Goal: Contribute content: Contribute content

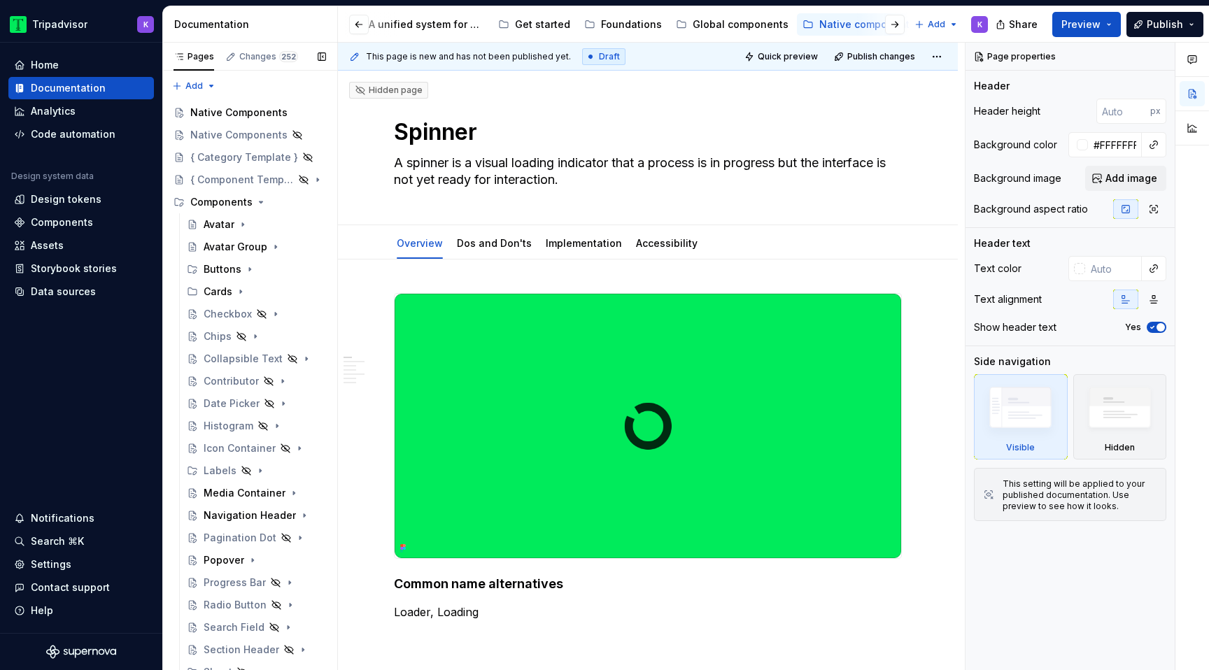
scroll to position [211, 0]
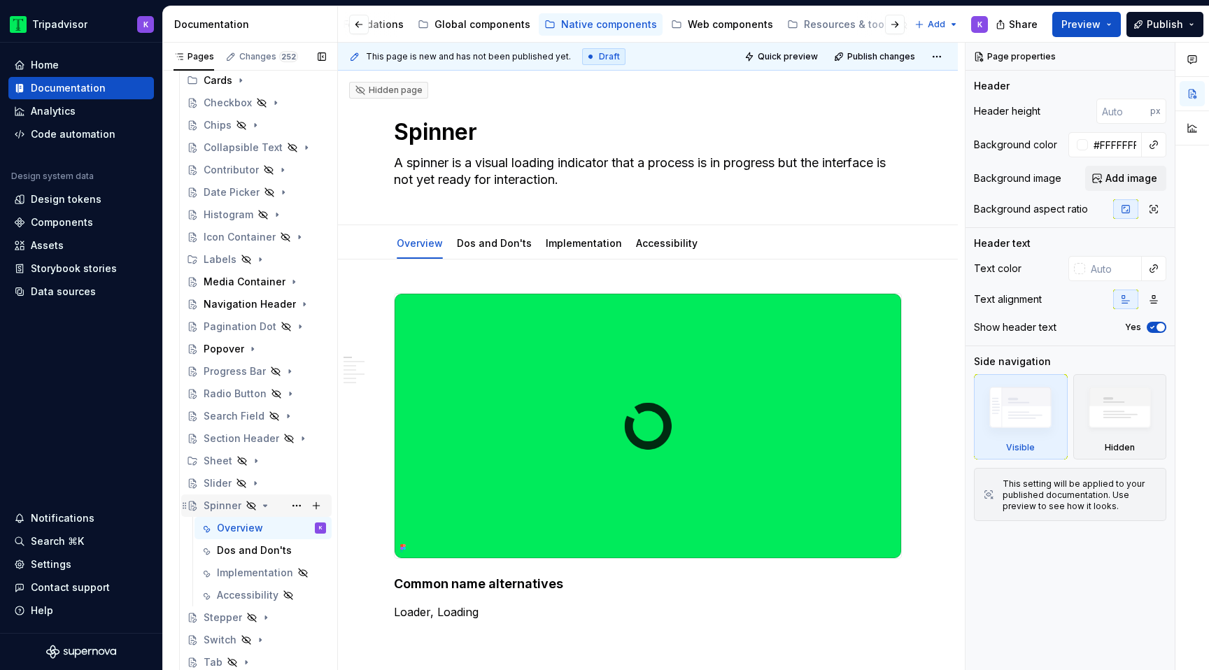
click at [264, 507] on icon "Page tree" at bounding box center [264, 505] width 11 height 11
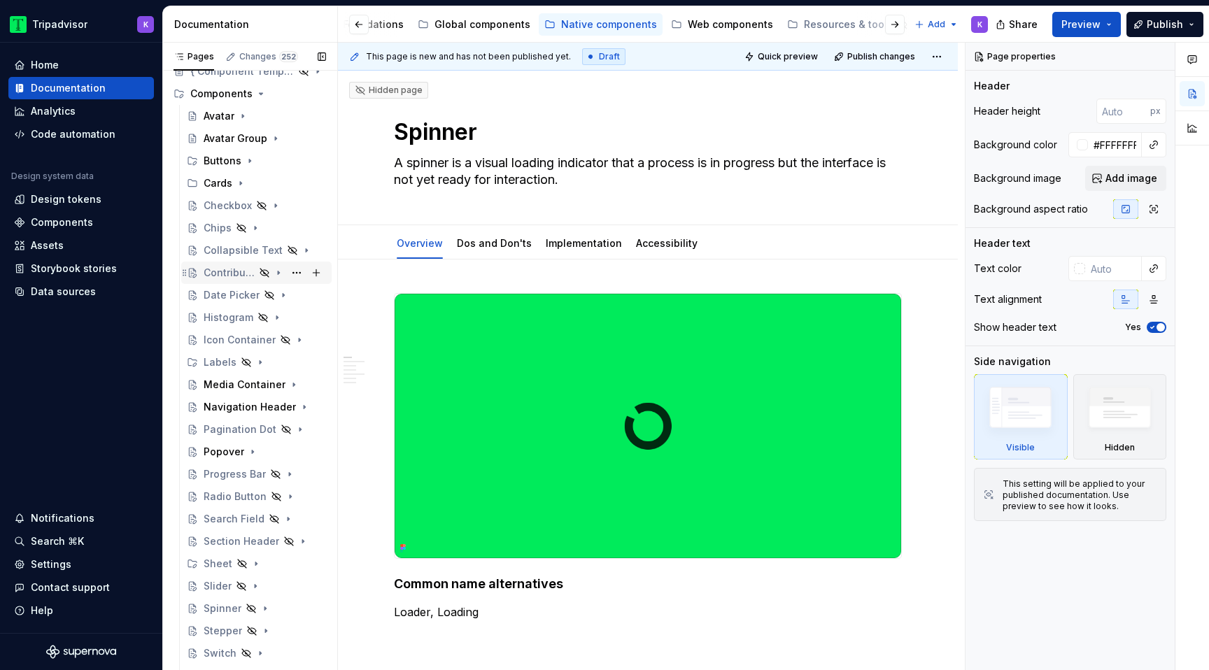
scroll to position [0, 0]
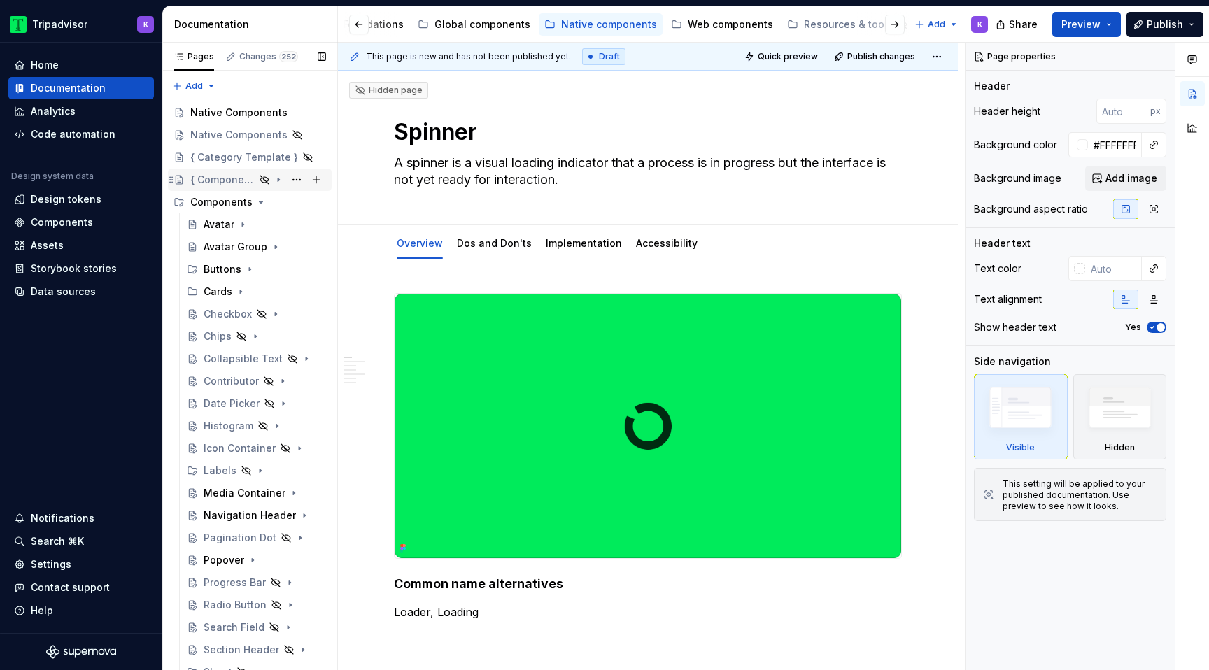
click at [243, 177] on div "{ Component Template }" at bounding box center [222, 180] width 64 height 14
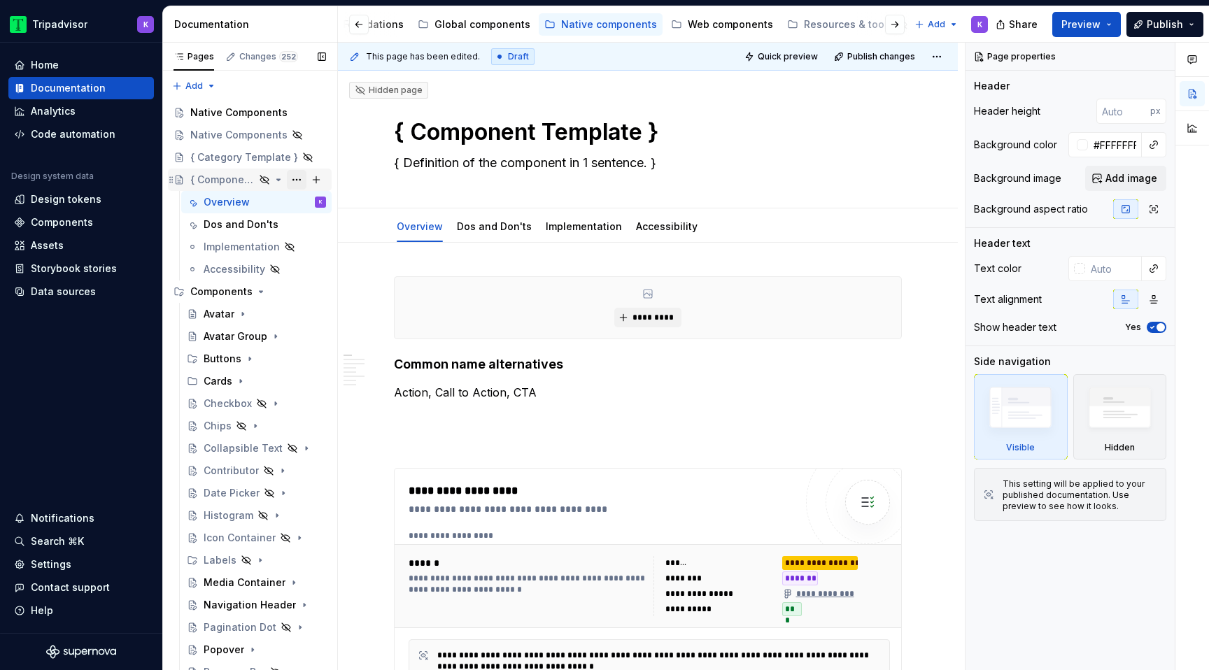
click at [297, 179] on button "Page tree" at bounding box center [297, 180] width 20 height 20
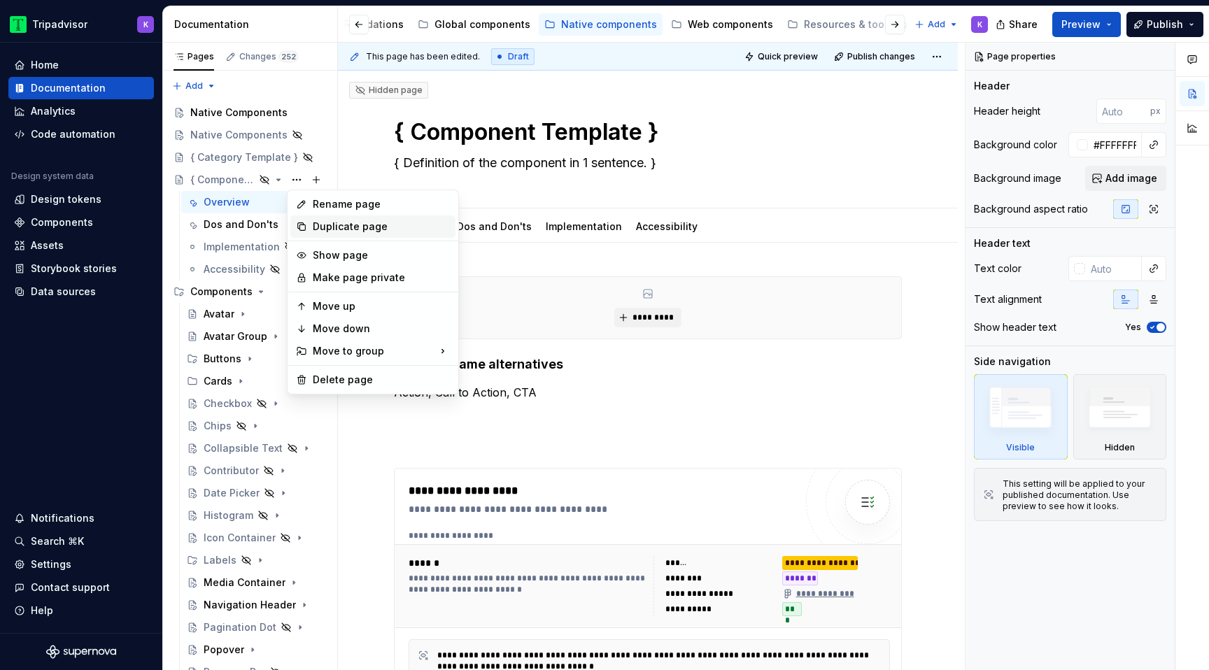
click at [353, 231] on div "Duplicate page" at bounding box center [381, 227] width 137 height 14
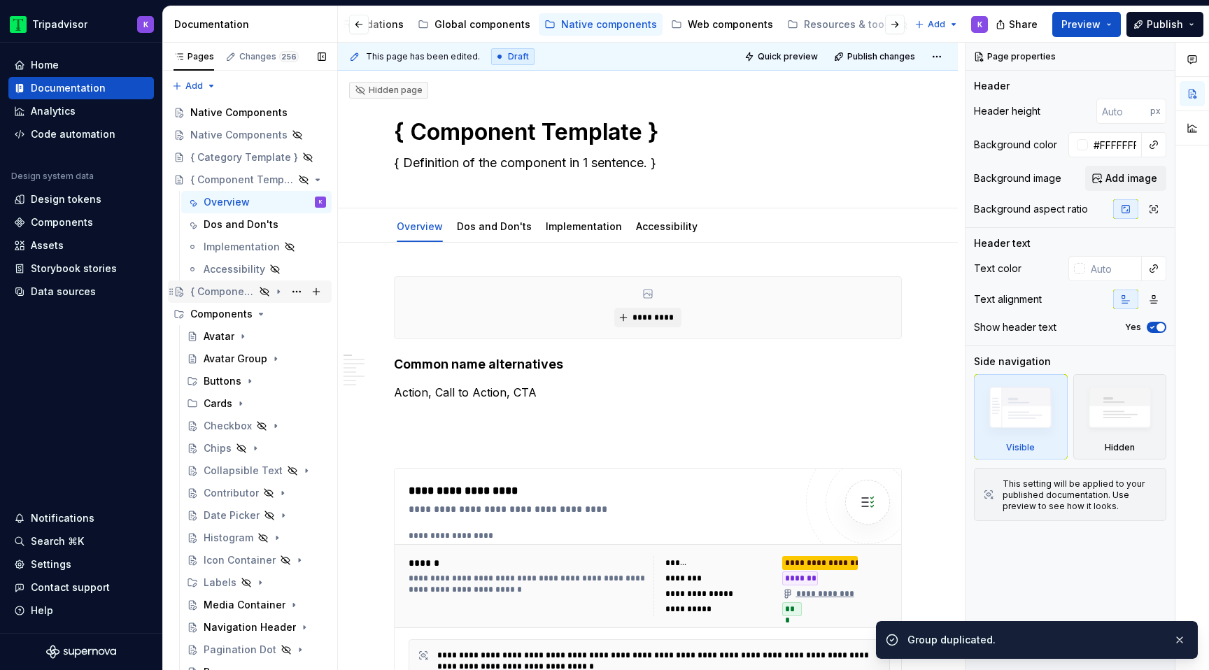
scroll to position [54, 0]
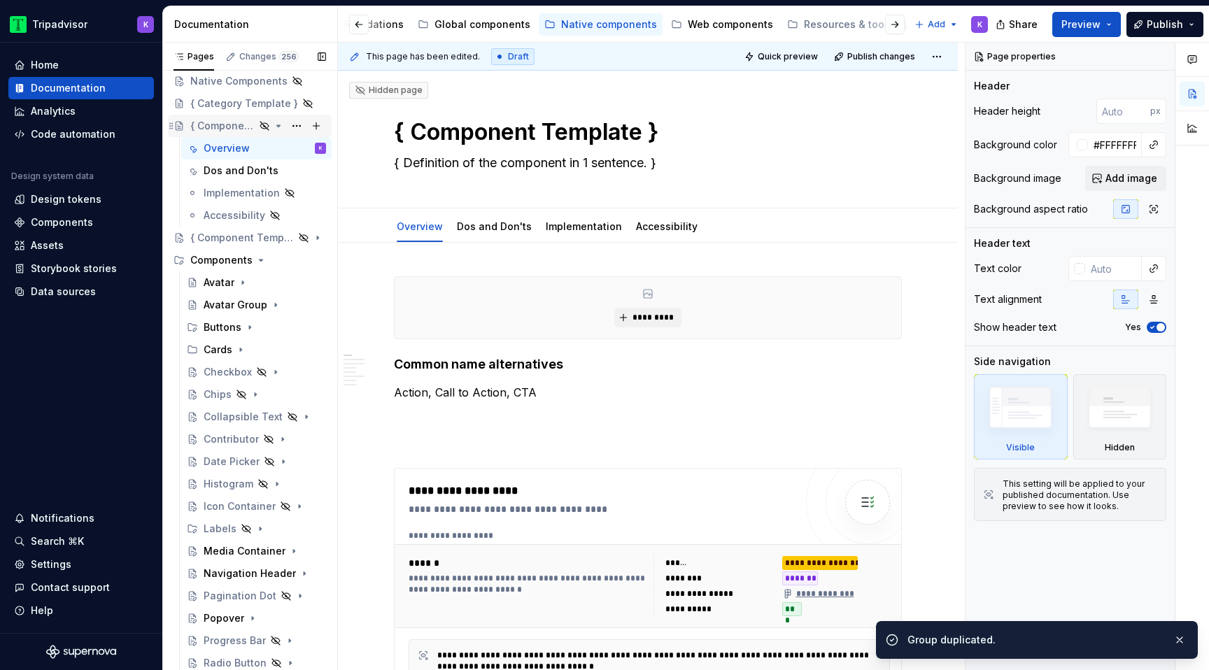
click at [278, 126] on icon "Page tree" at bounding box center [278, 125] width 3 height 1
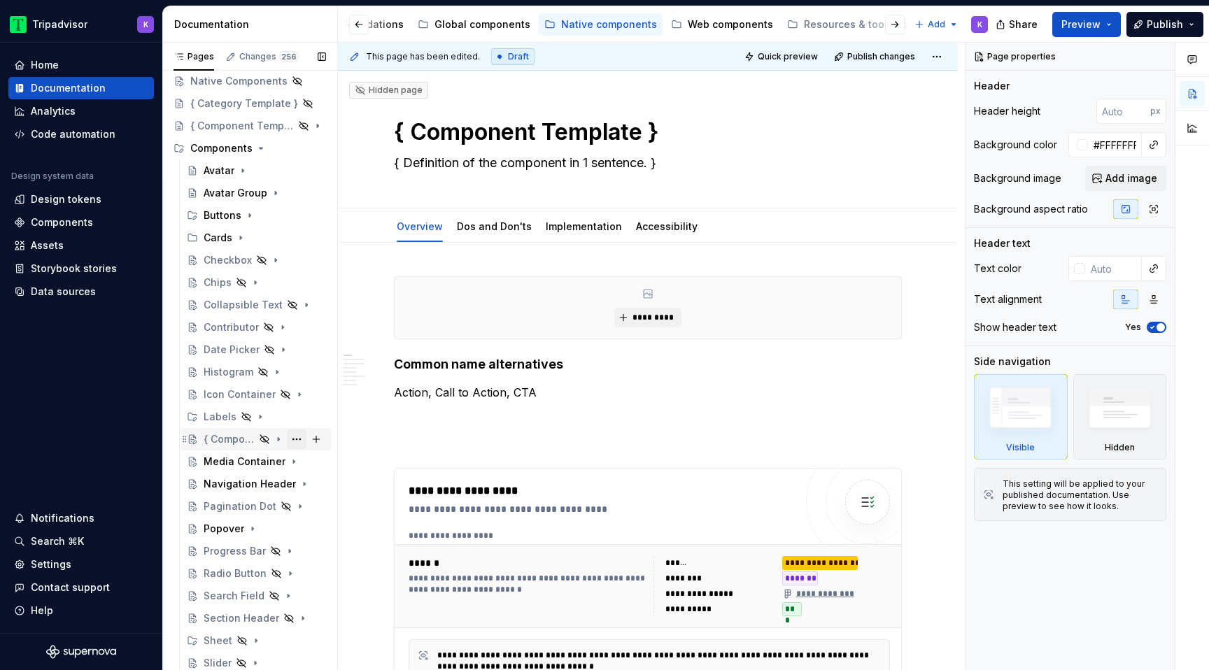
click at [294, 439] on button "Page tree" at bounding box center [297, 439] width 20 height 20
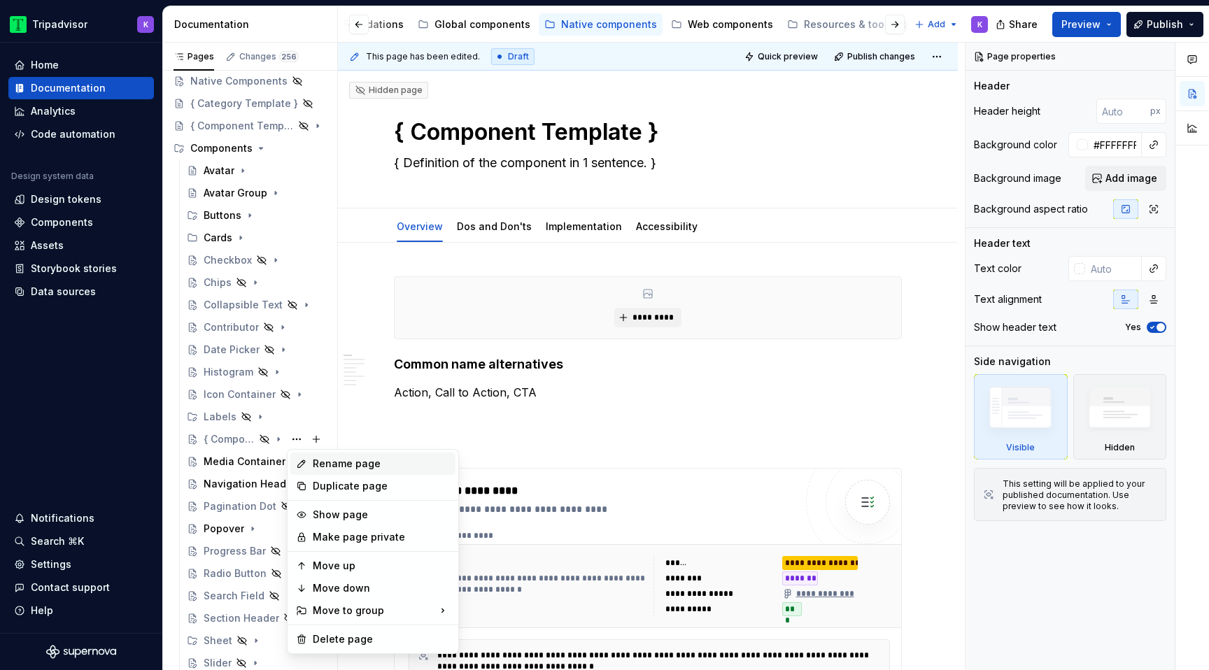
click at [325, 461] on div "Rename page" at bounding box center [381, 464] width 137 height 14
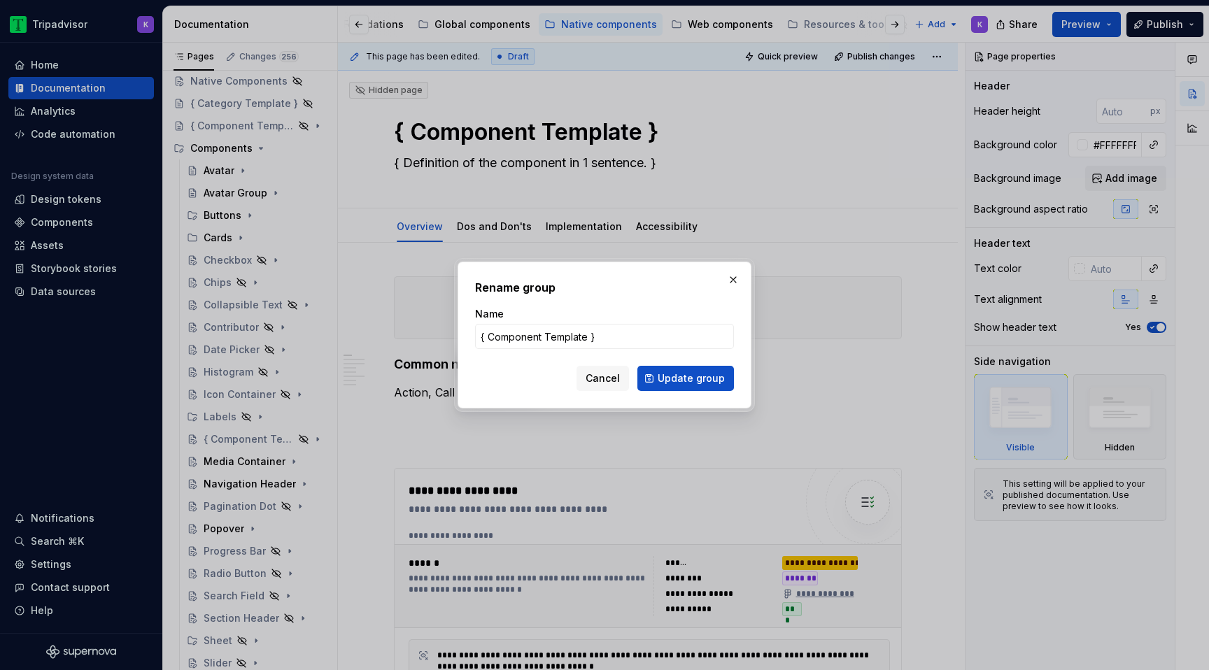
type textarea "*"
type input "Labeled Row"
click button "Update group" at bounding box center [685, 378] width 97 height 25
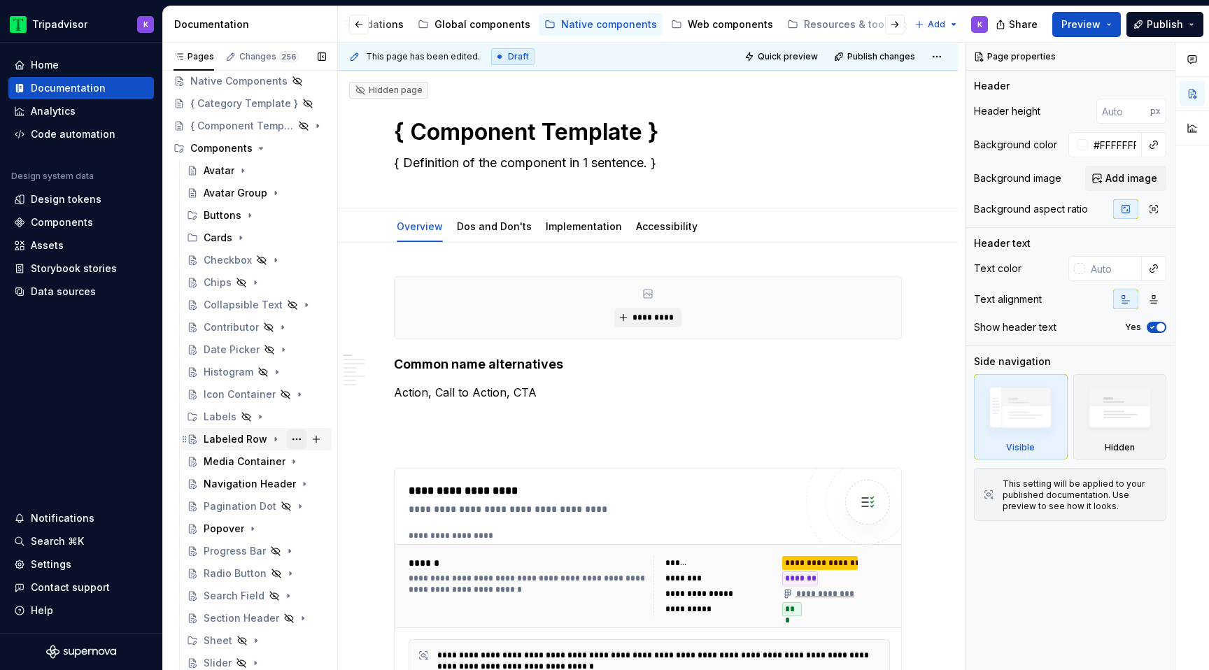
click at [295, 441] on button "Page tree" at bounding box center [297, 439] width 20 height 20
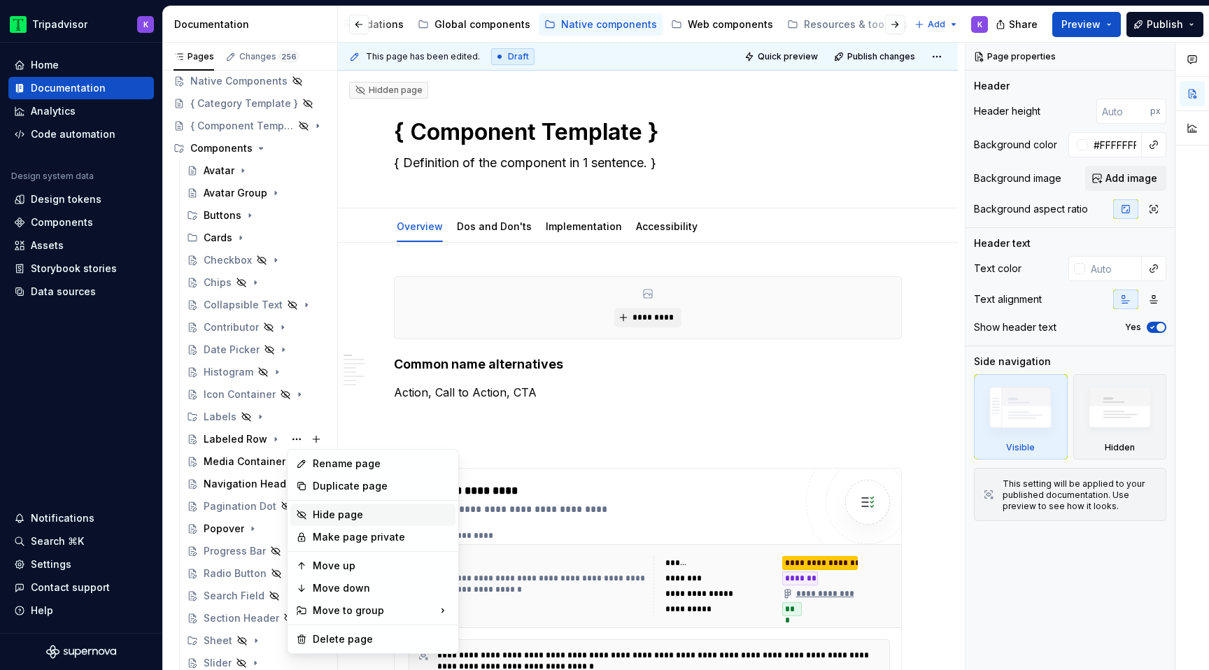
click at [335, 512] on div "Hide page" at bounding box center [381, 515] width 137 height 14
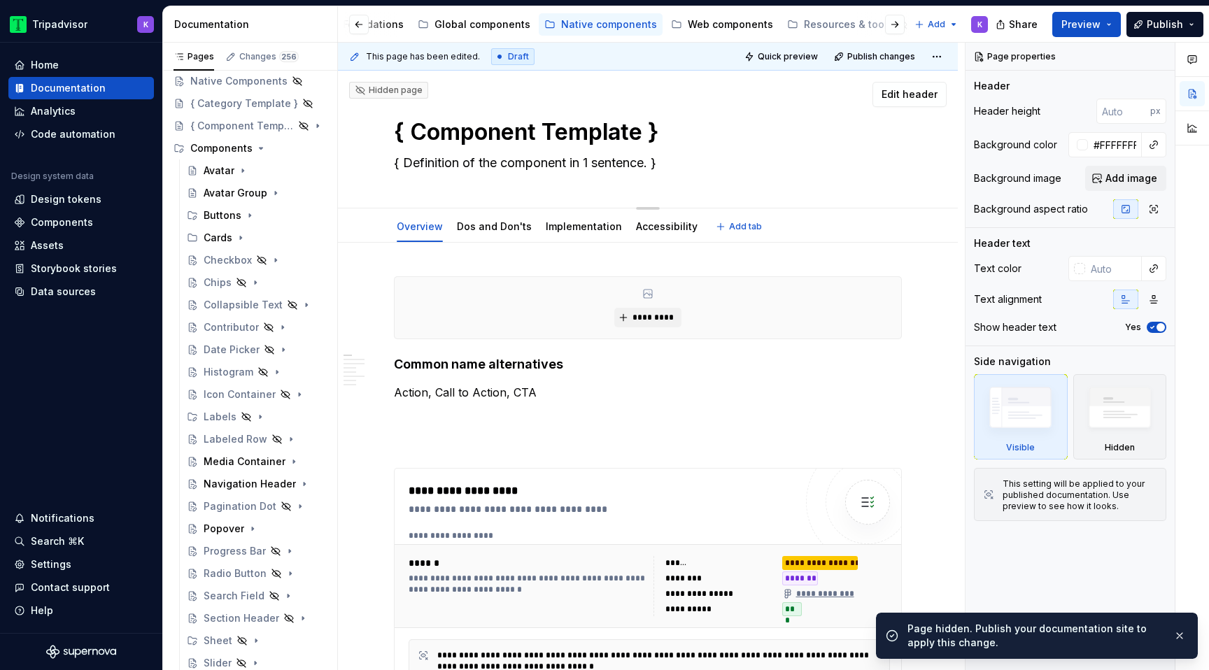
click at [500, 129] on textarea "{ Component Template }" at bounding box center [645, 132] width 508 height 34
type textarea "*"
type textarea "L"
type textarea "*"
type textarea "La"
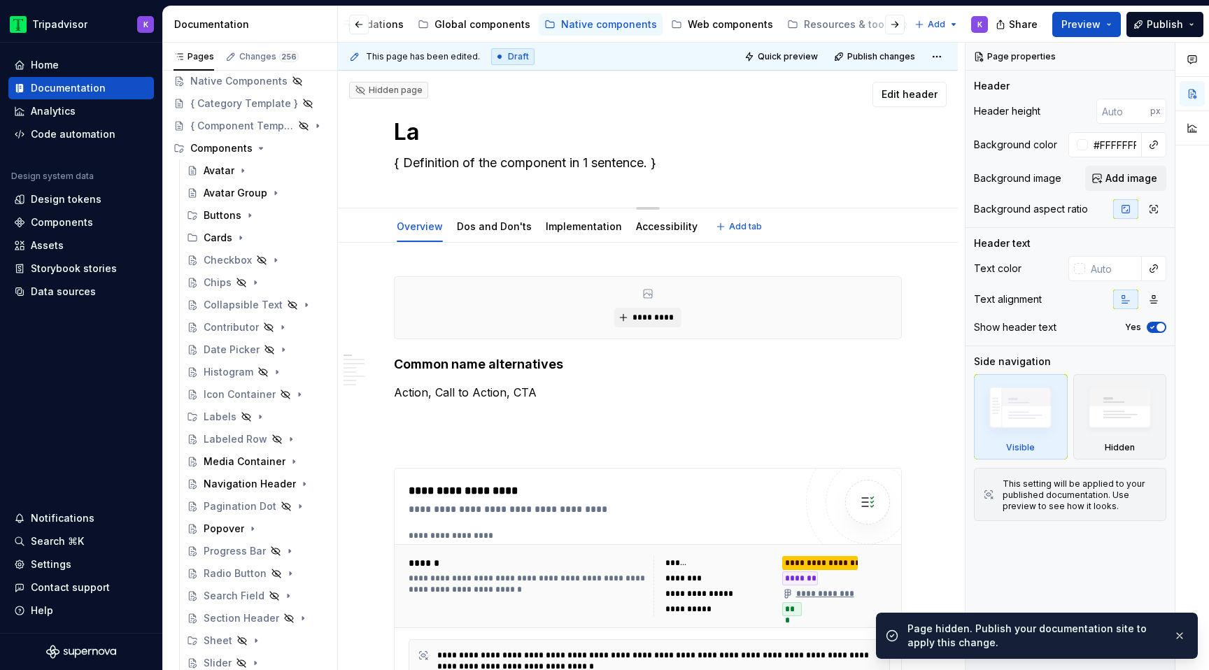
type textarea "*"
type textarea "Lab"
type textarea "*"
type textarea "Labe"
type textarea "*"
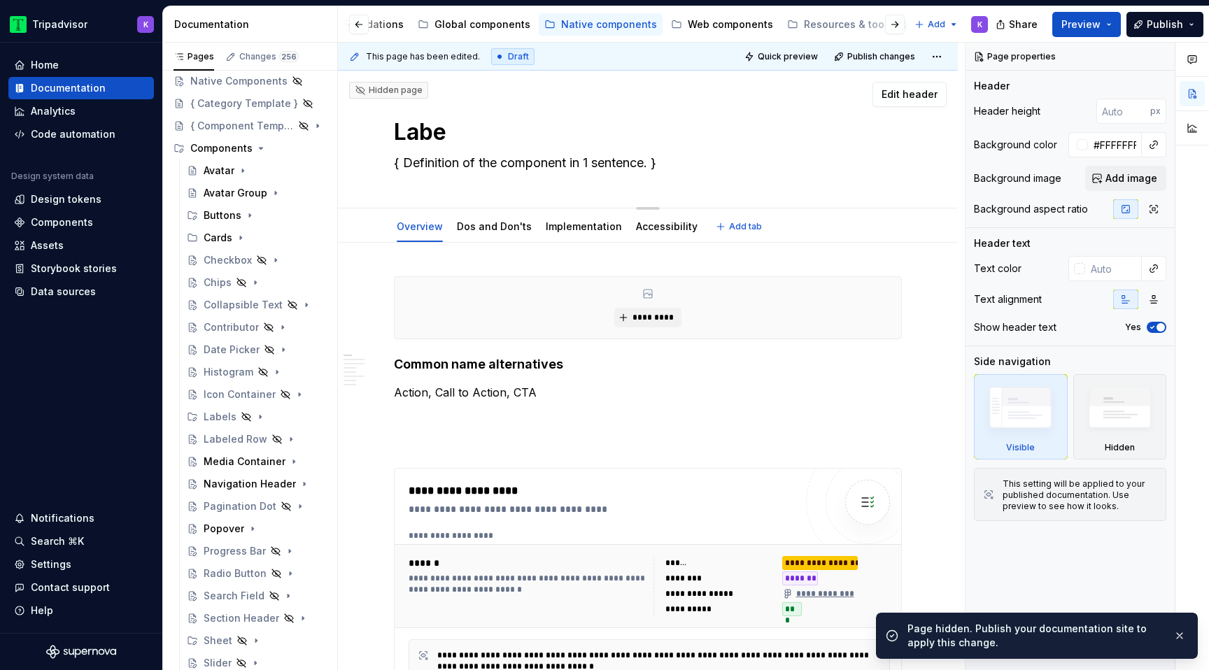
type textarea "Label"
type textarea "*"
type textarea "Labele"
type textarea "*"
type textarea "Labeled"
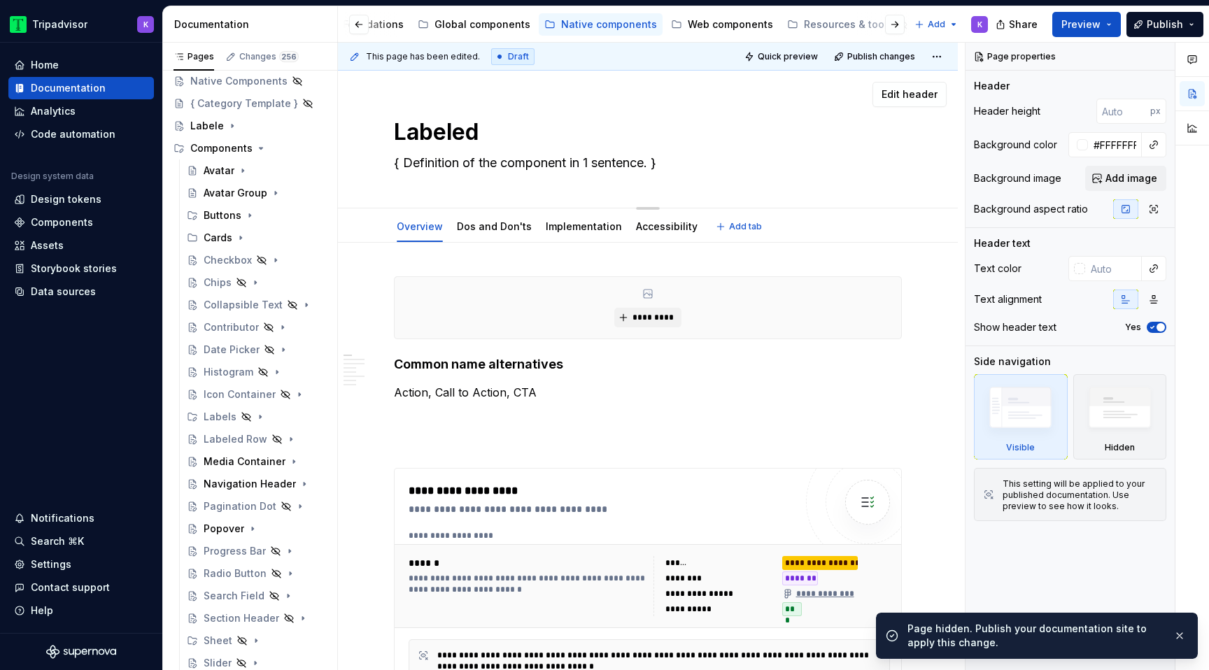
type textarea "*"
type textarea "Labeled"
type textarea "*"
type textarea "Labeled Ro"
type textarea "*"
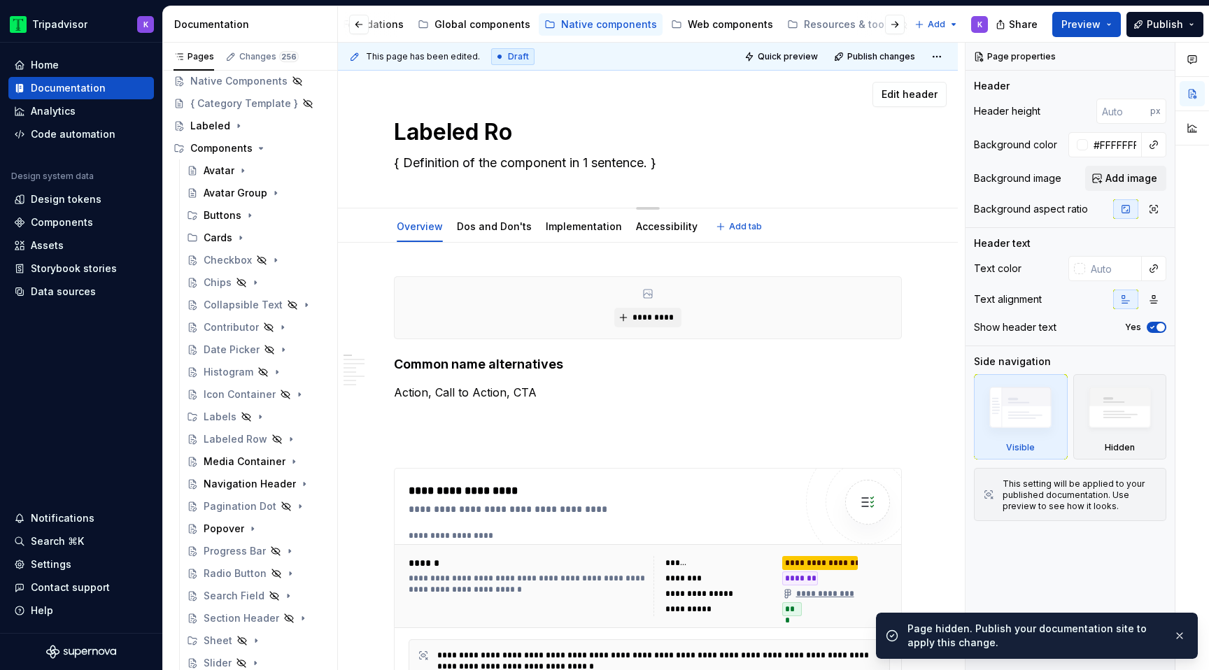
type textarea "Labeled Row"
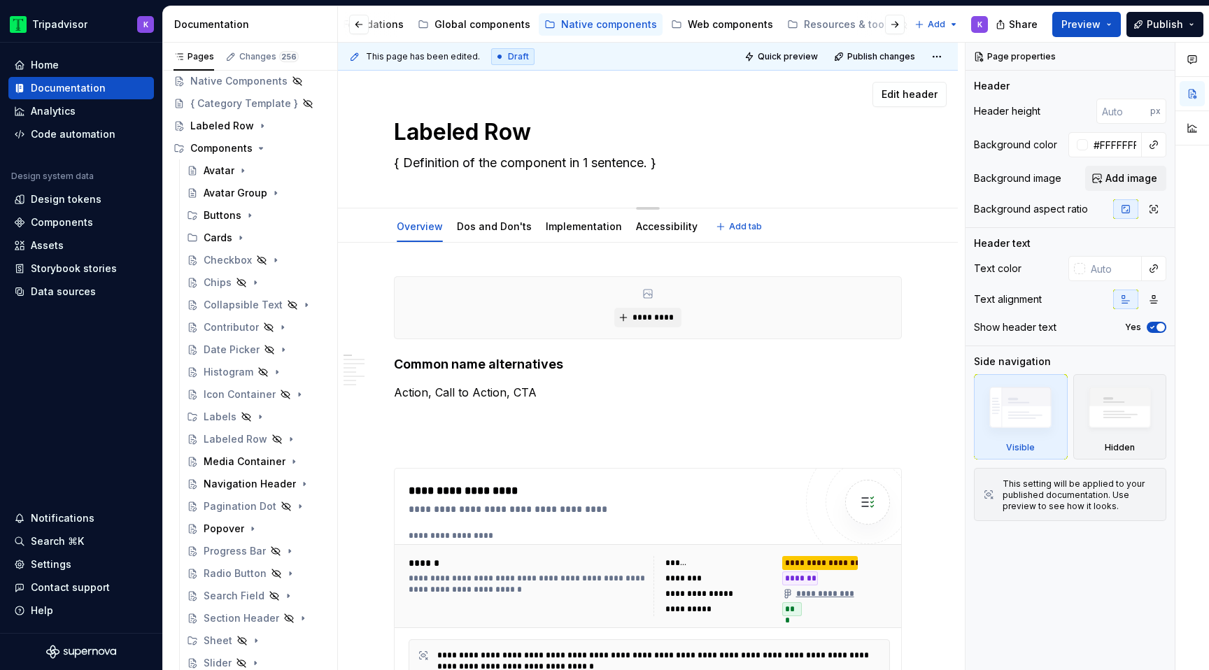
type textarea "*"
type textarea "Labeled Ro"
type textarea "*"
type textarea "Labeled R"
type textarea "*"
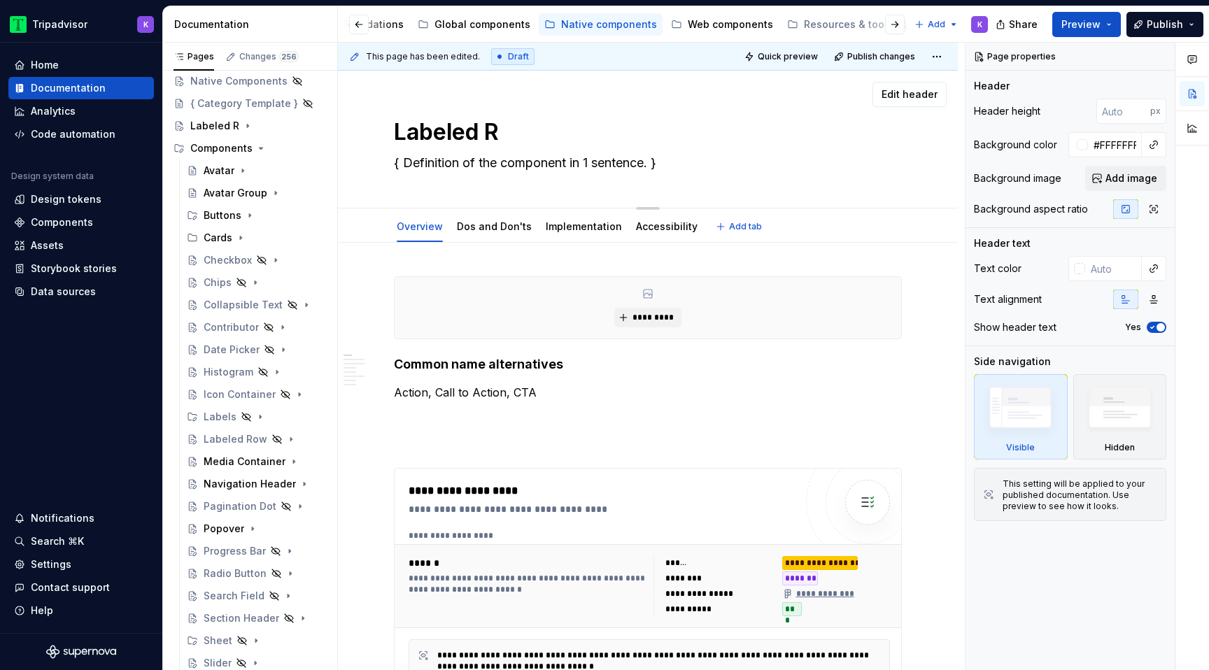
type textarea "Labeled"
type textarea "*"
type textarea "Labeled"
type textarea "*"
type textarea "Labele"
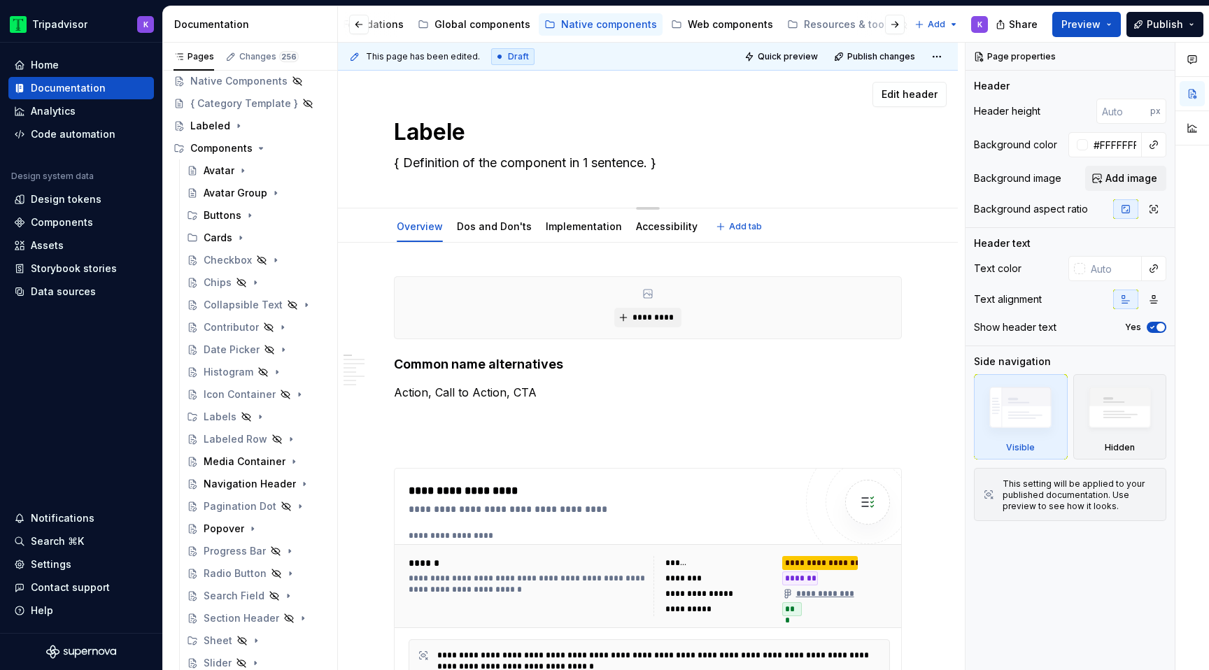
type textarea "*"
type textarea "Label"
type textarea "*"
type textarea "Labe"
type textarea "*"
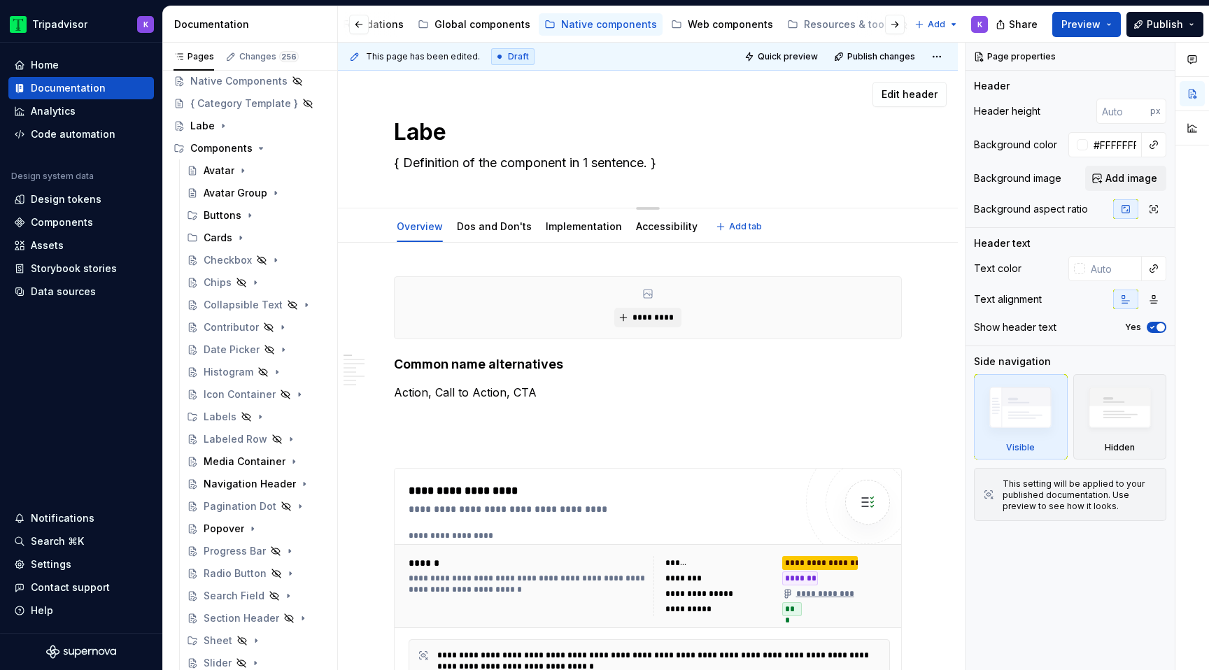
type textarea "Lab"
type textarea "*"
type textarea "La"
type textarea "*"
type textarea "L"
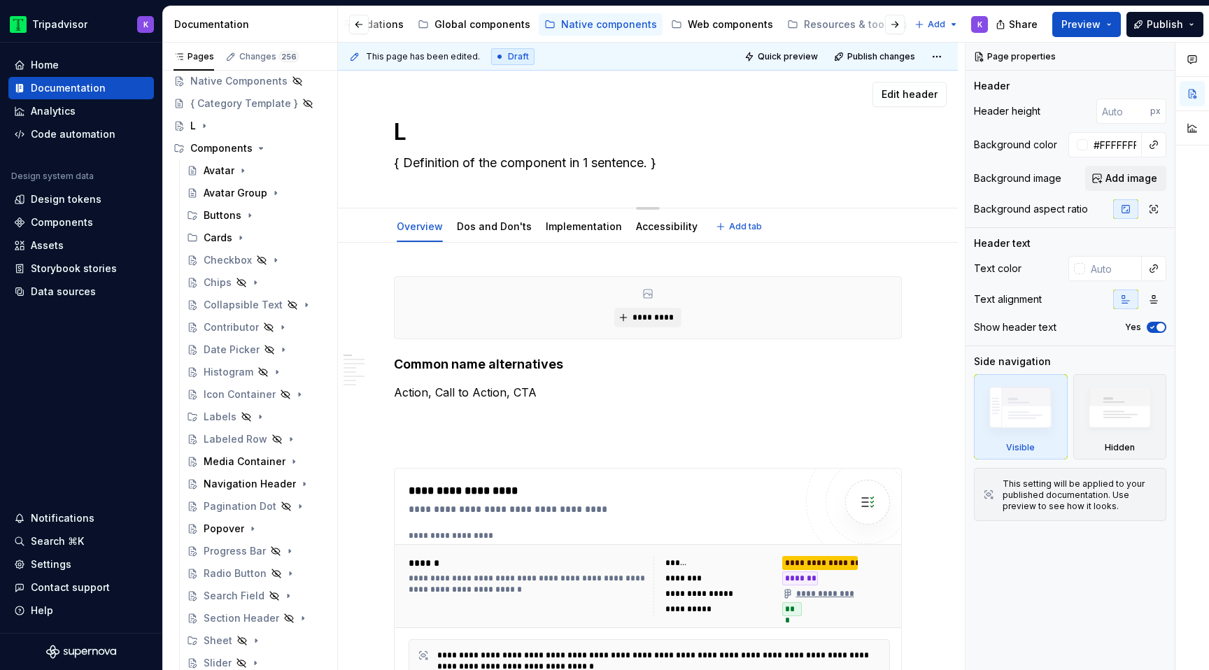
type textarea "*"
type textarea "{ Component Template }"
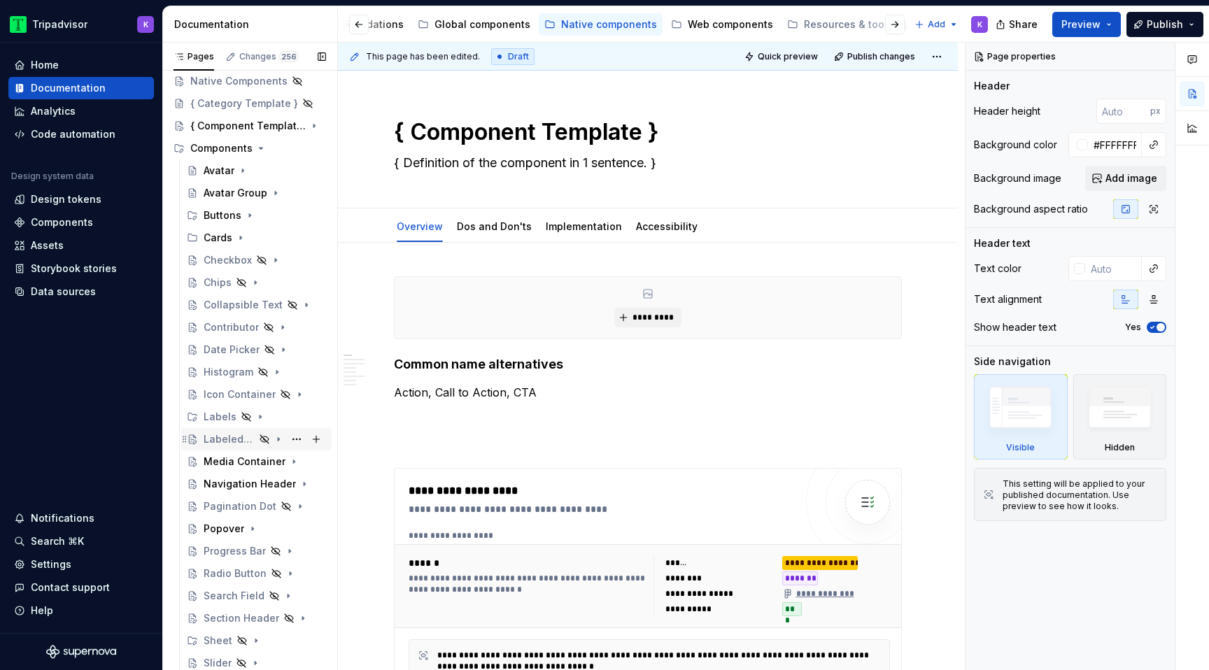
click at [246, 433] on div "Labeled Row" at bounding box center [229, 439] width 51 height 14
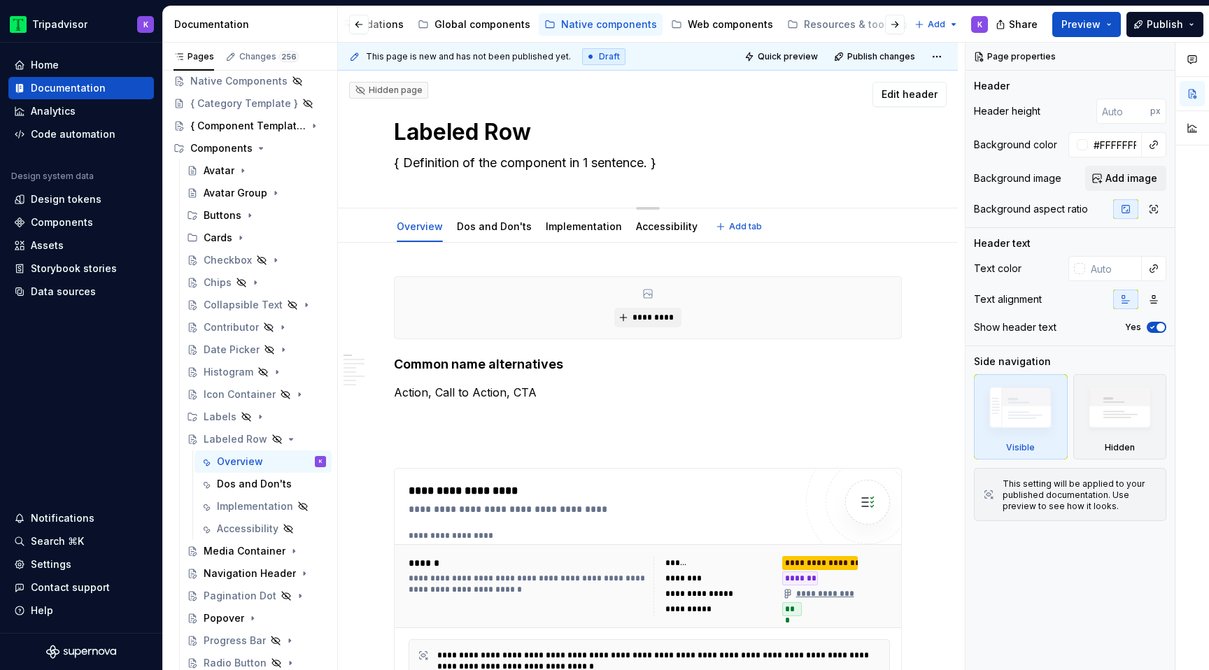
click at [688, 164] on textarea "{ Definition of the component in 1 sentence. }" at bounding box center [645, 163] width 508 height 22
paste textarea "Labeled rows allow users to easily scan and interact with navigational items."
type textarea "*"
type textarea "Labeled rows allow users to easily scan and interact with navigational items."
type textarea "*"
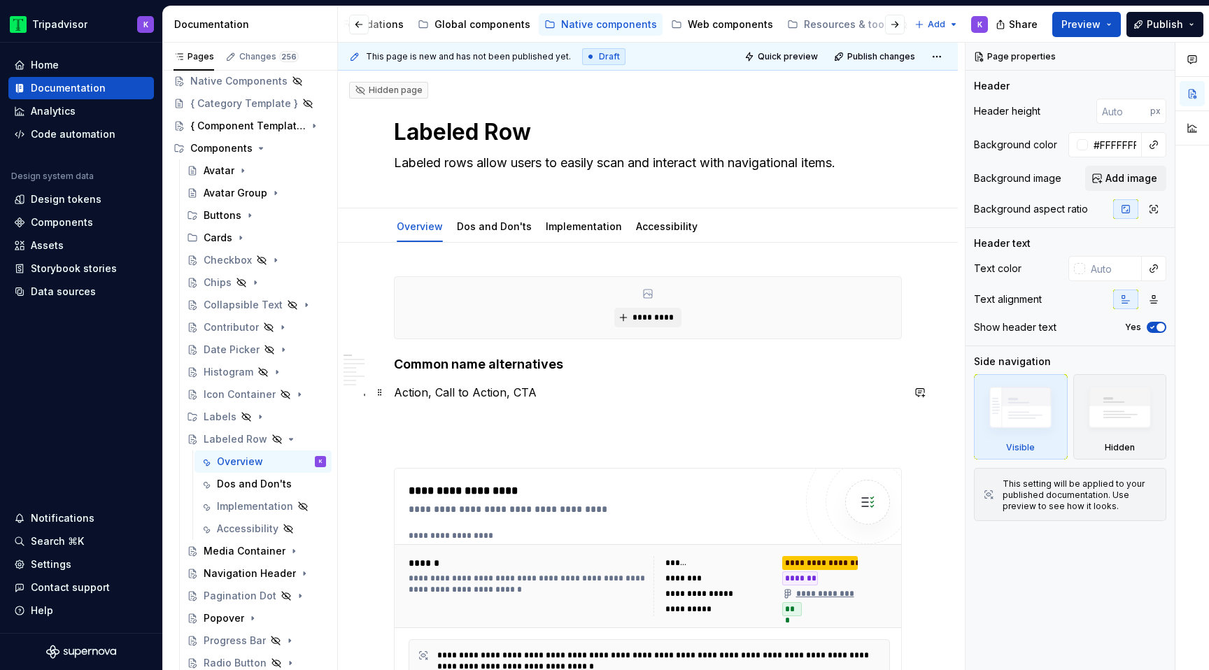
type textarea "Labeled rows allow users to easily scan and interact with navigational items."
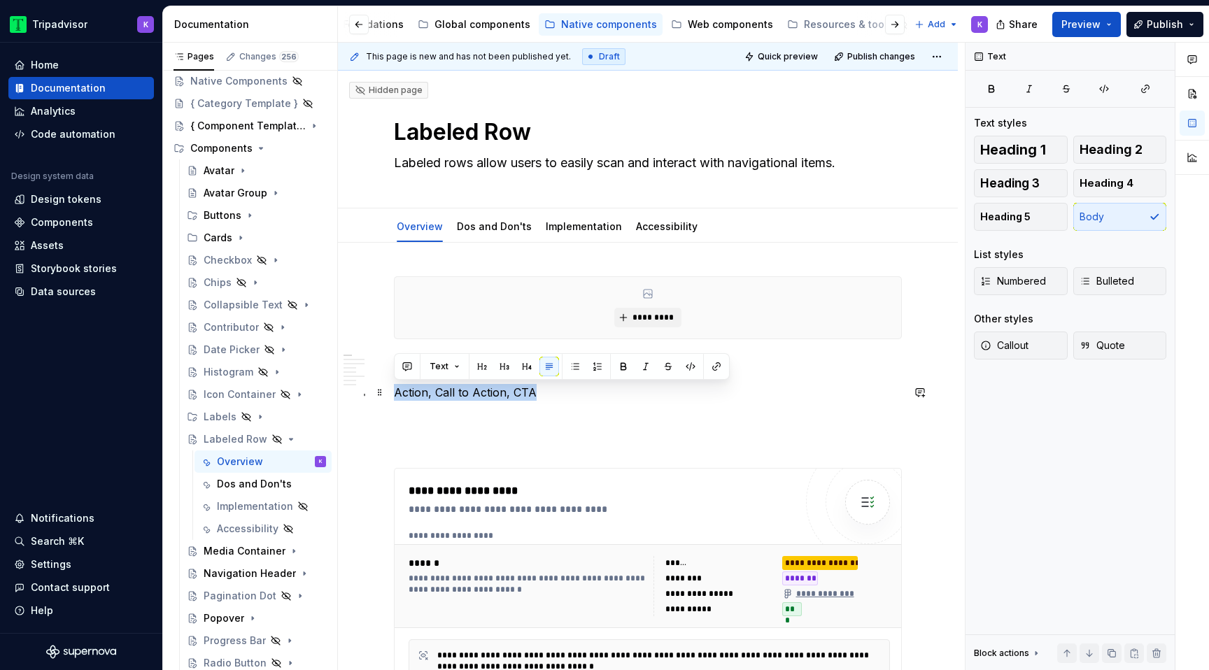
type textarea "*"
drag, startPoint x: 532, startPoint y: 395, endPoint x: 394, endPoint y: 393, distance: 138.5
click at [394, 393] on p "Action, Call to Action, CTA" at bounding box center [648, 392] width 508 height 17
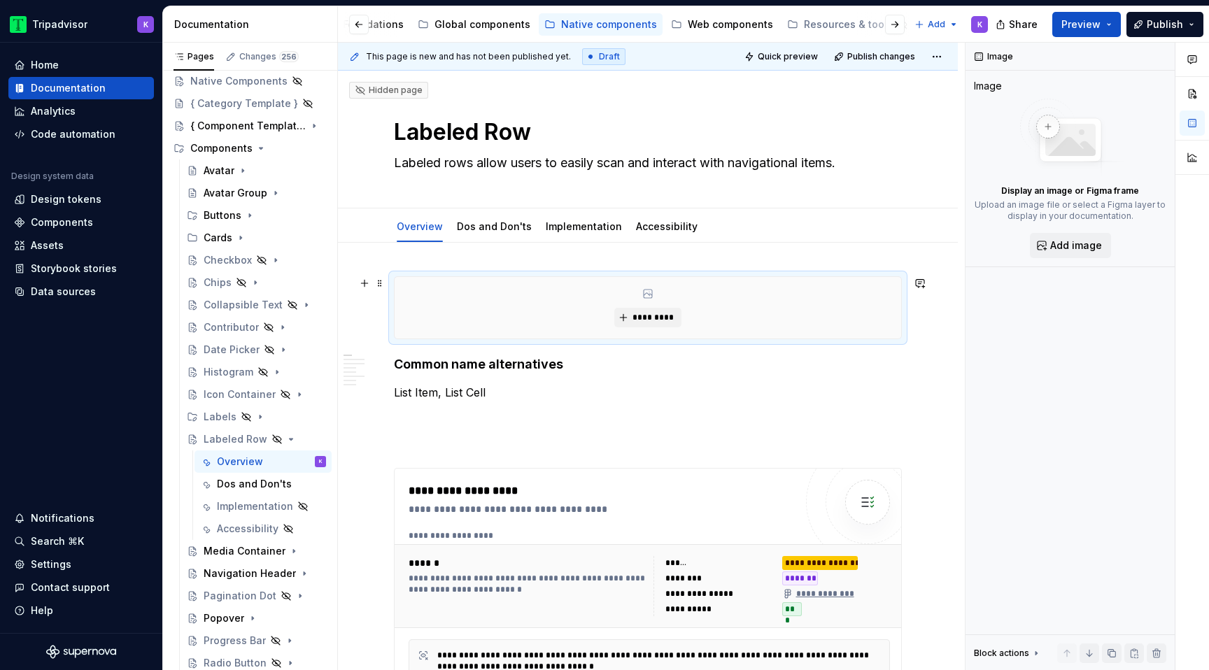
click at [634, 329] on div "*********" at bounding box center [647, 308] width 506 height 62
click at [634, 320] on button "*********" at bounding box center [647, 318] width 66 height 20
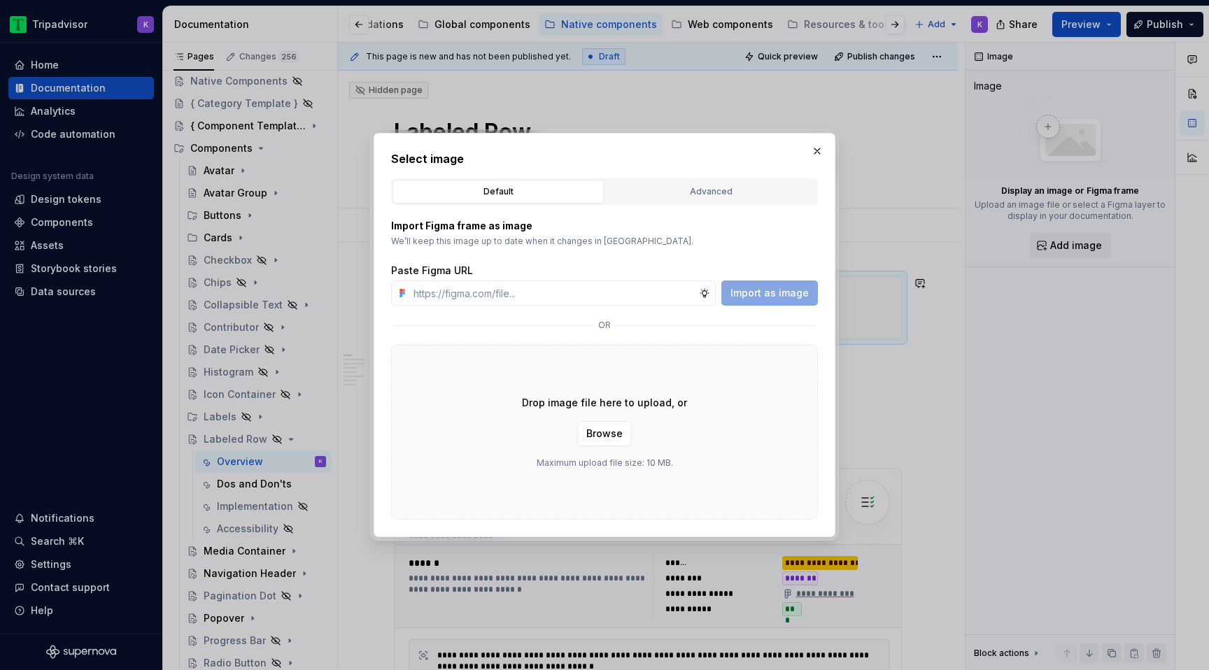
type textarea "*"
type input "[URL][DOMAIN_NAME]"
click at [788, 296] on span "Import as image" at bounding box center [769, 293] width 78 height 14
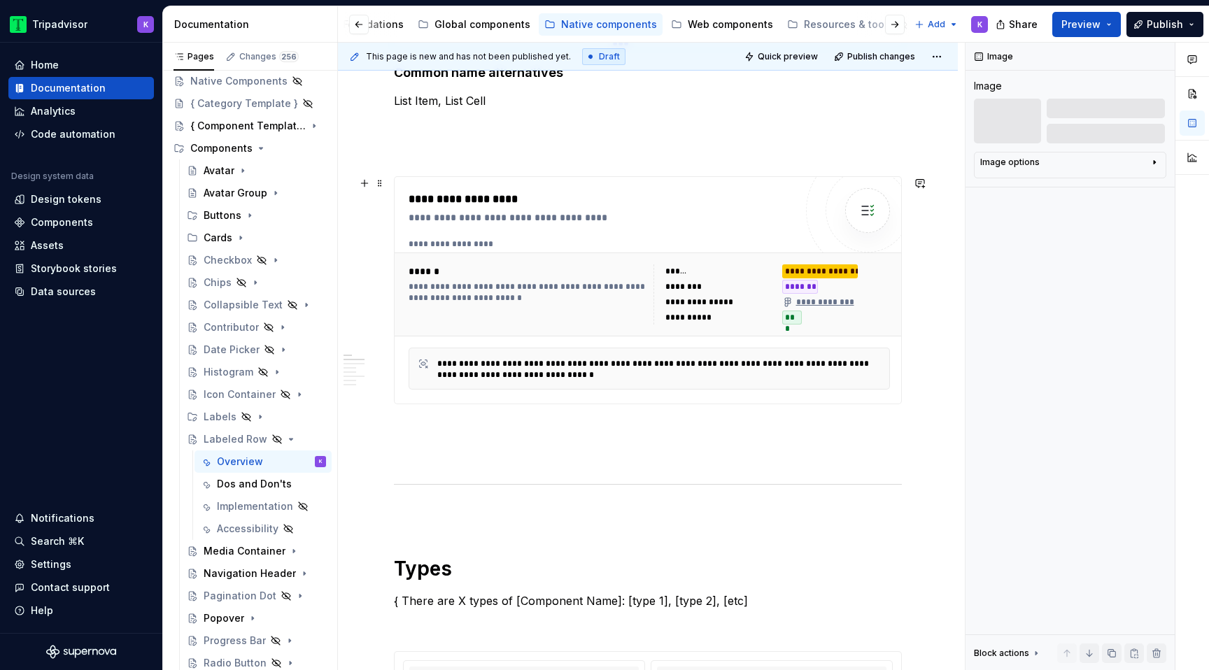
scroll to position [234, 0]
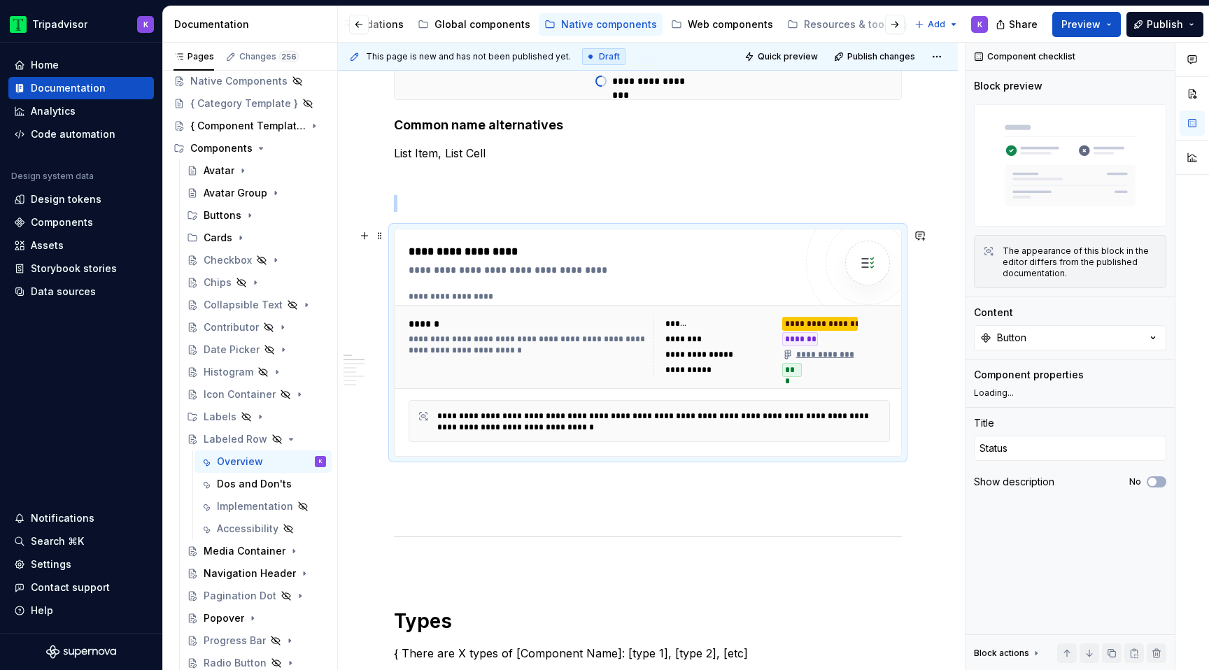
click at [629, 325] on div "******" at bounding box center [528, 324] width 240 height 14
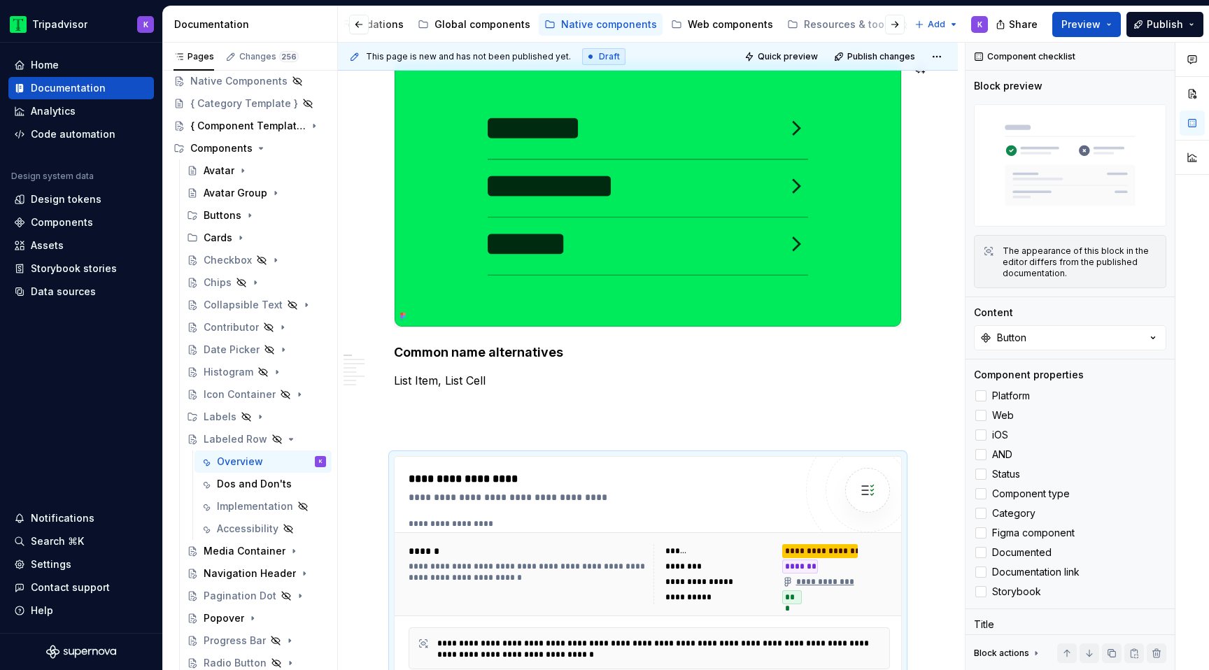
scroll to position [243, 0]
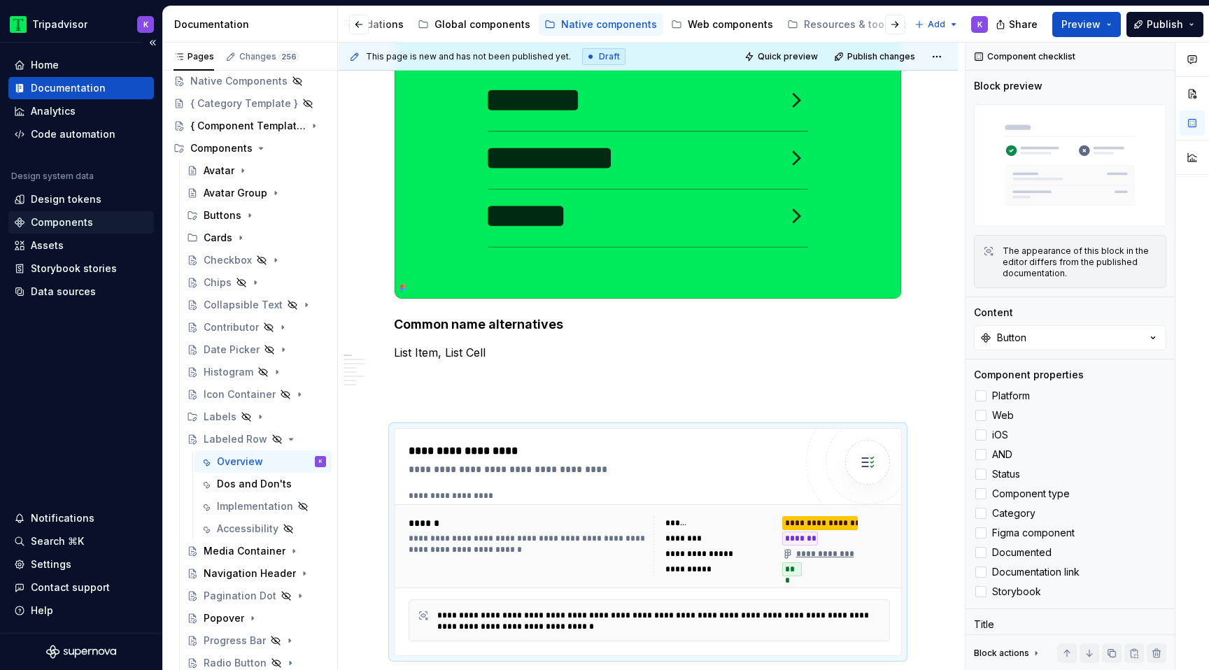
click at [85, 222] on div "Components" at bounding box center [62, 222] width 62 height 14
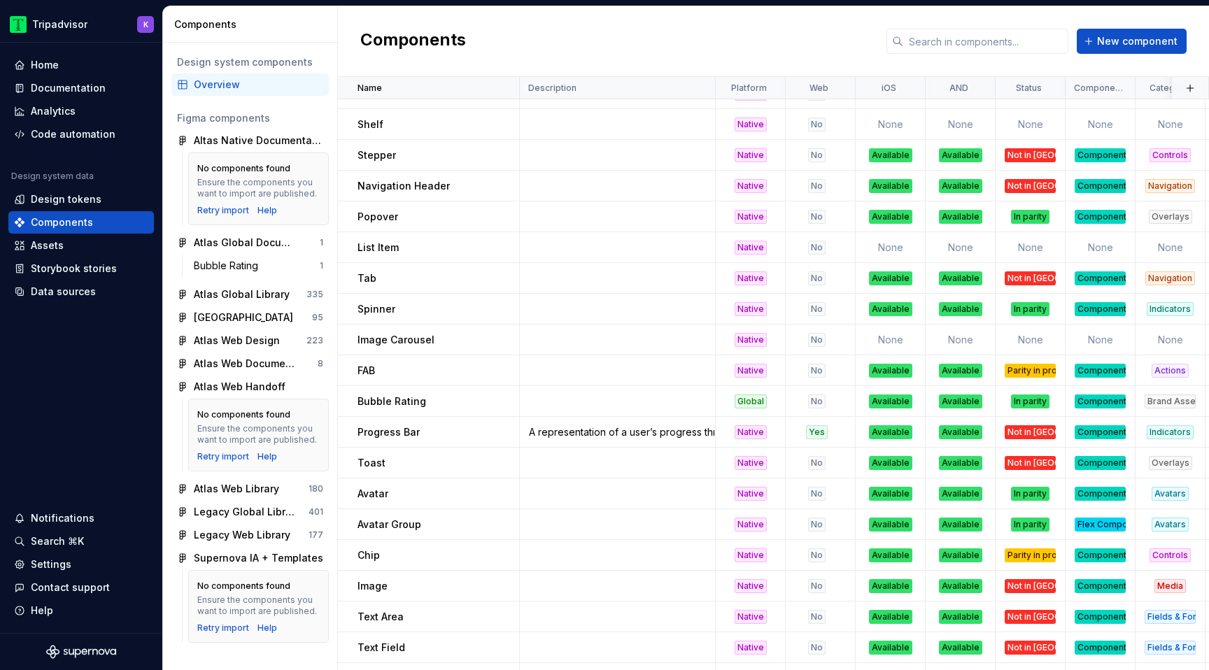
scroll to position [814, 0]
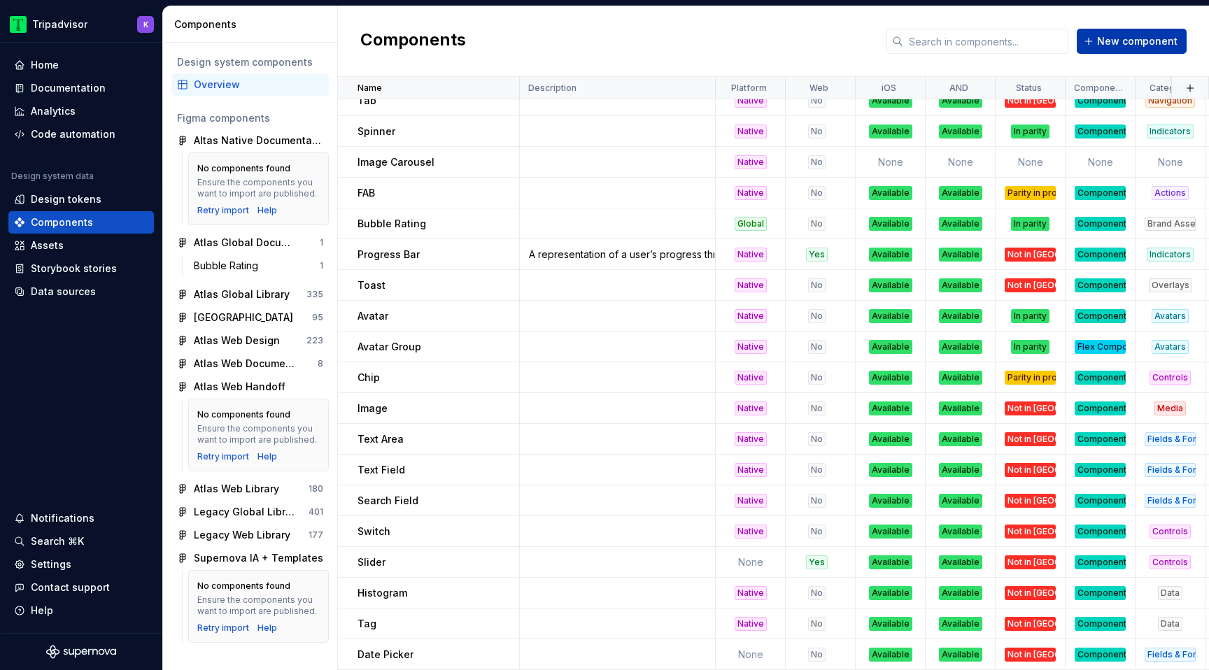
click at [1114, 46] on span "New component" at bounding box center [1137, 41] width 80 height 14
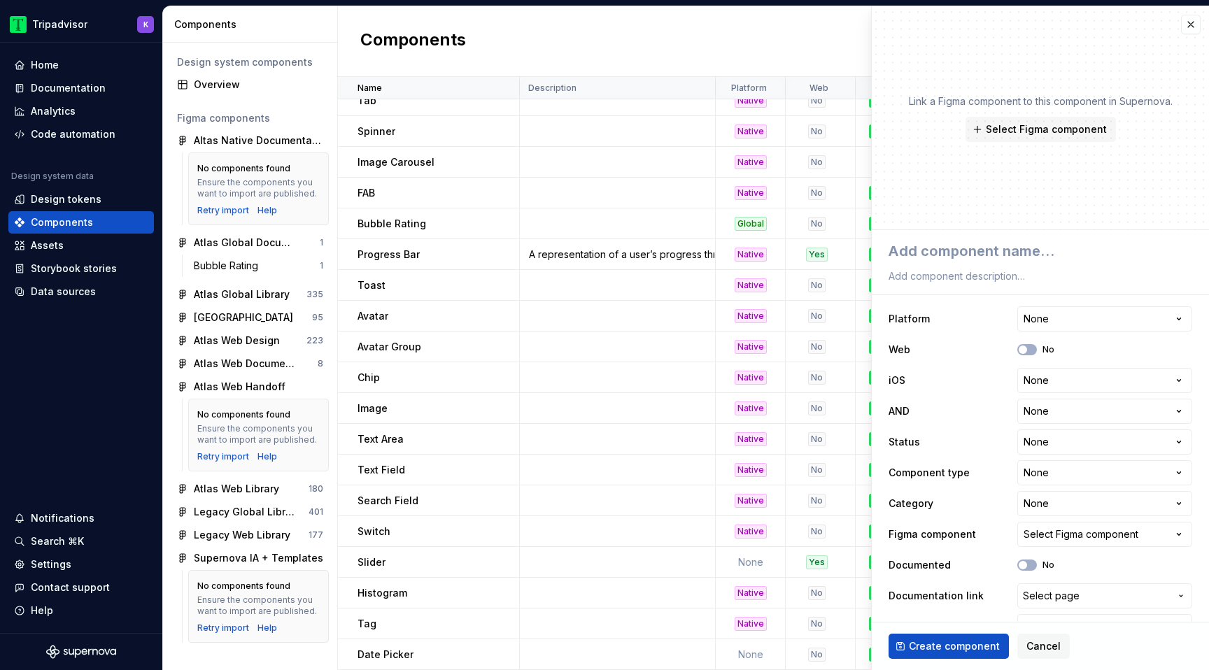
type textarea "*"
type textarea "L"
type textarea "*"
type textarea "La"
type textarea "*"
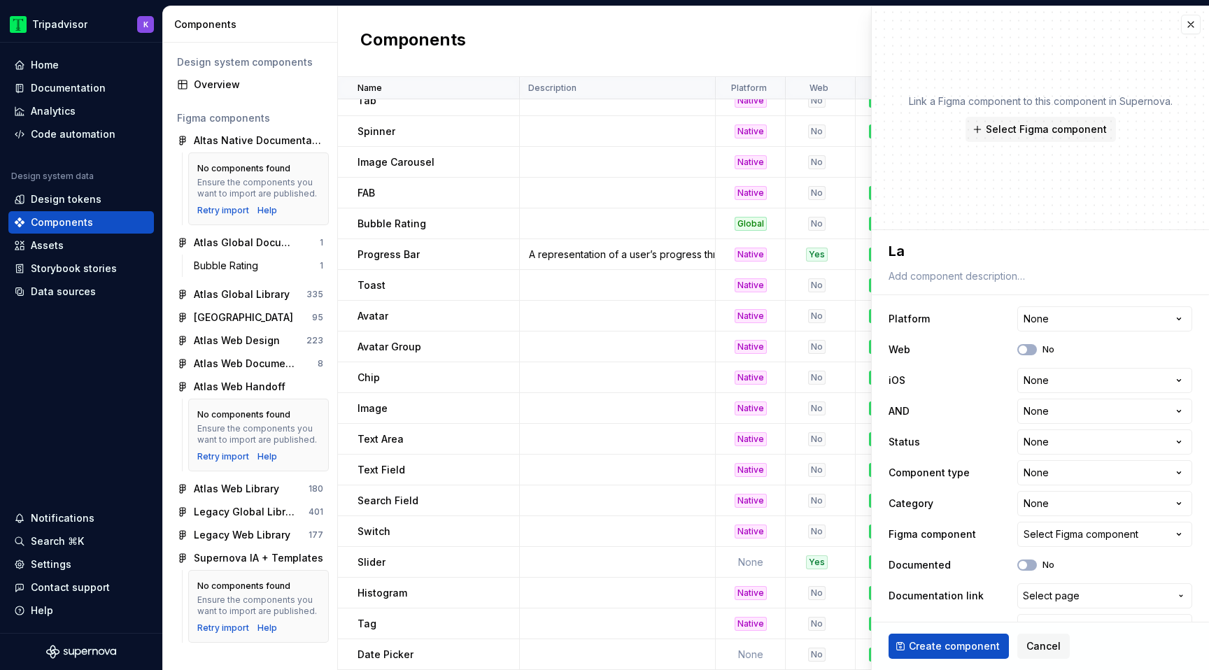
type textarea "Lab"
type textarea "*"
type textarea "Labe"
type textarea "*"
type textarea "Labele"
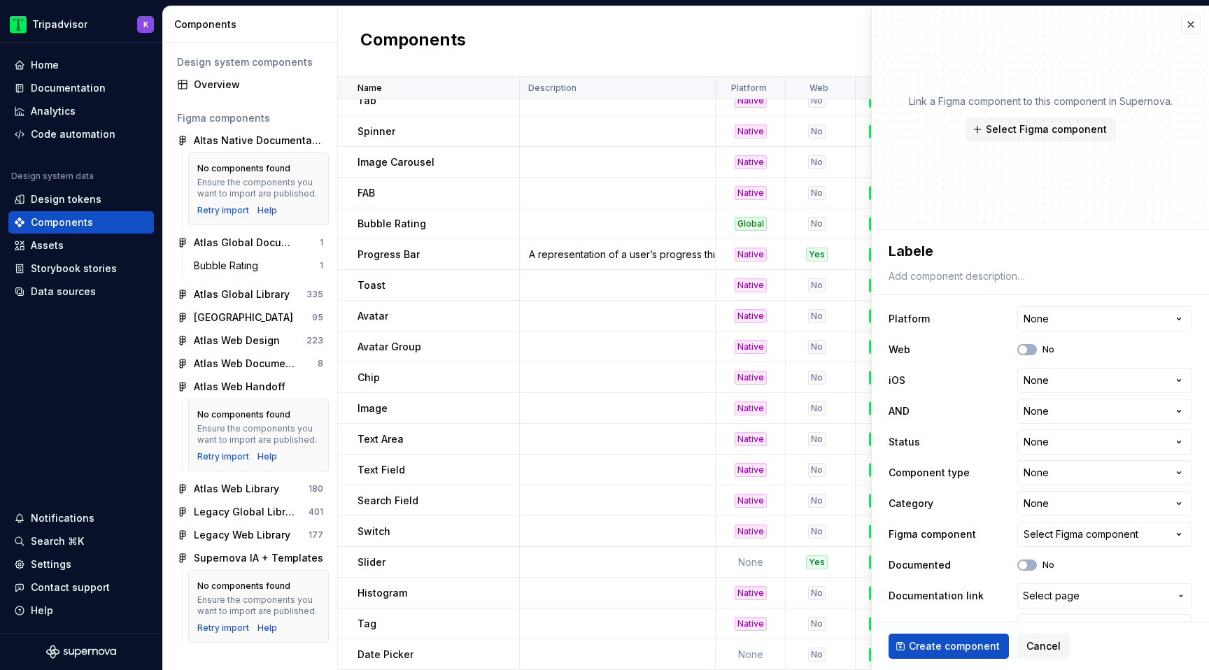
type textarea "*"
type textarea "Labeled"
type textarea "*"
type textarea "Labeled"
type textarea "*"
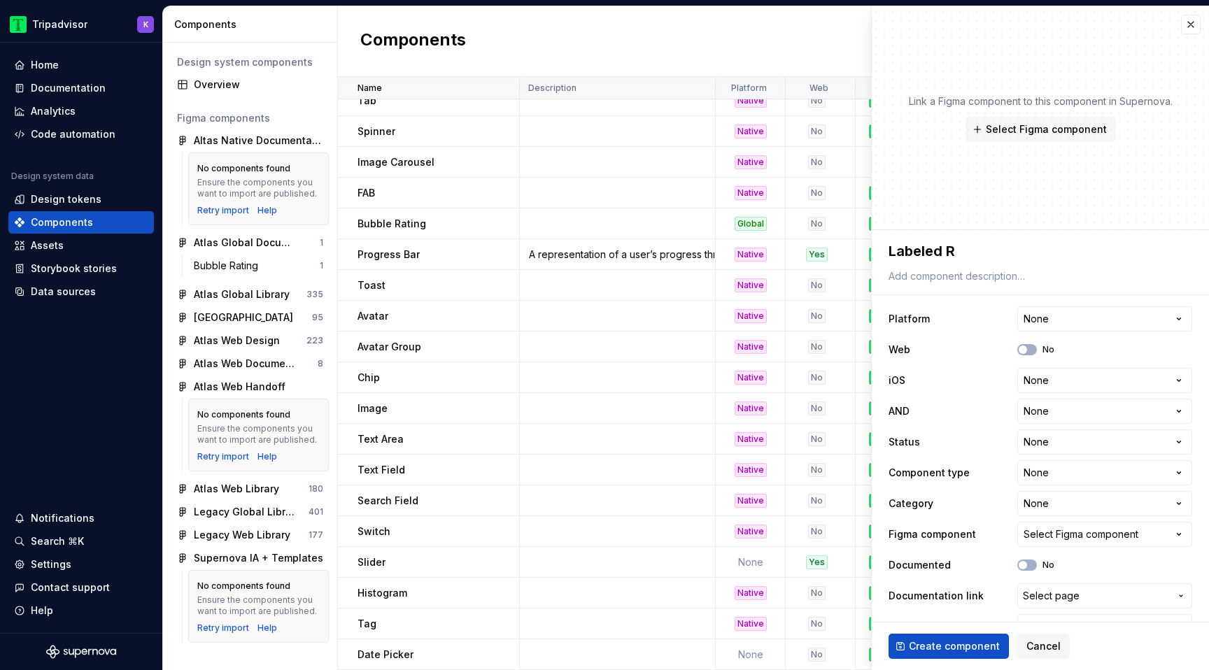
type textarea "Labeled Ro"
type textarea "*"
type textarea "Labeled Row"
click at [1079, 320] on html "Tripadvisor K Home Documentation Analytics Code automation Design system data D…" at bounding box center [604, 335] width 1209 height 670
select select "**********"
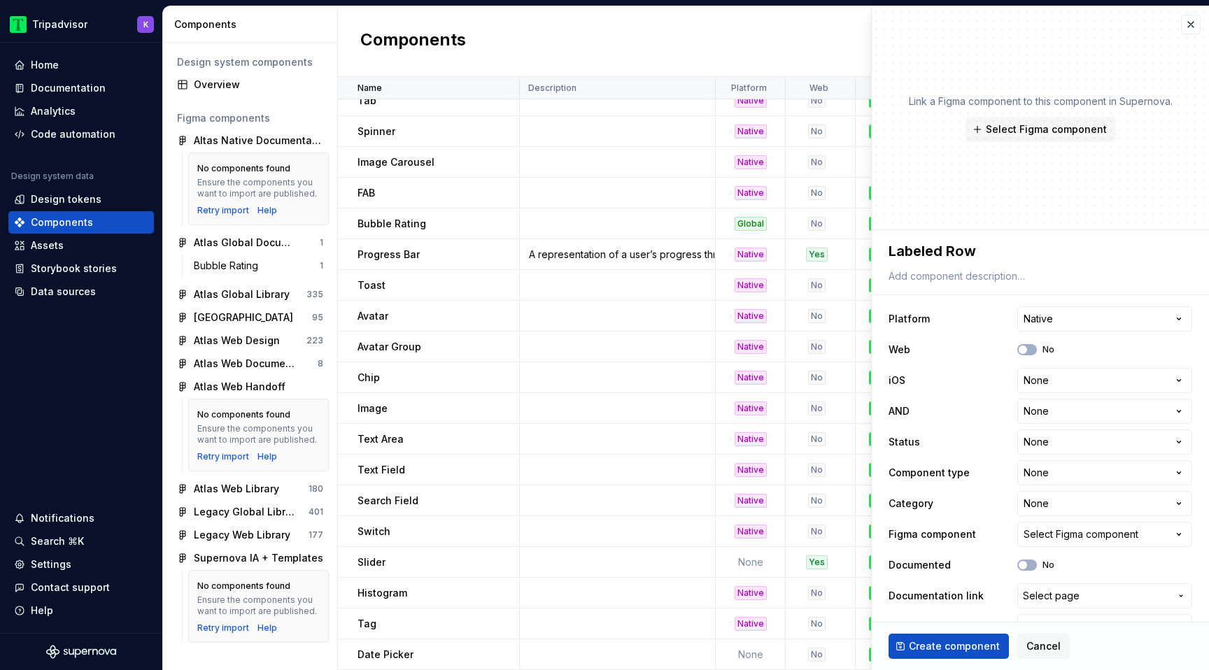
type textarea "*"
click at [1041, 380] on html "Tripadvisor K Home Documentation Analytics Code automation Design system data D…" at bounding box center [604, 335] width 1209 height 670
select select "**********"
type textarea "*"
click at [1051, 424] on div "**********" at bounding box center [1040, 473] width 304 height 339
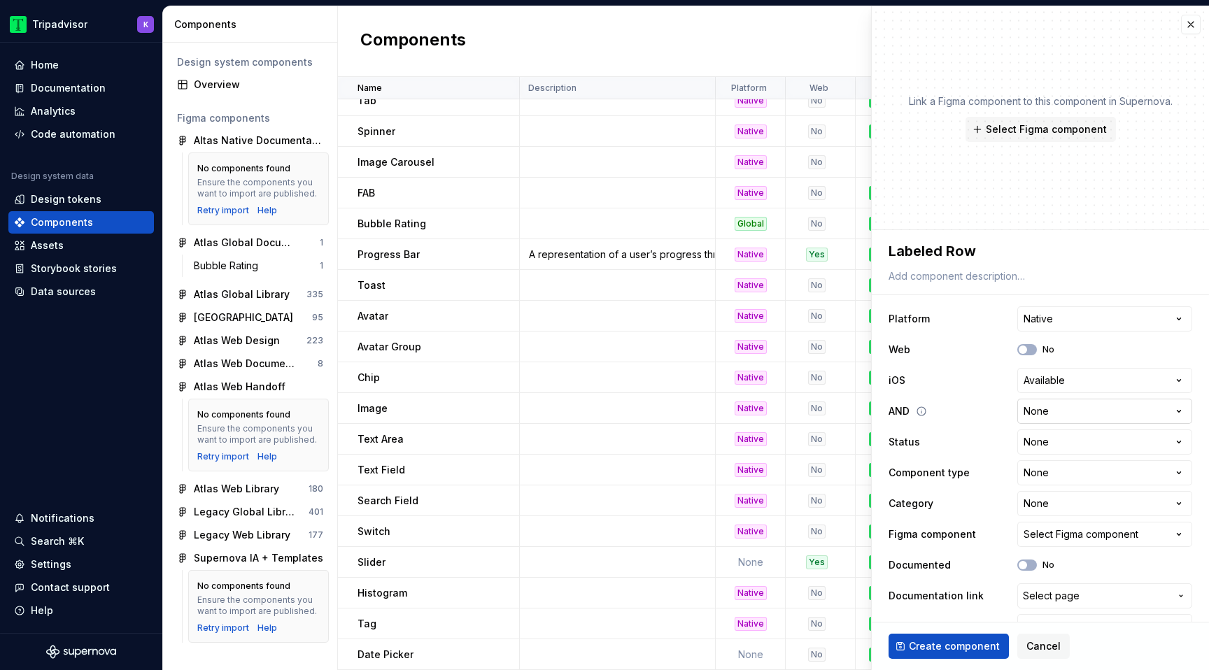
click at [1051, 416] on html "Tripadvisor K Home Documentation Analytics Code automation Design system data D…" at bounding box center [604, 335] width 1209 height 670
select select "**********"
type textarea "*"
click at [1054, 442] on html "Tripadvisor K Home Documentation Analytics Code automation Design system data D…" at bounding box center [604, 335] width 1209 height 670
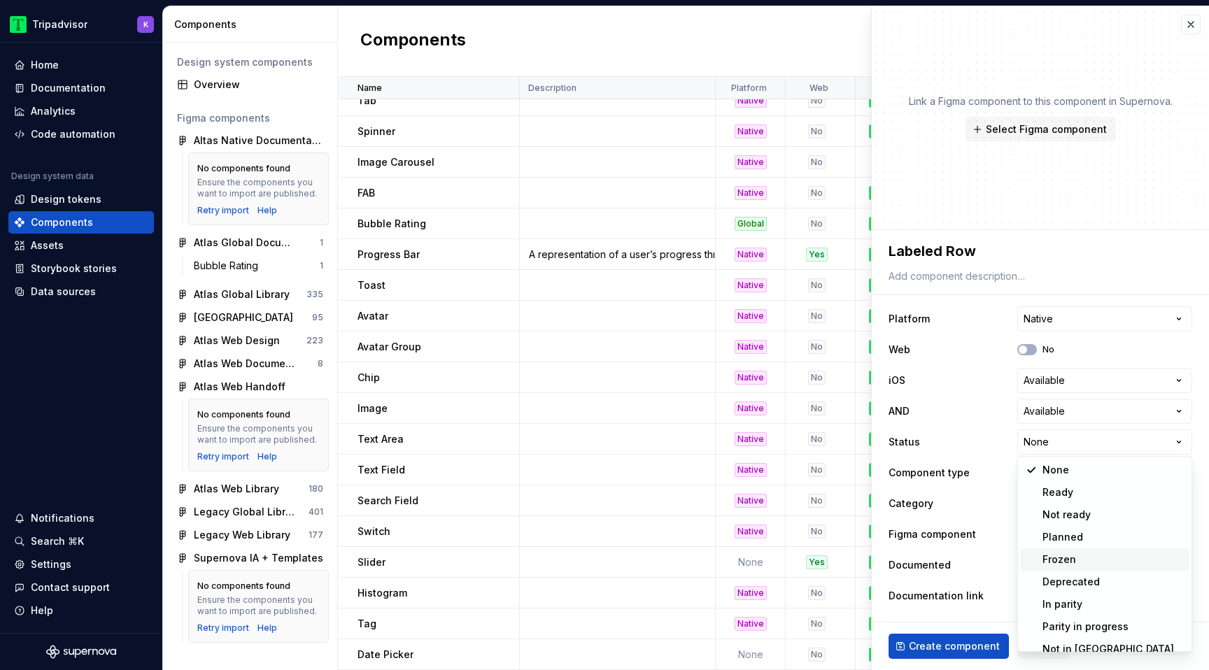
scroll to position [11, 0]
select select "**********"
type textarea "*"
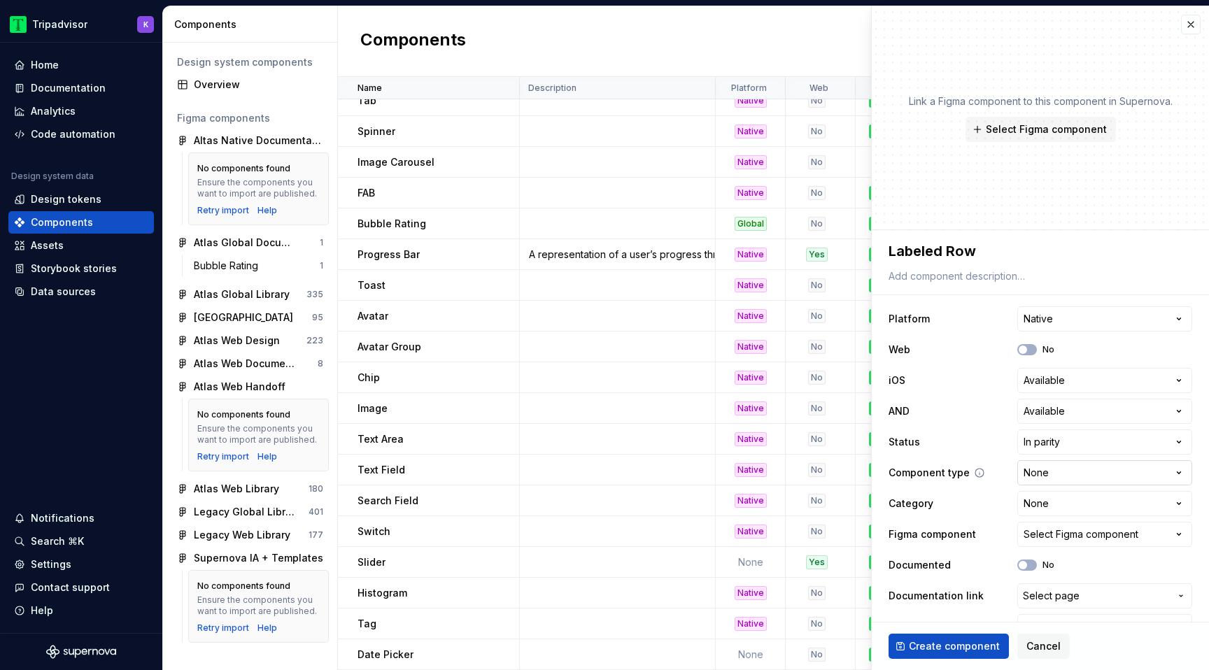
click at [1076, 472] on html "Tripadvisor K Home Documentation Analytics Code automation Design system data D…" at bounding box center [604, 335] width 1209 height 670
select select "**********"
type textarea "*"
click at [1079, 479] on html "Tripadvisor K Home Documentation Analytics Code automation Design system data D…" at bounding box center [604, 335] width 1209 height 670
select select "**********"
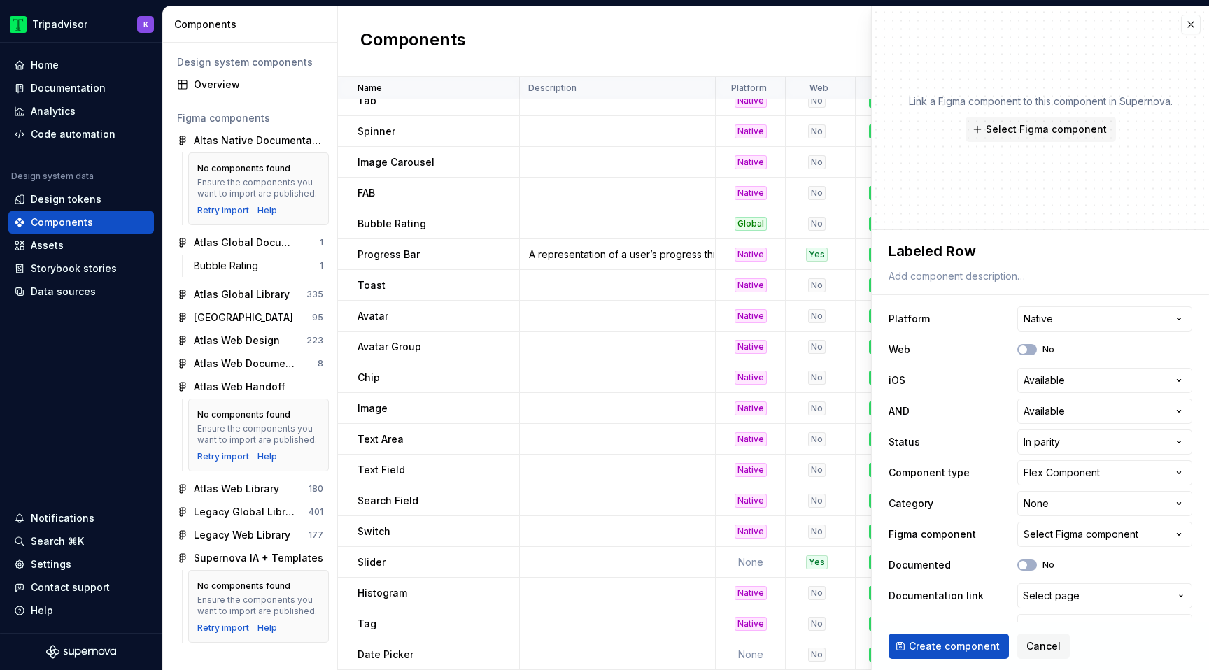
type textarea "*"
click at [1053, 482] on html "Tripadvisor K Home Documentation Analytics Code automation Design system data D…" at bounding box center [604, 335] width 1209 height 670
select select "**********"
type textarea "*"
click at [1055, 504] on html "Tripadvisor K Home Documentation Analytics Code automation Design system data D…" at bounding box center [604, 335] width 1209 height 670
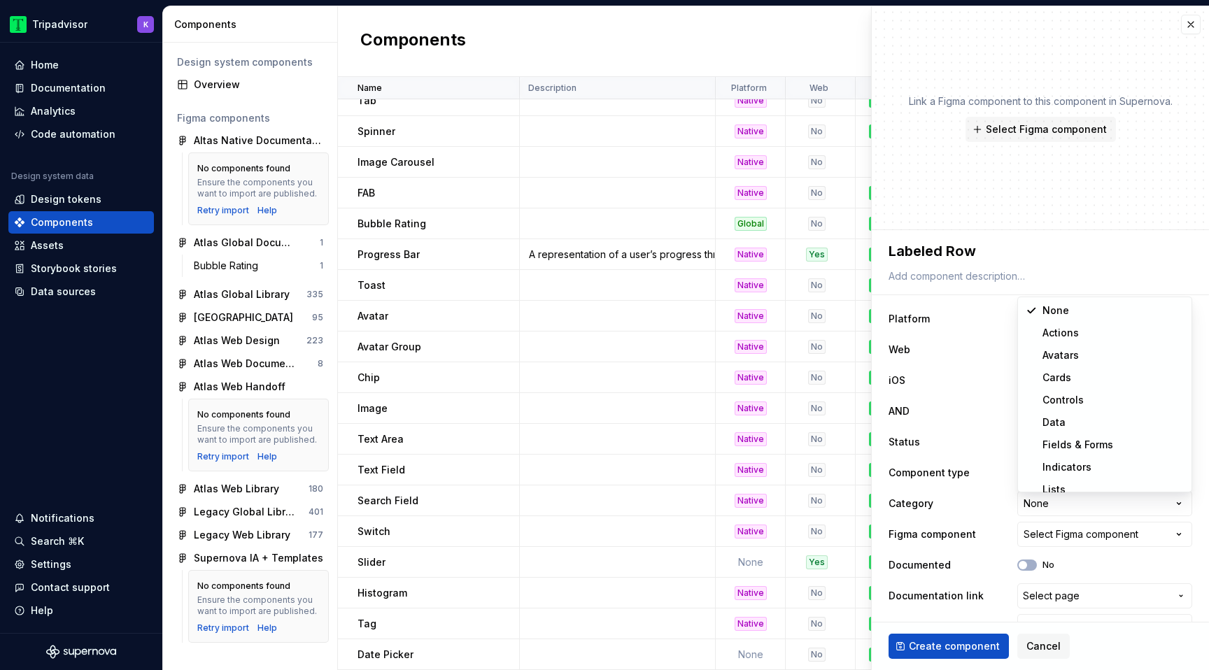
click at [1057, 505] on html "Tripadvisor K Home Documentation Analytics Code automation Design system data D…" at bounding box center [604, 335] width 1209 height 670
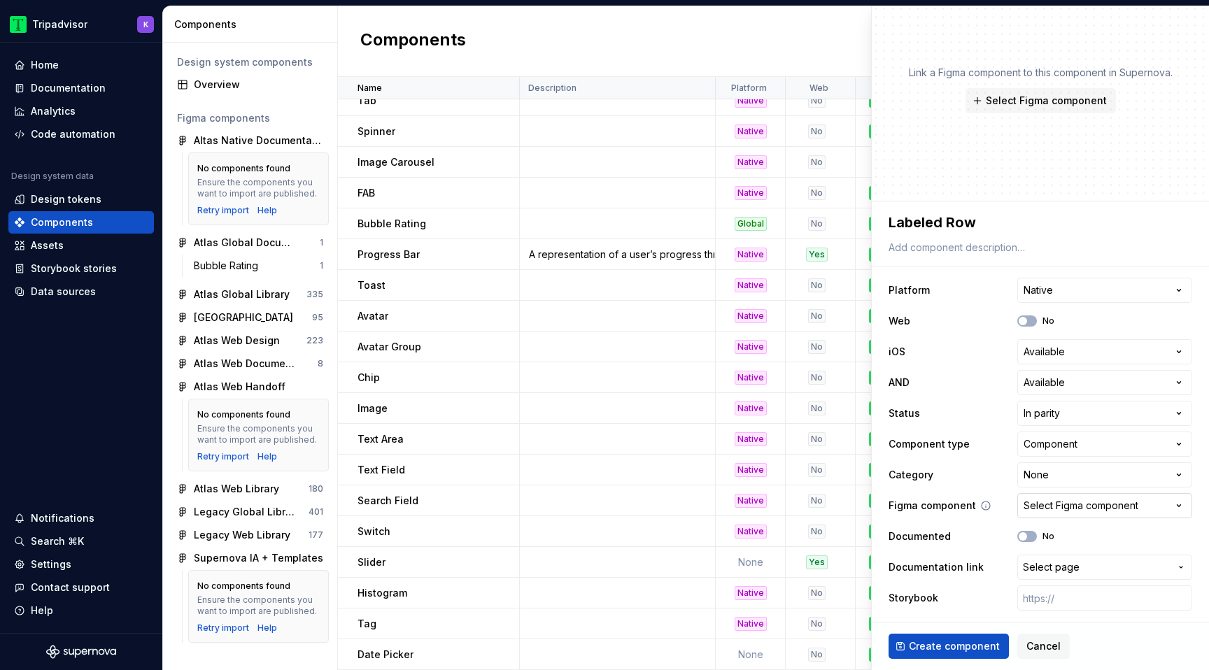
click at [1069, 511] on div "Select Figma component" at bounding box center [1080, 506] width 115 height 14
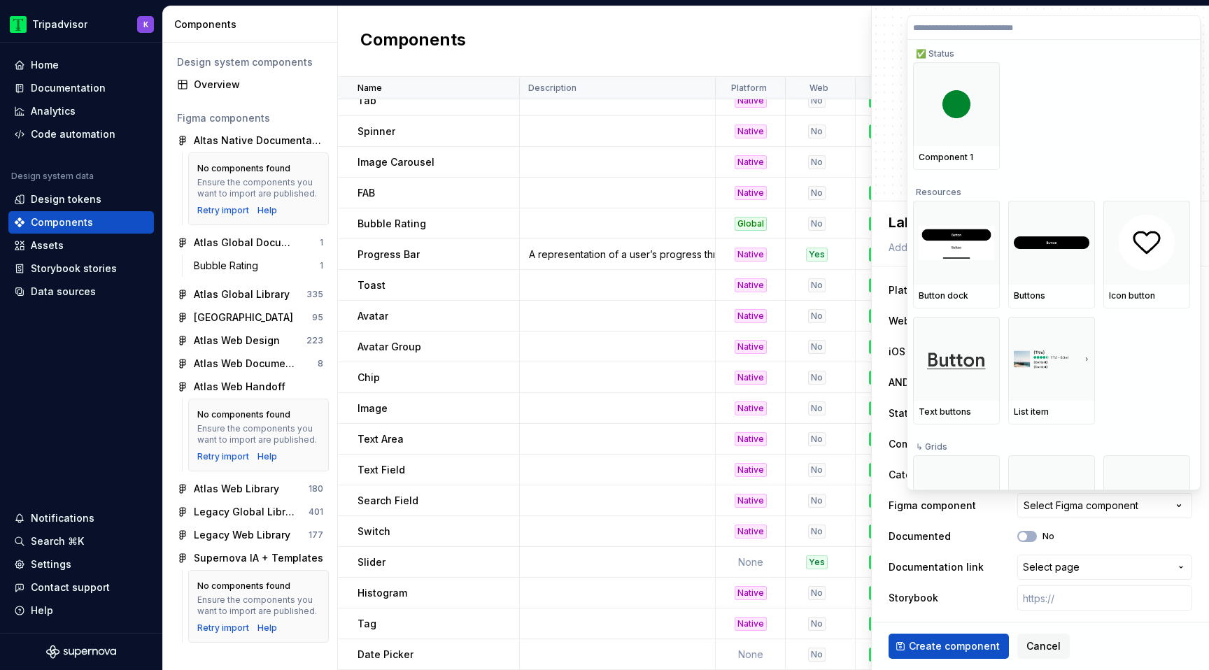
click at [968, 25] on input "search" at bounding box center [1053, 27] width 292 height 11
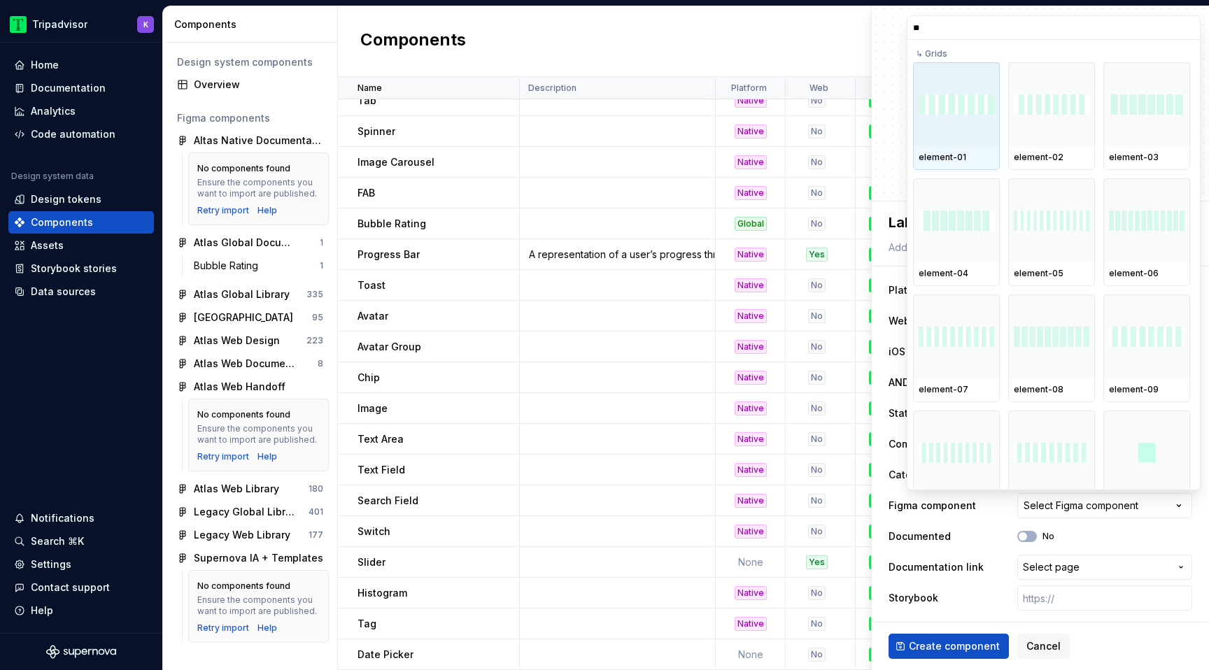
type input "*"
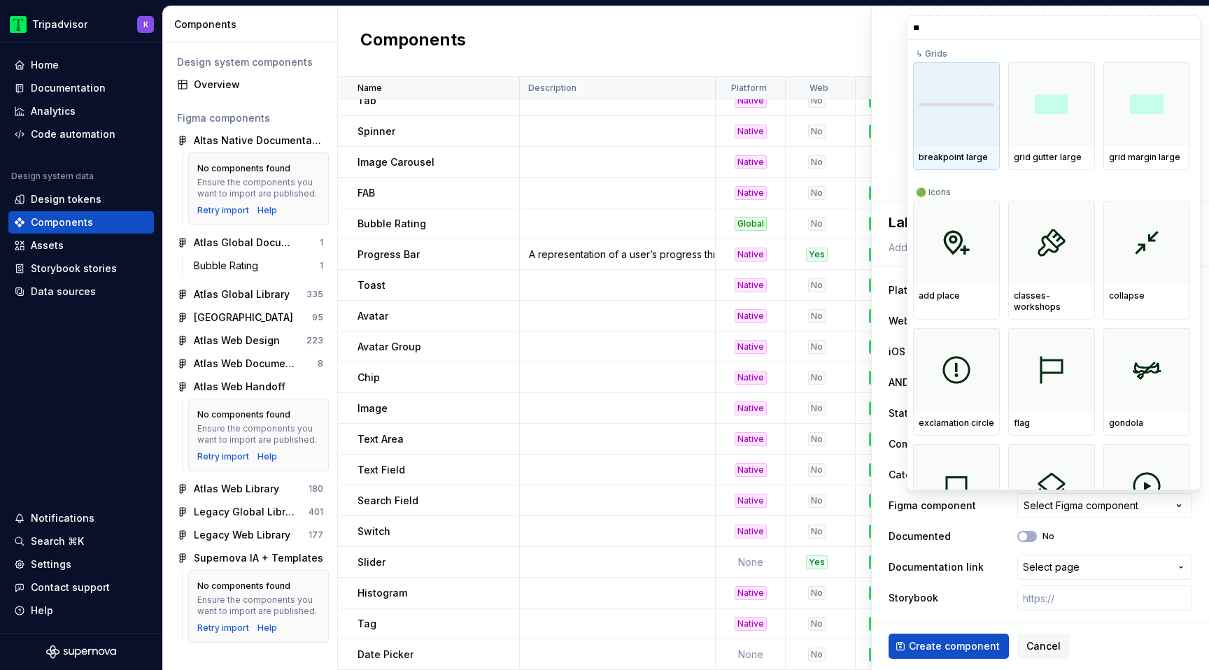
type input "*"
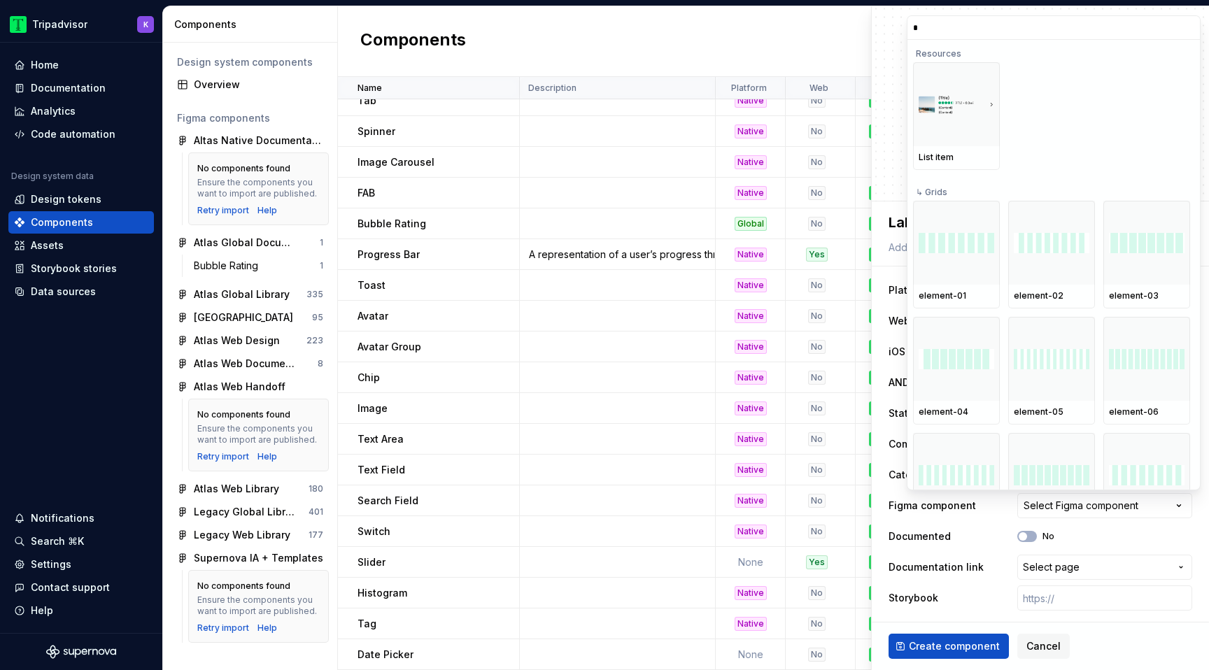
click at [1187, 26] on input "*" at bounding box center [1053, 27] width 292 height 11
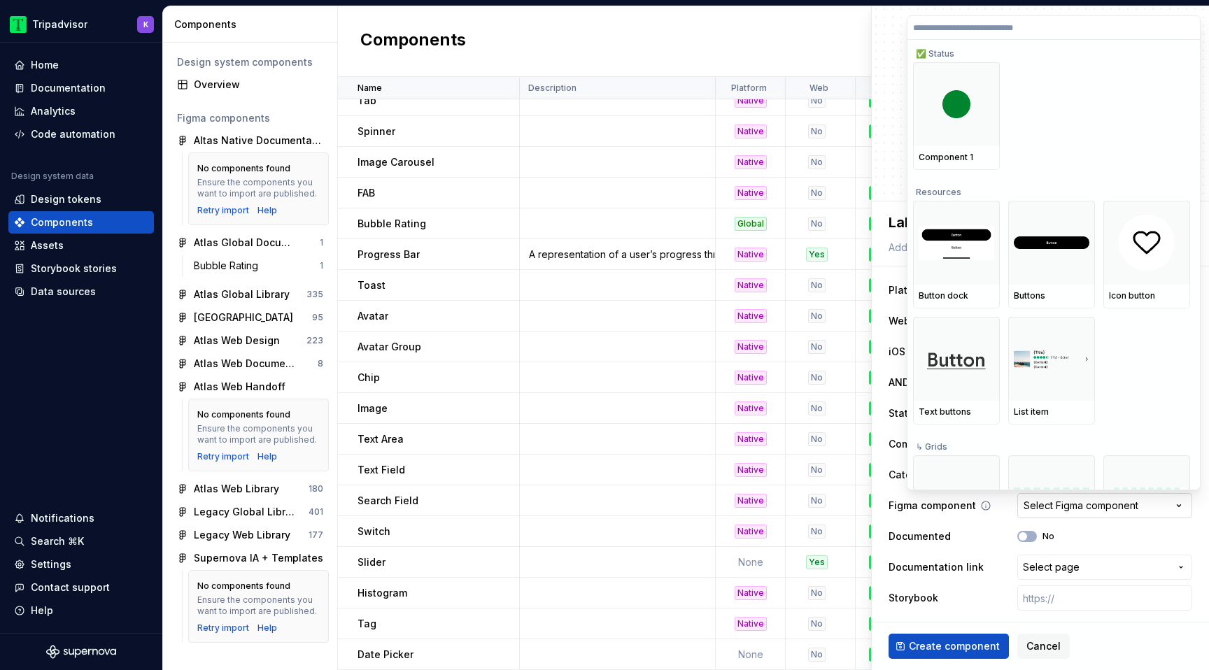
click at [1075, 505] on html "Tripadvisor K Home Documentation Analytics Code automation Design system data D…" at bounding box center [604, 335] width 1209 height 670
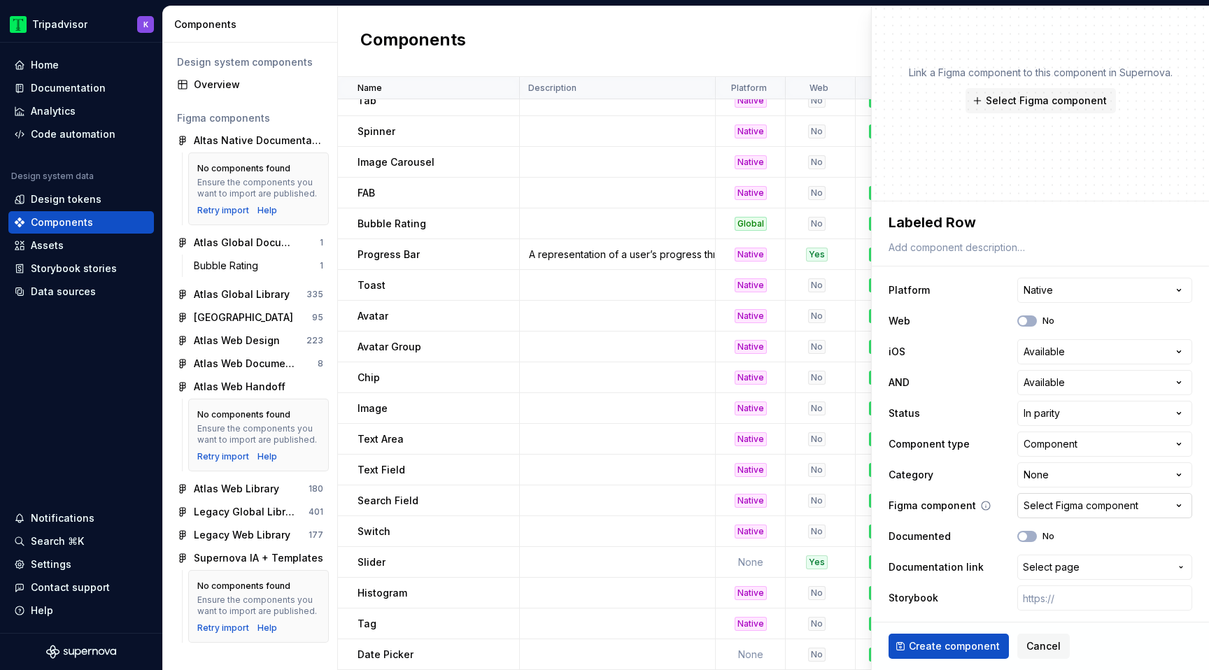
click at [1075, 505] on div "Select Figma component" at bounding box center [1080, 506] width 115 height 14
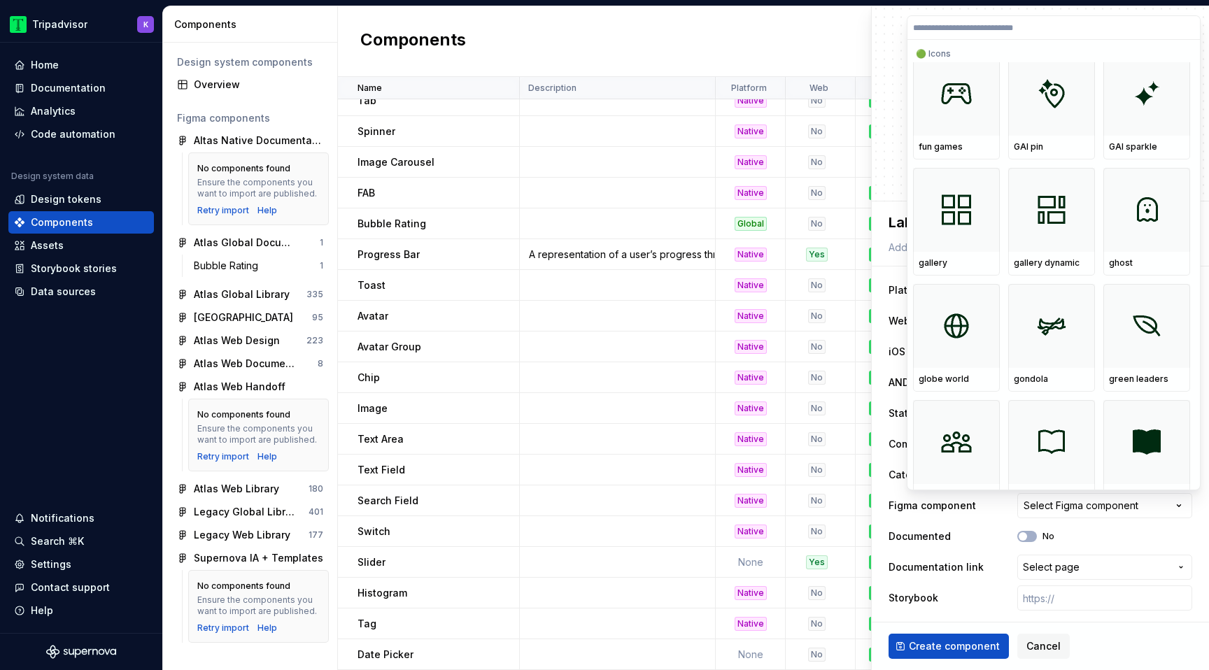
scroll to position [5391, 0]
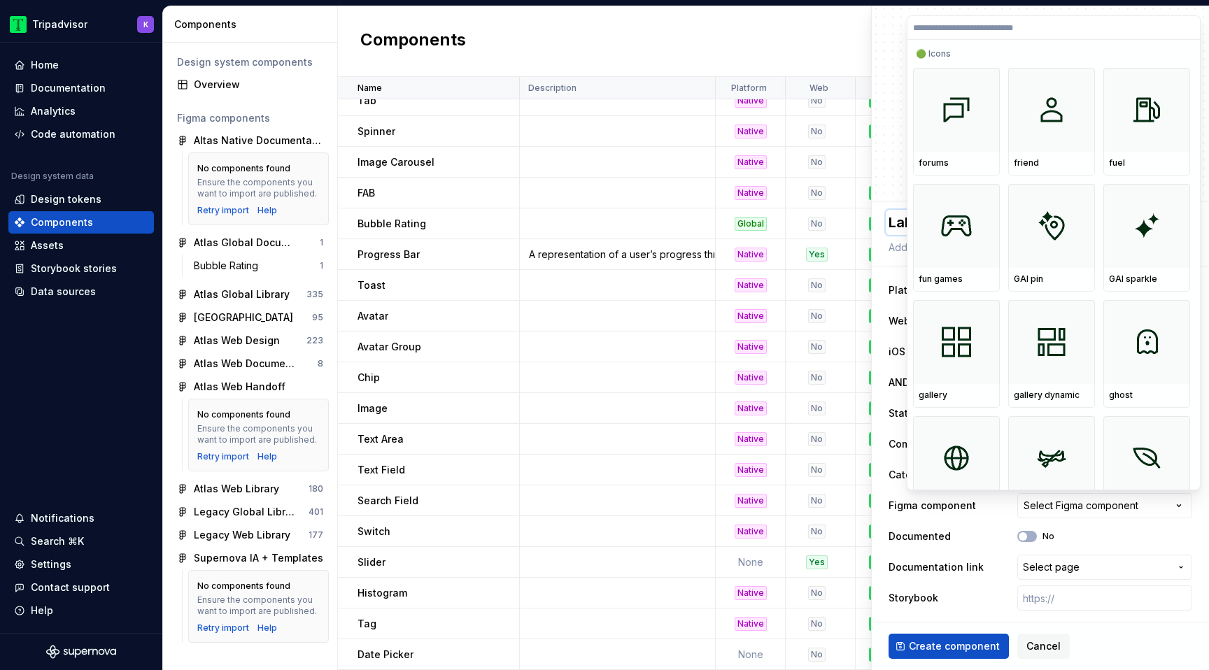
click at [885, 217] on html "Tripadvisor K Home Documentation Analytics Code automation Design system data D…" at bounding box center [604, 335] width 1209 height 670
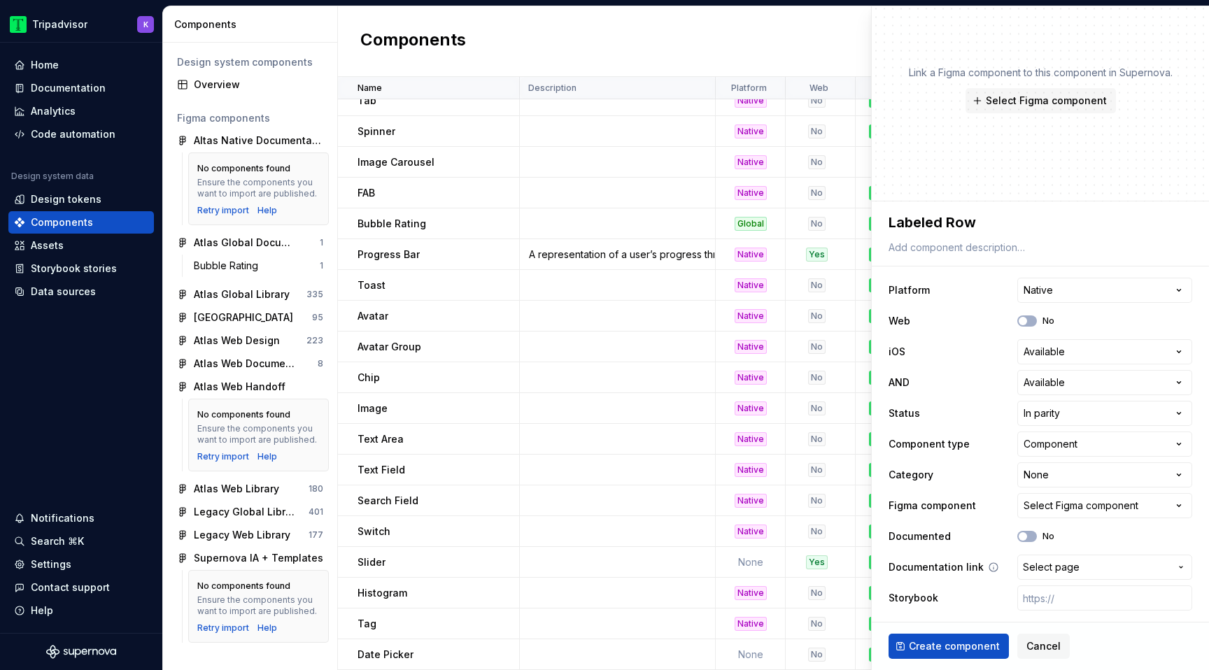
click at [1074, 576] on button "Select page" at bounding box center [1104, 567] width 175 height 25
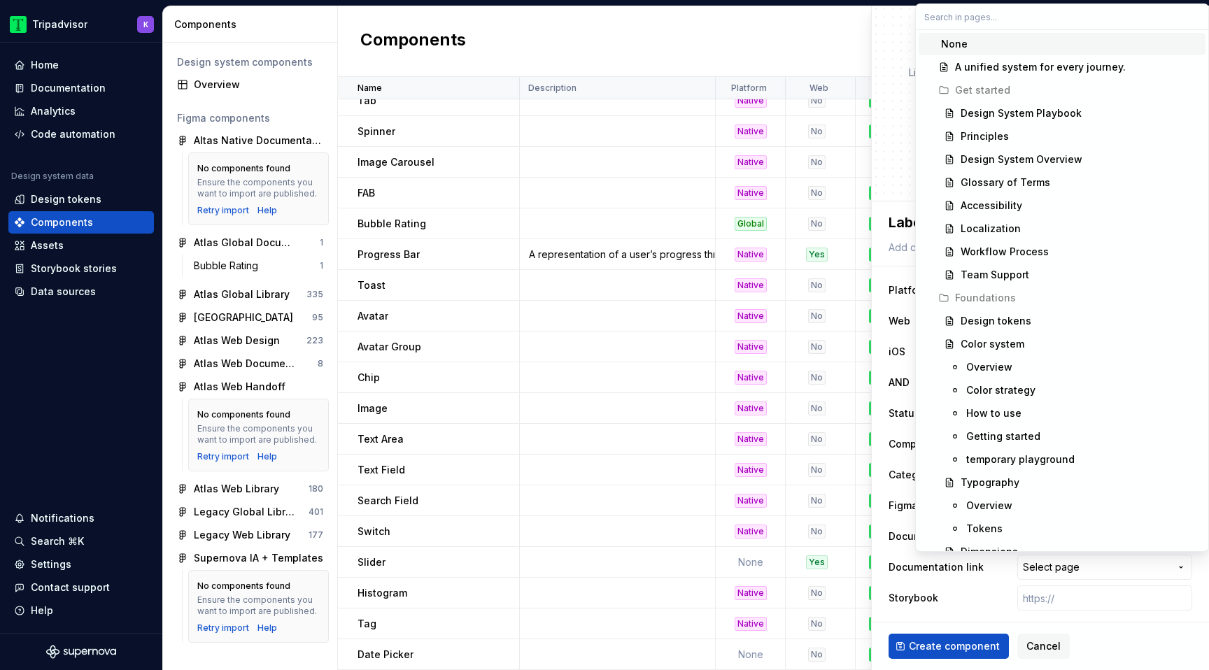
click at [1113, 555] on html "Tripadvisor K Home Documentation Analytics Code automation Design system data D…" at bounding box center [604, 335] width 1209 height 670
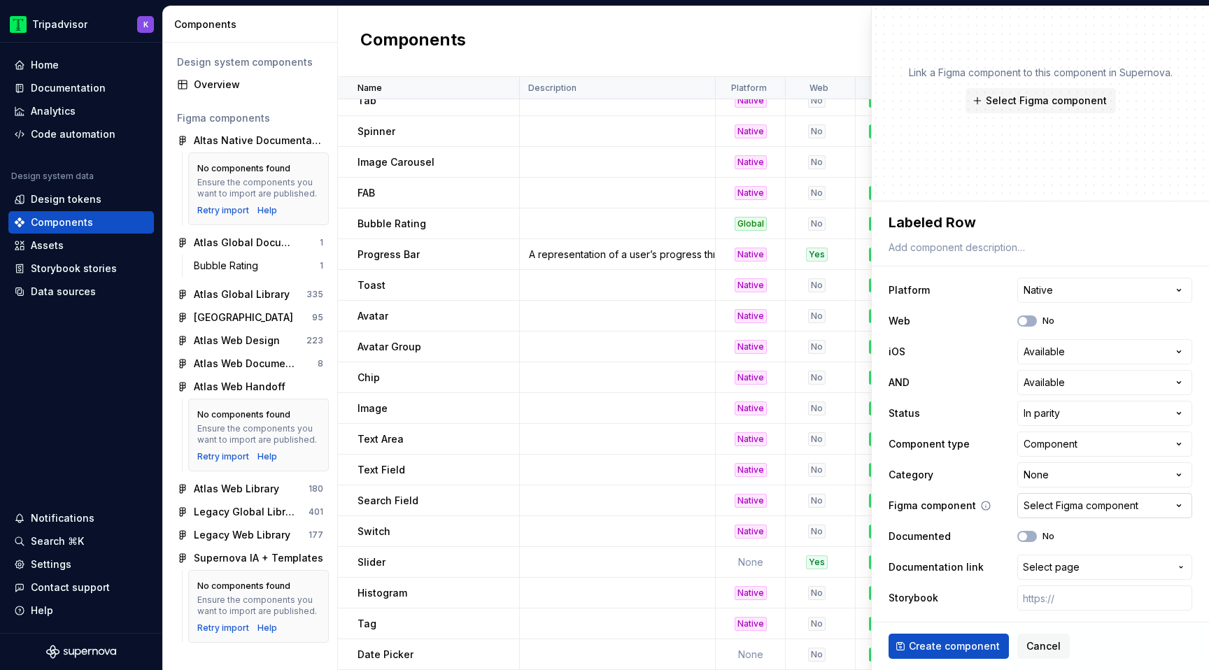
click at [1097, 507] on div "Select Figma component" at bounding box center [1080, 506] width 115 height 14
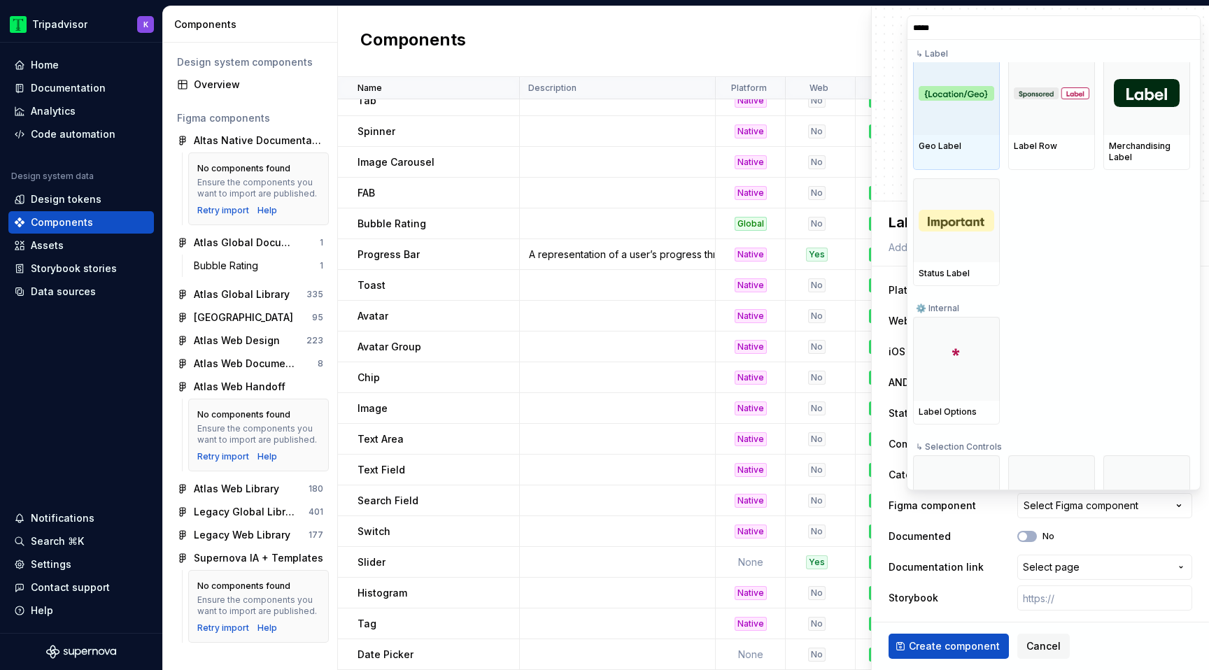
scroll to position [0, 0]
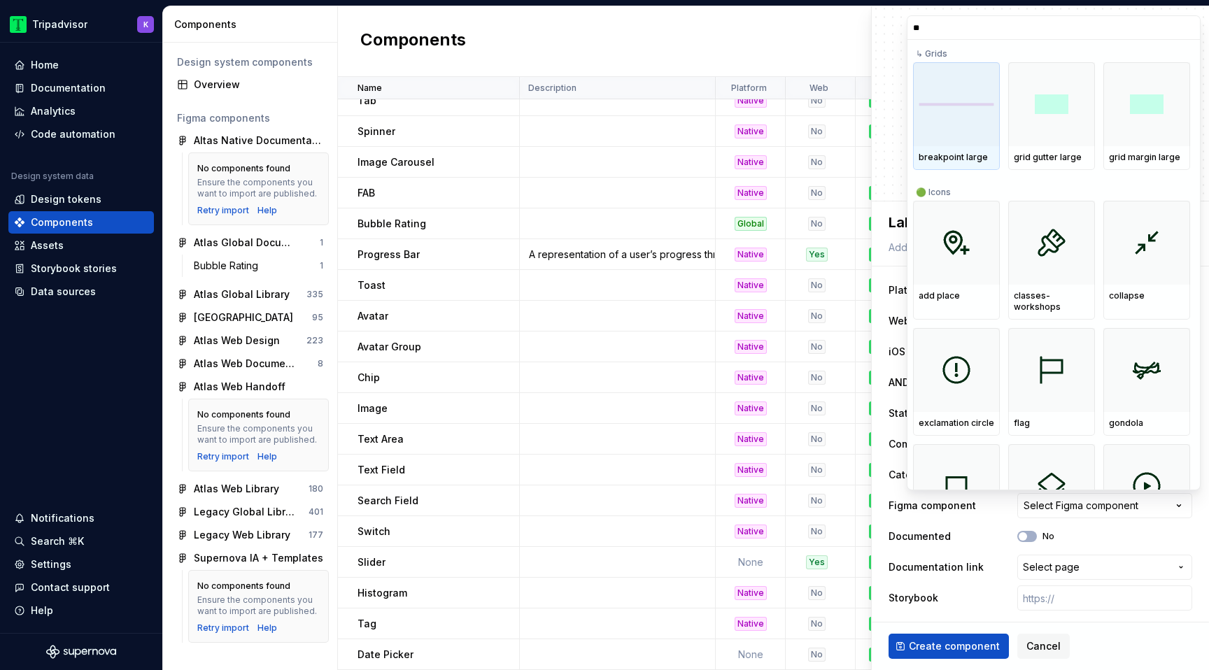
type input "*"
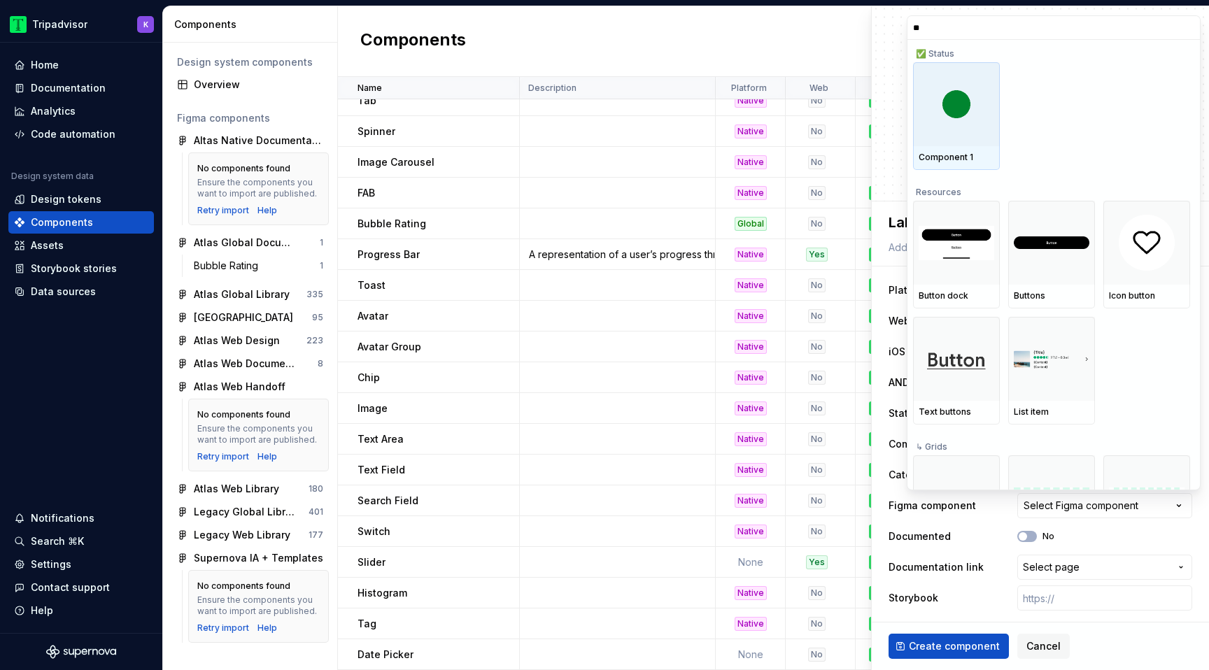
type input "***"
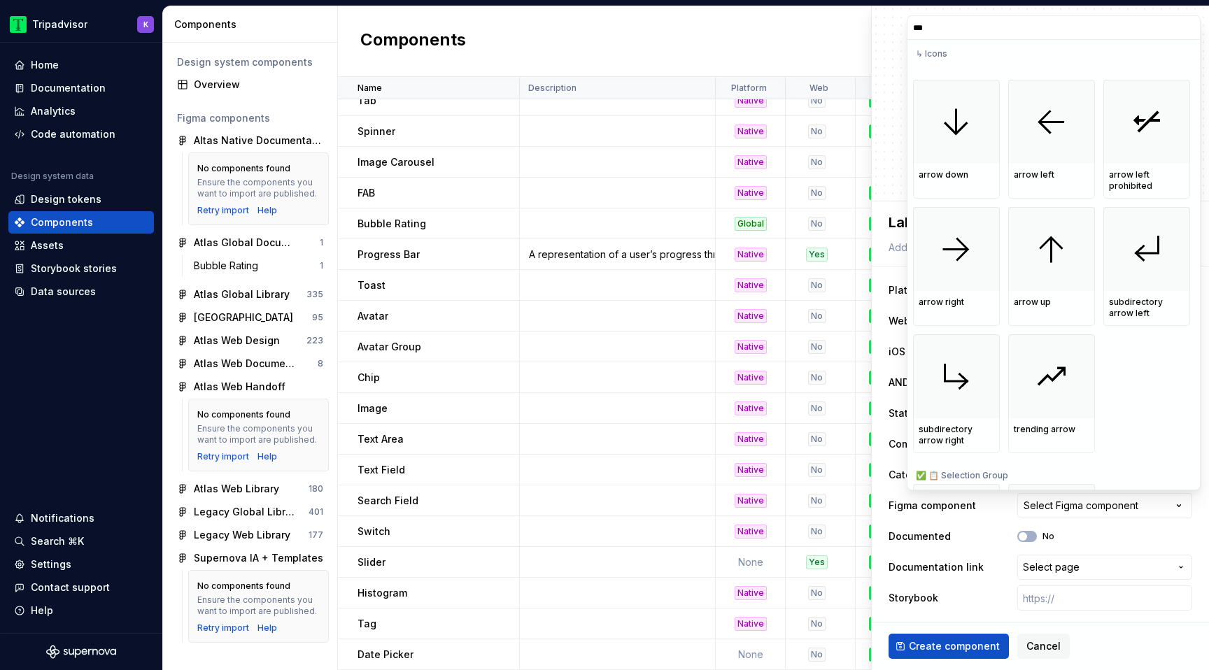
scroll to position [976, 0]
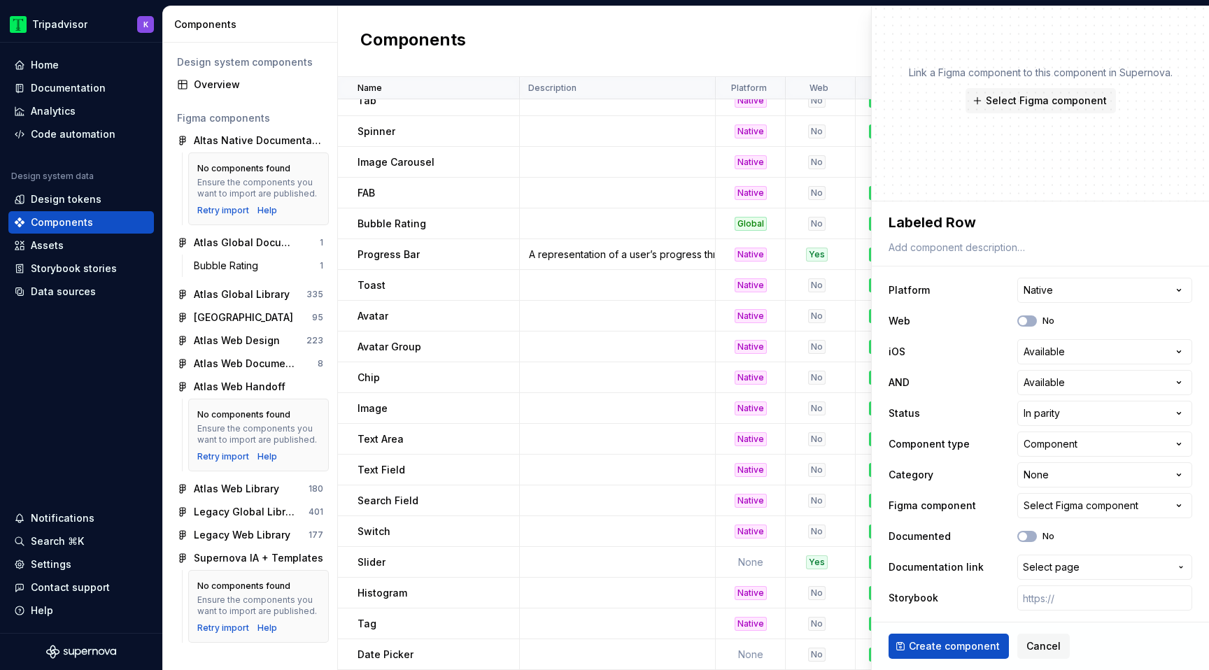
click at [1092, 539] on html "Tripadvisor K Home Documentation Analytics Code automation Design system data D…" at bounding box center [604, 335] width 1209 height 670
click at [269, 143] on div "Altas Native Documentation" at bounding box center [258, 141] width 129 height 14
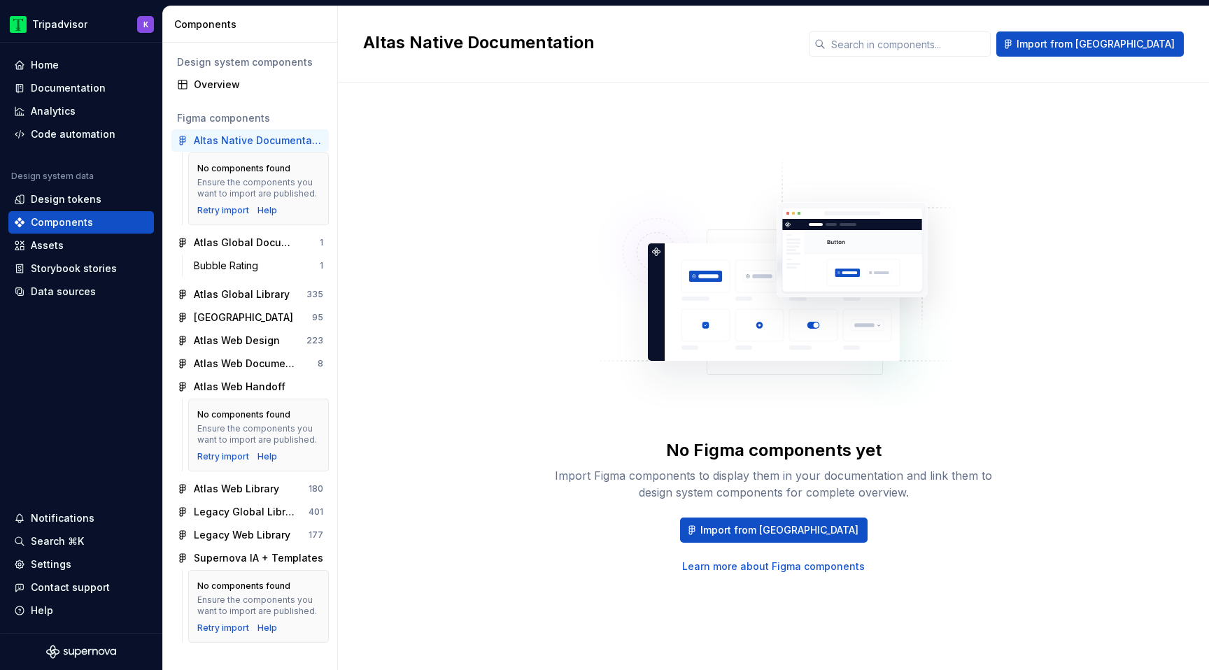
click at [252, 118] on div "Figma components" at bounding box center [250, 118] width 146 height 14
click at [260, 120] on div "Figma components" at bounding box center [250, 118] width 146 height 14
click at [730, 534] on button "Import from [GEOGRAPHIC_DATA]" at bounding box center [773, 530] width 187 height 25
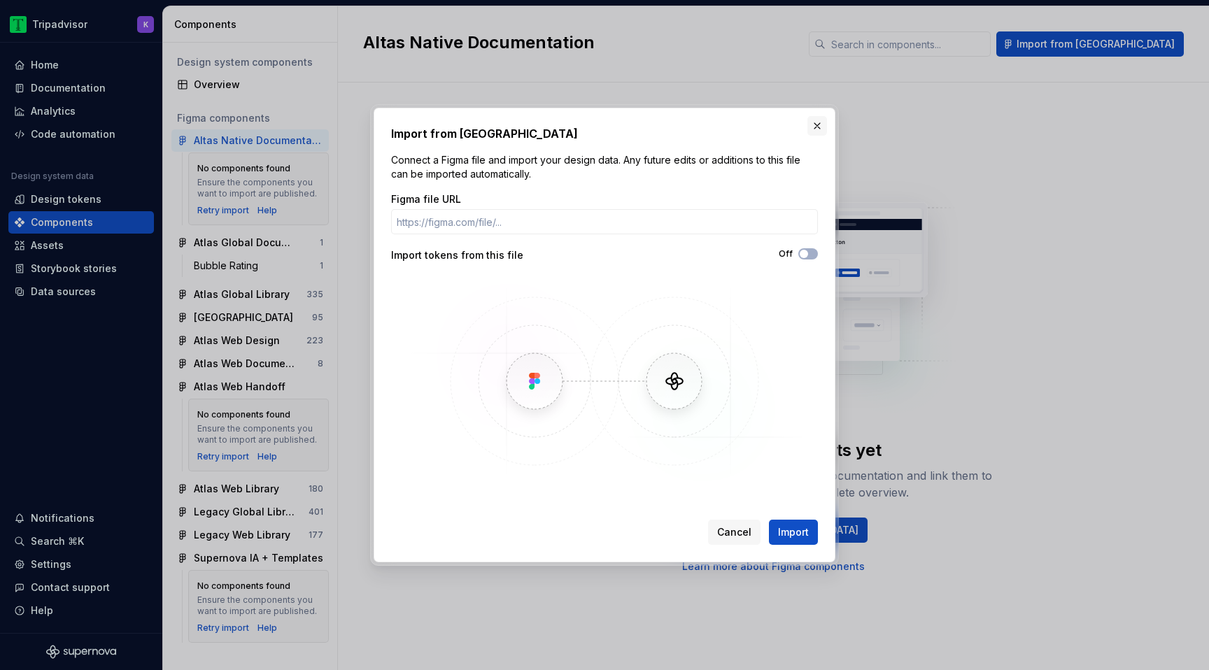
click at [818, 122] on button "button" at bounding box center [817, 126] width 20 height 20
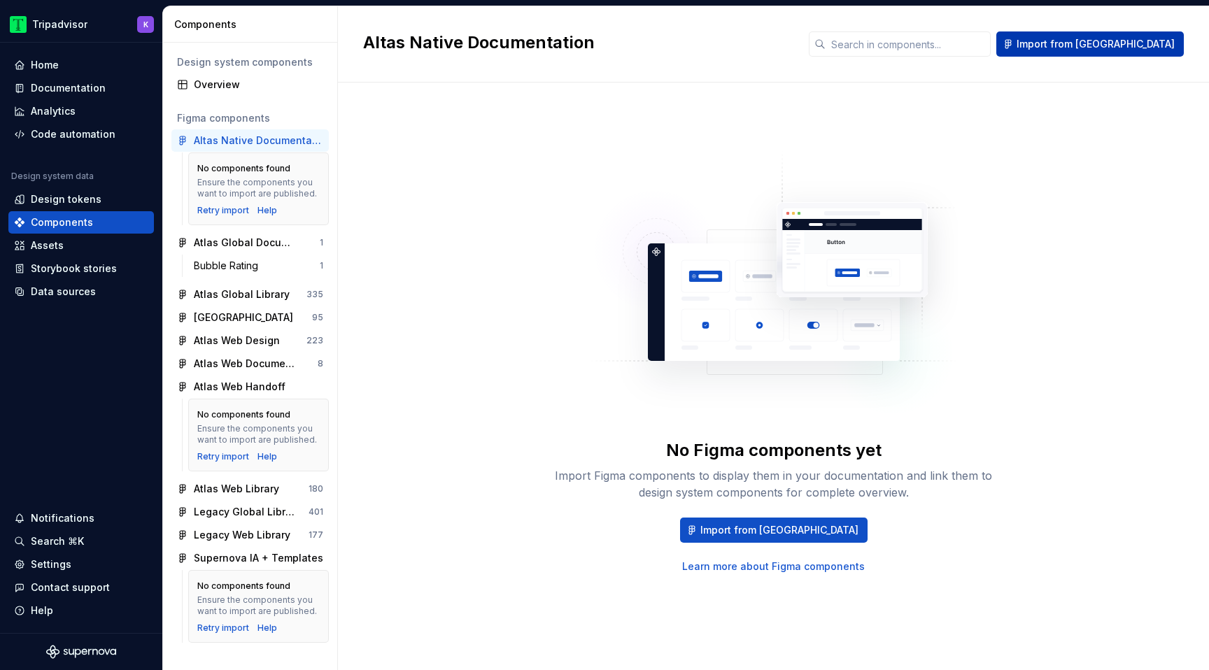
click at [1154, 41] on span "Import from [GEOGRAPHIC_DATA]" at bounding box center [1095, 44] width 158 height 14
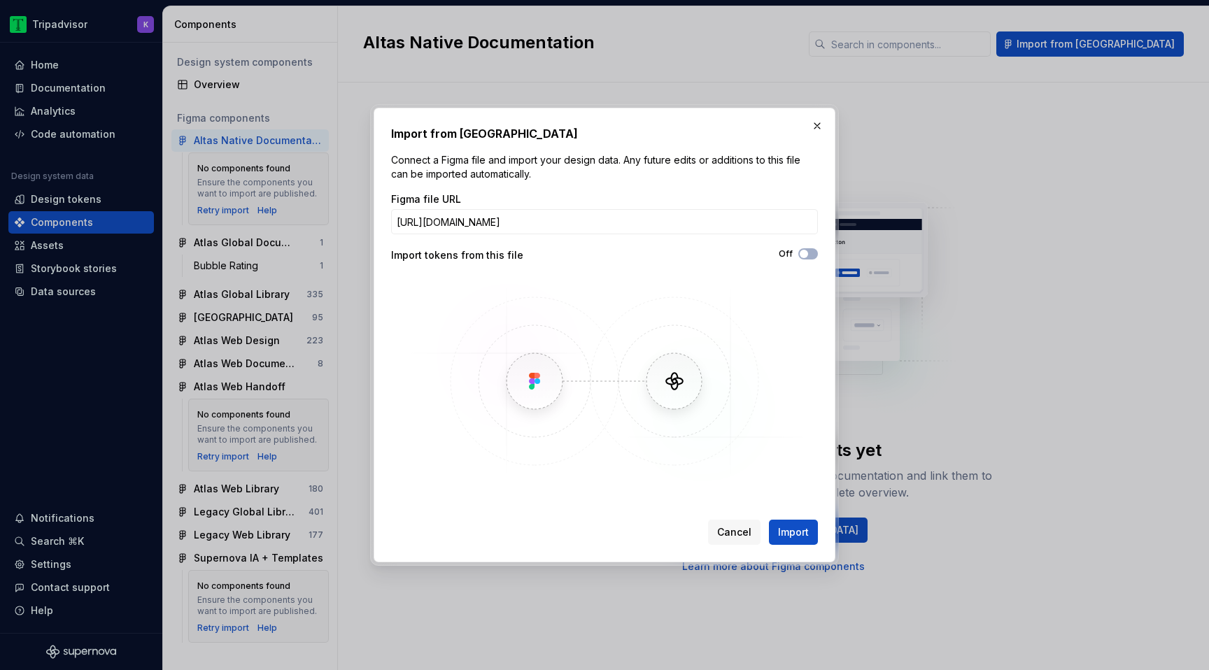
scroll to position [0, 255]
type input "[URL][DOMAIN_NAME]"
click at [799, 534] on span "Import" at bounding box center [793, 532] width 31 height 14
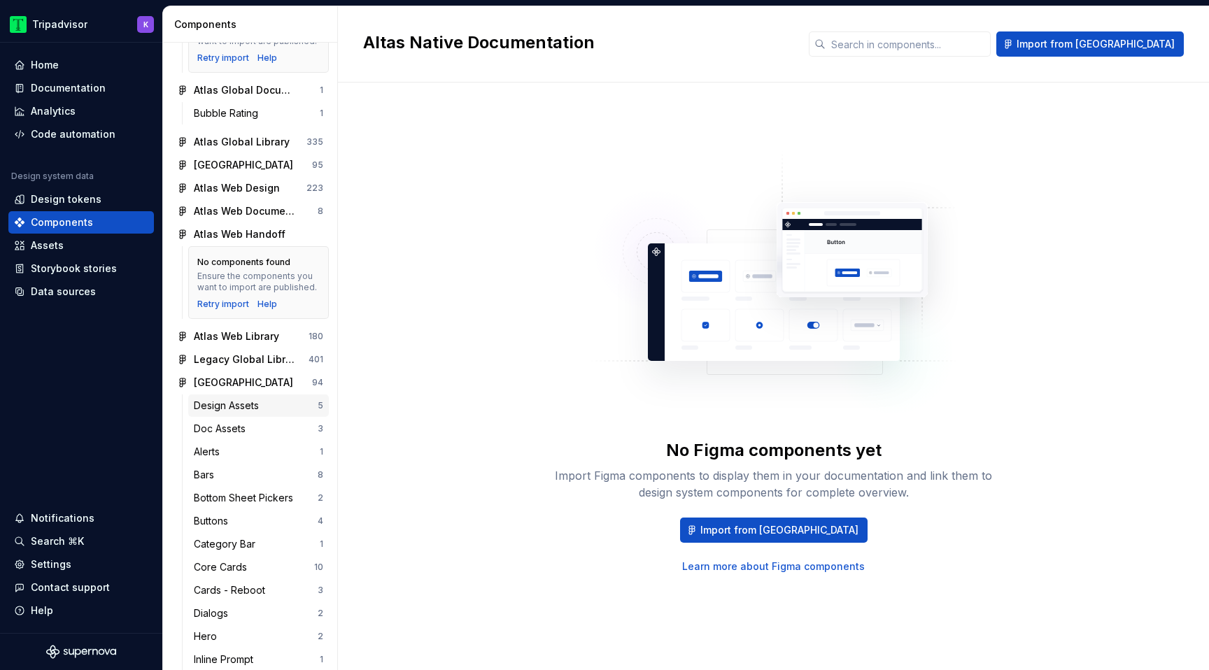
scroll to position [159, 0]
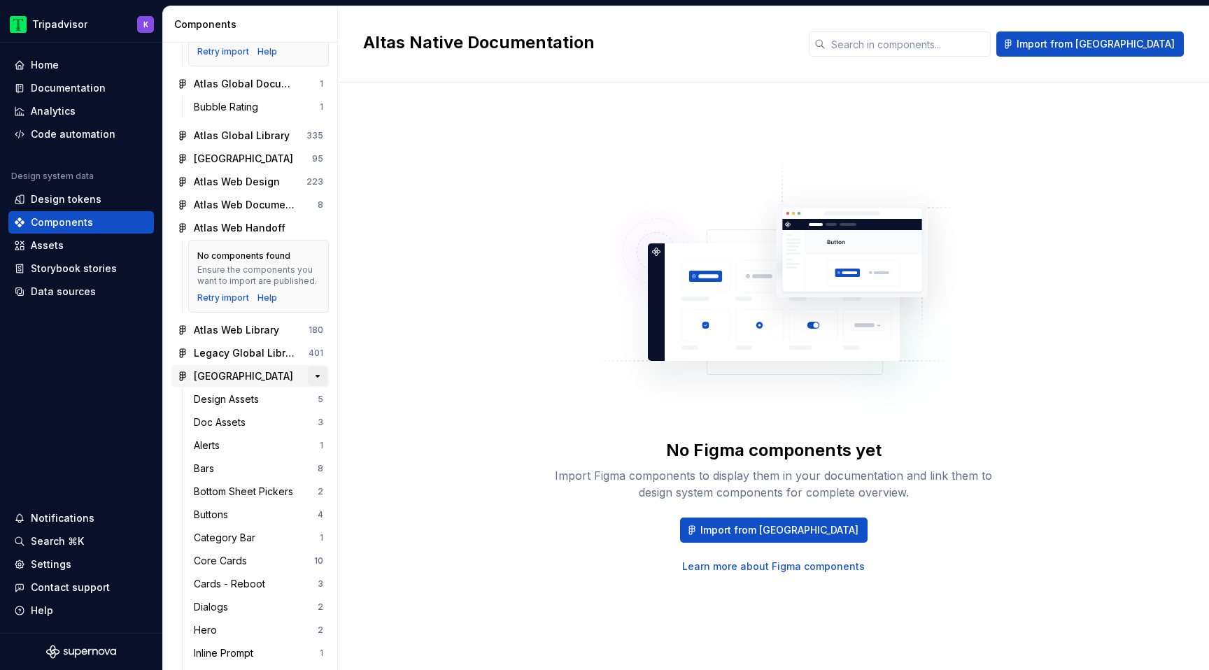
click at [316, 378] on button "button" at bounding box center [318, 377] width 20 height 20
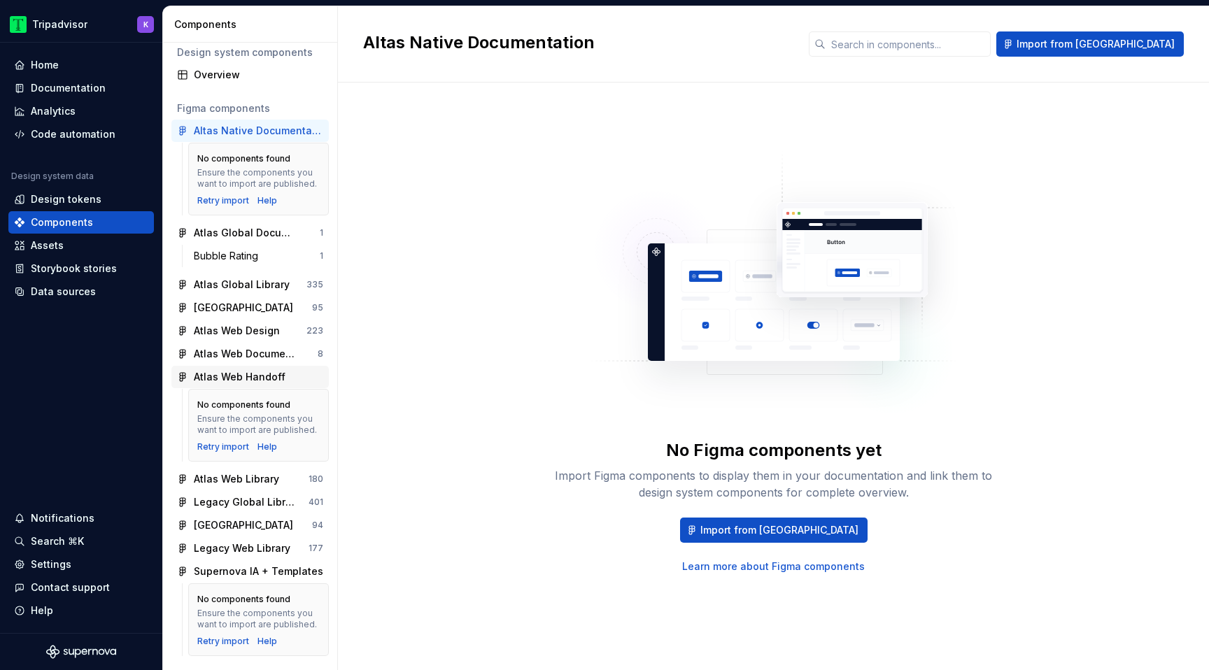
scroll to position [0, 0]
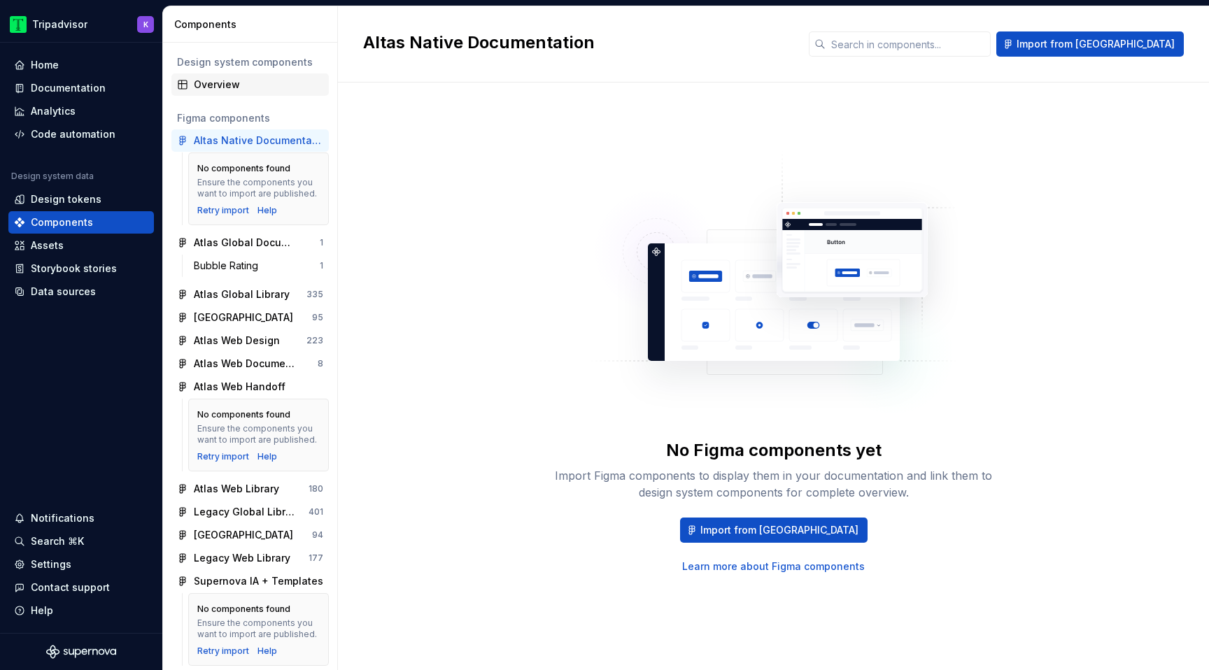
click at [254, 83] on div "Overview" at bounding box center [258, 85] width 129 height 14
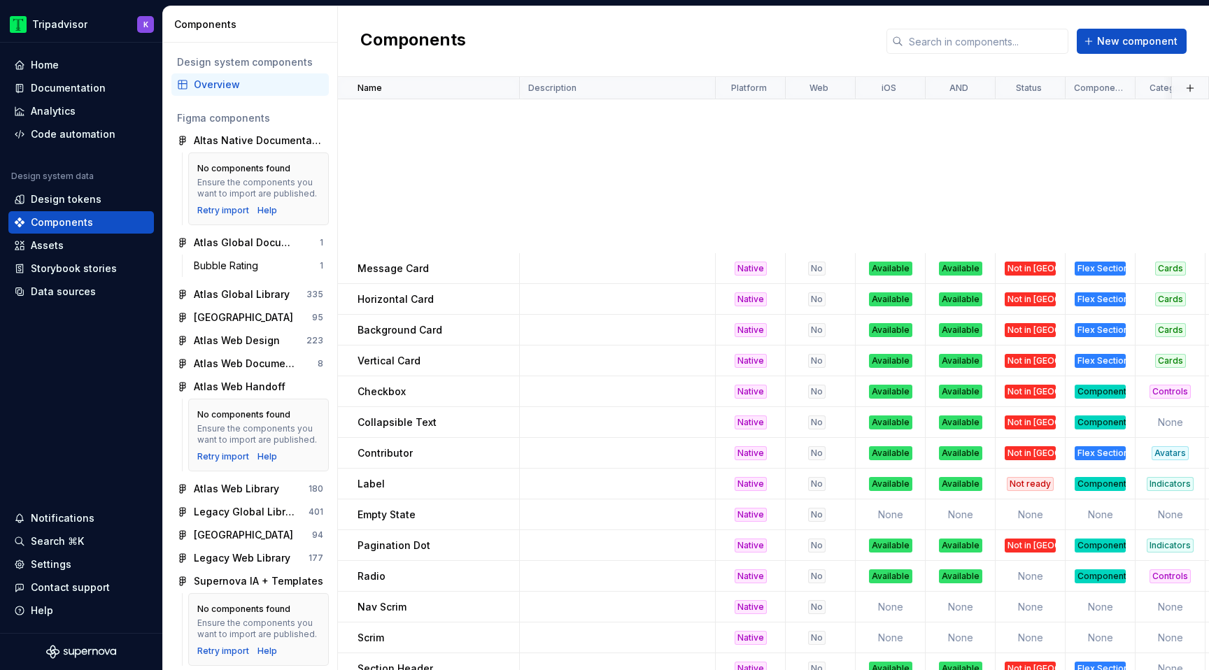
scroll to position [814, 0]
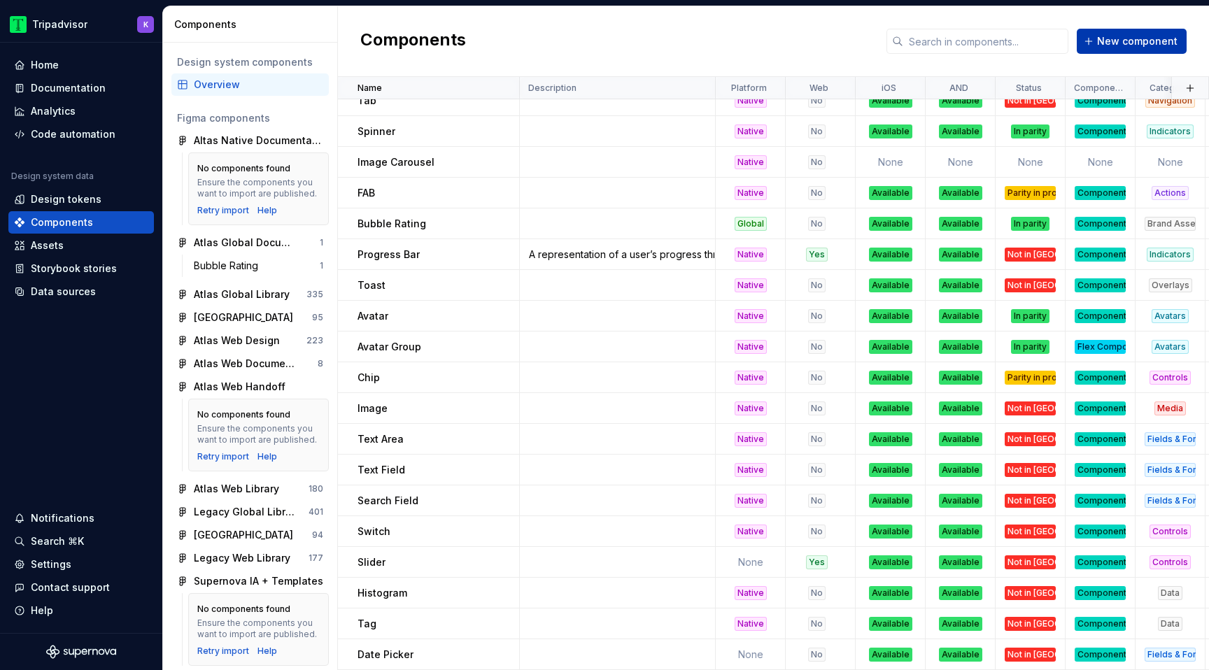
click at [1162, 41] on span "New component" at bounding box center [1137, 41] width 80 height 14
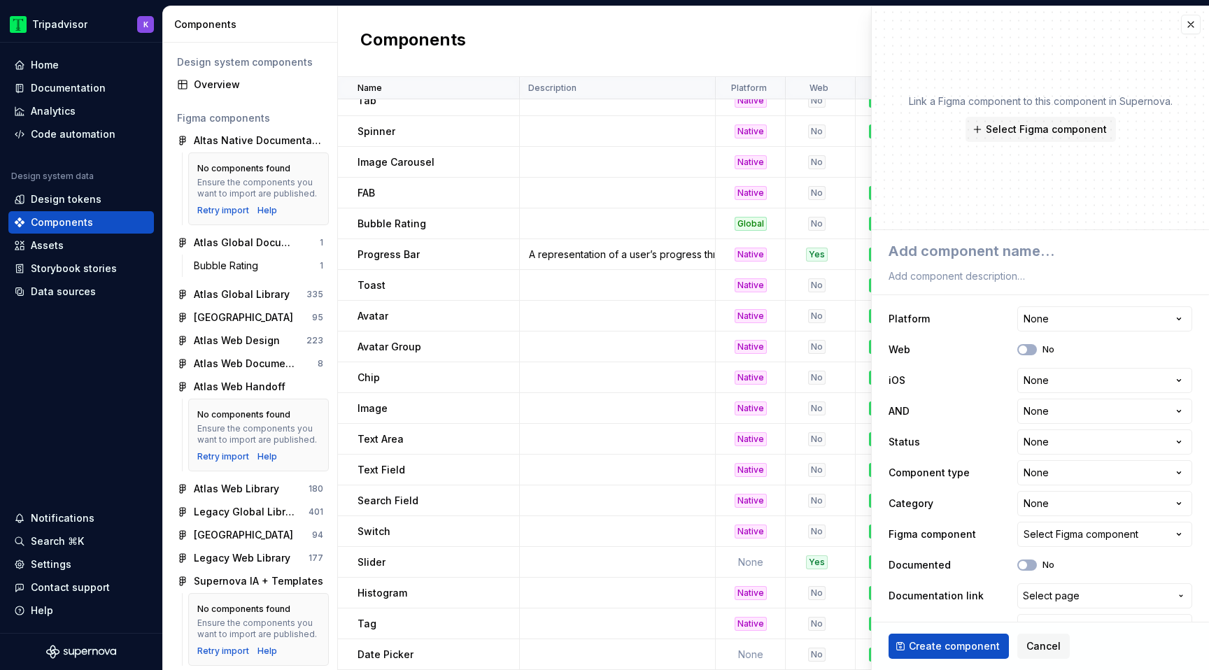
type textarea "*"
type textarea "L"
type textarea "*"
type textarea "La"
type textarea "*"
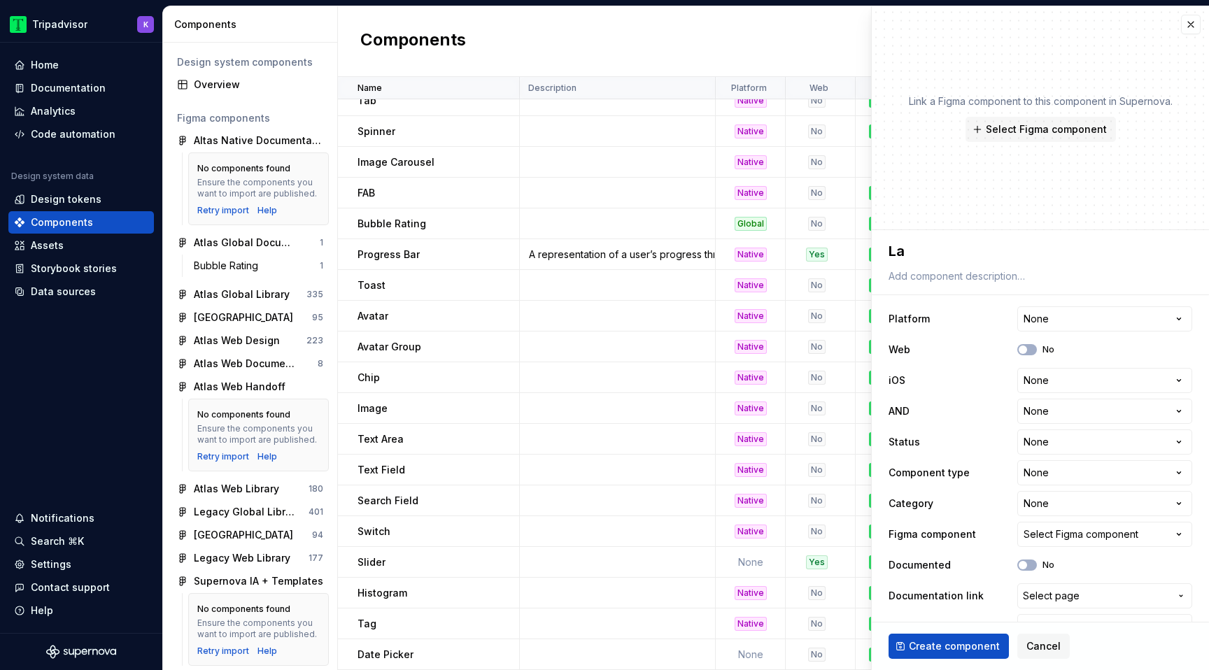
type textarea "Lab"
type textarea "*"
type textarea "Labe"
type textarea "*"
type textarea "Label"
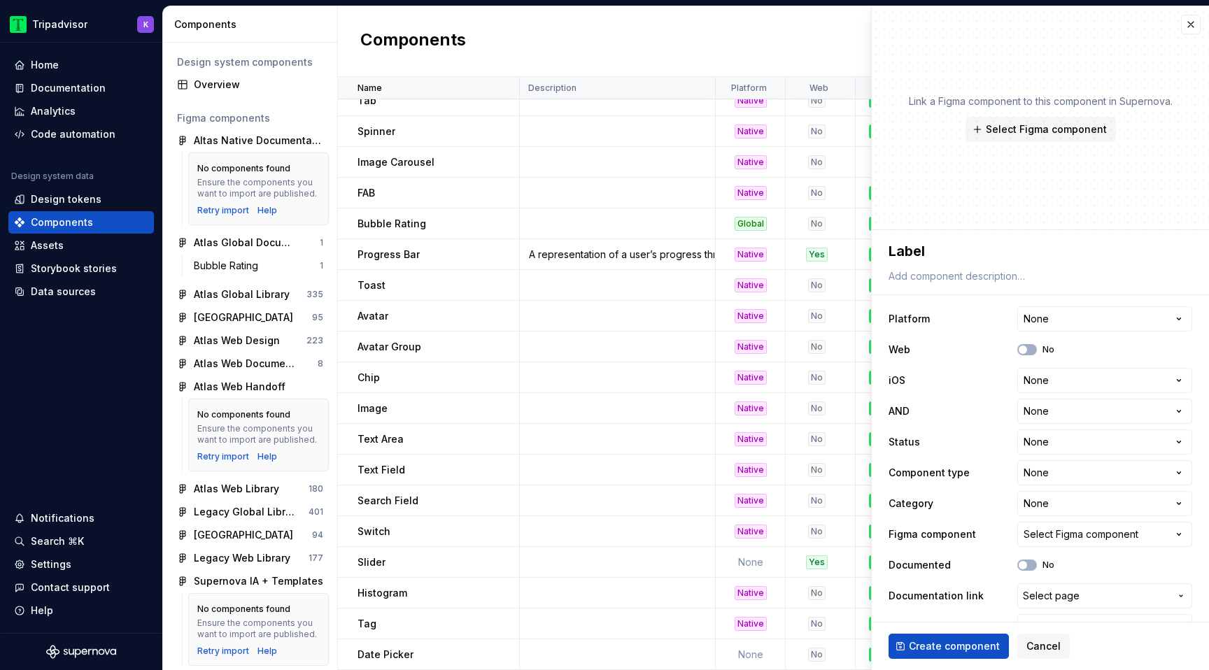
type textarea "*"
type textarea "Labele"
type textarea "*"
type textarea "Labeled"
type textarea "*"
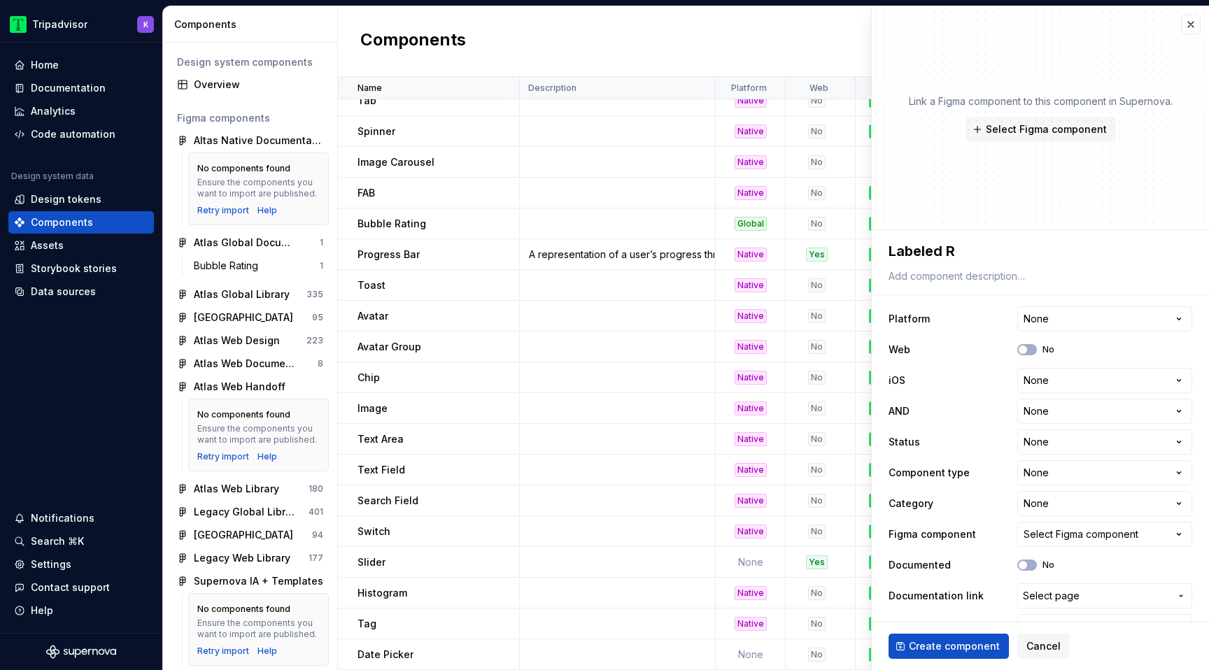
type textarea "Labeled Ro"
type textarea "*"
type textarea "Labeled Row"
click at [1049, 331] on body "Tripadvisor K Home Documentation Analytics Code automation Design system data D…" at bounding box center [604, 335] width 1209 height 670
select select "**********"
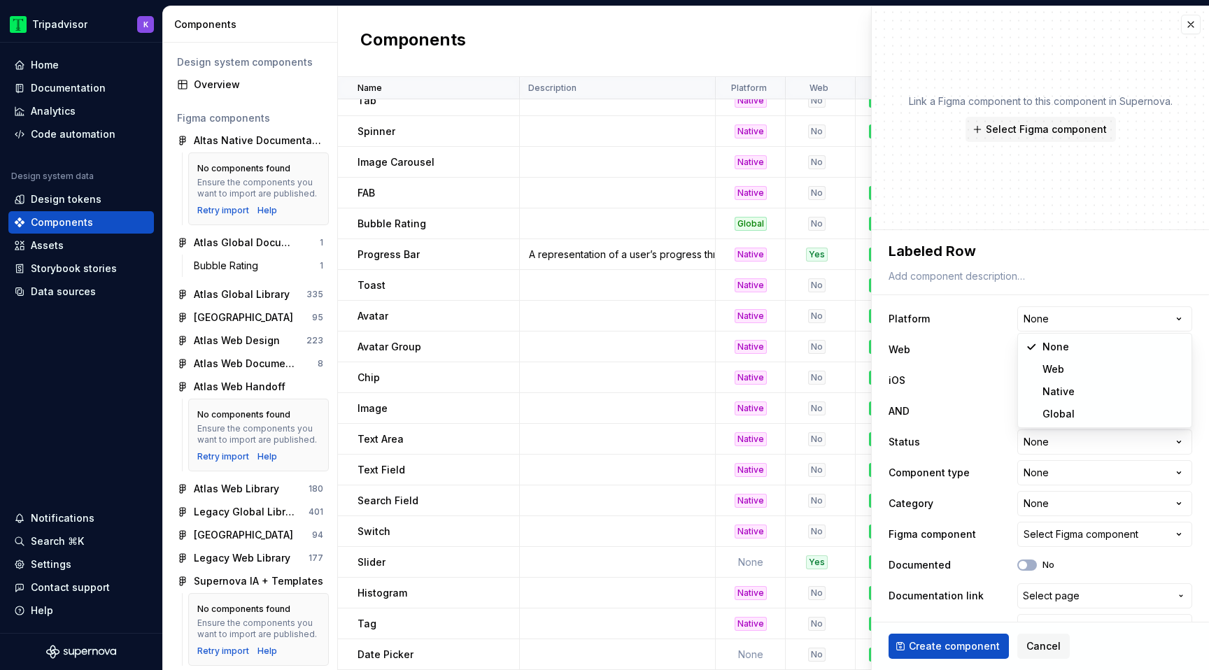
type textarea "*"
click at [1049, 385] on html "Tripadvisor K Home Documentation Analytics Code automation Design system data D…" at bounding box center [604, 335] width 1209 height 670
select select "**********"
type textarea "*"
click at [1055, 422] on html "Tripadvisor K Home Documentation Analytics Code automation Design system data D…" at bounding box center [604, 335] width 1209 height 670
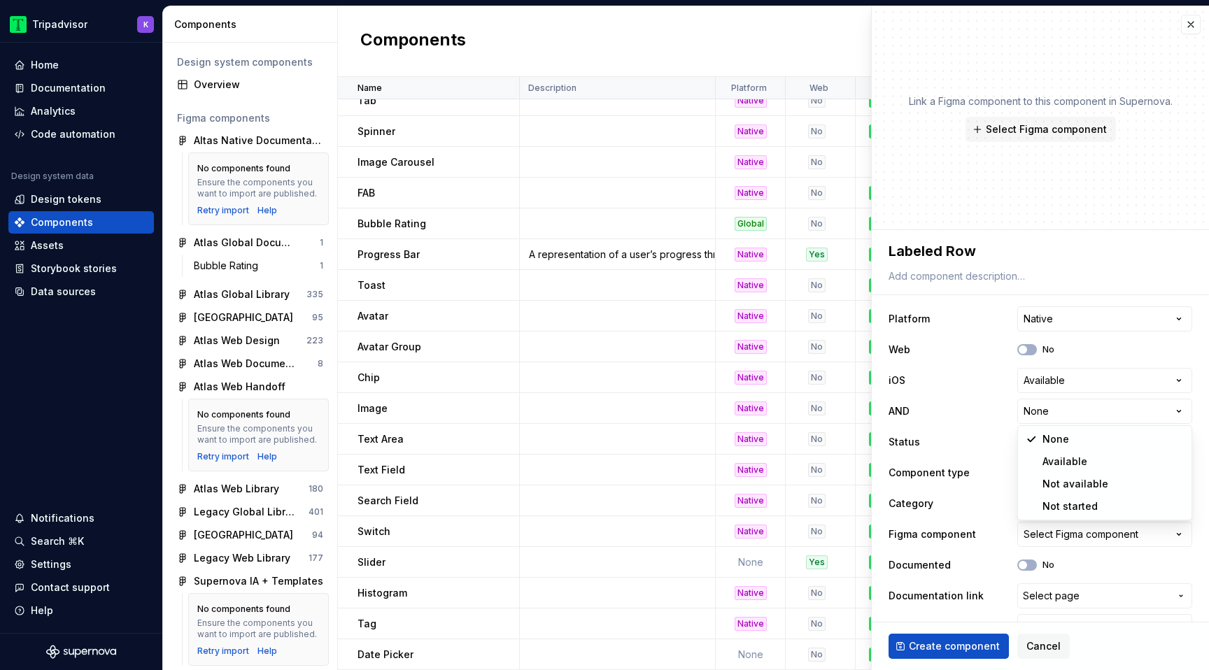
select select "**********"
type textarea "*"
click at [1055, 443] on html "Tripadvisor K Home Documentation Analytics Code automation Design system data D…" at bounding box center [604, 335] width 1209 height 670
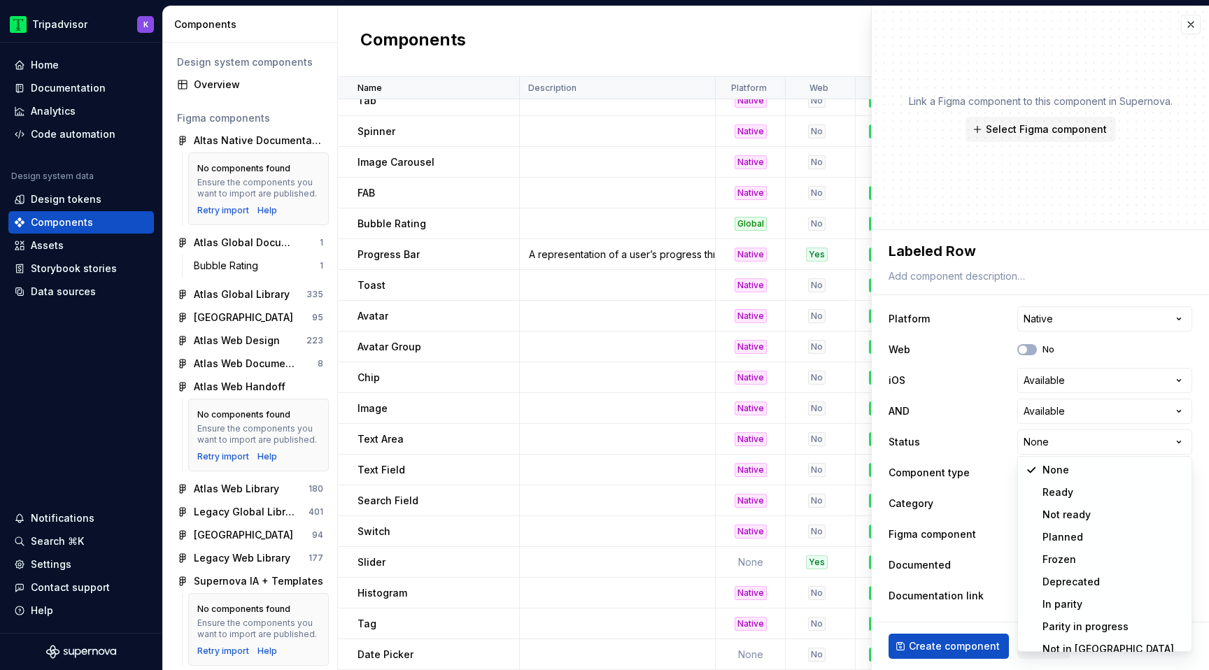
select select "**********"
type textarea "*"
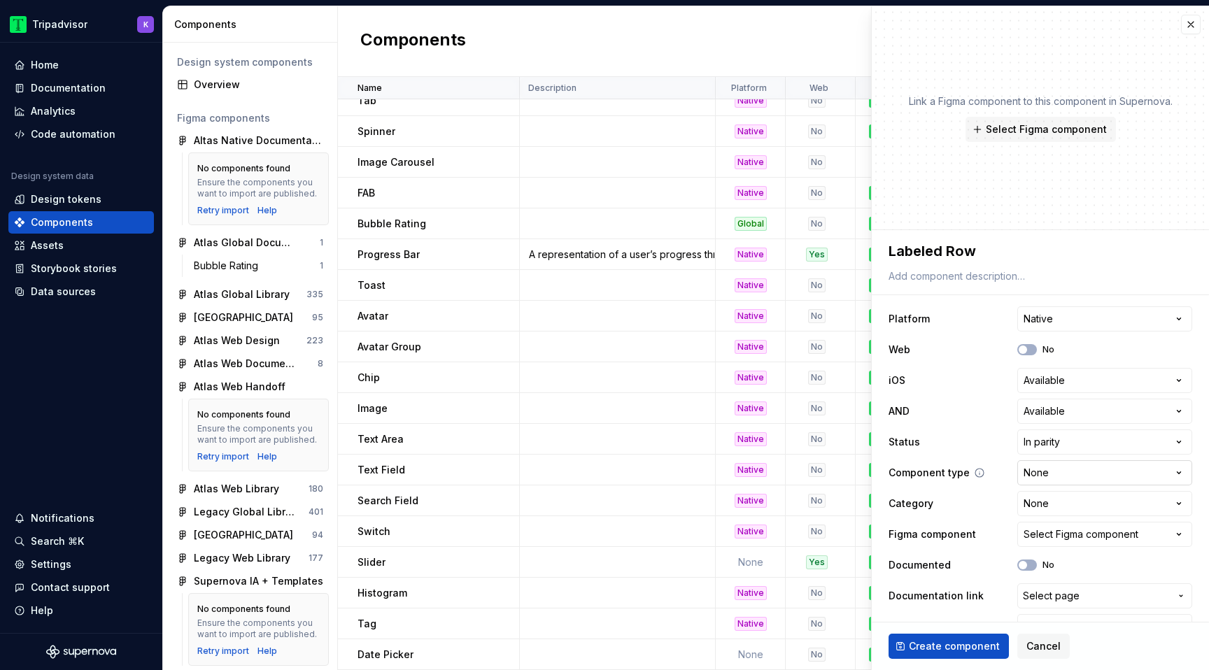
click at [1074, 482] on html "Tripadvisor K Home Documentation Analytics Code automation Design system data D…" at bounding box center [604, 335] width 1209 height 670
select select "**********"
type textarea "*"
click at [1069, 532] on div "Select Figma component" at bounding box center [1080, 534] width 115 height 14
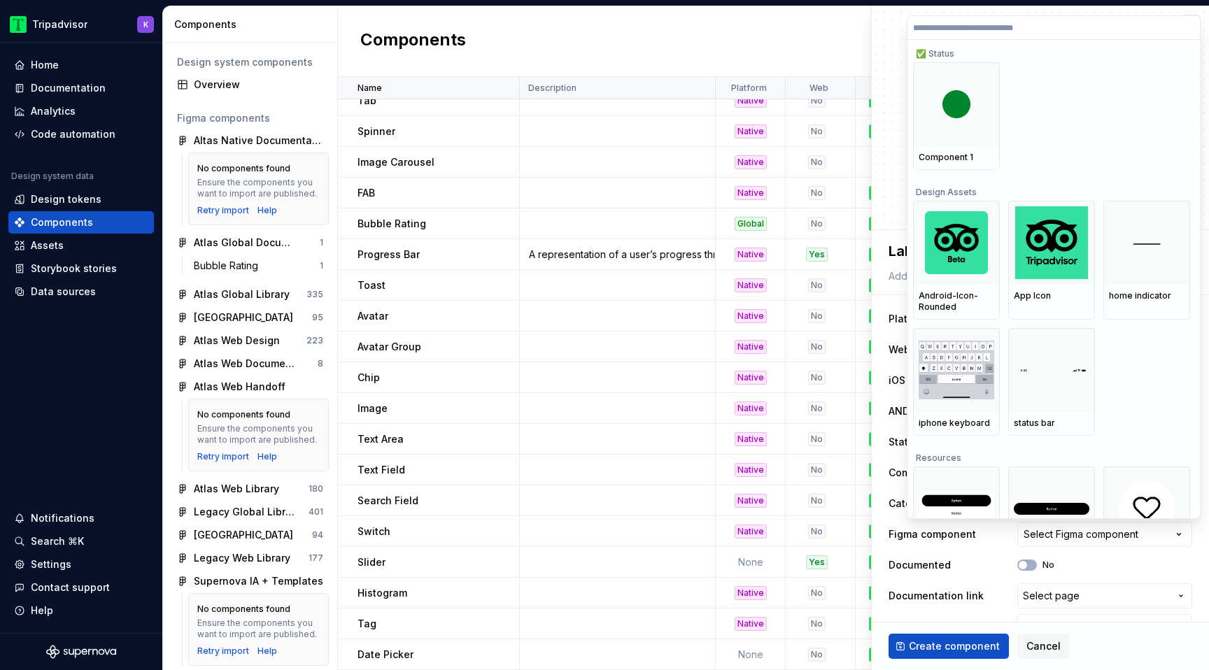
click at [1048, 35] on label at bounding box center [1053, 28] width 292 height 24
click at [1048, 34] on input "search" at bounding box center [1053, 27] width 292 height 11
click at [1048, 31] on input "search" at bounding box center [1053, 27] width 292 height 11
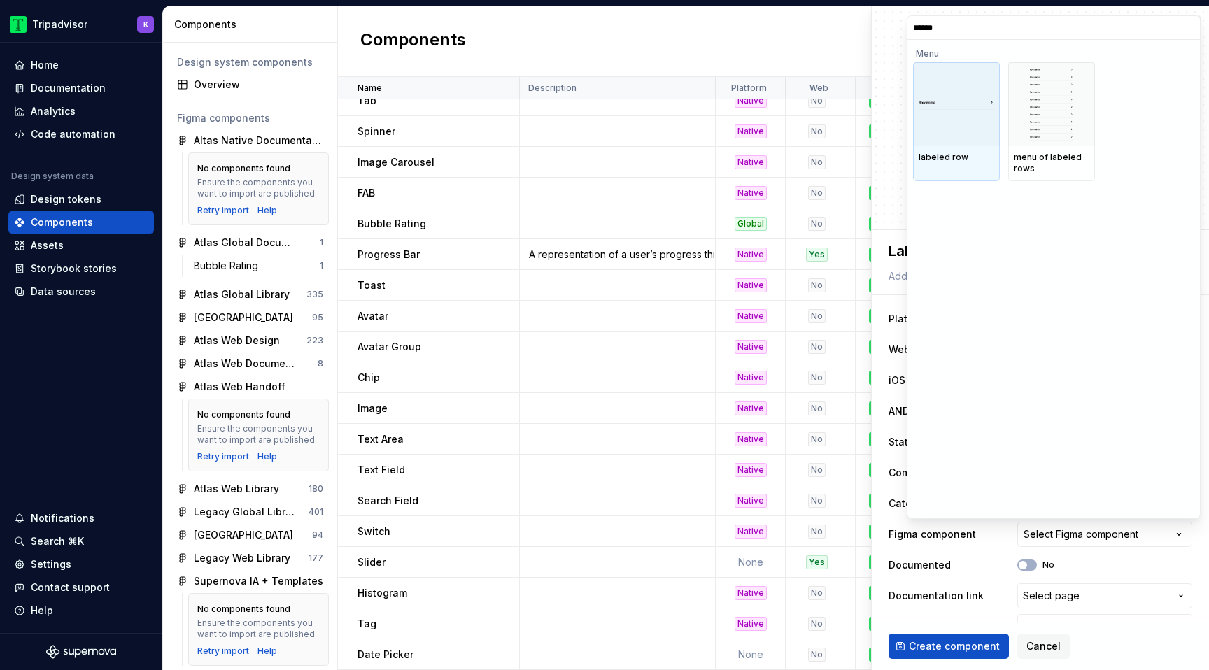
type input "*******"
click at [953, 127] on div at bounding box center [956, 104] width 87 height 84
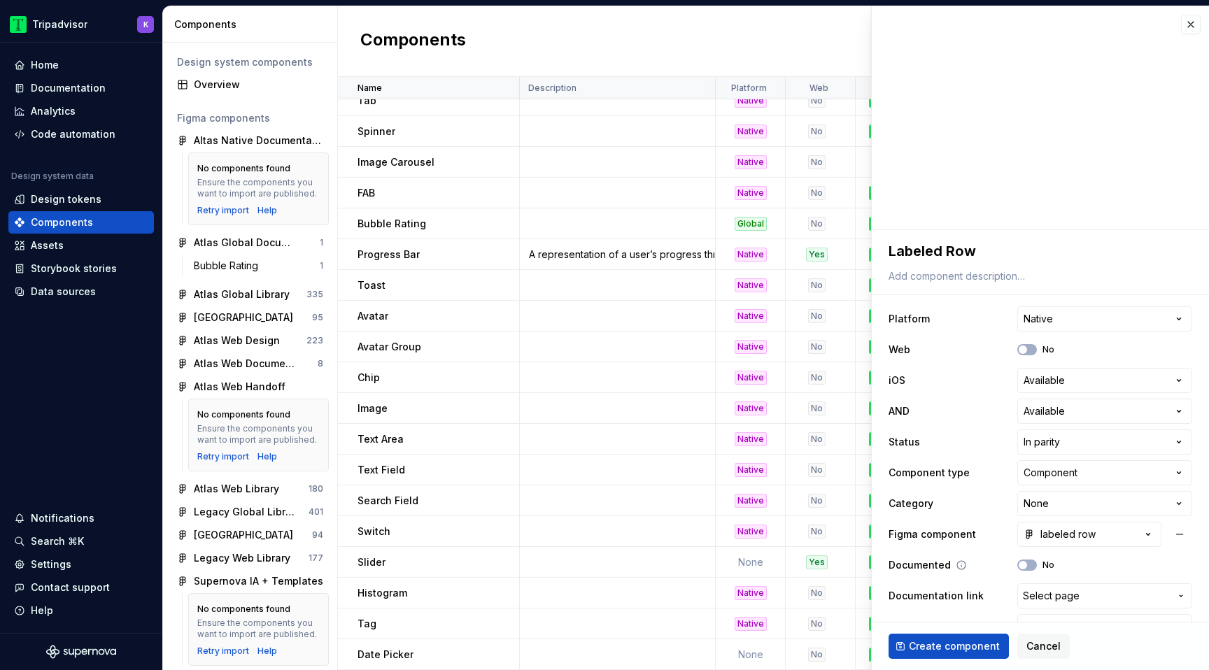
scroll to position [29, 0]
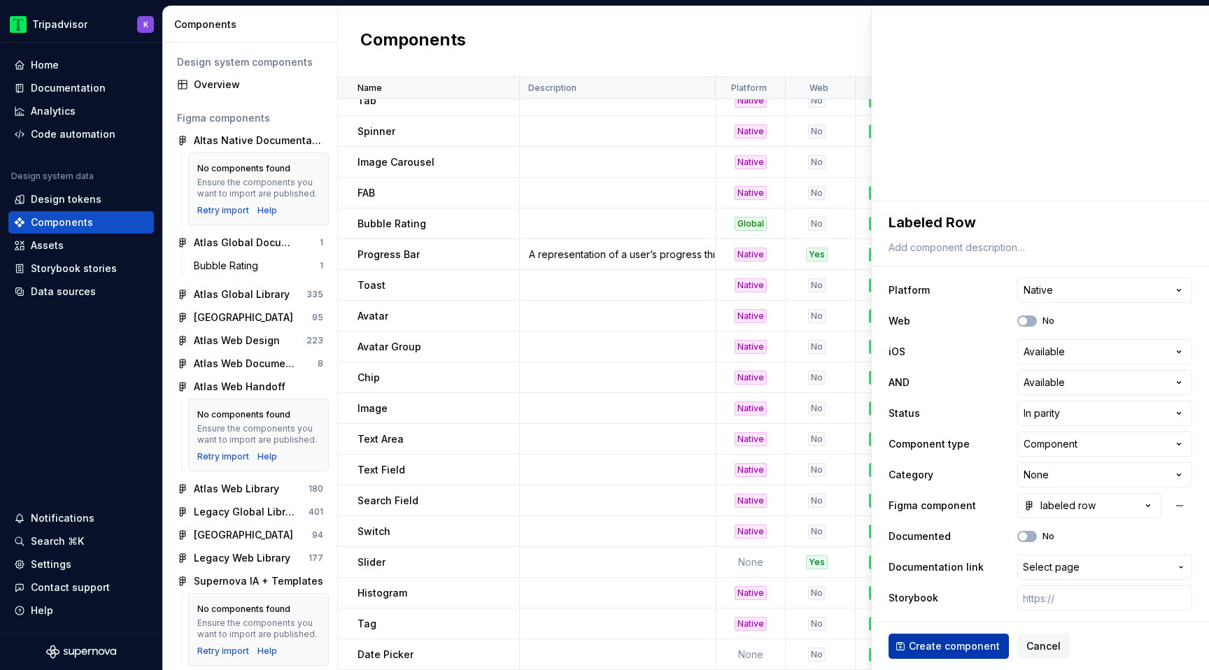
click at [969, 650] on span "Create component" at bounding box center [954, 646] width 91 height 14
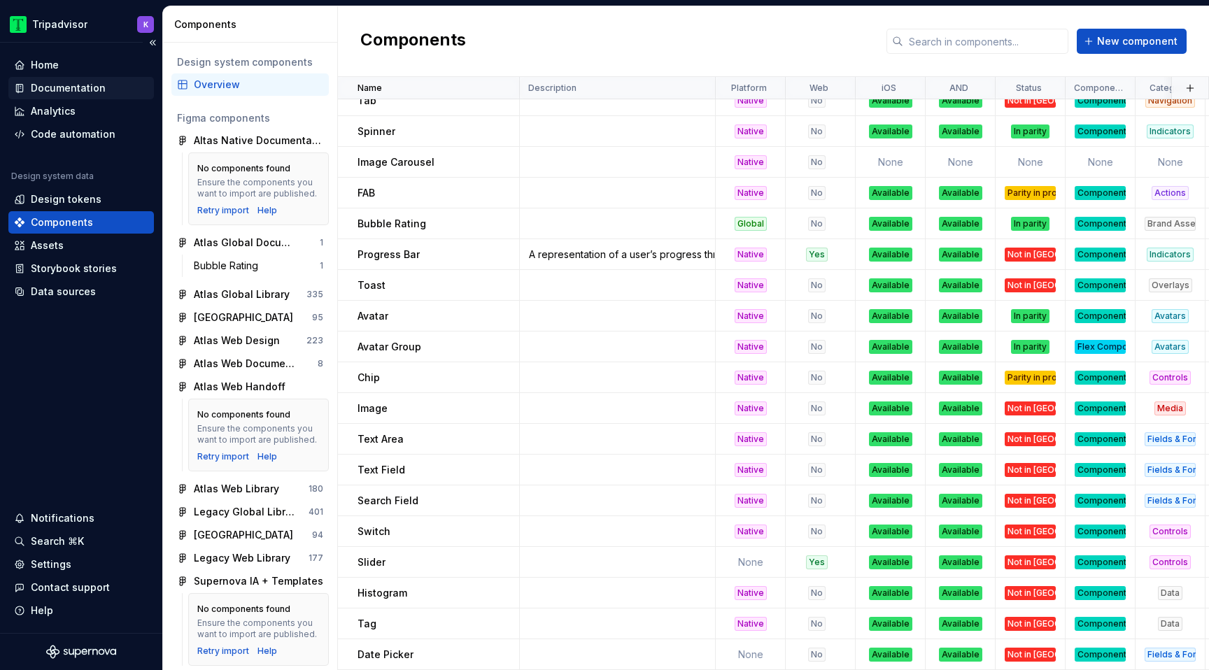
click at [86, 89] on div "Documentation" at bounding box center [68, 88] width 75 height 14
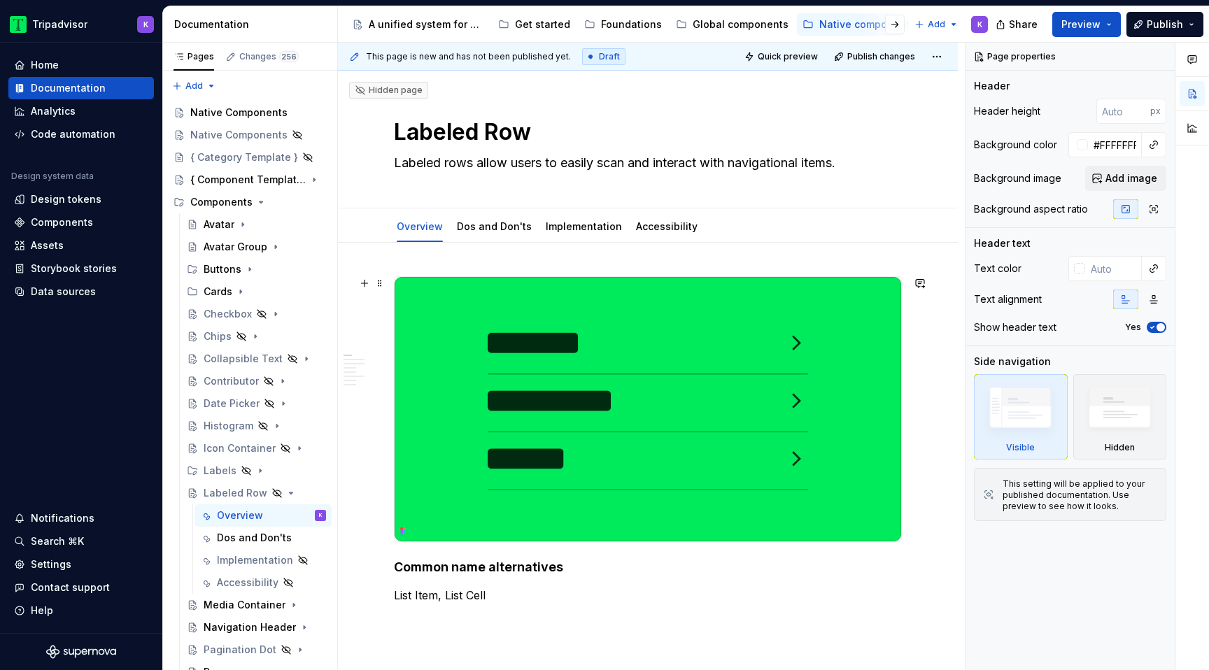
scroll to position [316, 0]
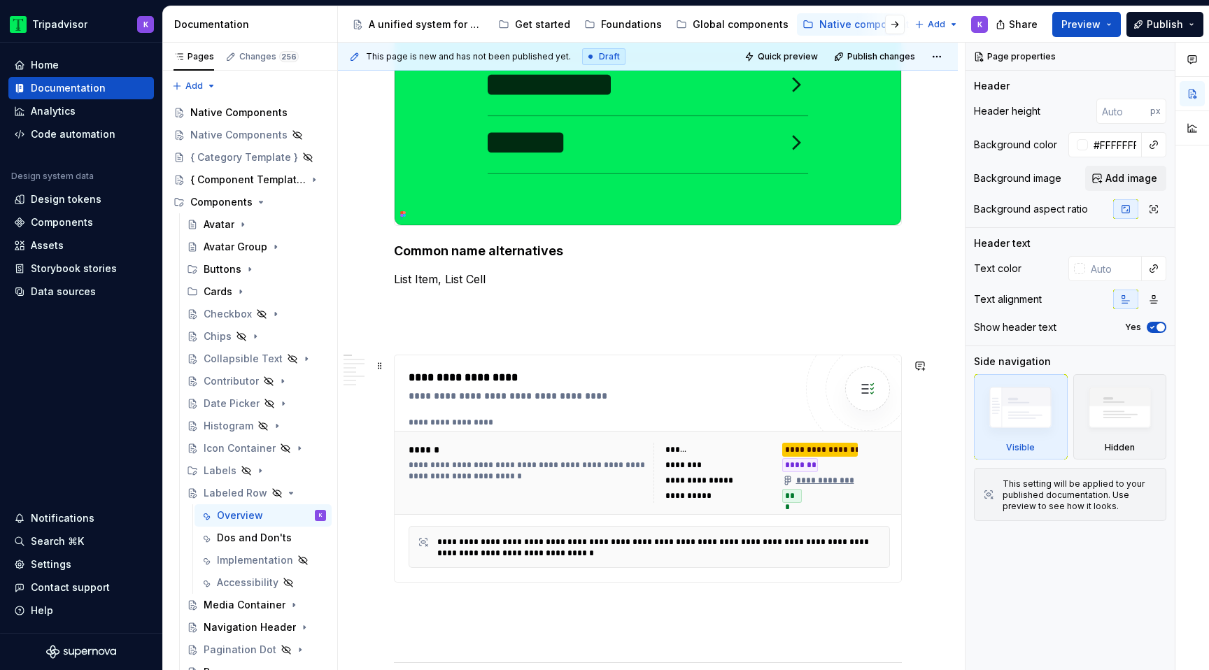
click at [757, 455] on div "******" at bounding box center [719, 450] width 108 height 14
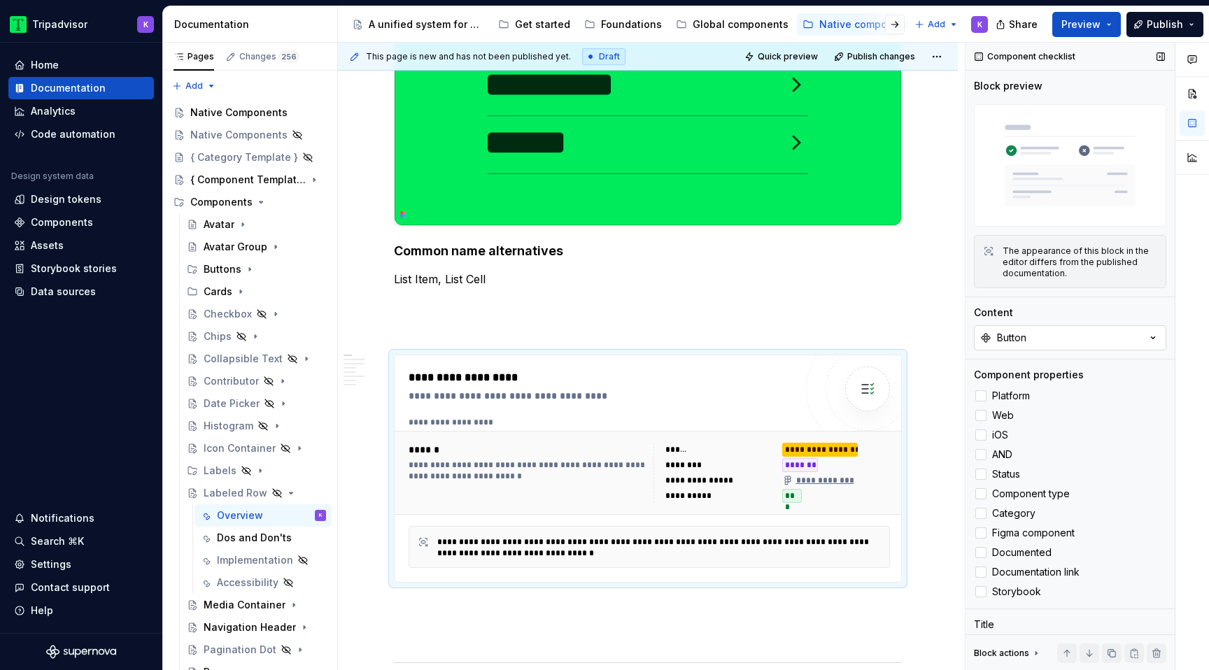
click at [1077, 343] on button "Button" at bounding box center [1070, 337] width 192 height 25
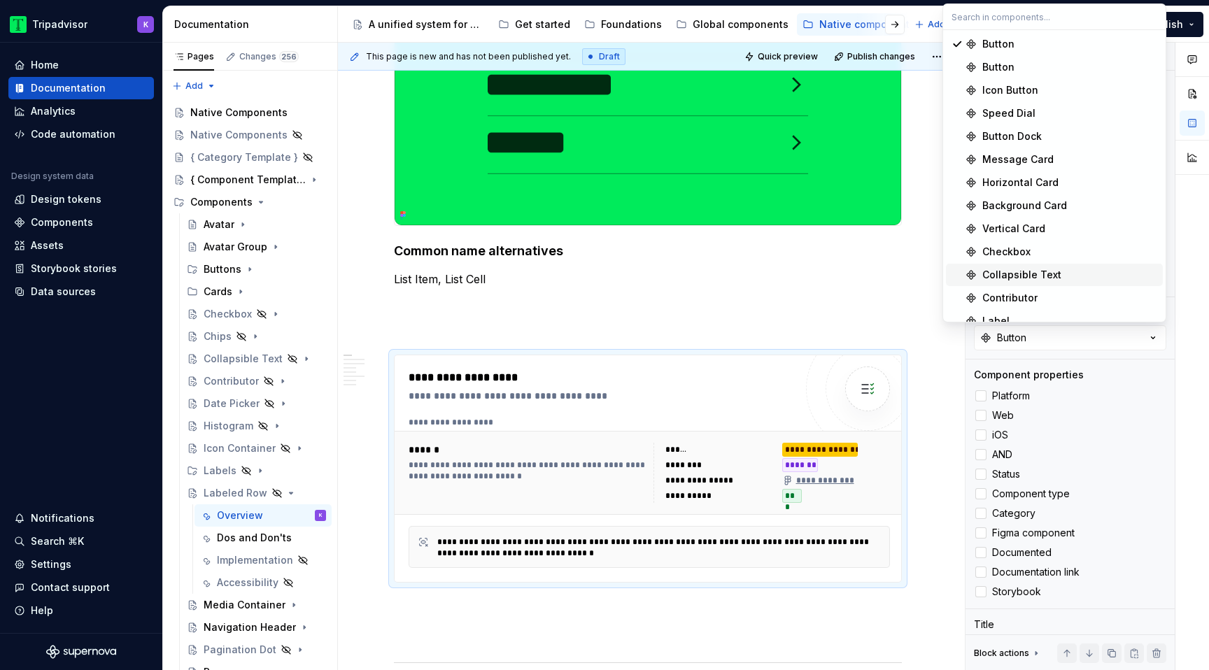
scroll to position [774, 0]
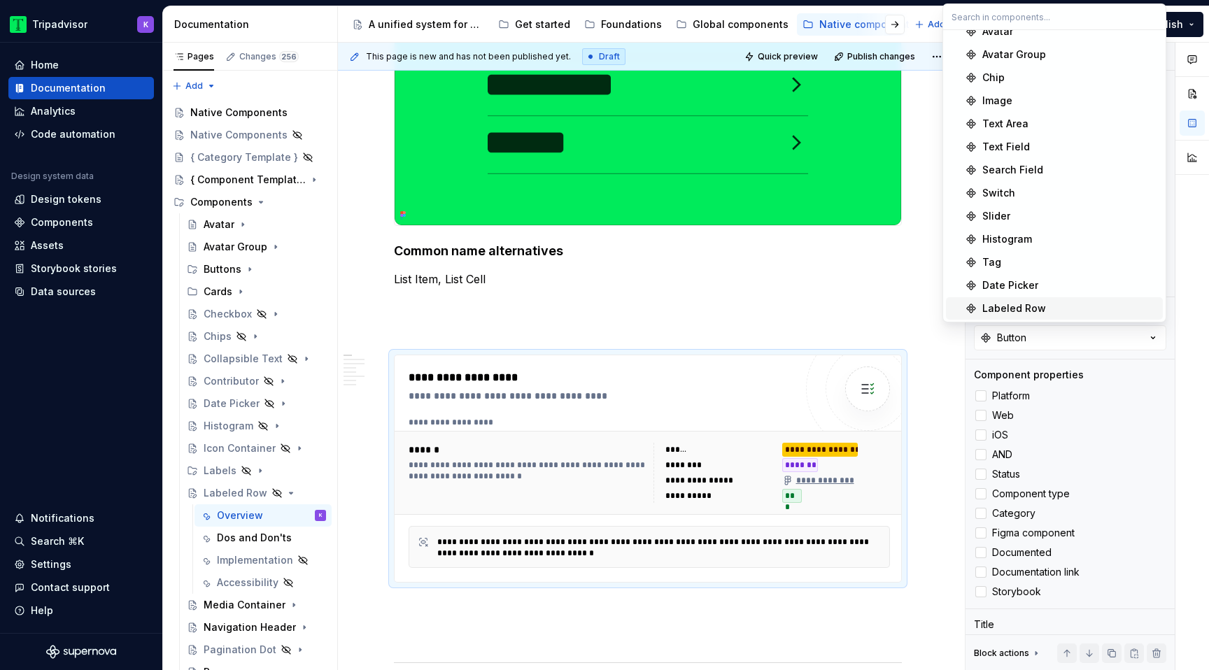
click at [1048, 304] on div "Labeled Row" at bounding box center [1069, 308] width 175 height 14
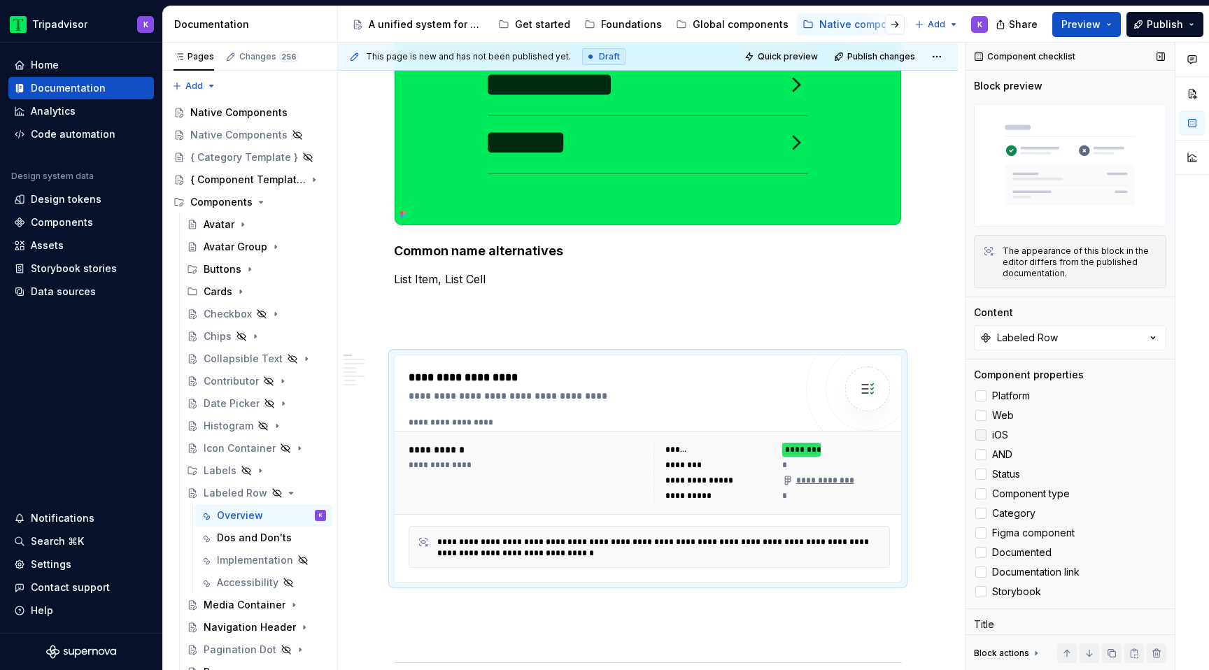
click at [981, 436] on div at bounding box center [980, 434] width 11 height 11
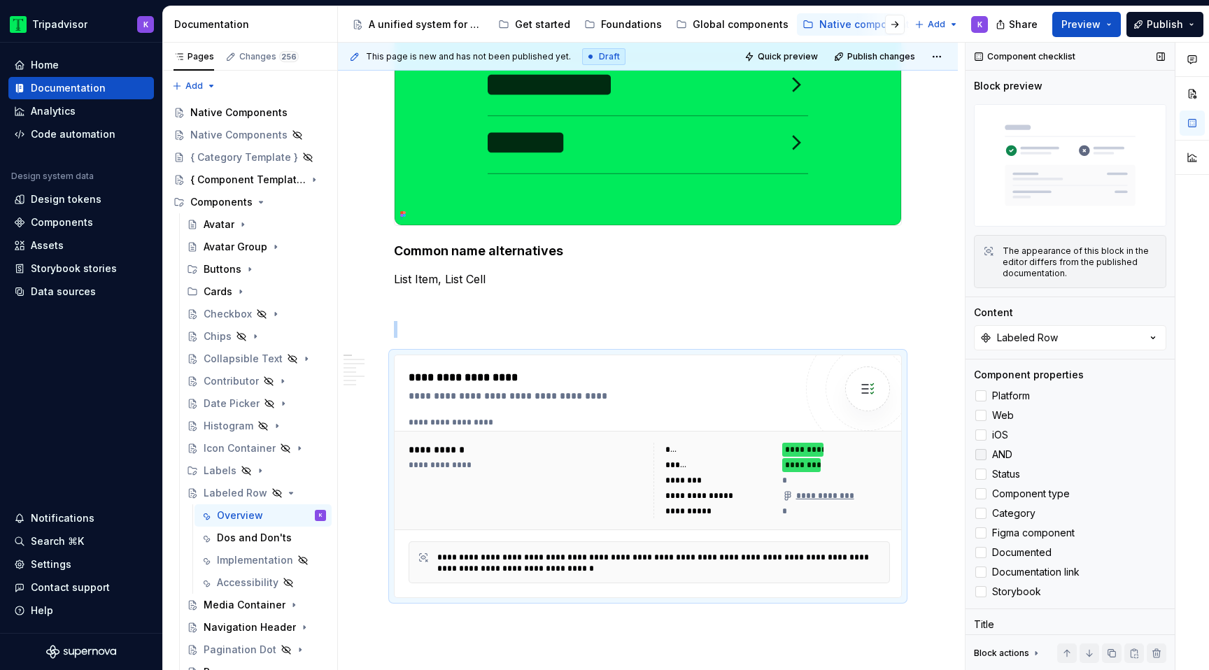
click at [981, 457] on div at bounding box center [980, 454] width 11 height 11
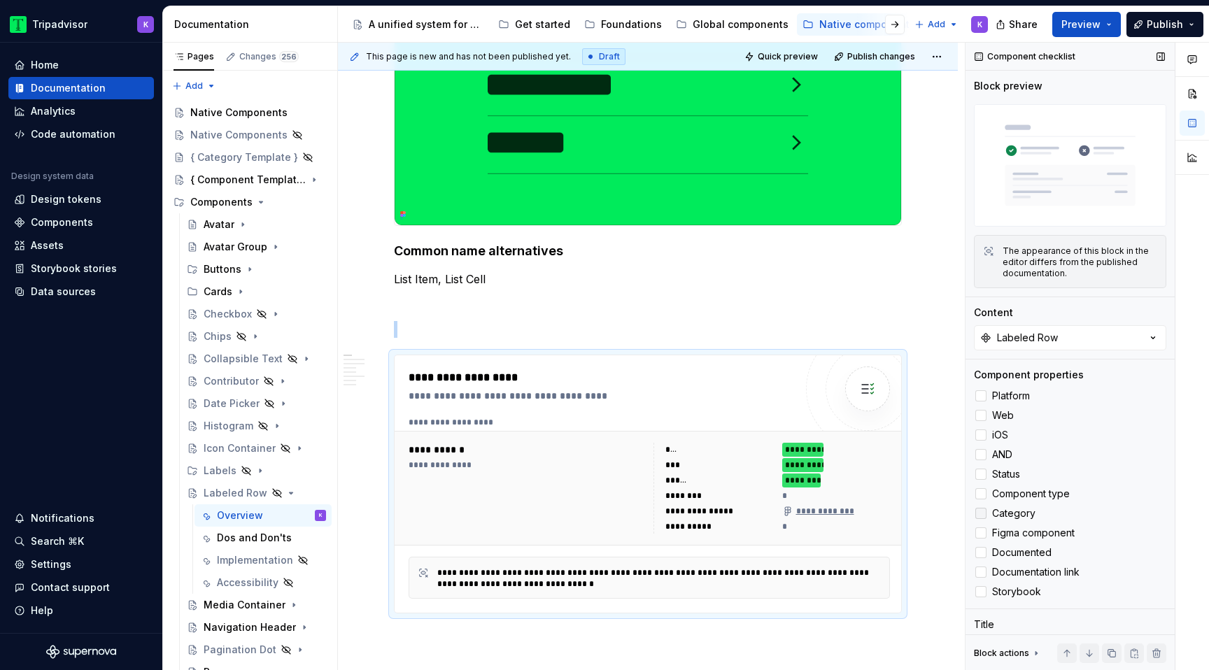
click at [981, 513] on icon at bounding box center [981, 513] width 0 height 0
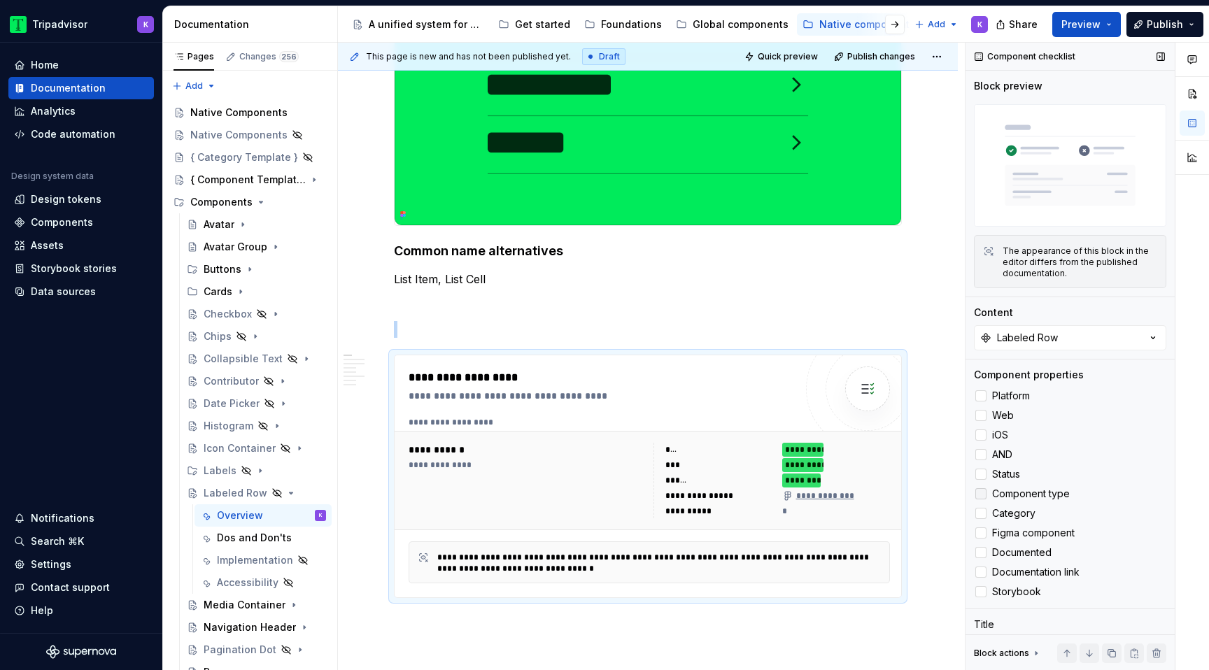
click at [979, 492] on div at bounding box center [980, 493] width 11 height 11
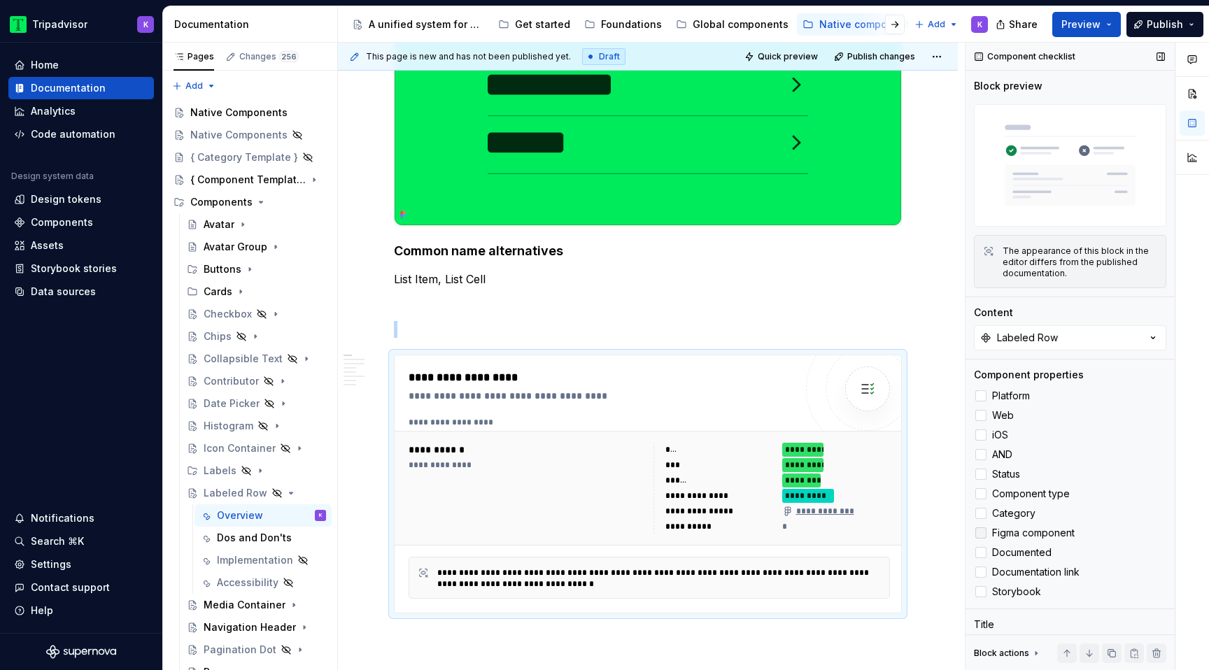
click at [981, 533] on icon at bounding box center [981, 533] width 0 height 0
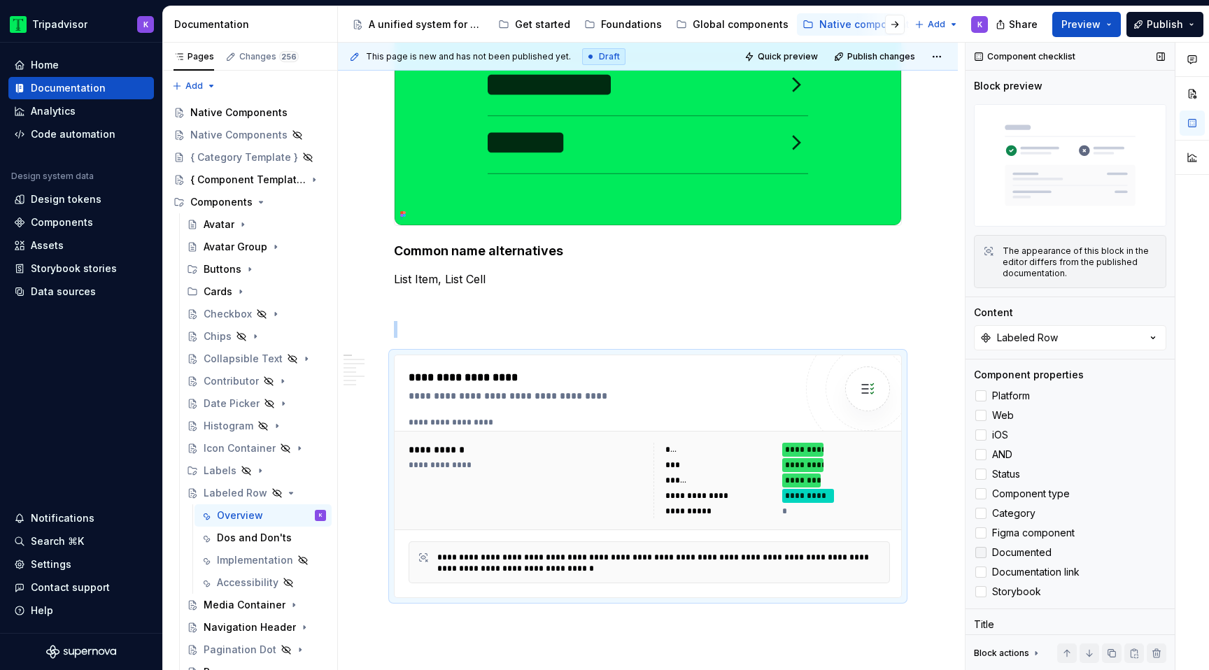
click at [981, 553] on icon at bounding box center [981, 553] width 0 height 0
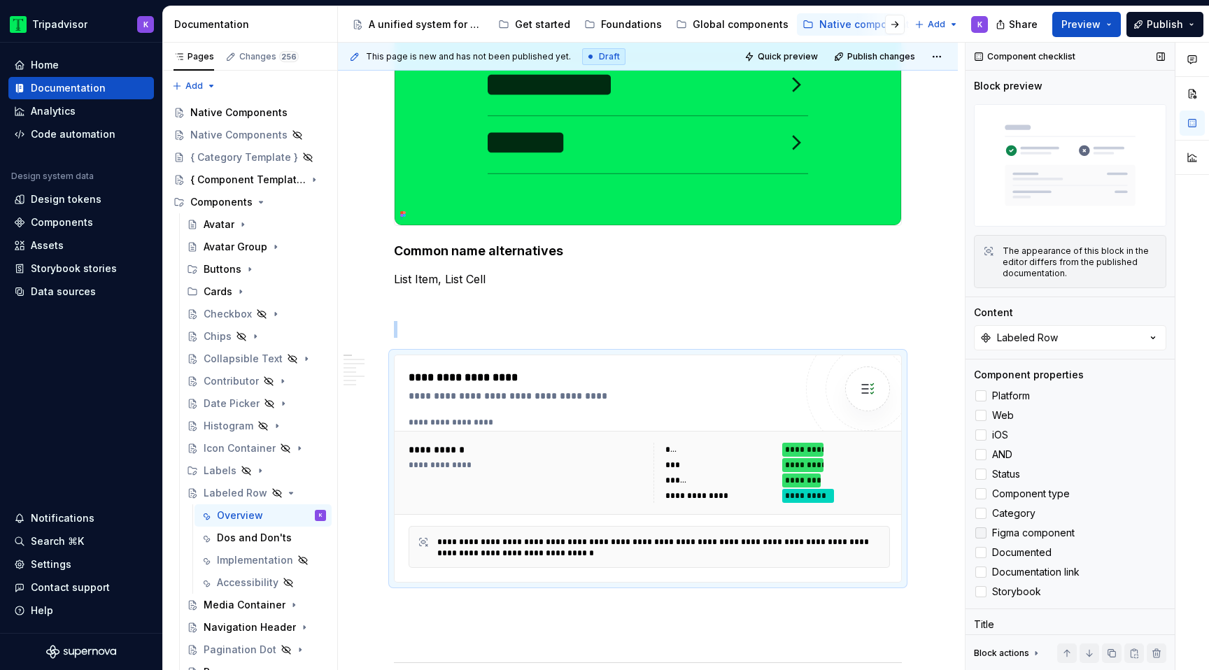
click at [979, 533] on div at bounding box center [980, 532] width 11 height 11
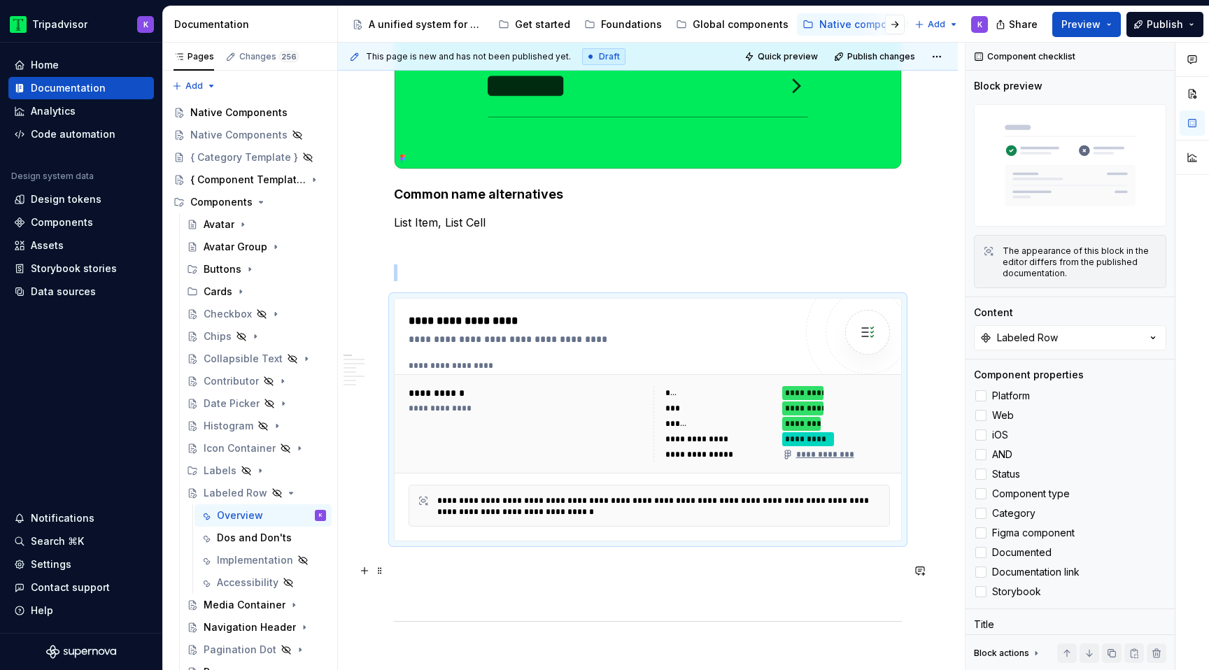
scroll to position [386, 0]
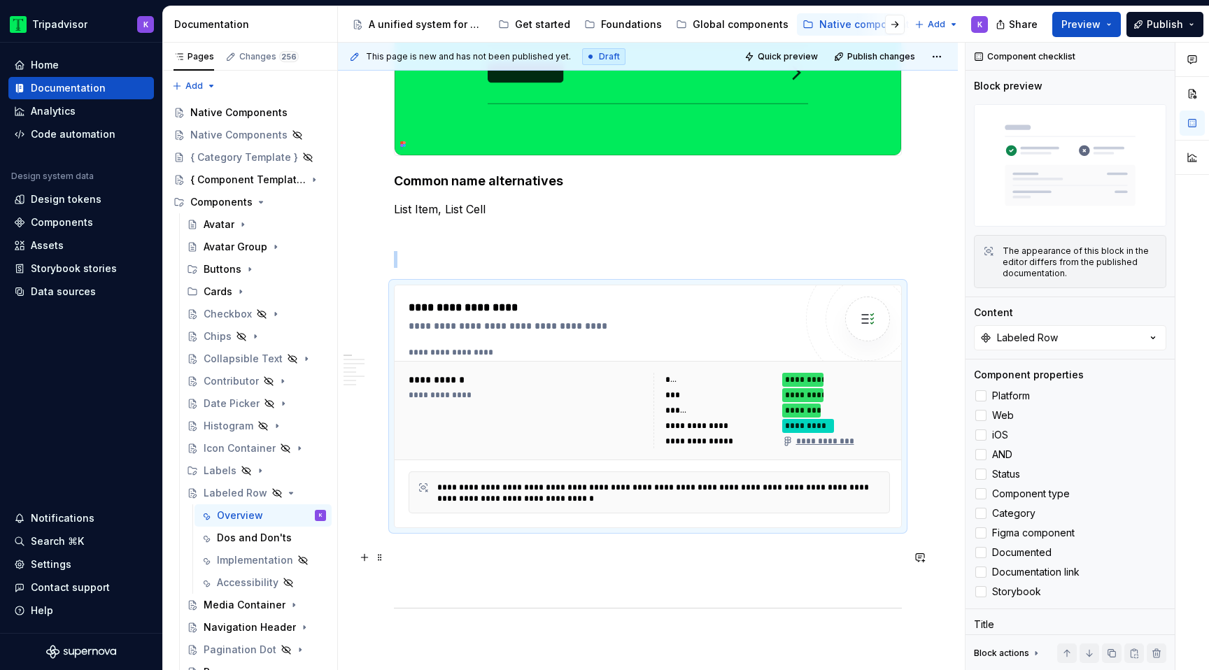
type textarea "*"
click at [772, 560] on p at bounding box center [648, 553] width 508 height 17
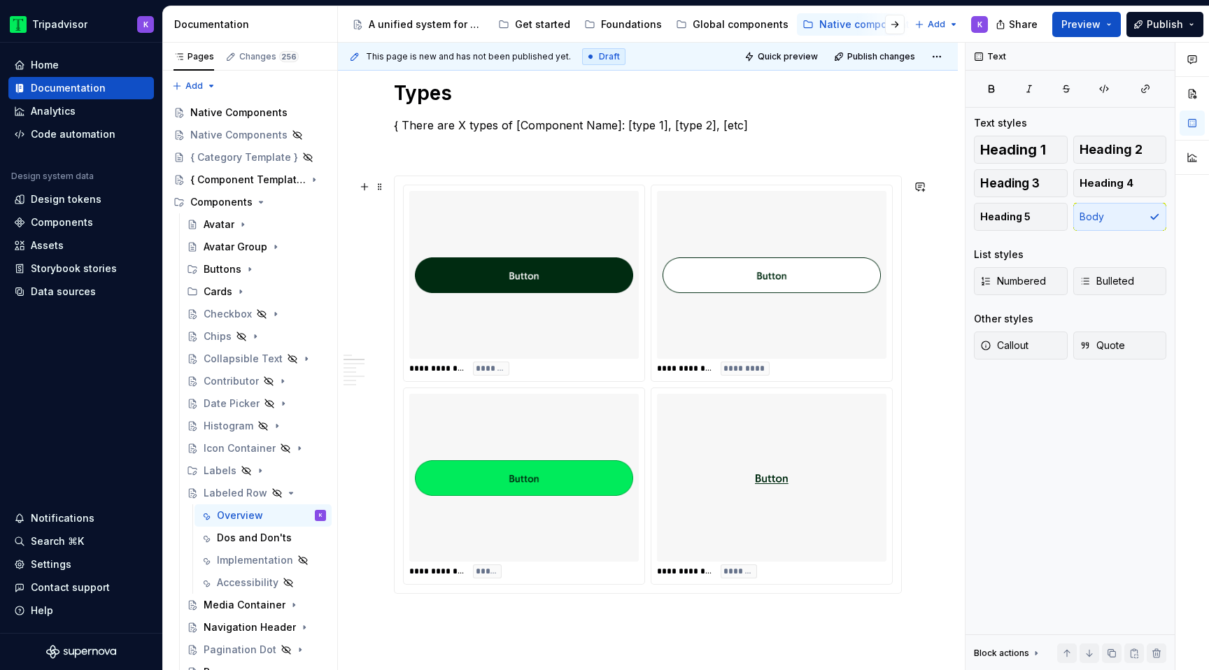
scroll to position [971, 0]
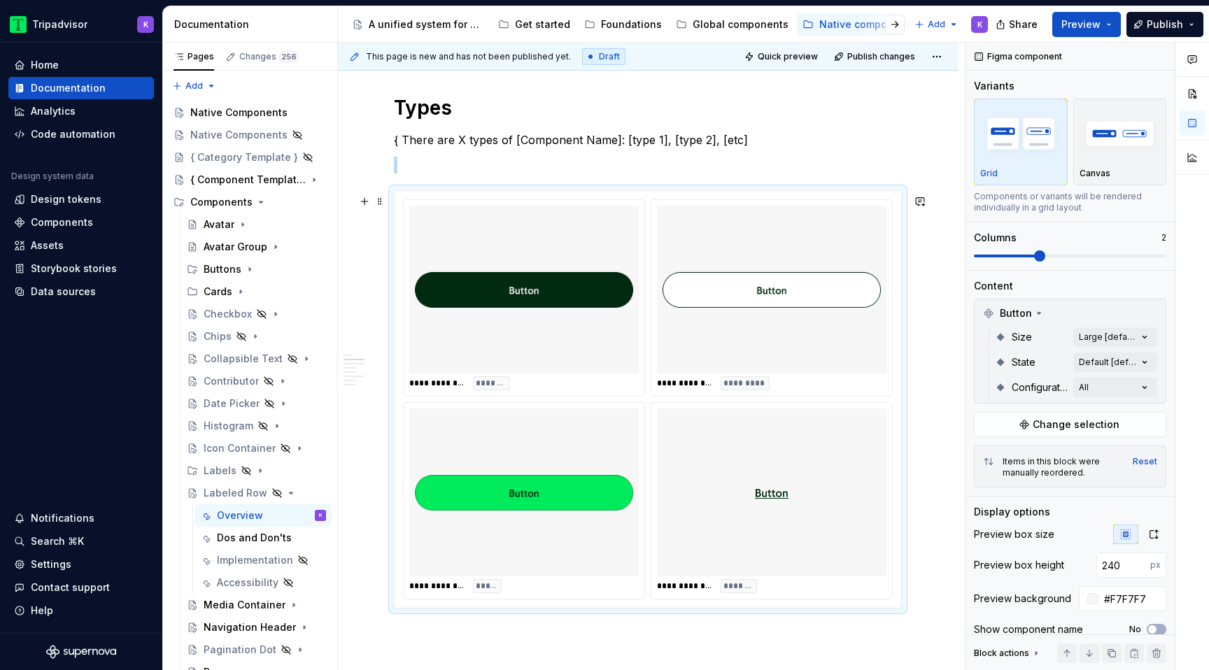
click at [730, 267] on img at bounding box center [771, 289] width 218 height 157
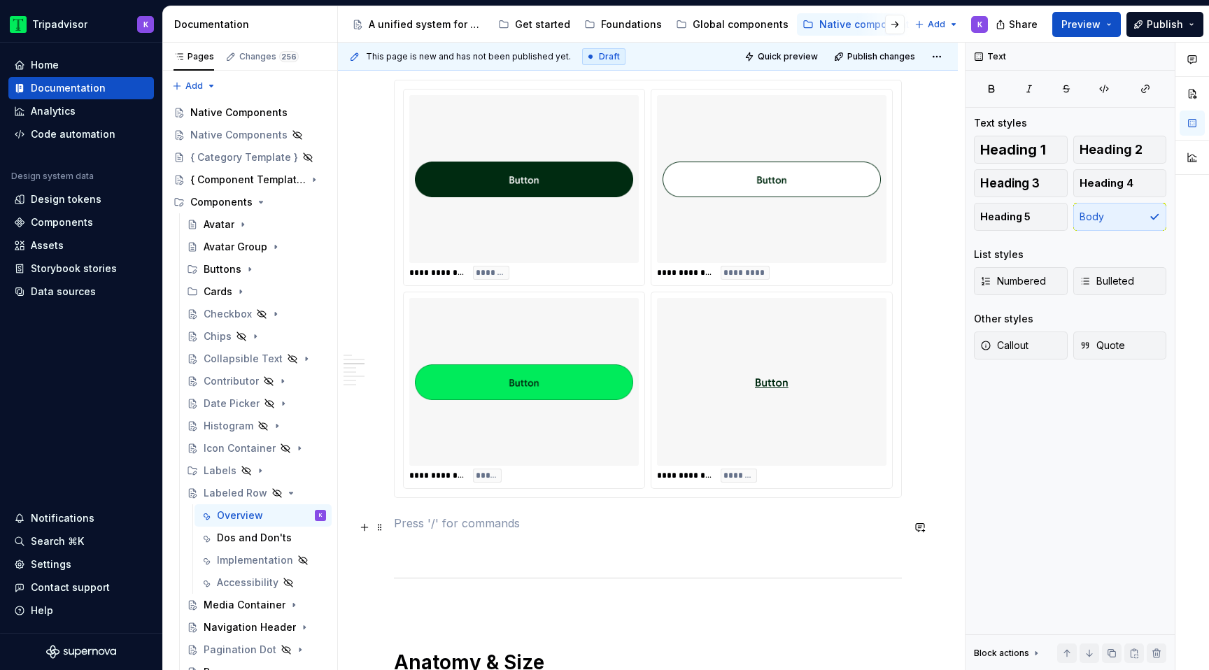
click at [467, 522] on p at bounding box center [648, 523] width 508 height 17
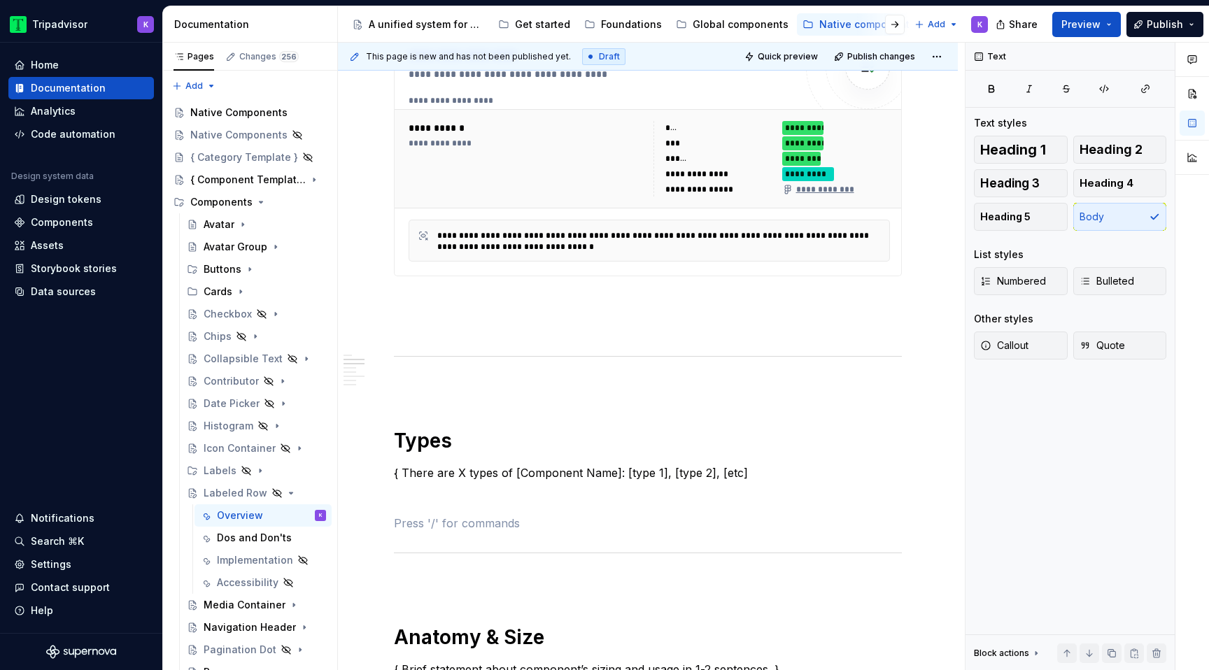
scroll to position [550, 0]
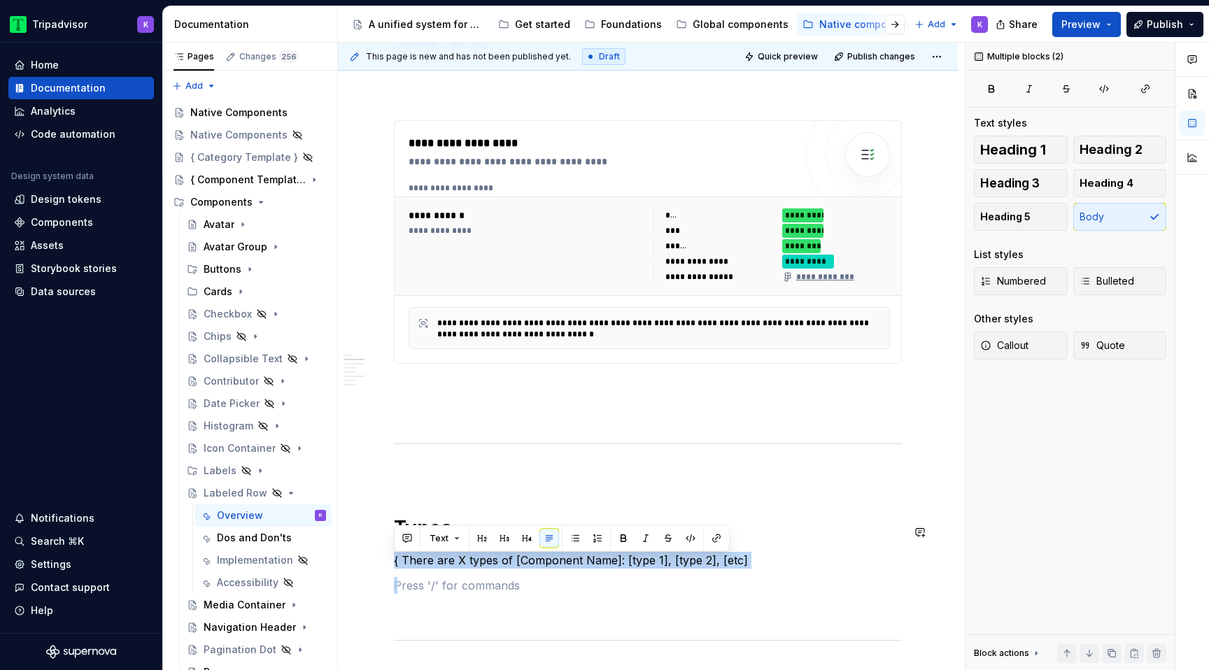
drag, startPoint x: 445, startPoint y: 595, endPoint x: 398, endPoint y: 555, distance: 62.0
click at [398, 555] on div "**********" at bounding box center [648, 670] width 508 height 1888
click at [420, 602] on div "**********" at bounding box center [648, 670] width 508 height 1888
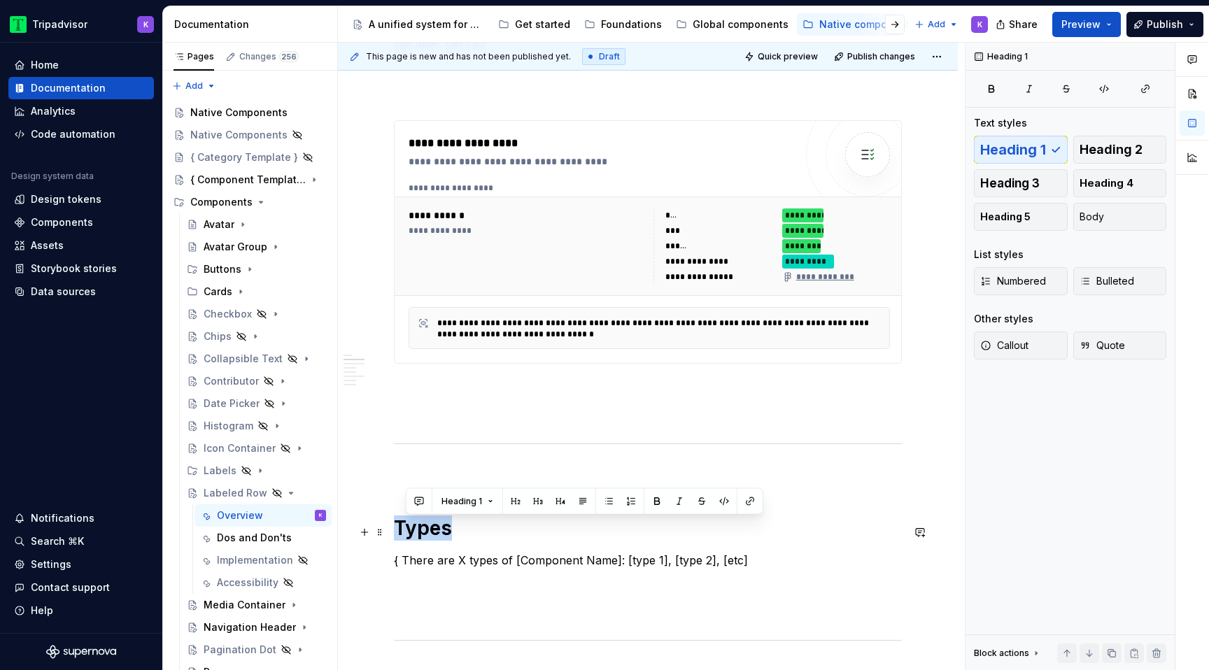
drag, startPoint x: 461, startPoint y: 532, endPoint x: 396, endPoint y: 532, distance: 65.1
click at [396, 532] on h1 "Types" at bounding box center [648, 527] width 508 height 25
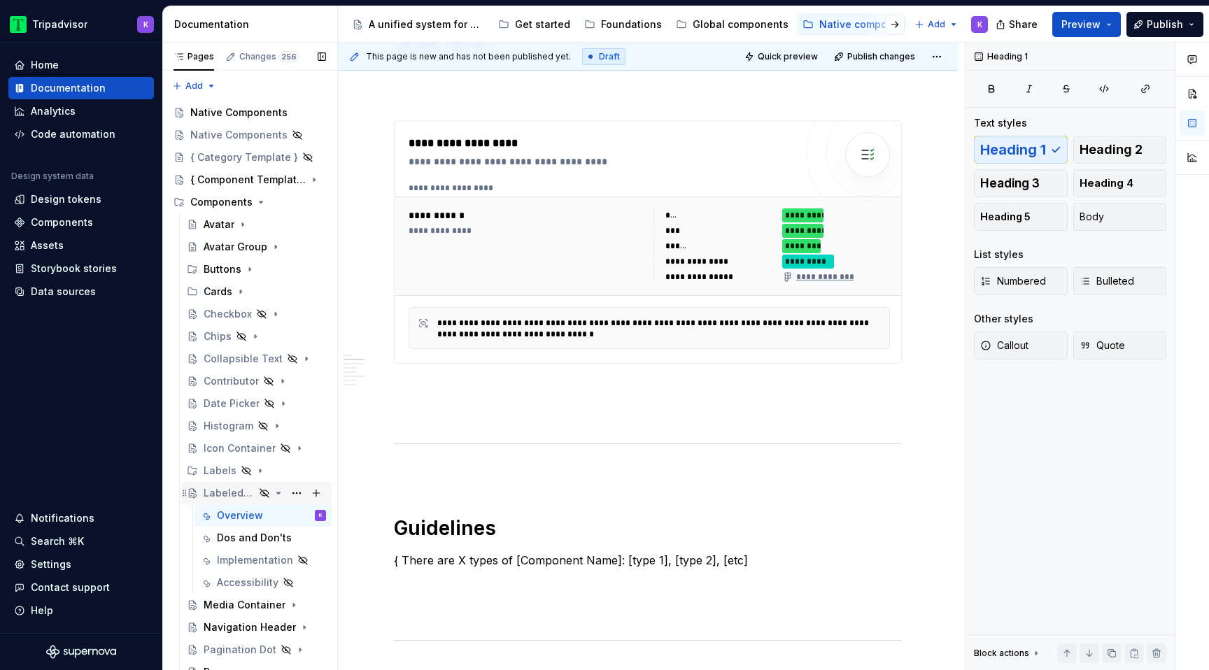
click at [278, 492] on icon "Page tree" at bounding box center [278, 492] width 3 height 1
click at [278, 492] on icon "Page tree" at bounding box center [278, 493] width 1 height 3
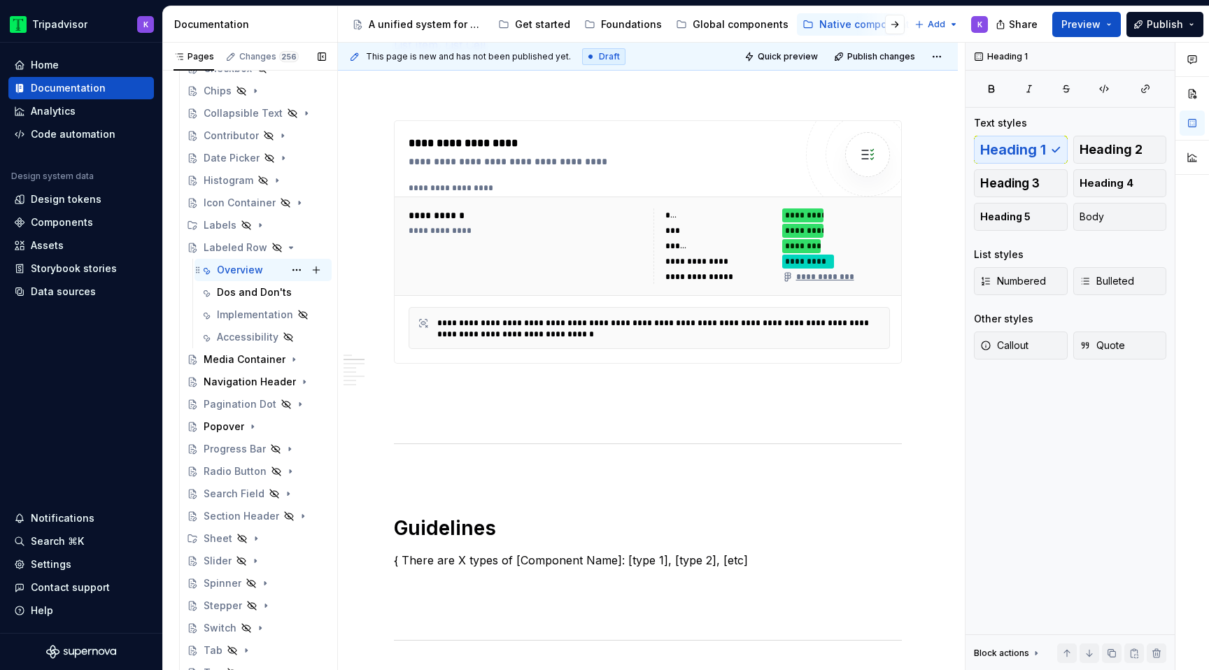
scroll to position [314, 0]
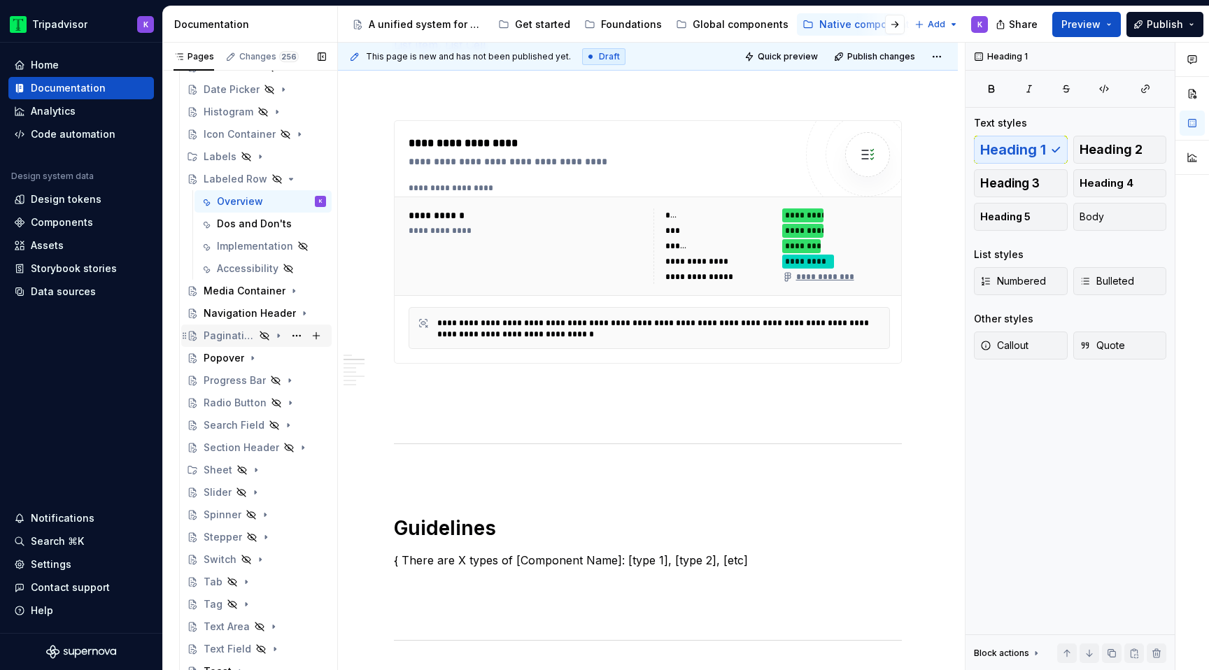
click at [278, 336] on icon "Page tree" at bounding box center [278, 335] width 1 height 3
click at [252, 360] on div "Overview" at bounding box center [240, 358] width 46 height 14
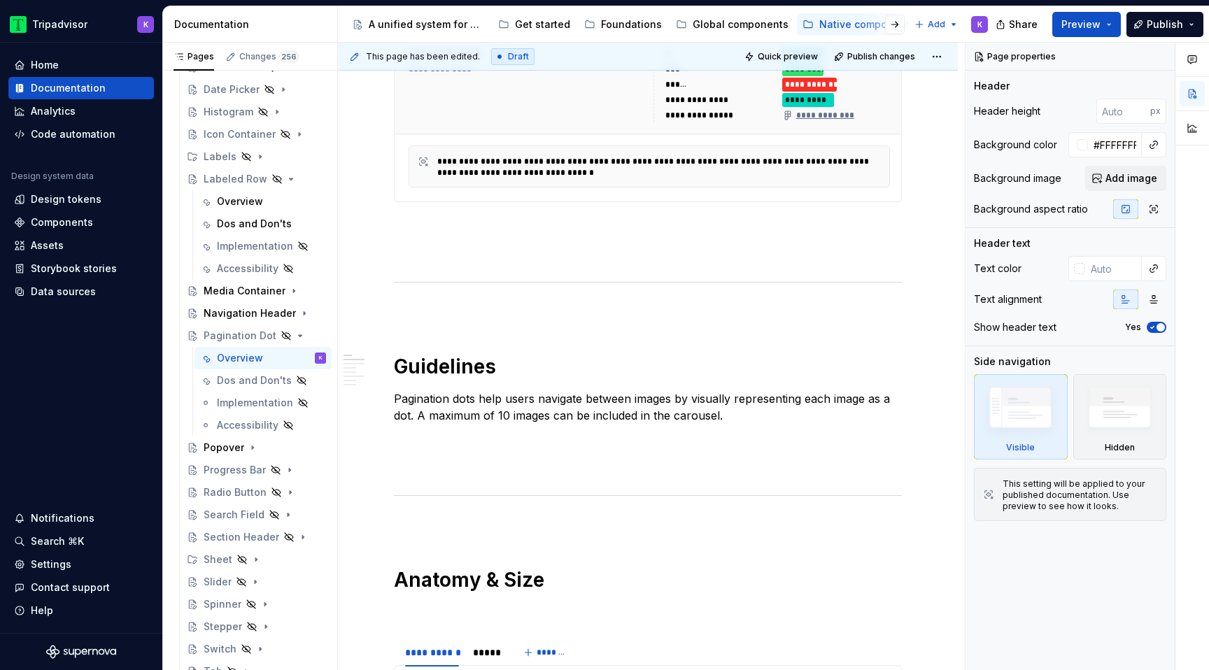
scroll to position [831, 0]
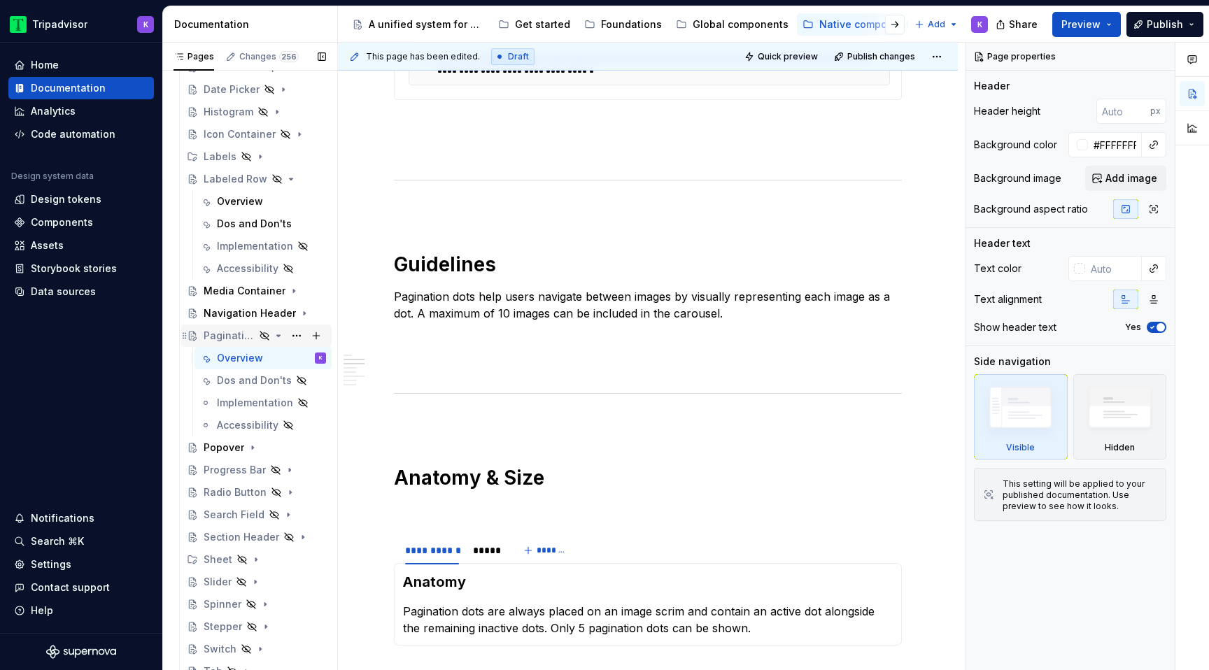
click at [278, 336] on icon "Page tree" at bounding box center [278, 335] width 3 height 1
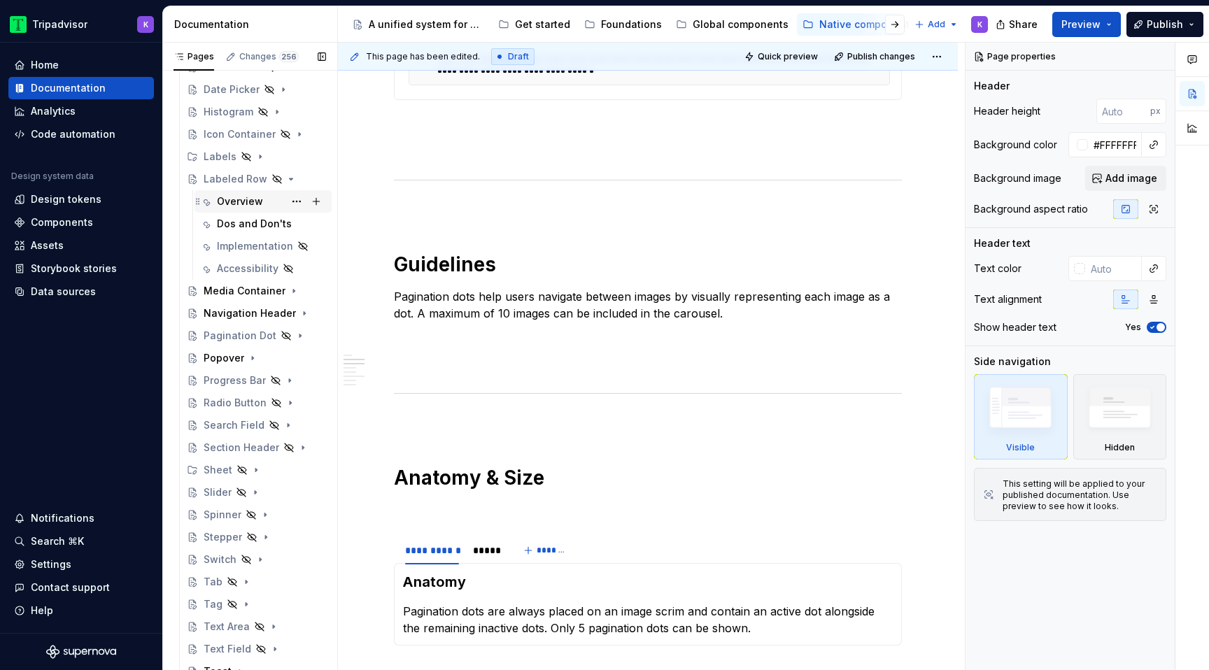
click at [256, 206] on div "Overview" at bounding box center [240, 201] width 46 height 14
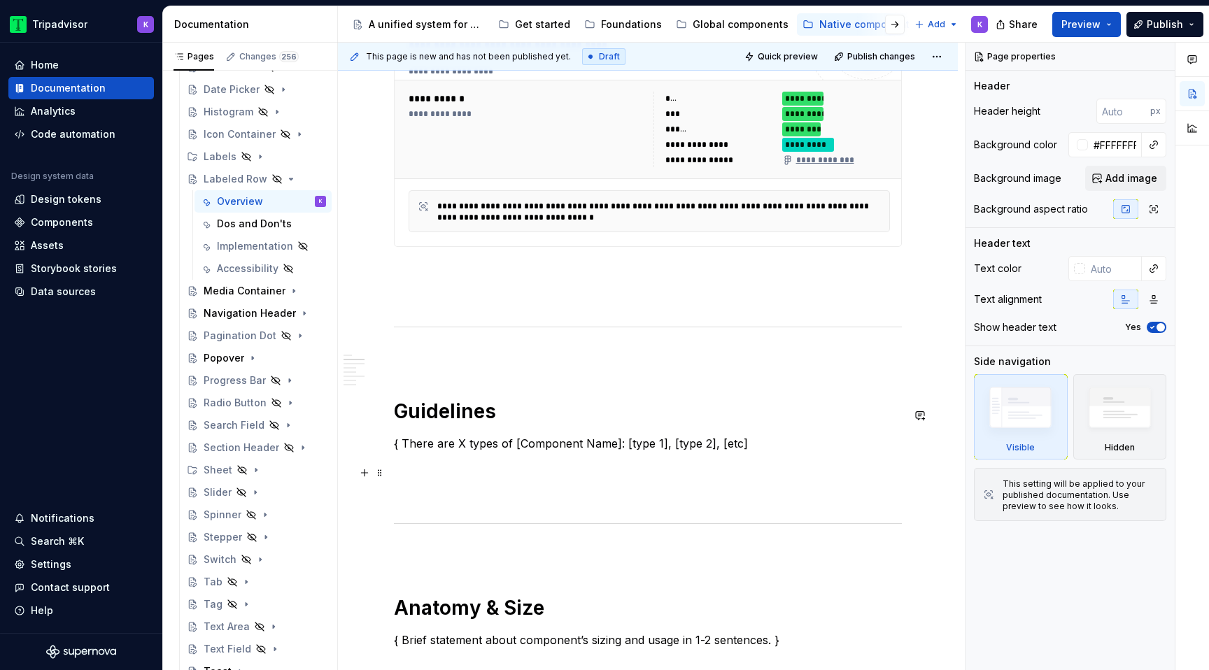
scroll to position [854, 0]
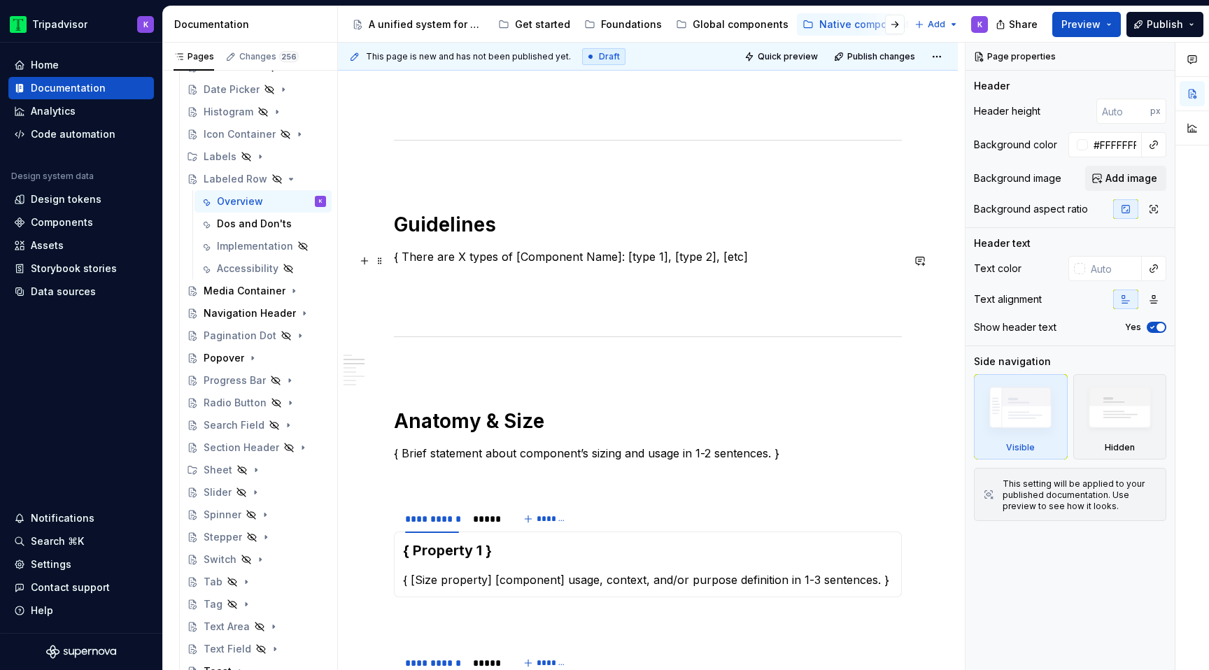
type textarea "*"
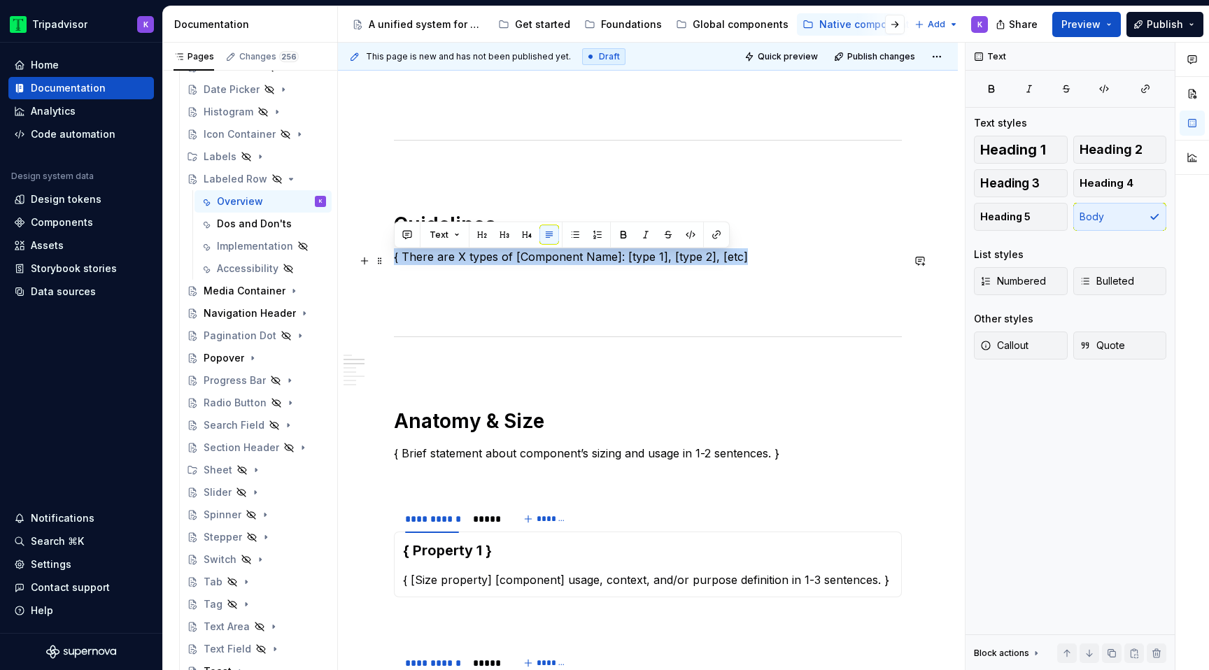
drag, startPoint x: 740, startPoint y: 261, endPoint x: 390, endPoint y: 260, distance: 349.7
click at [390, 260] on div "**********" at bounding box center [648, 459] width 620 height 2140
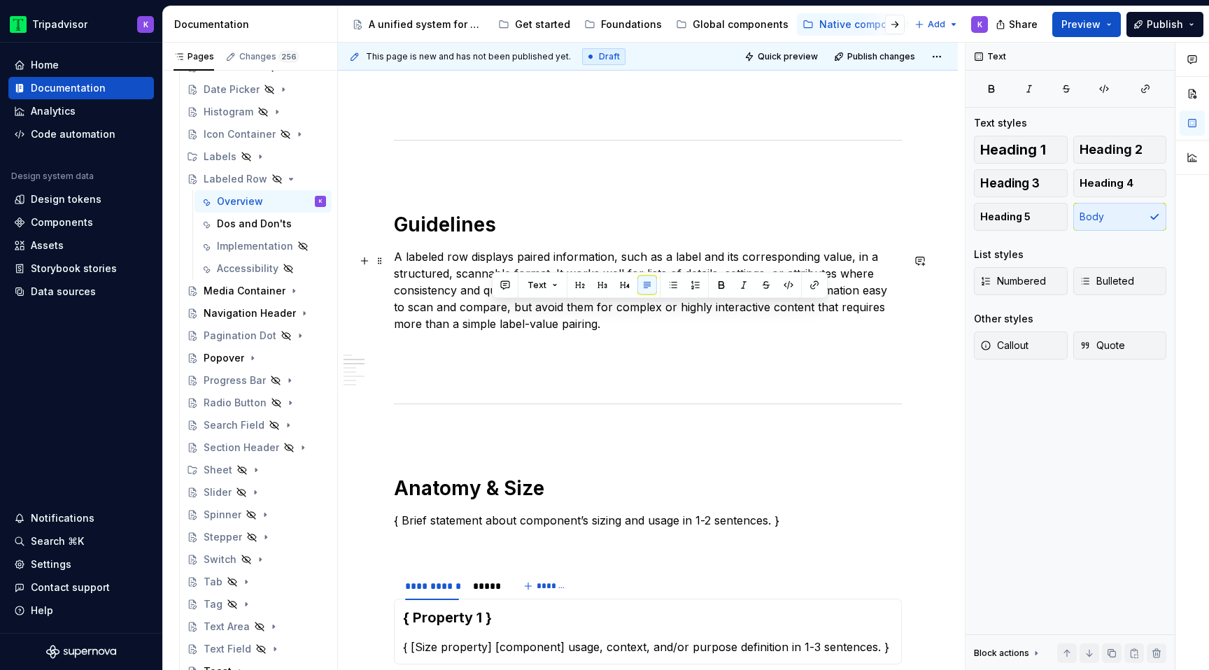
drag, startPoint x: 589, startPoint y: 329, endPoint x: 490, endPoint y: 308, distance: 100.8
click at [490, 308] on p "A labeled row displays paired information, such as a label and its correspondin…" at bounding box center [648, 290] width 508 height 84
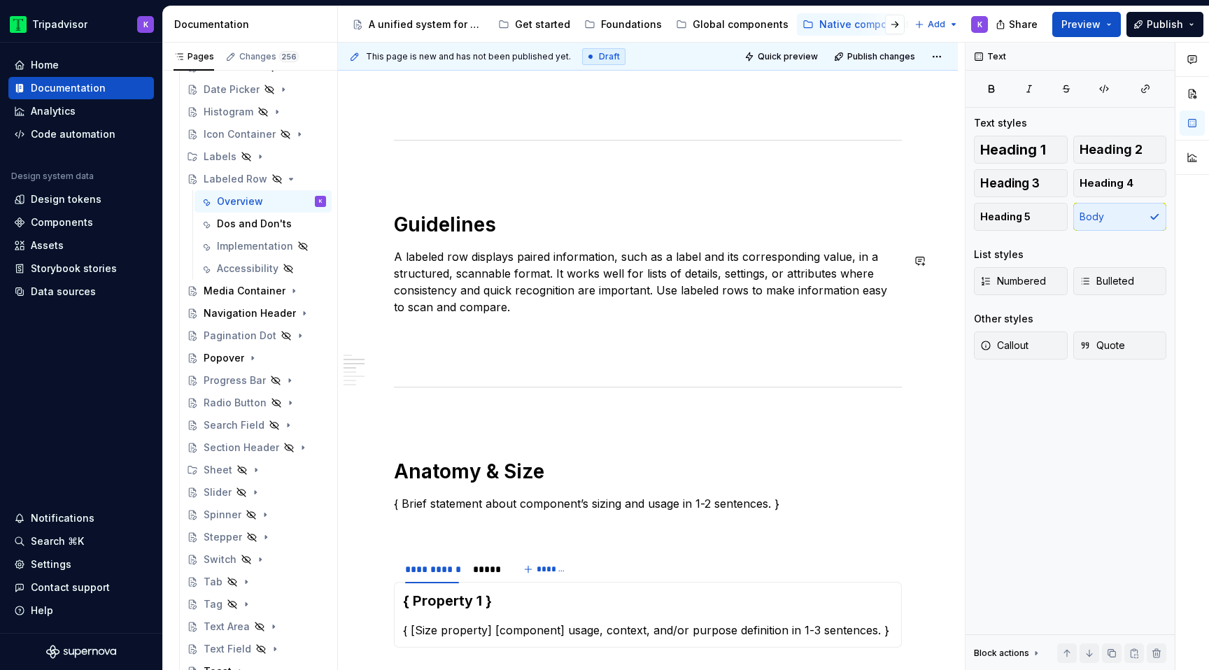
click at [534, 353] on div "**********" at bounding box center [648, 391] width 508 height 1938
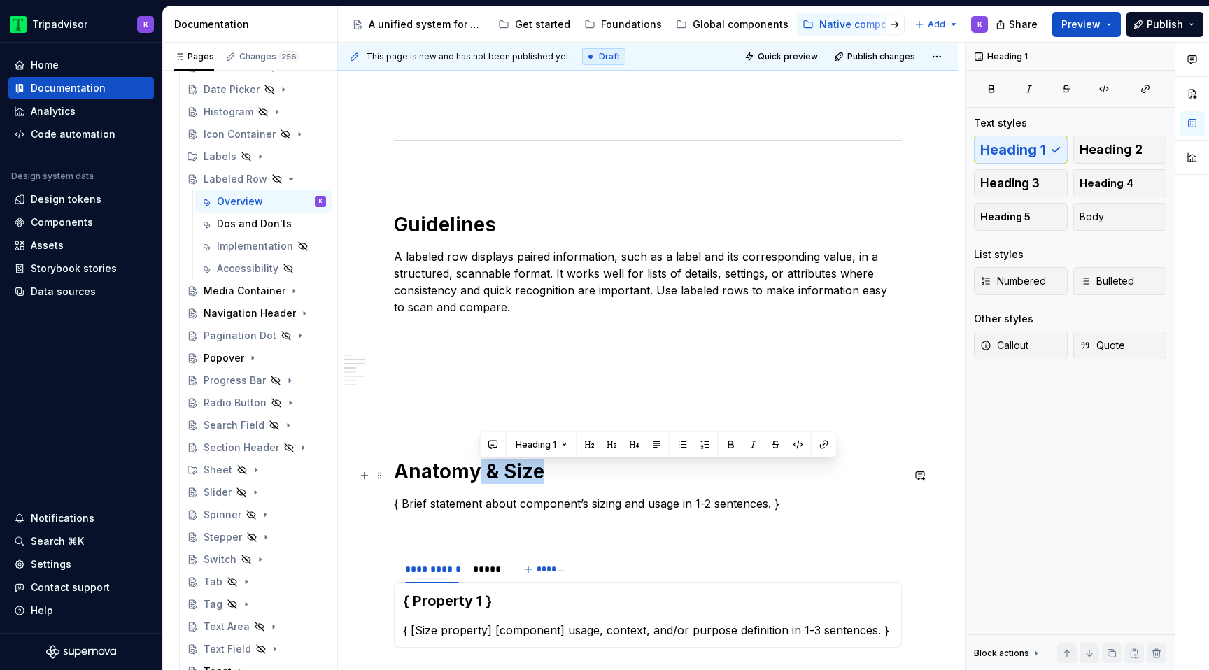
drag, startPoint x: 484, startPoint y: 474, endPoint x: 578, endPoint y: 474, distance: 93.7
click at [578, 474] on h1 "Anatomy & Size" at bounding box center [648, 471] width 508 height 25
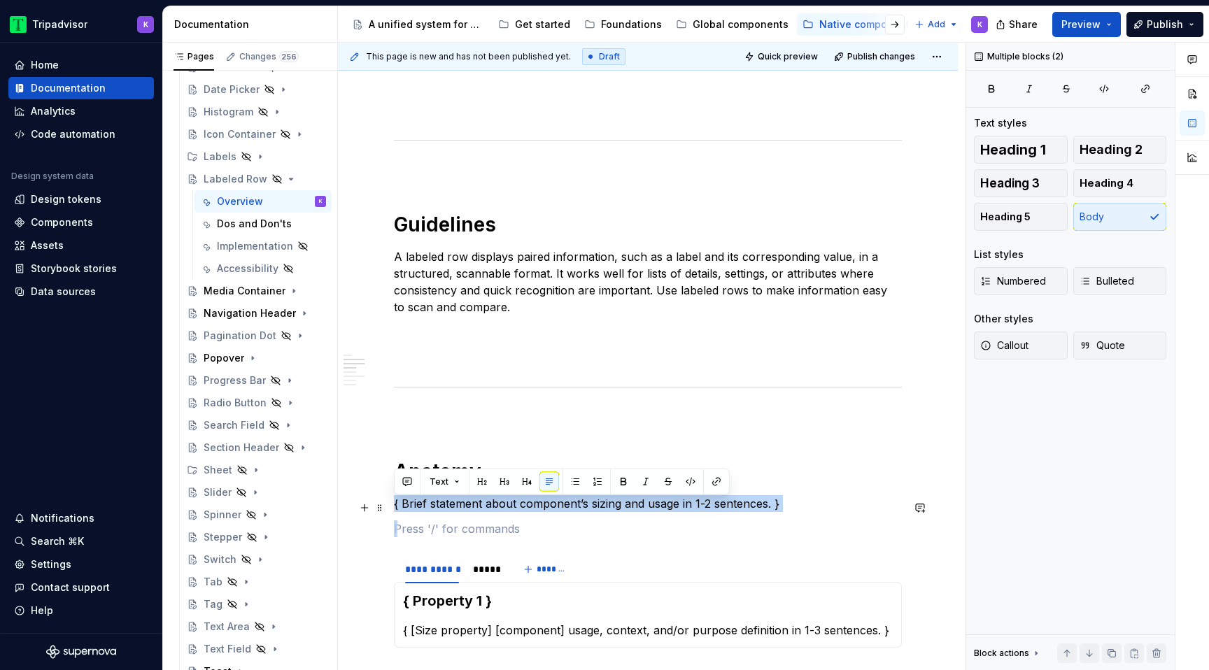
drag, startPoint x: 568, startPoint y: 529, endPoint x: 388, endPoint y: 505, distance: 181.3
click at [388, 505] on div "**********" at bounding box center [648, 484] width 620 height 2190
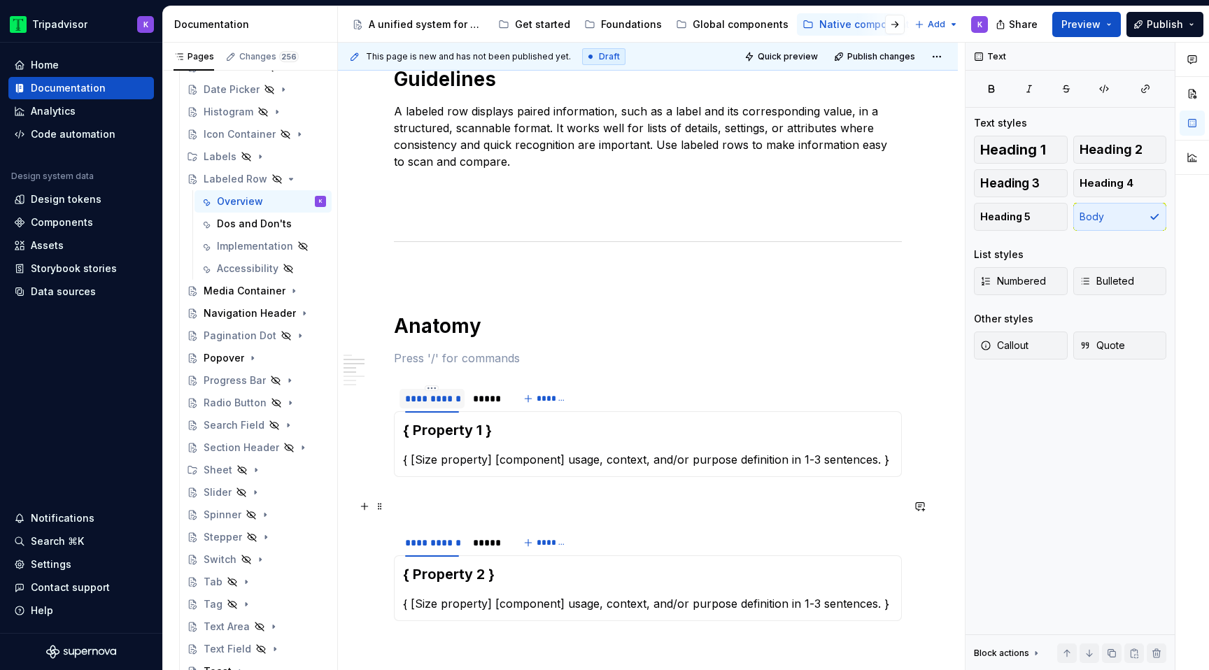
scroll to position [1003, 0]
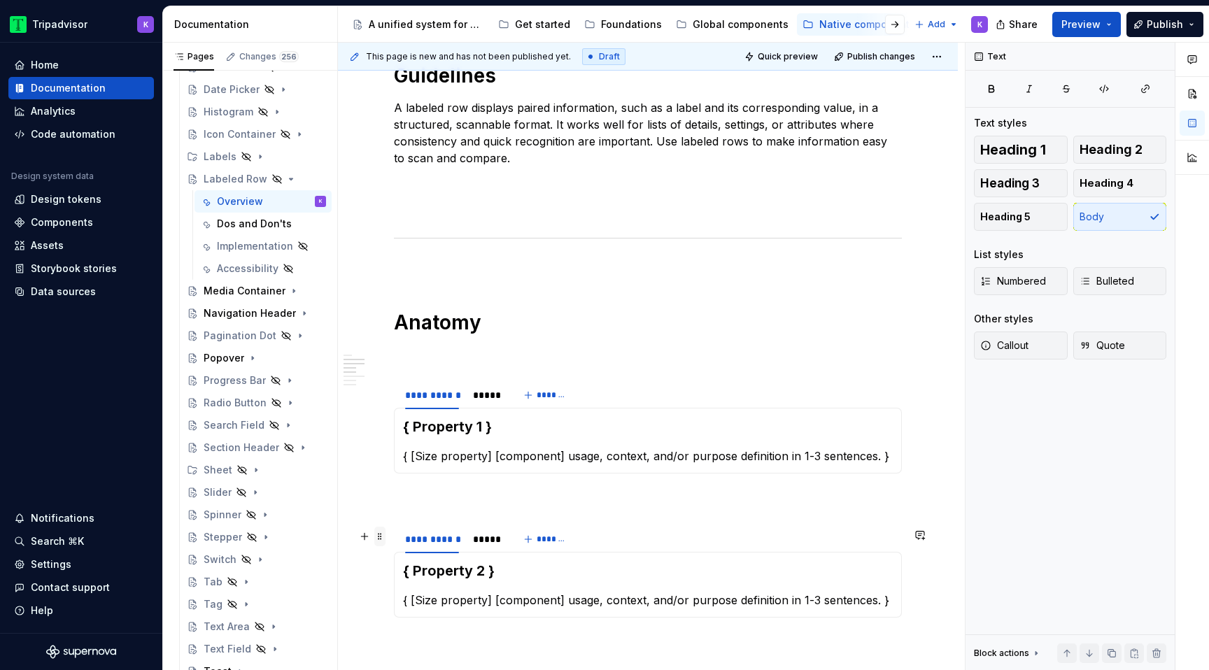
click at [384, 534] on span at bounding box center [379, 537] width 11 height 20
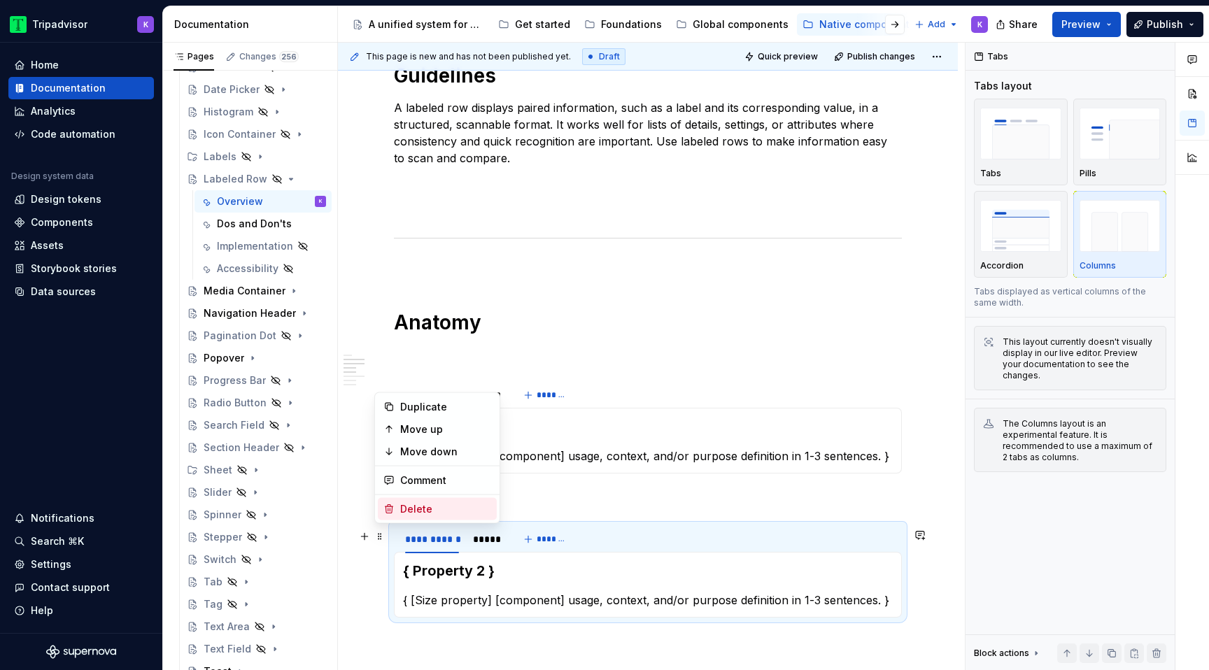
click at [429, 510] on div "Delete" at bounding box center [445, 509] width 91 height 14
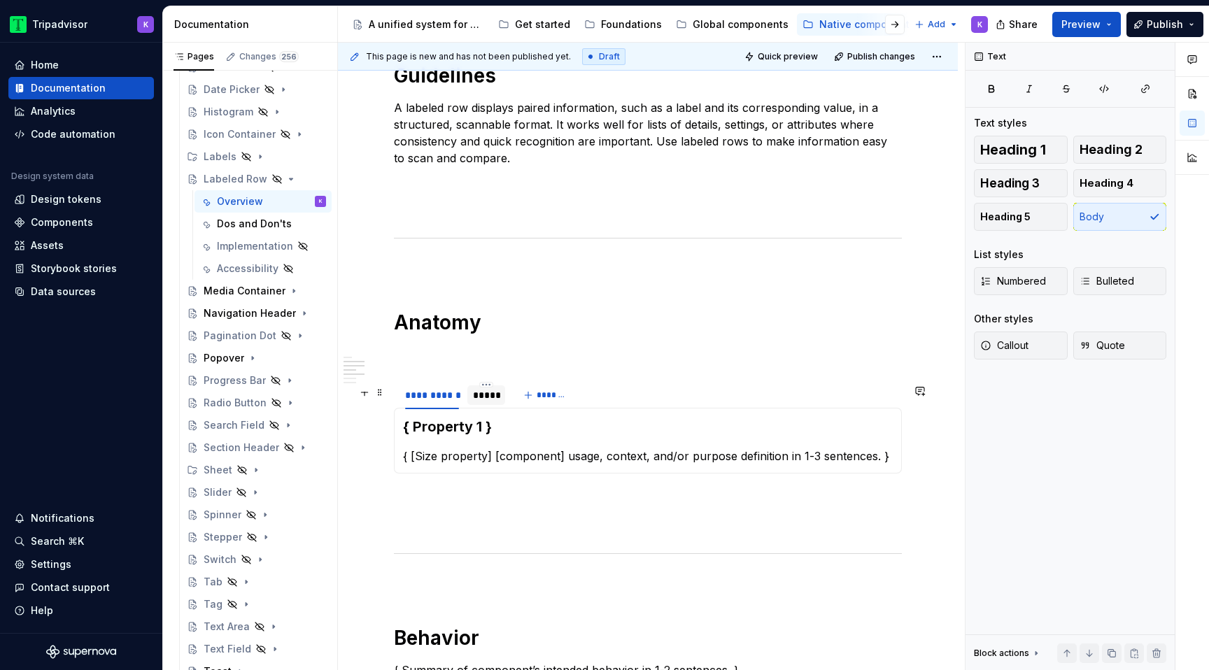
click at [492, 396] on div "*****" at bounding box center [486, 395] width 27 height 14
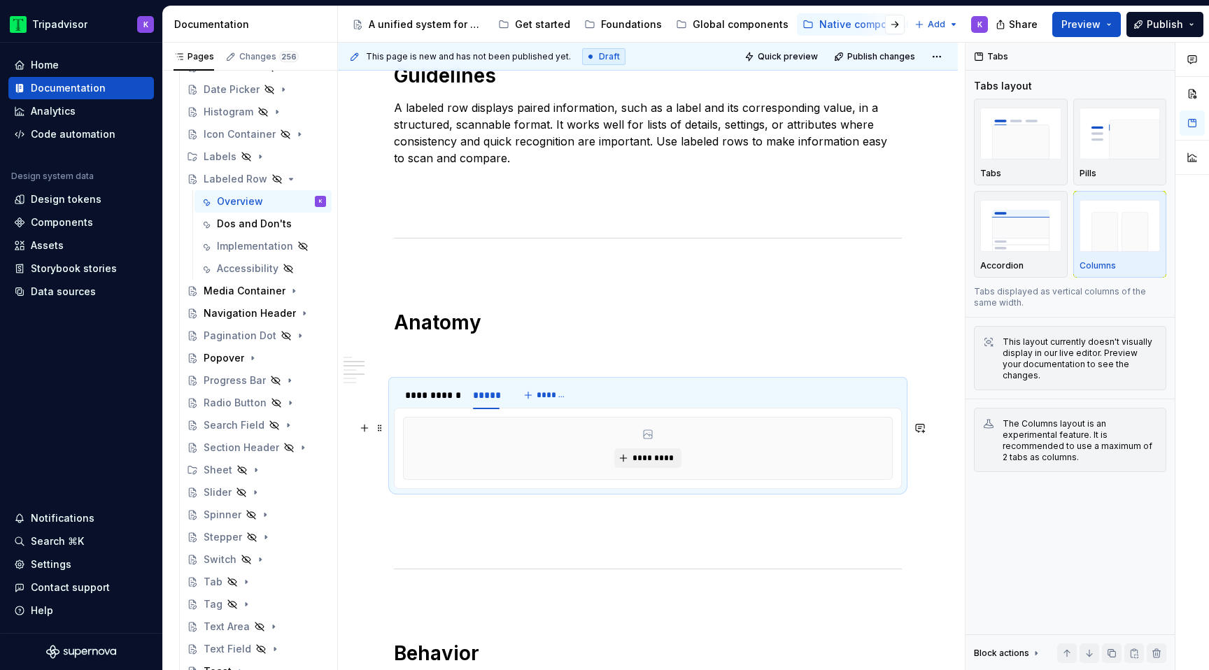
click at [625, 480] on div "*********" at bounding box center [648, 448] width 490 height 63
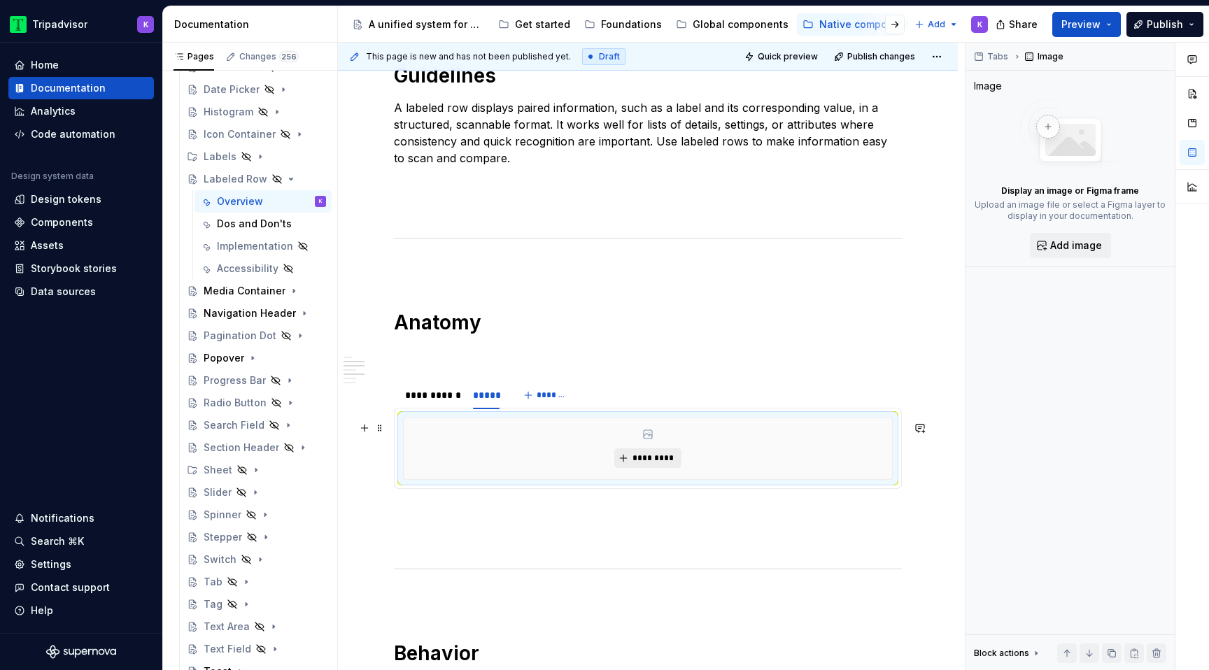
click at [640, 463] on span "*********" at bounding box center [653, 458] width 43 height 11
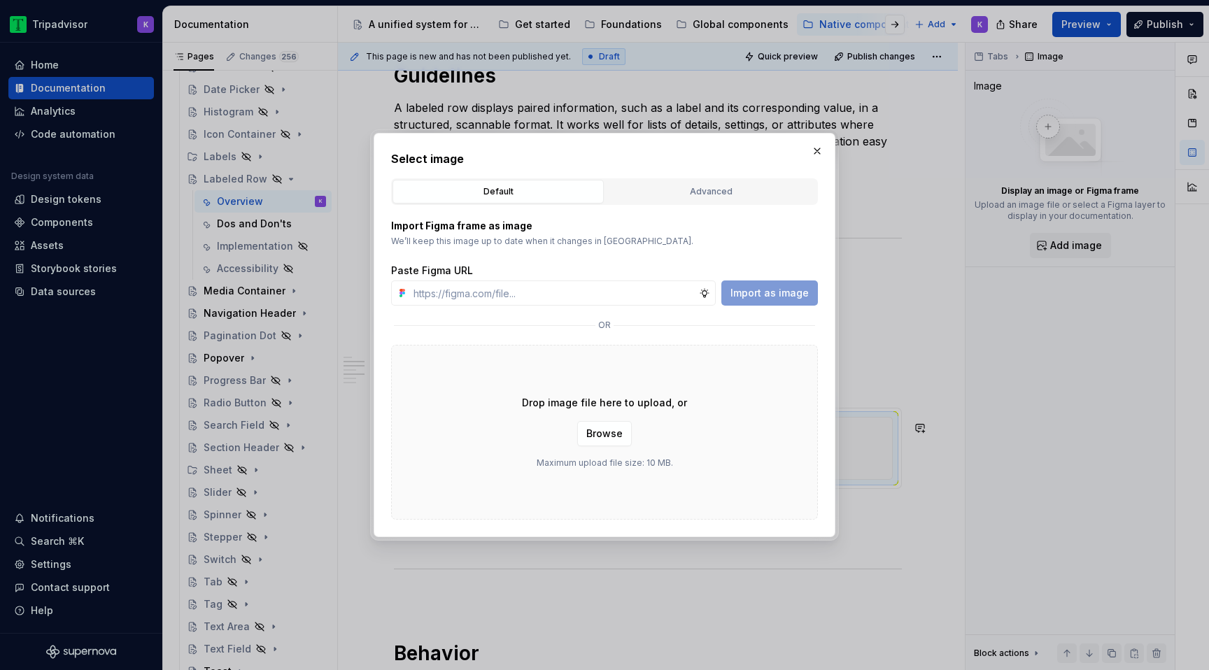
type textarea "*"
type input "[URL][DOMAIN_NAME]"
click at [783, 292] on span "Import as image" at bounding box center [769, 293] width 78 height 14
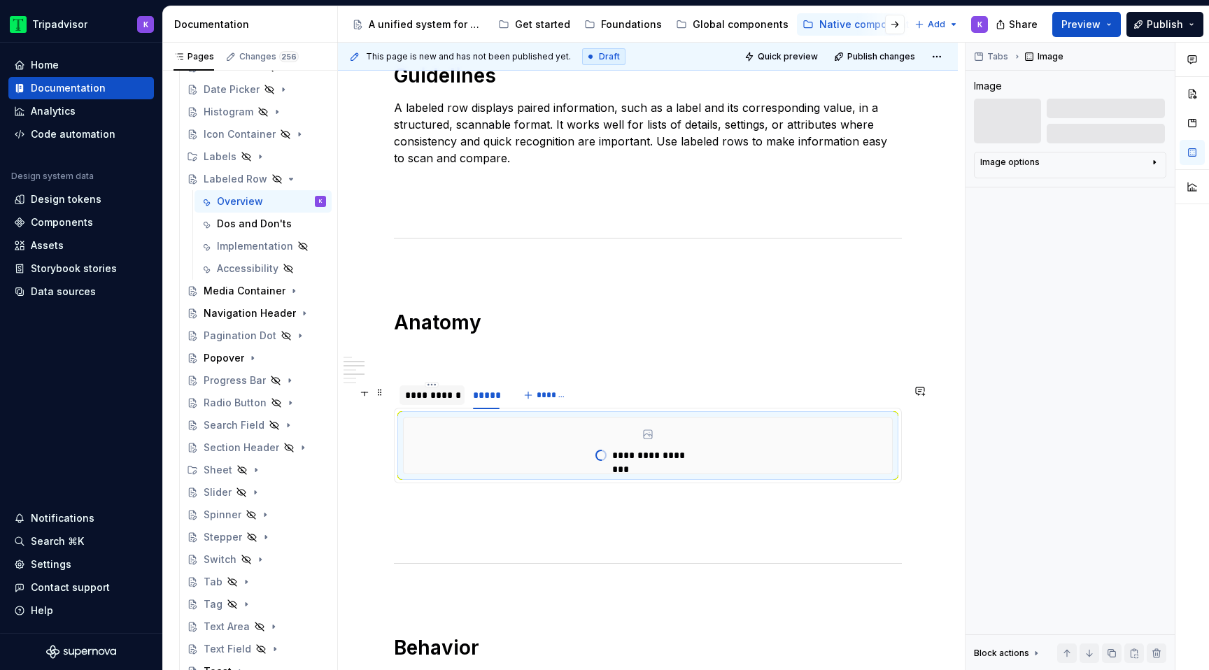
click at [441, 402] on div "**********" at bounding box center [432, 395] width 54 height 14
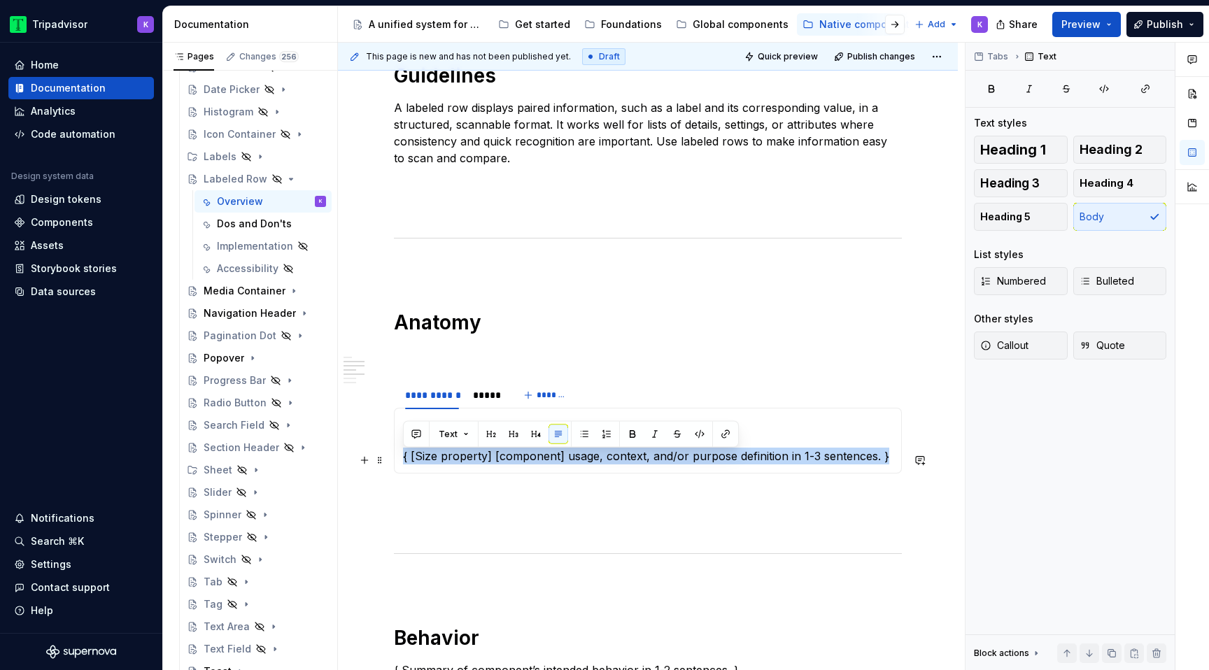
drag, startPoint x: 404, startPoint y: 464, endPoint x: 890, endPoint y: 458, distance: 486.8
click at [890, 458] on p "{ [Size property] [component] usage, context, and/or purpose definition in 1-3 …" at bounding box center [648, 456] width 490 height 17
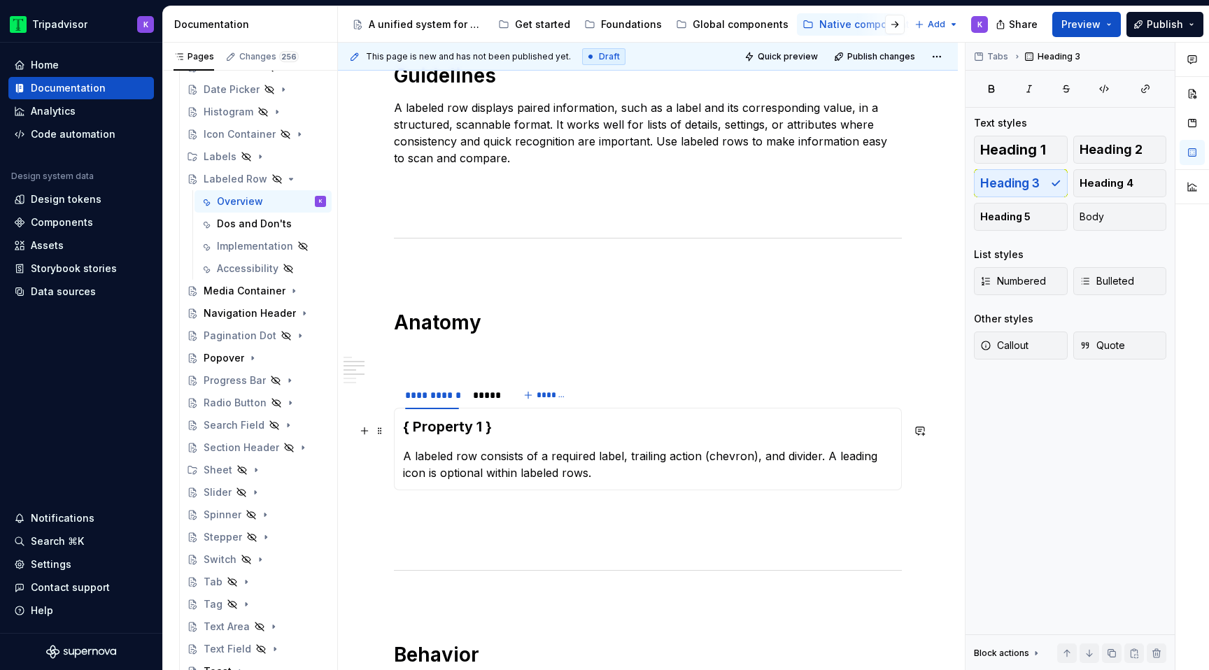
click at [492, 434] on h3 "{ Property 1 }" at bounding box center [648, 427] width 490 height 20
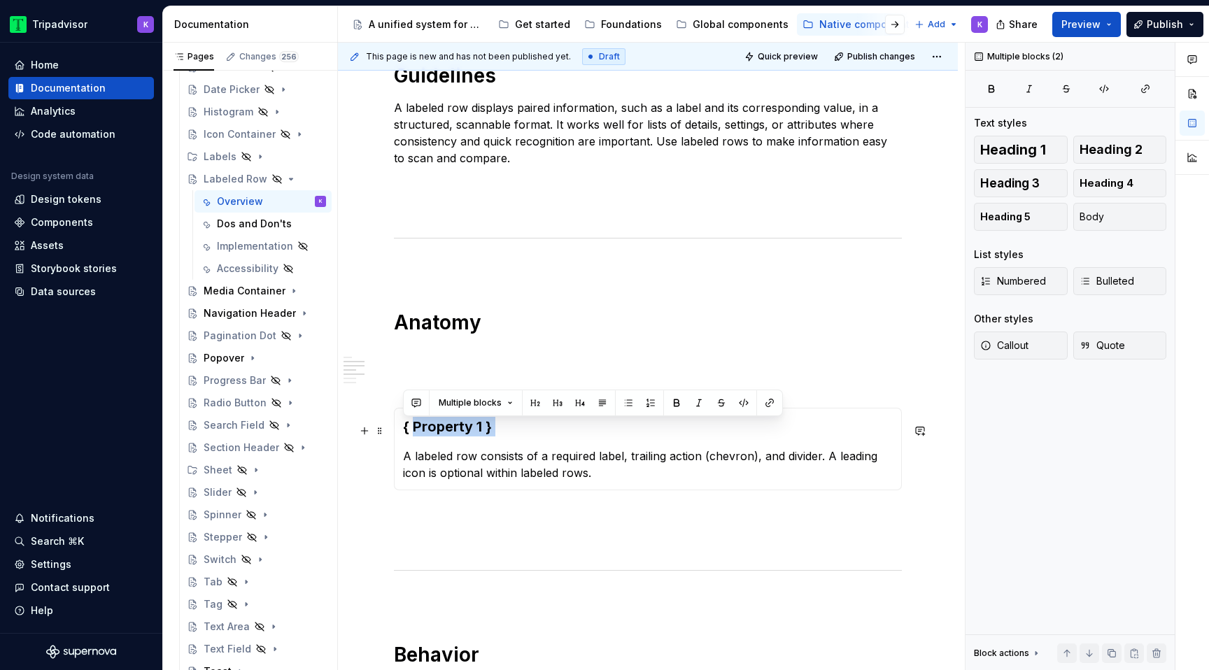
drag, startPoint x: 492, startPoint y: 434, endPoint x: 415, endPoint y: 432, distance: 77.7
click at [415, 433] on h3 "{ Property 1 }" at bounding box center [648, 427] width 490 height 20
drag, startPoint x: 498, startPoint y: 429, endPoint x: 404, endPoint y: 429, distance: 93.7
click at [404, 429] on h3 "{ Property 1 }" at bounding box center [648, 427] width 490 height 20
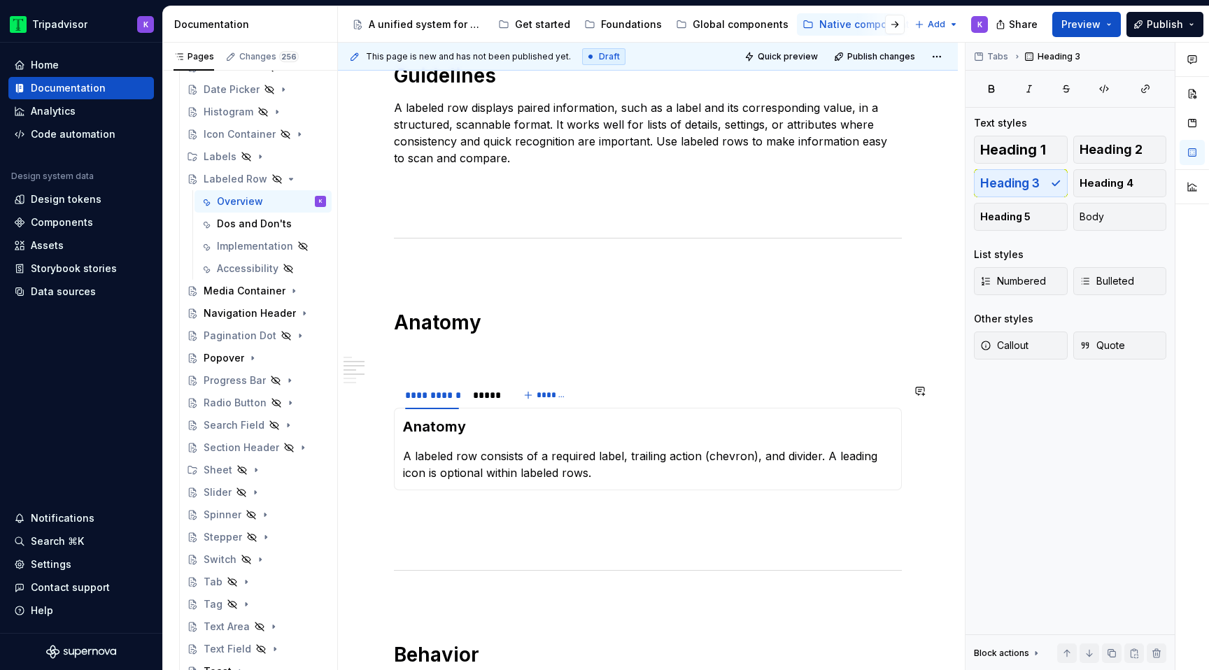
click at [469, 524] on p at bounding box center [648, 515] width 508 height 17
click at [469, 555] on div "**********" at bounding box center [648, 166] width 508 height 1786
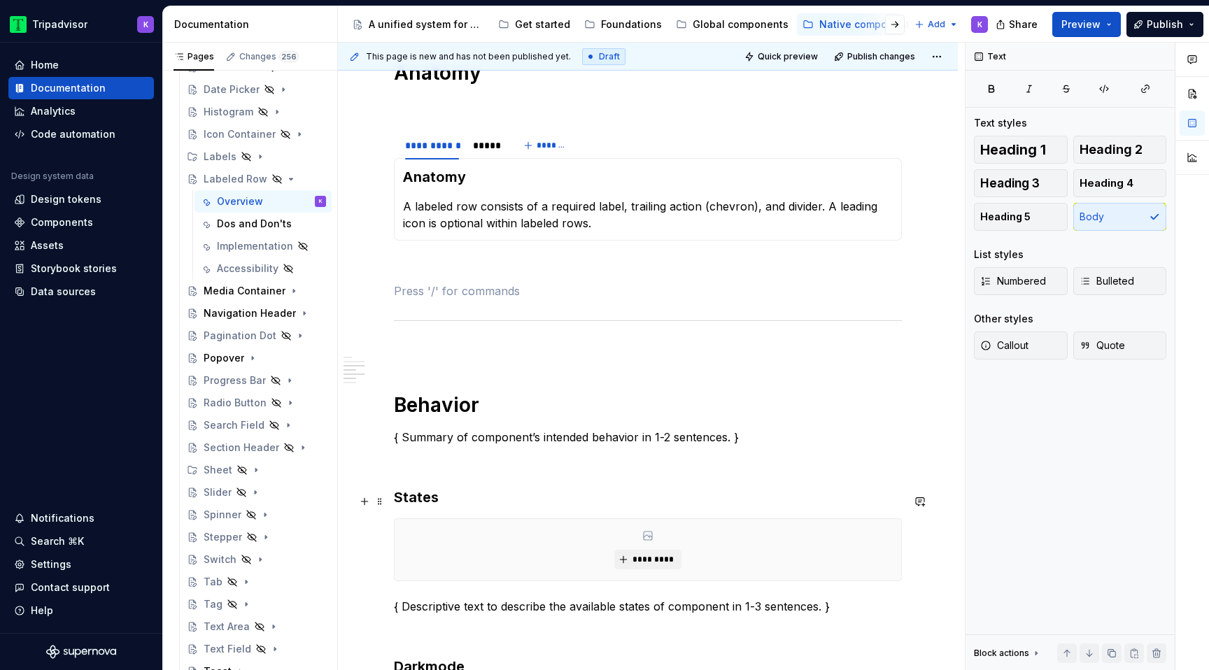
scroll to position [1279, 0]
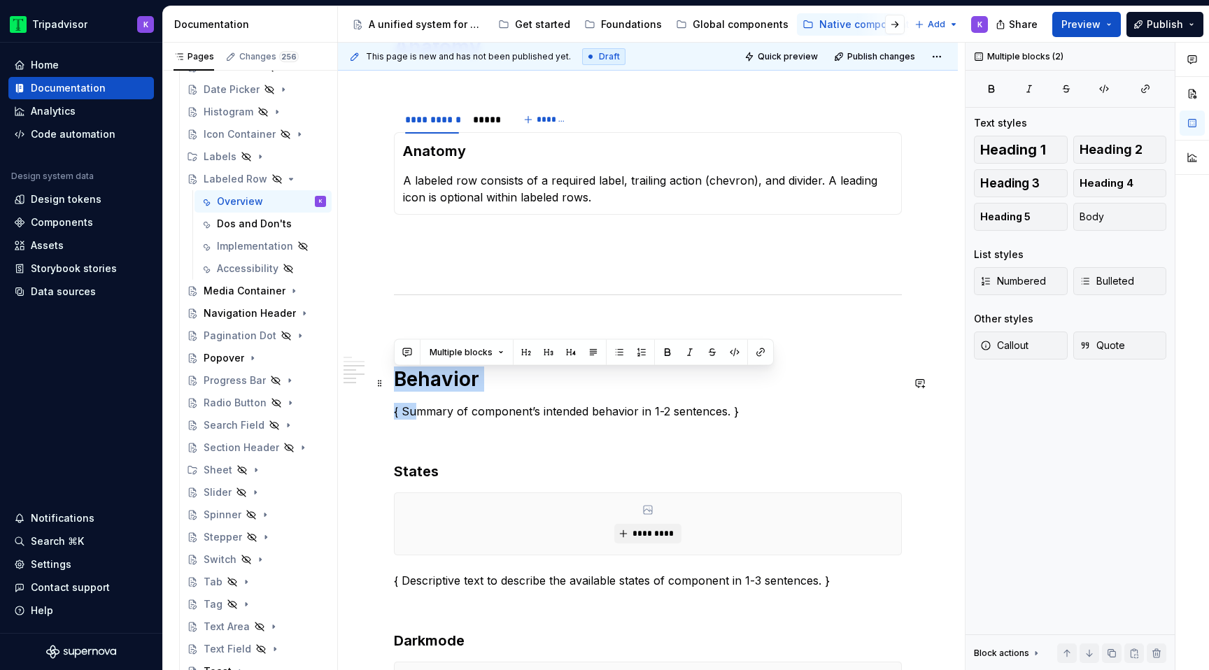
drag, startPoint x: 418, startPoint y: 422, endPoint x: 394, endPoint y: 383, distance: 46.8
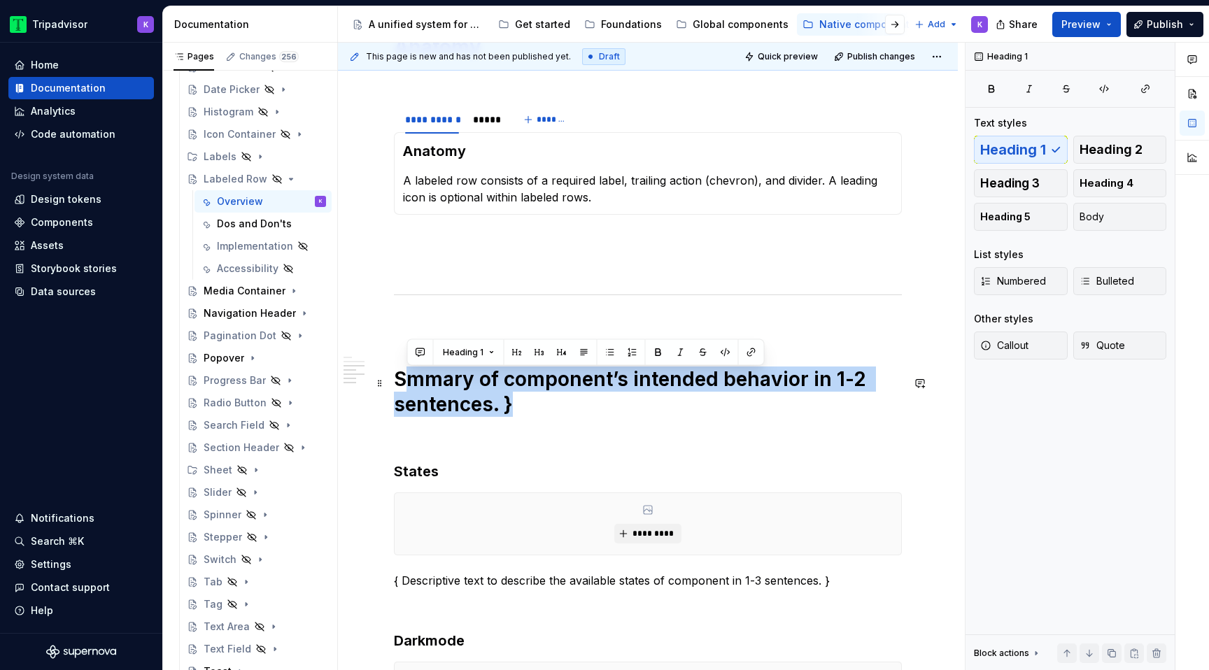
drag, startPoint x: 515, startPoint y: 409, endPoint x: 406, endPoint y: 391, distance: 110.6
click at [406, 391] on h1 "Smmary of component’s intended behavior in 1-2 sentences. }" at bounding box center [648, 392] width 508 height 50
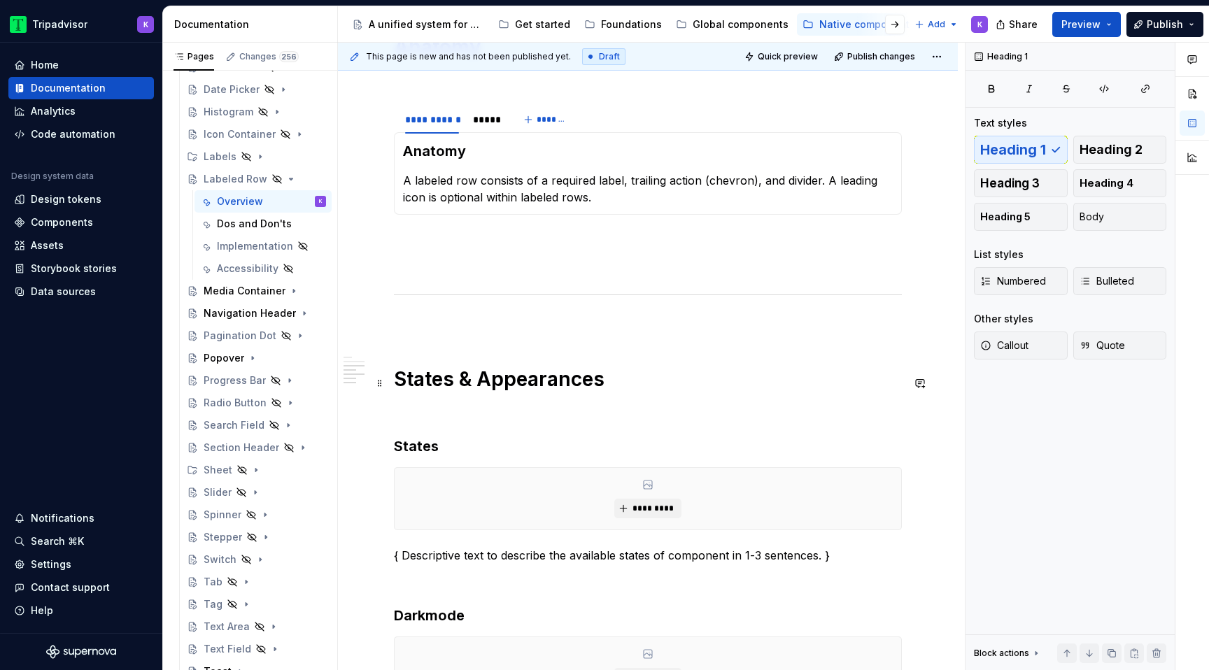
click at [561, 383] on h1 "States & Appearances" at bounding box center [648, 379] width 508 height 25
click at [394, 450] on h3 "States" at bounding box center [648, 446] width 508 height 20
click at [644, 518] on button "*********" at bounding box center [647, 509] width 66 height 20
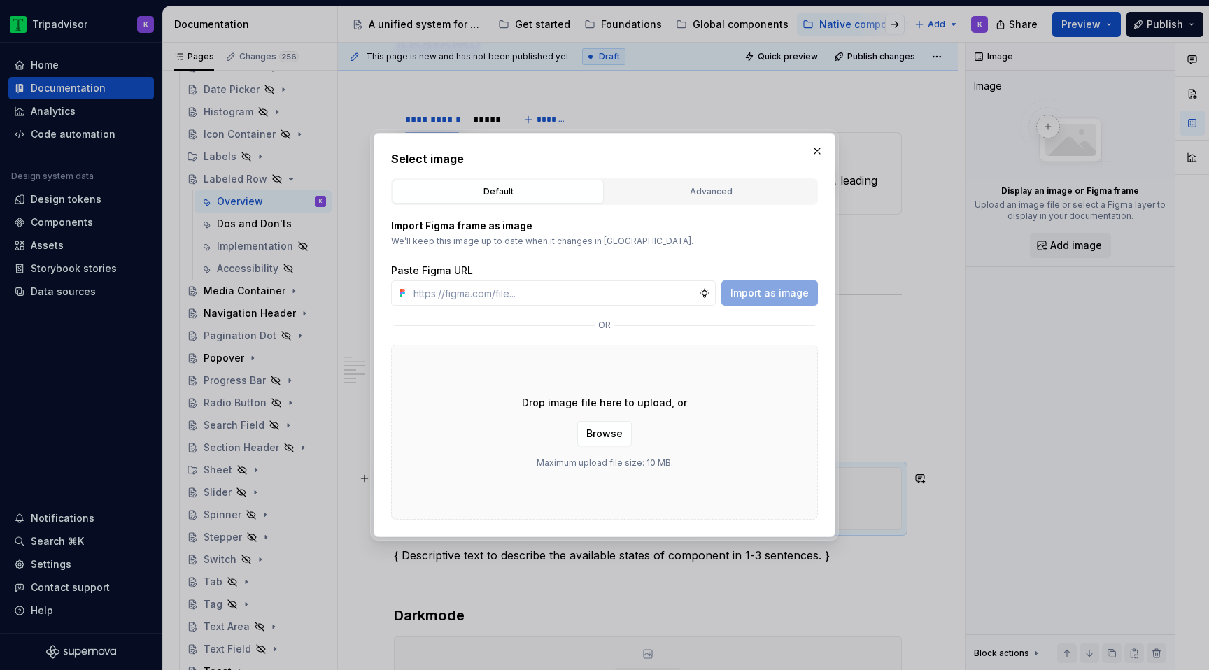
type textarea "*"
type input "[URL][DOMAIN_NAME]"
click at [773, 285] on button "Import as image" at bounding box center [769, 292] width 97 height 25
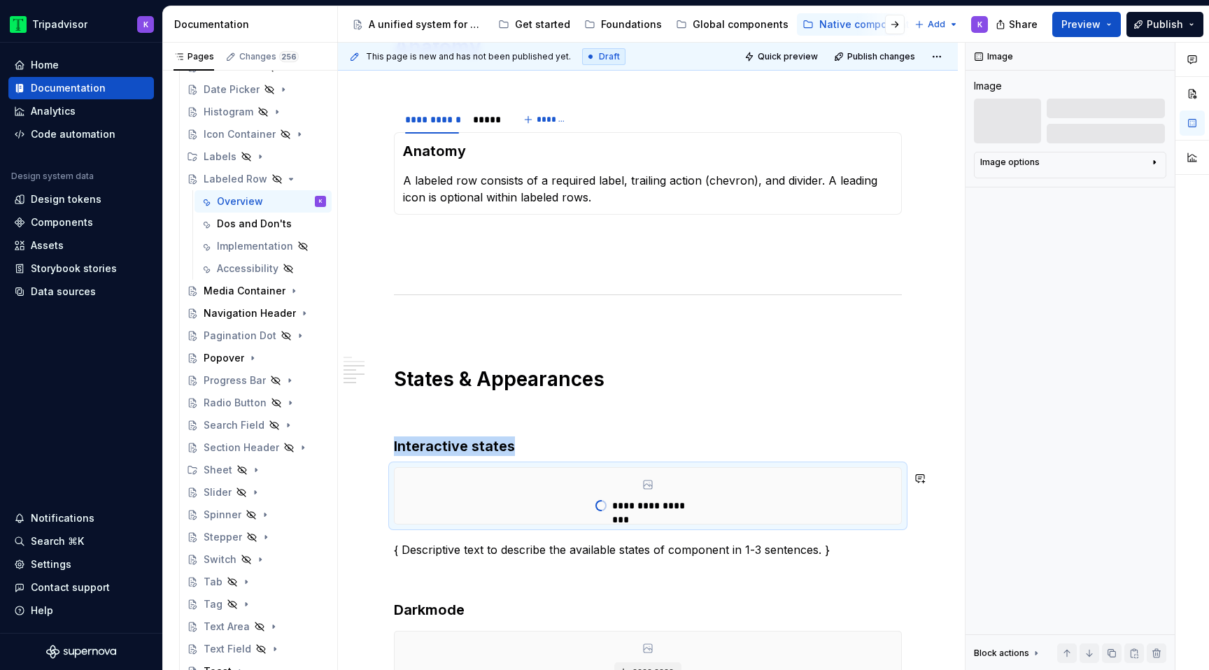
type textarea "*"
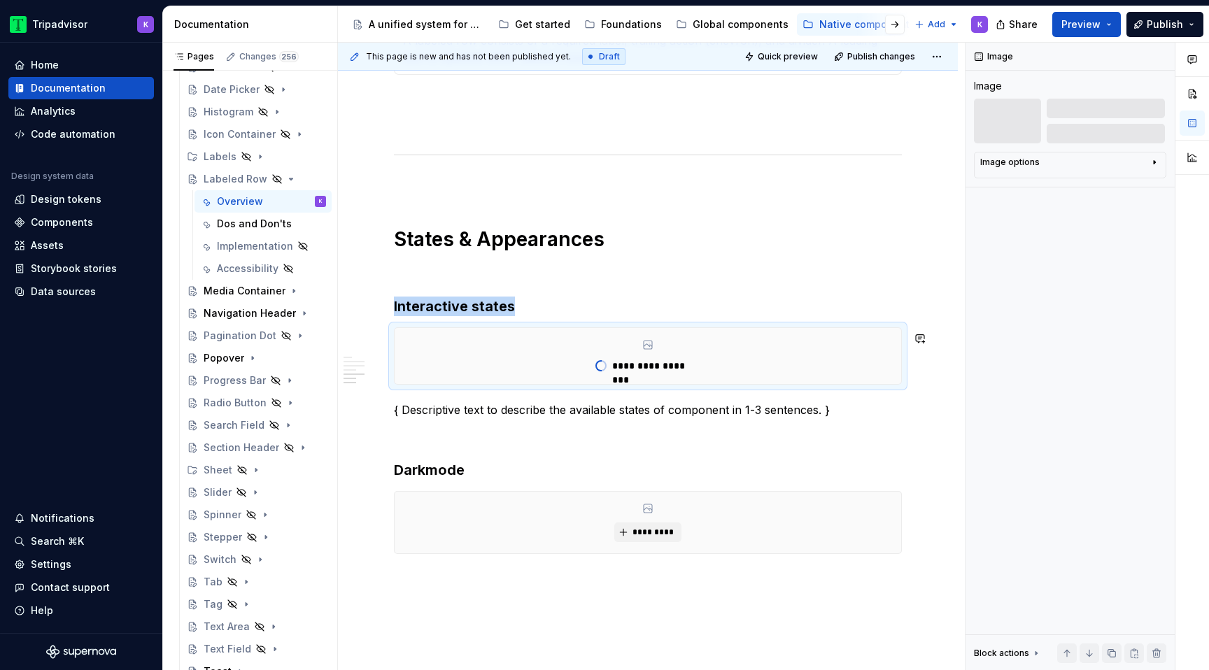
scroll to position [1488, 0]
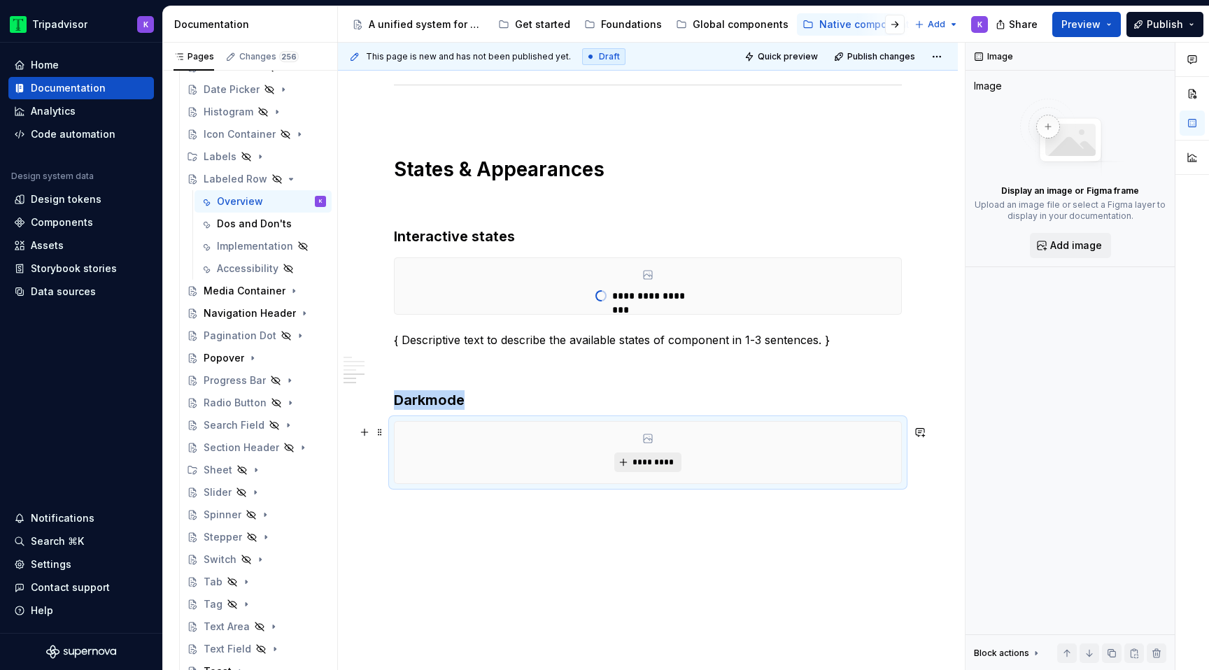
click at [647, 465] on span "*********" at bounding box center [653, 462] width 43 height 11
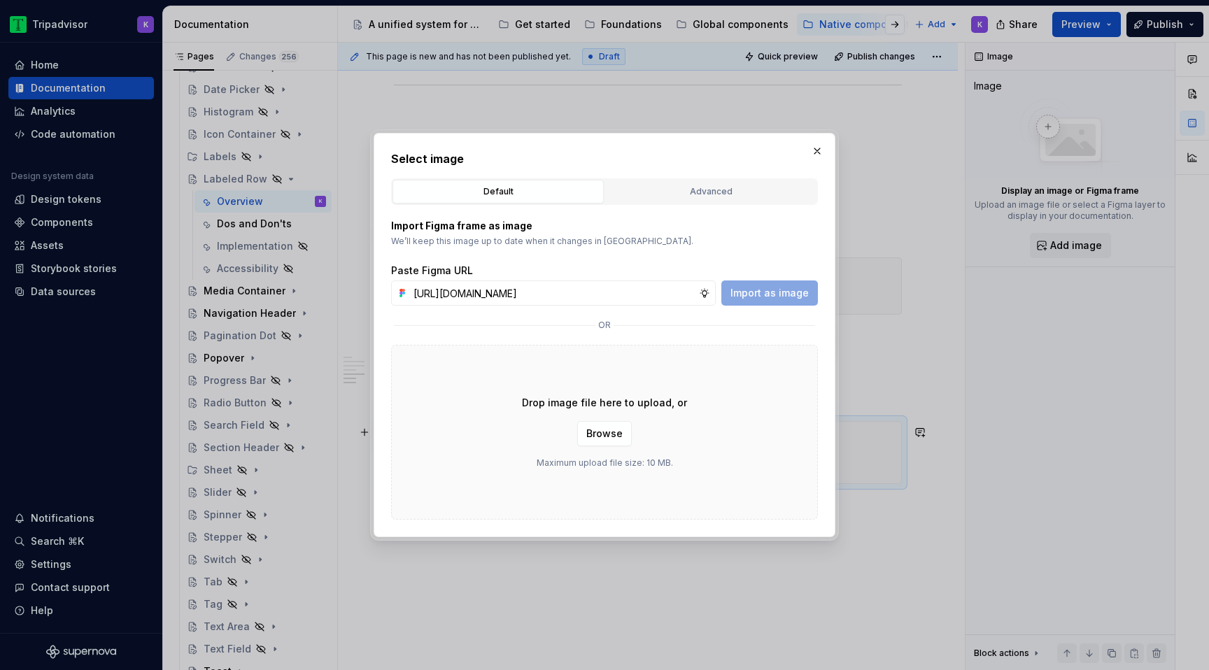
scroll to position [0, 373]
type input "[URL][DOMAIN_NAME]"
click at [778, 288] on span "Import as image" at bounding box center [769, 293] width 78 height 14
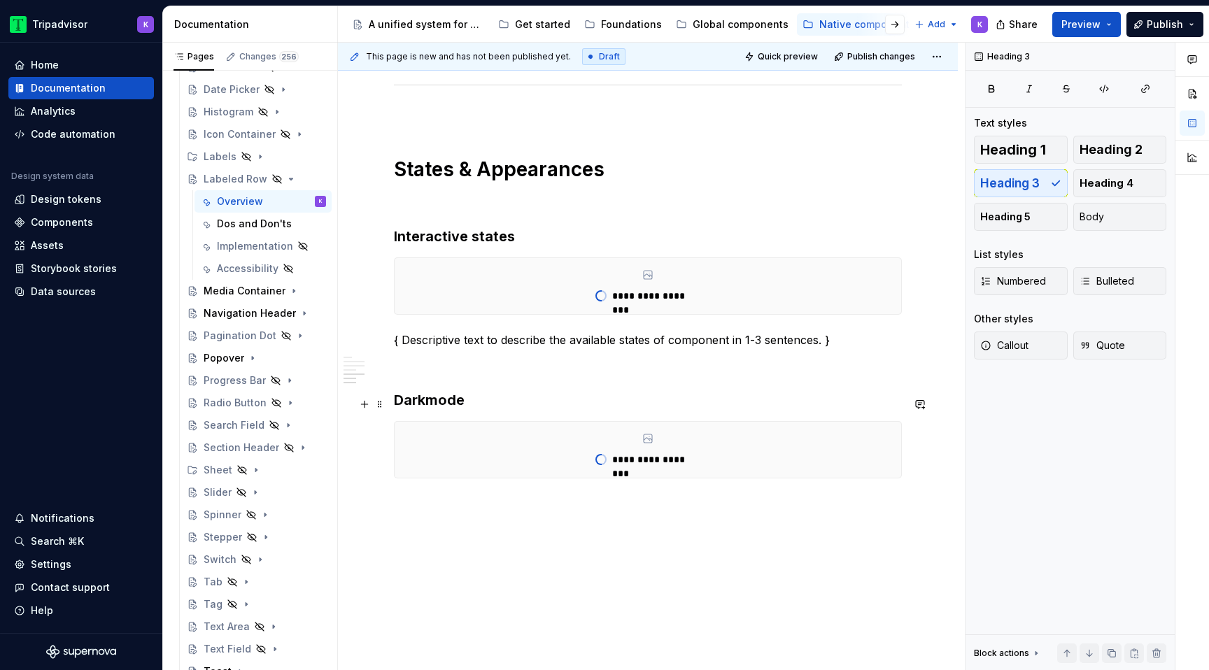
click at [422, 404] on h3 "Darkmode" at bounding box center [648, 400] width 508 height 20
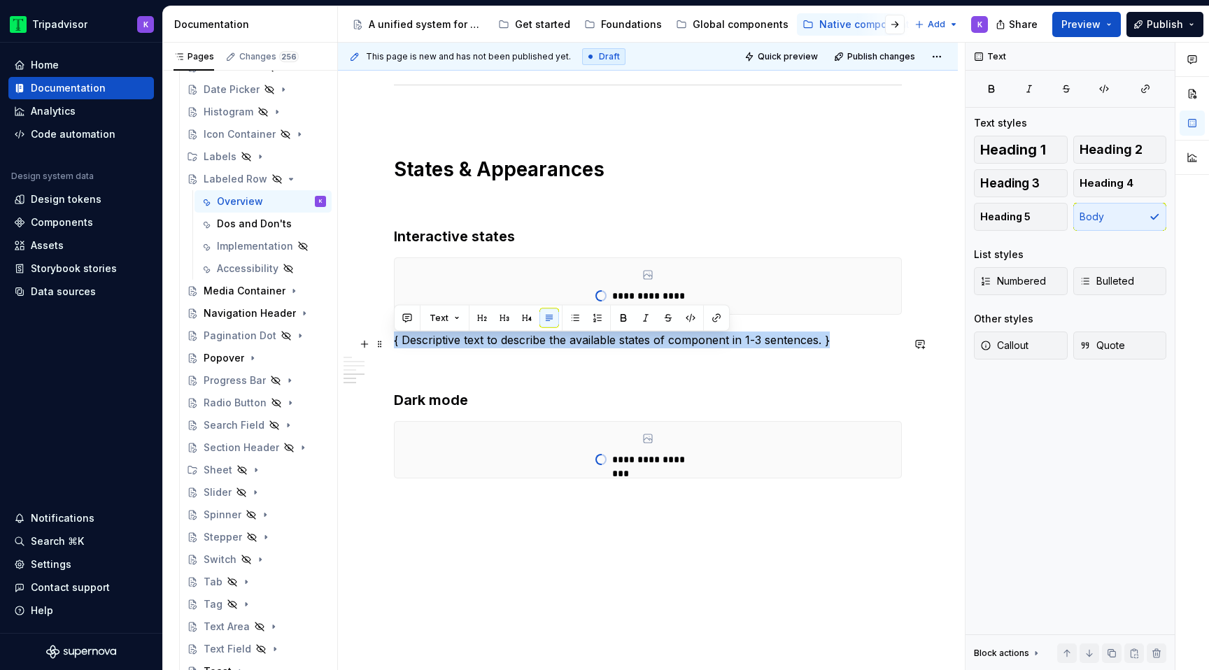
drag, startPoint x: 846, startPoint y: 346, endPoint x: 393, endPoint y: 346, distance: 452.5
click at [394, 346] on p "{ Descriptive text to describe the available states of component in 1-3 sentenc…" at bounding box center [648, 340] width 508 height 17
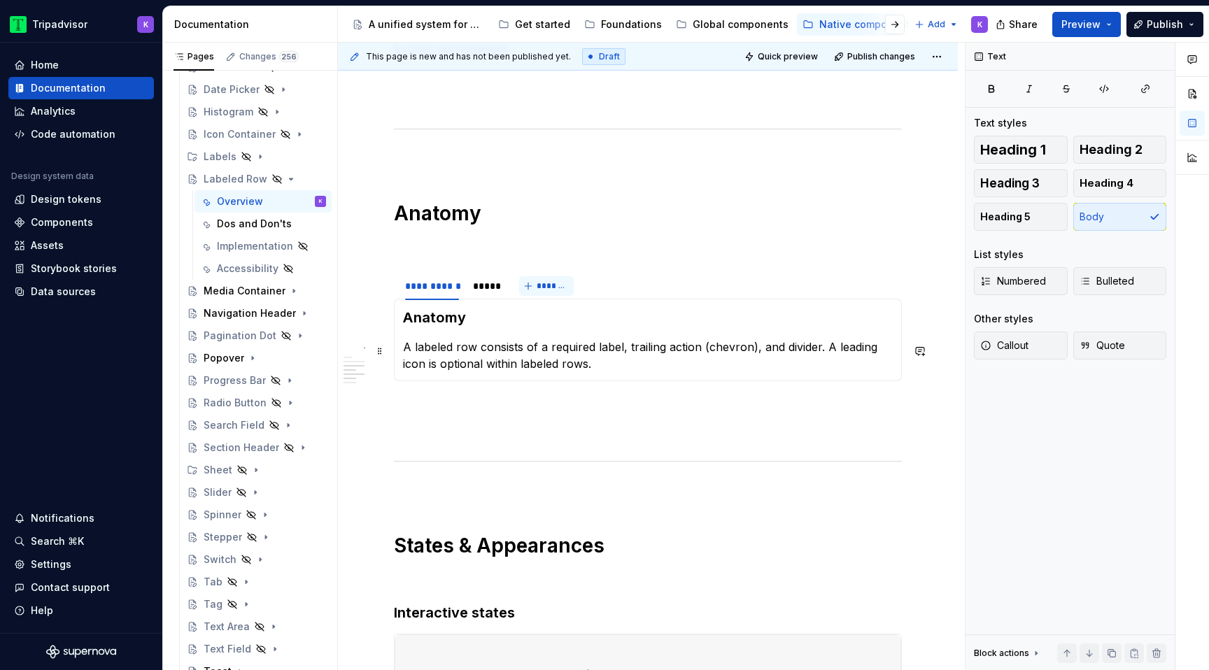
scroll to position [1097, 0]
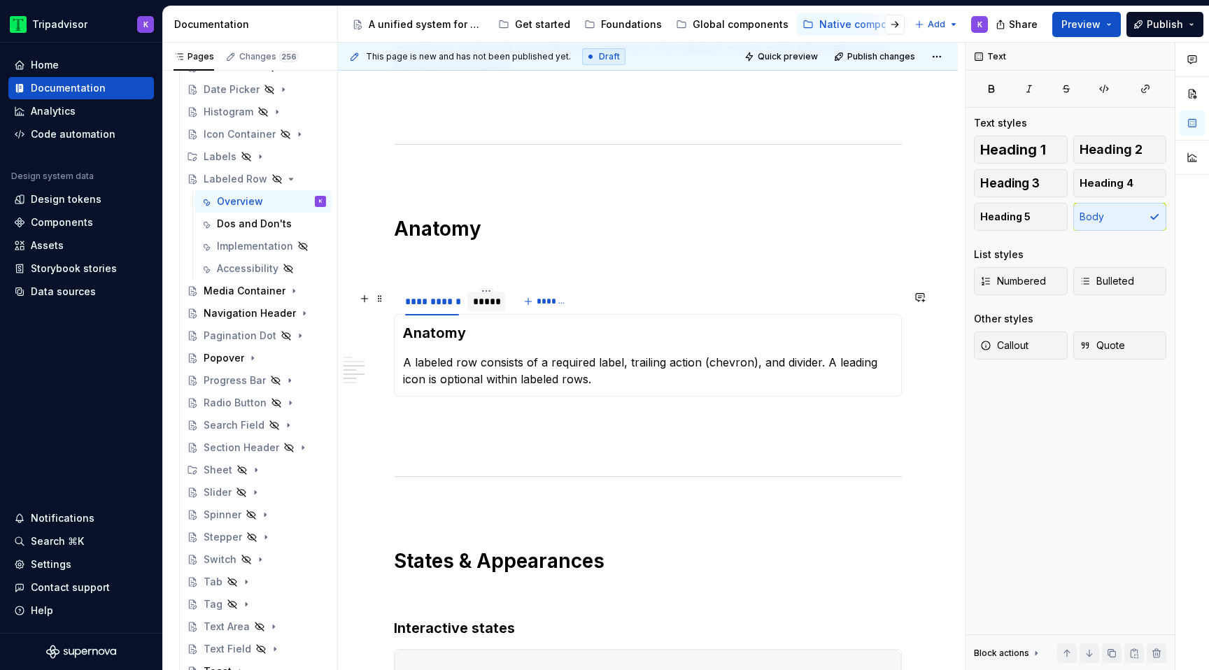
click at [485, 308] on div "*****" at bounding box center [486, 301] width 27 height 14
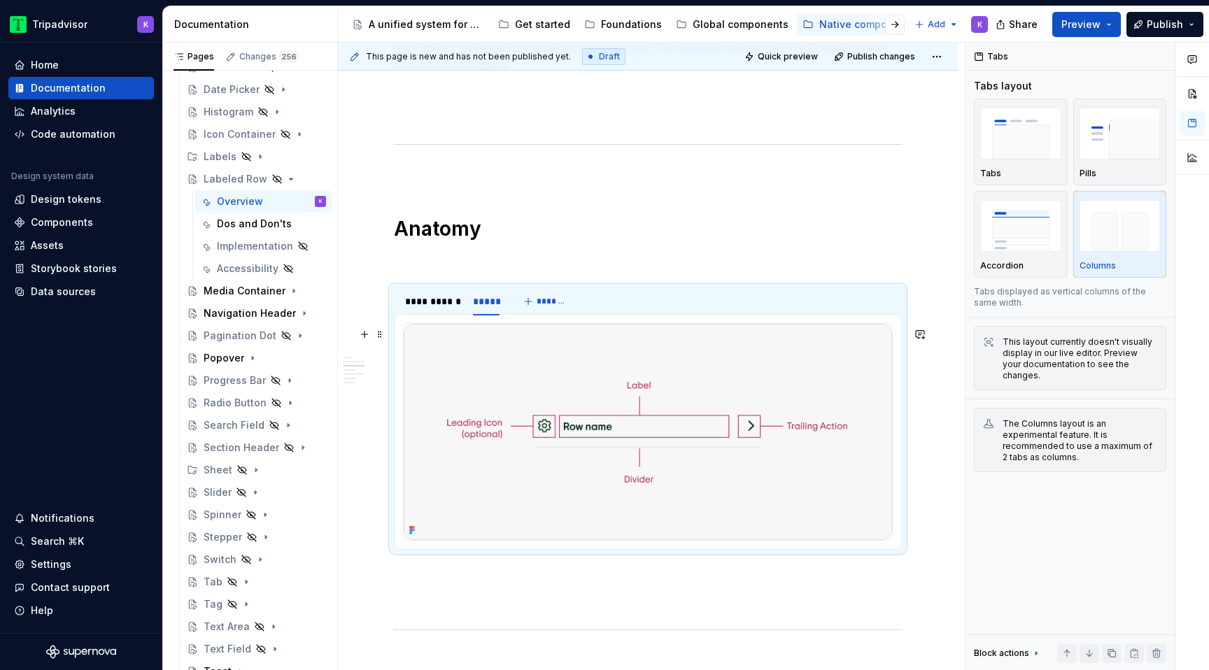
click at [596, 440] on img at bounding box center [648, 432] width 488 height 216
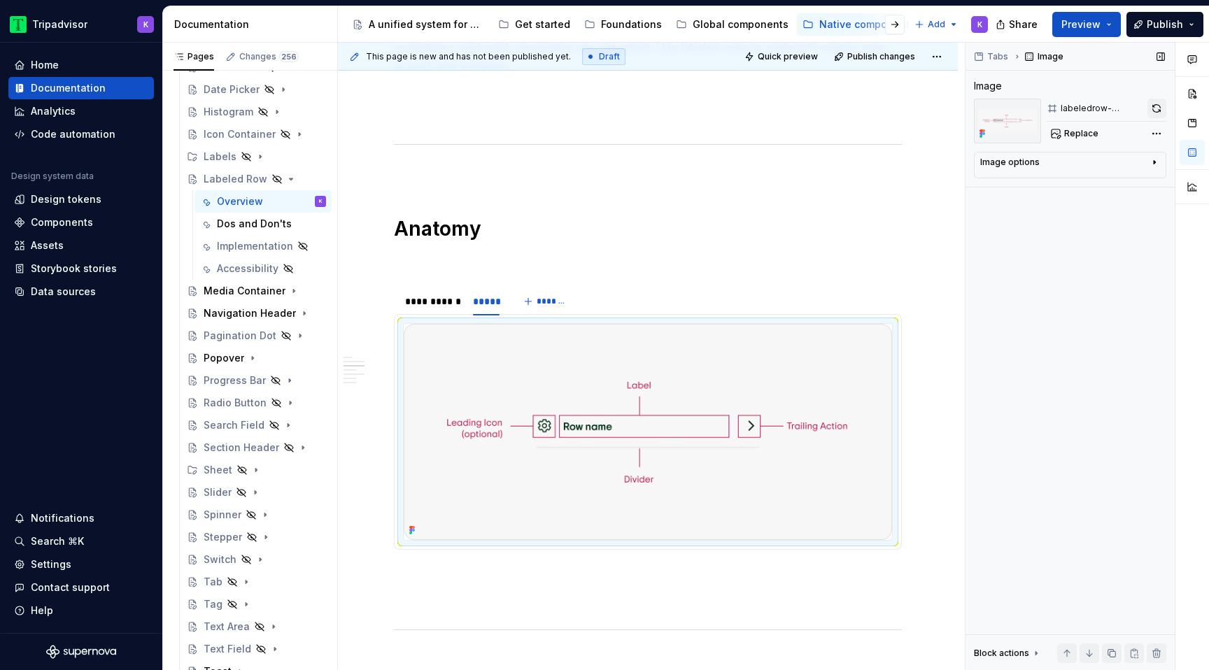
click at [1157, 102] on button "button" at bounding box center [1156, 109] width 19 height 20
click at [434, 308] on div "**********" at bounding box center [432, 301] width 54 height 14
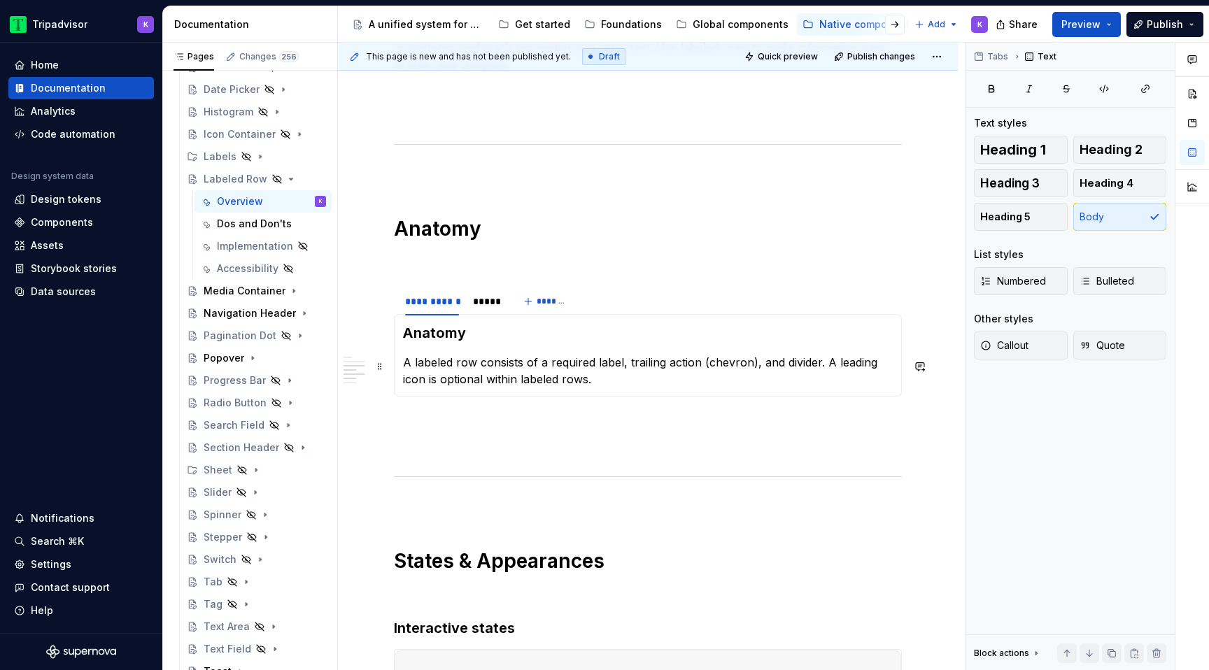
click at [619, 367] on p "A labeled row consists of a required label, trailing action (chevron), and divi…" at bounding box center [648, 371] width 490 height 34
click at [701, 418] on p at bounding box center [648, 421] width 508 height 17
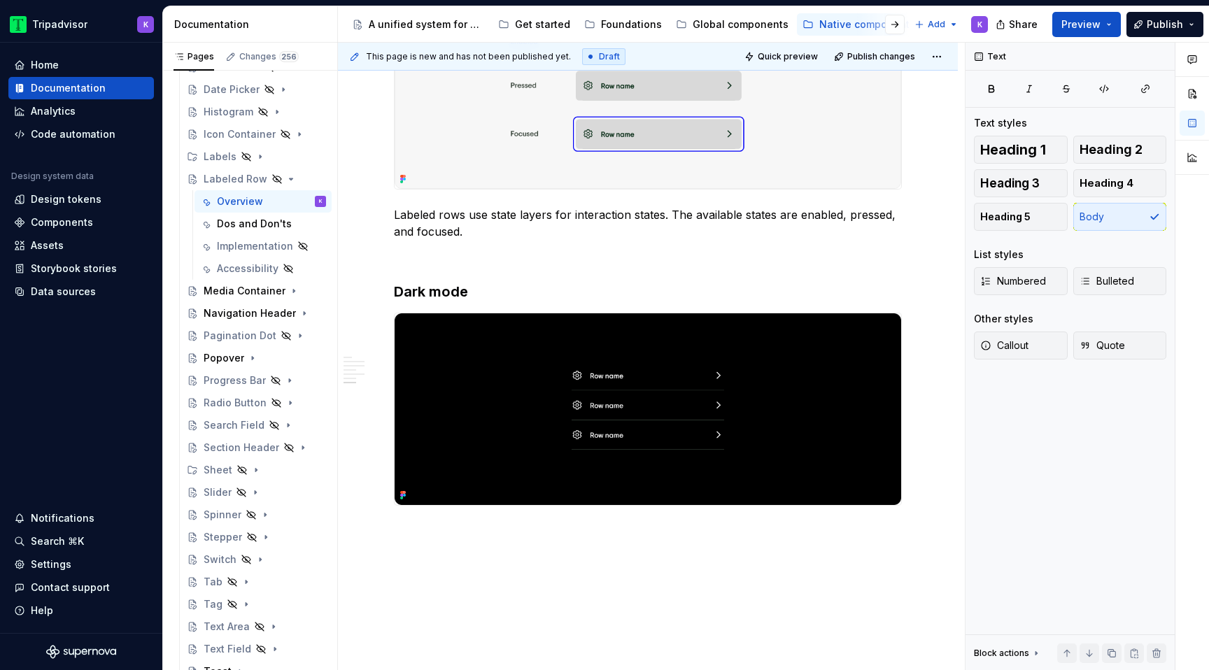
scroll to position [1715, 0]
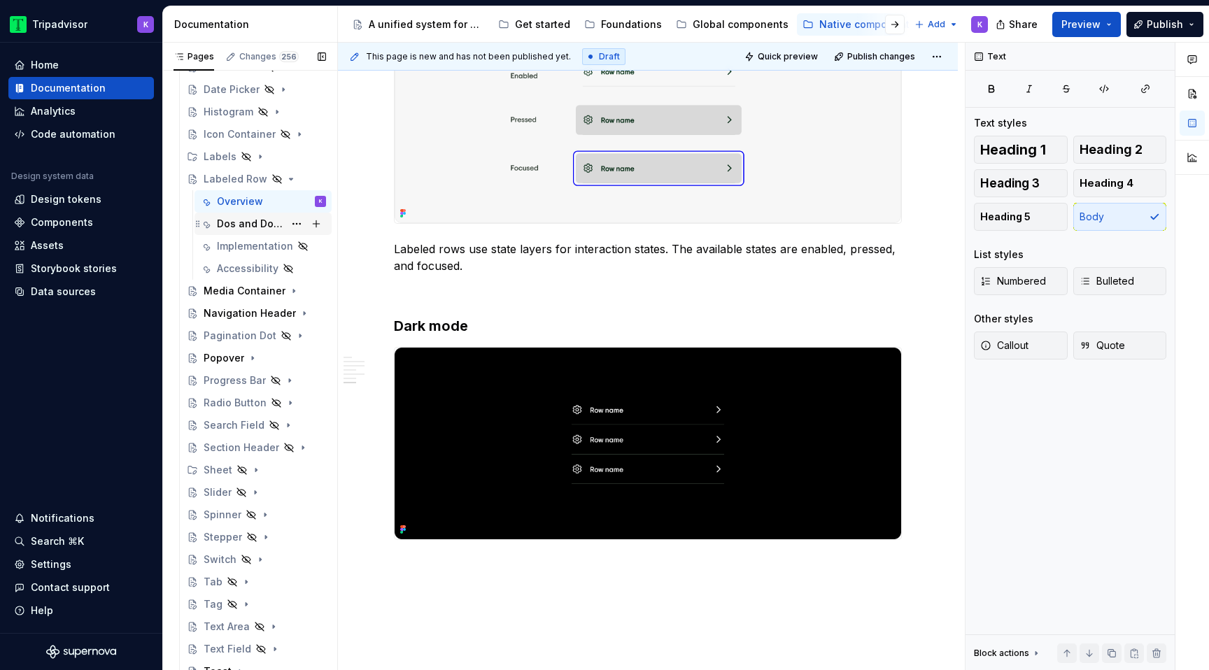
click at [259, 227] on div "Dos and Don'ts" at bounding box center [250, 224] width 67 height 14
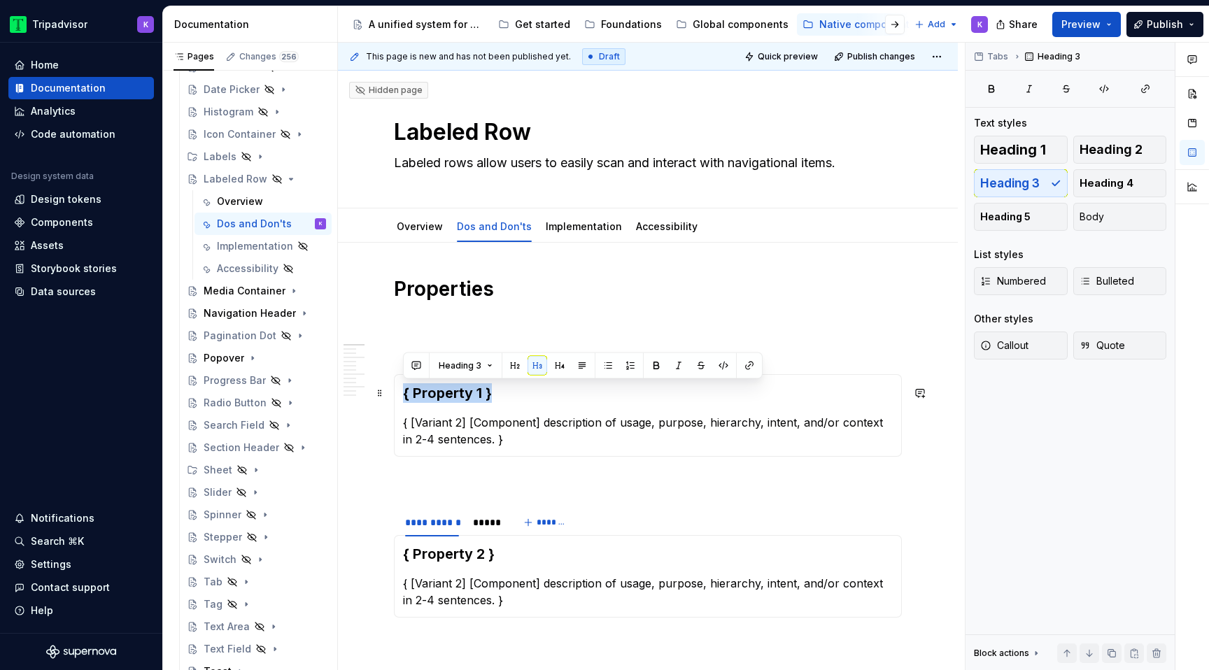
drag, startPoint x: 508, startPoint y: 397, endPoint x: 403, endPoint y: 394, distance: 105.7
click at [403, 394] on h3 "{ Property 1 }" at bounding box center [648, 393] width 490 height 20
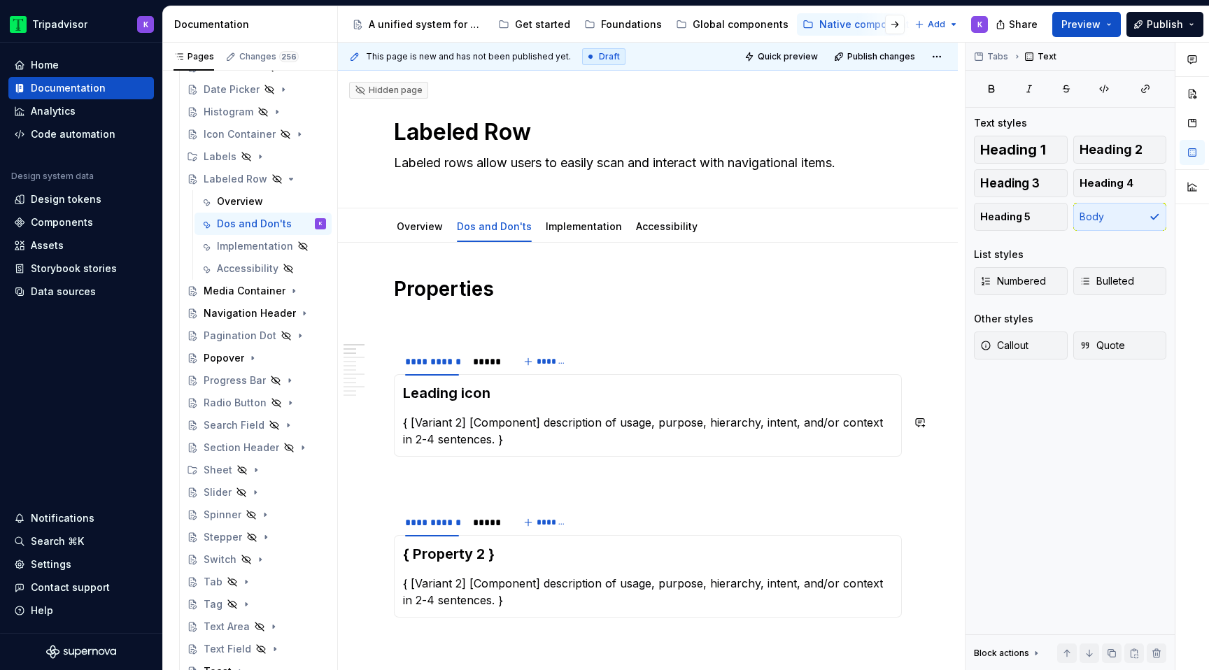
click at [515, 431] on p "{ [Variant 2] [Component] description of usage, purpose, hierarchy, intent, and…" at bounding box center [648, 431] width 490 height 34
type textarea "*"
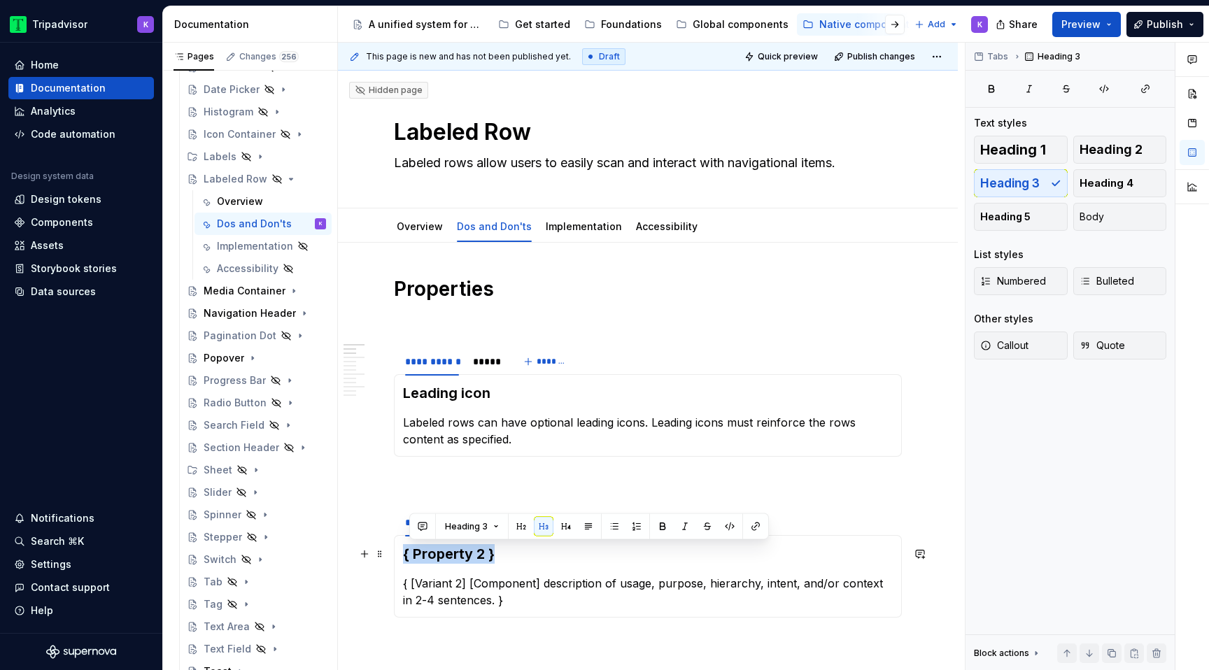
drag, startPoint x: 510, startPoint y: 557, endPoint x: 404, endPoint y: 555, distance: 106.3
click at [404, 555] on h3 "{ Property 2 }" at bounding box center [648, 554] width 490 height 20
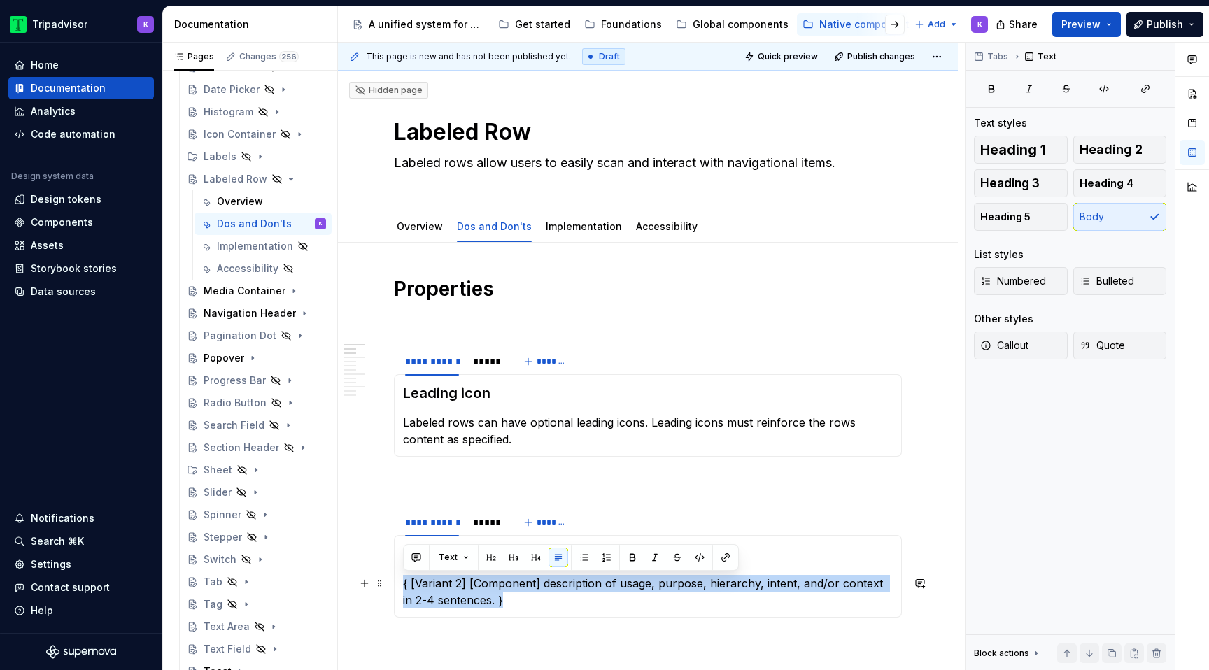
drag, startPoint x: 504, startPoint y: 600, endPoint x: 401, endPoint y: 583, distance: 103.5
click at [401, 583] on div "Label title { [Variant 2] [Component] description of usage, purpose, hierarchy,…" at bounding box center [648, 576] width 508 height 83
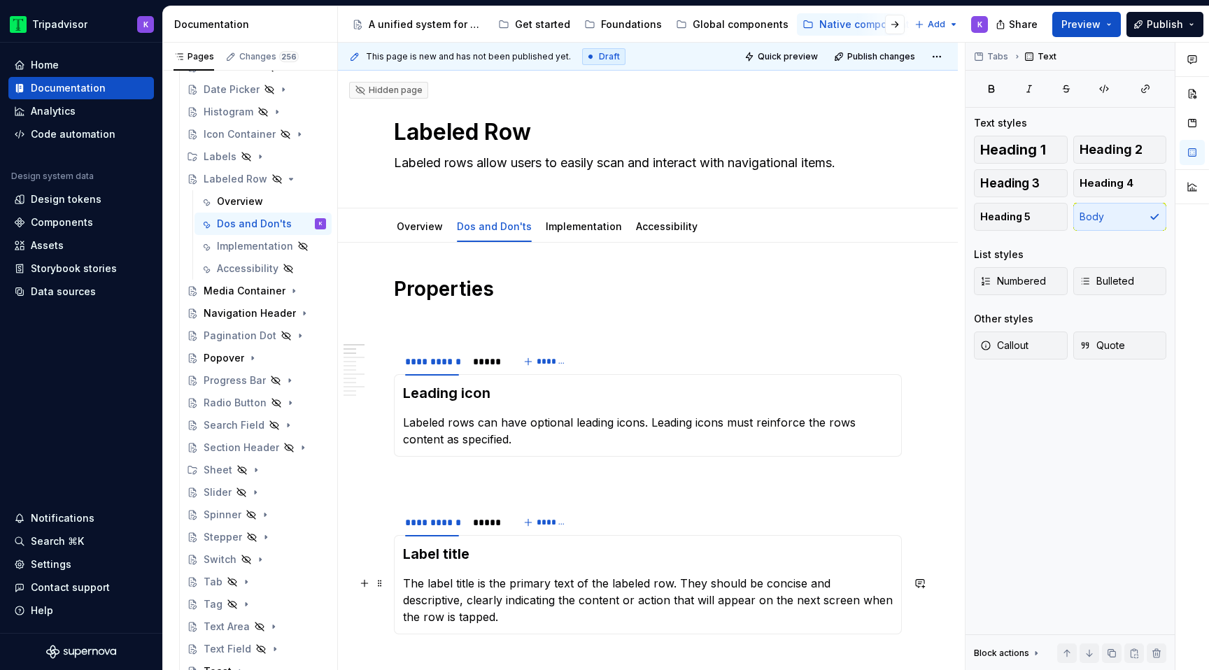
scroll to position [152, 0]
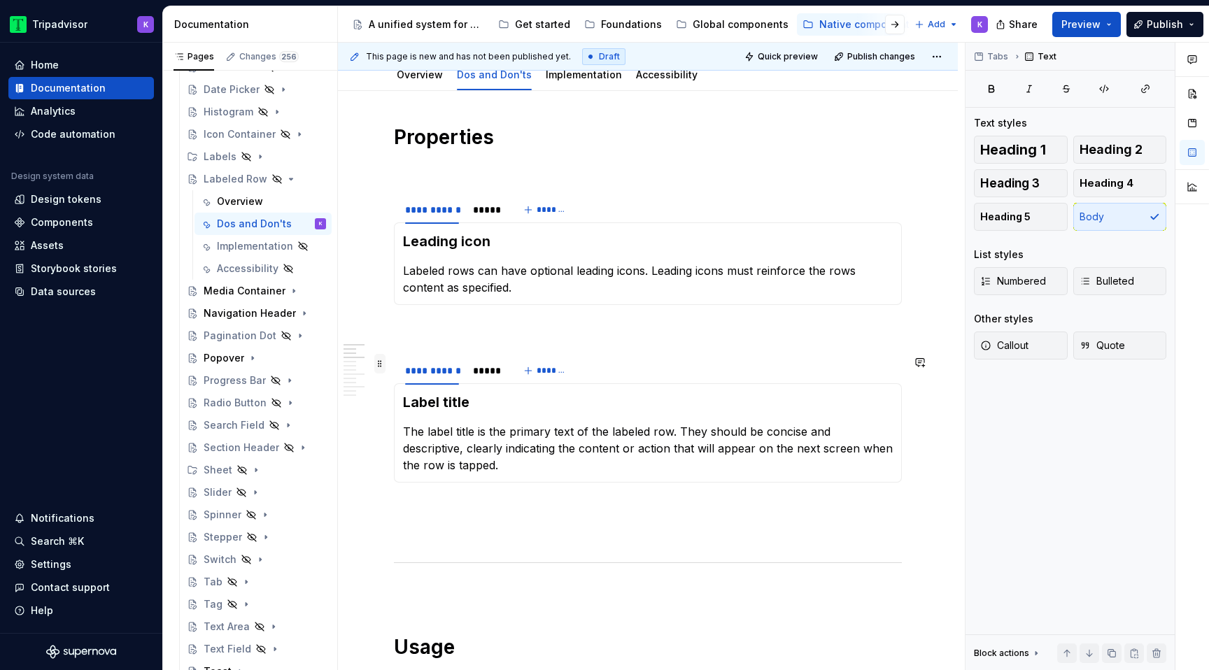
click at [380, 364] on span at bounding box center [379, 364] width 11 height 20
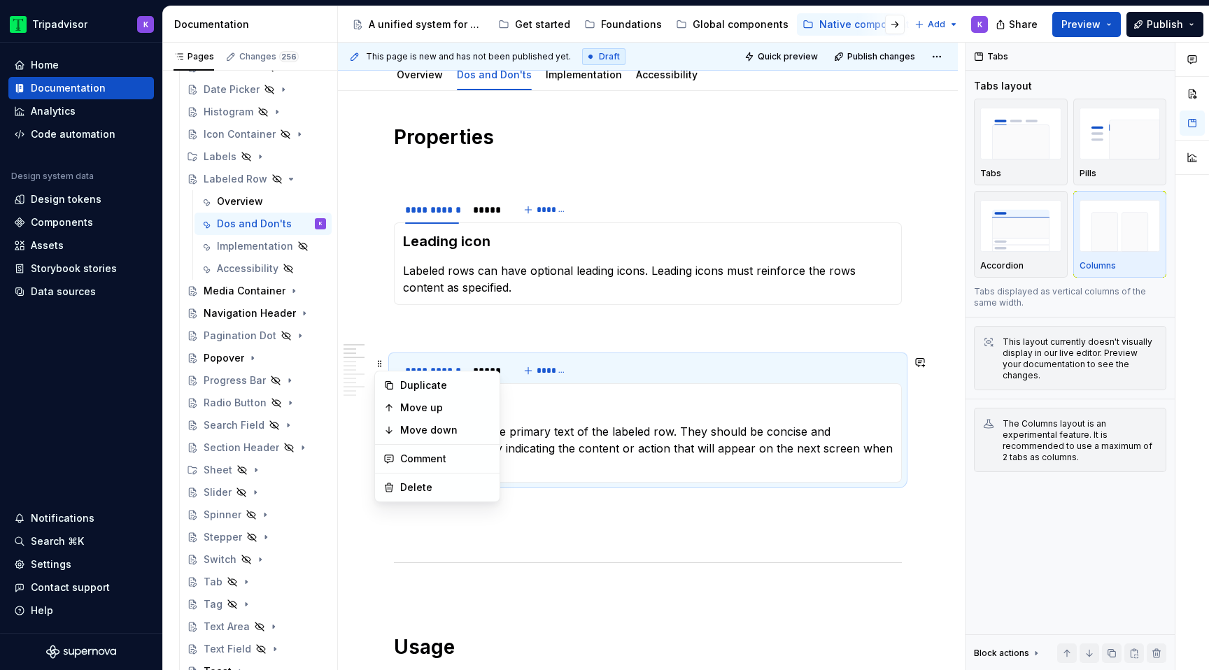
click at [412, 387] on div "Duplicate" at bounding box center [445, 385] width 91 height 14
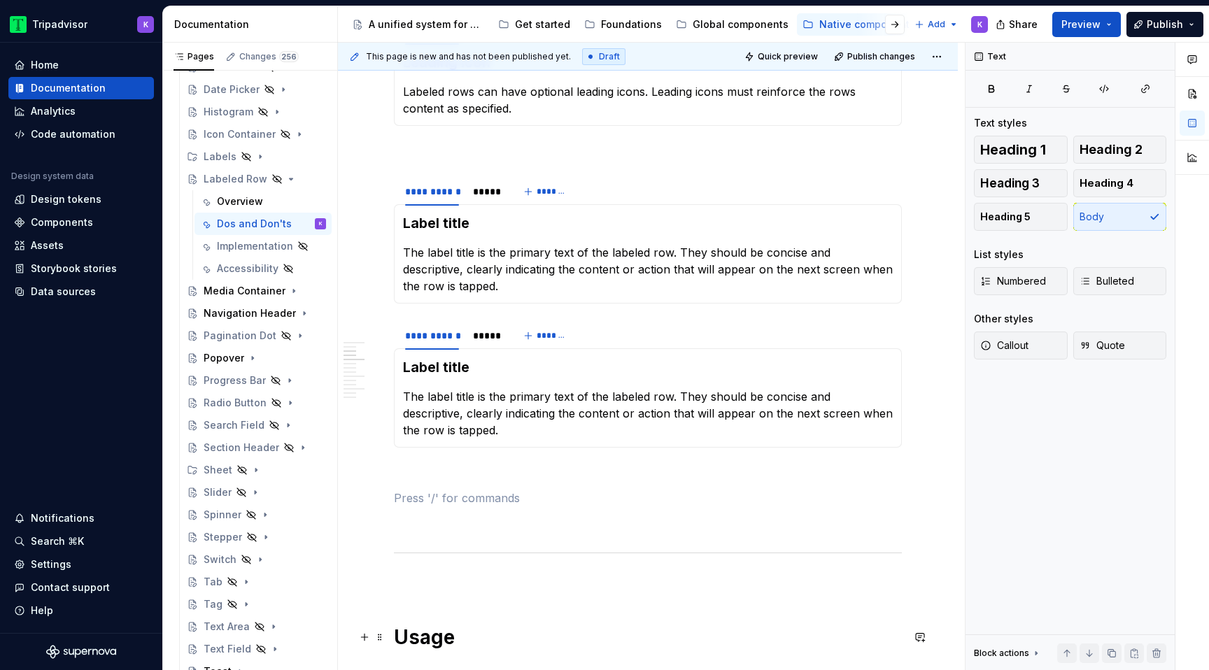
scroll to position [379, 0]
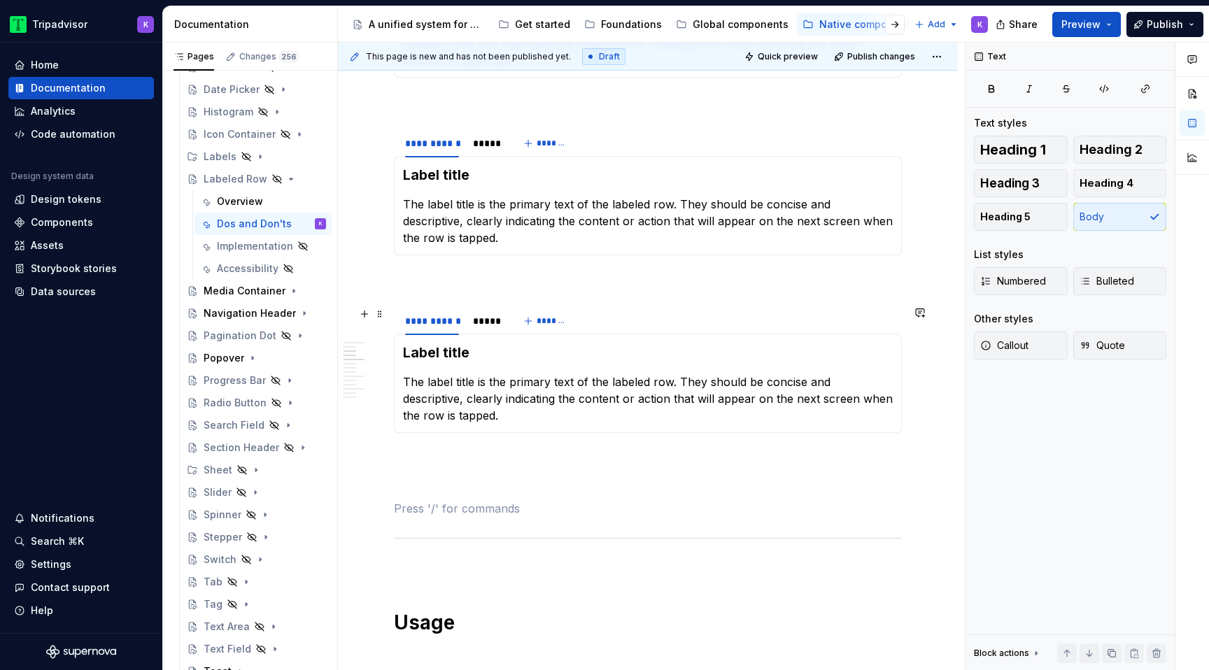
click at [378, 313] on span at bounding box center [379, 314] width 11 height 20
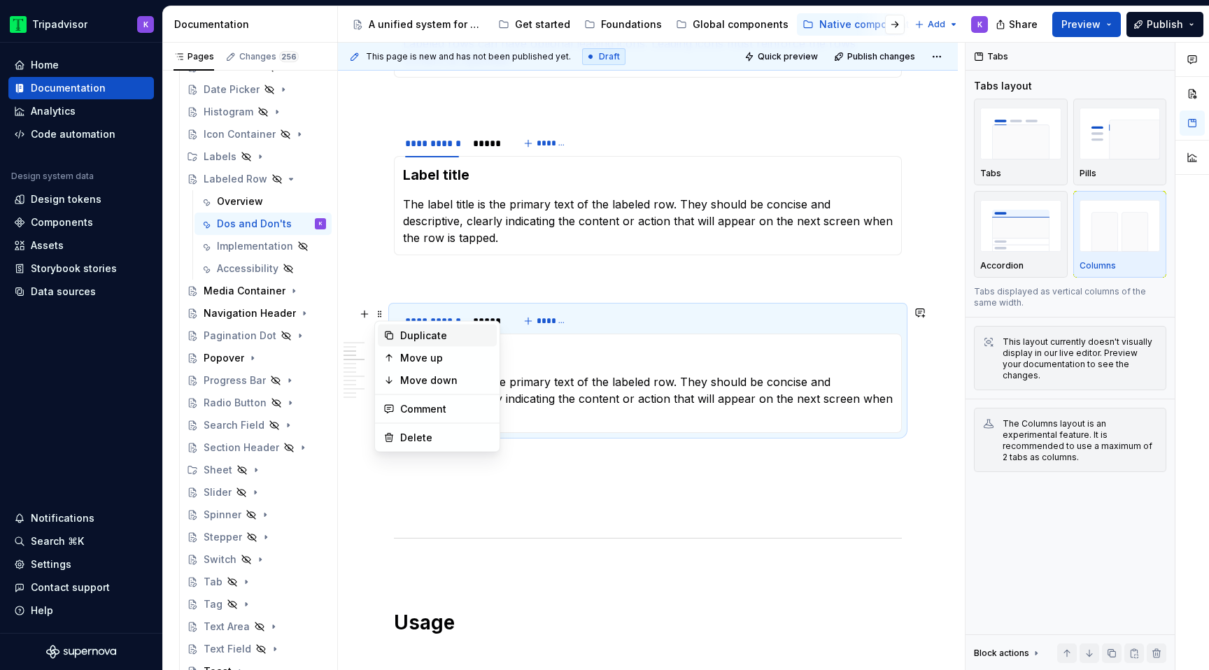
click at [422, 336] on div "Duplicate" at bounding box center [445, 336] width 91 height 14
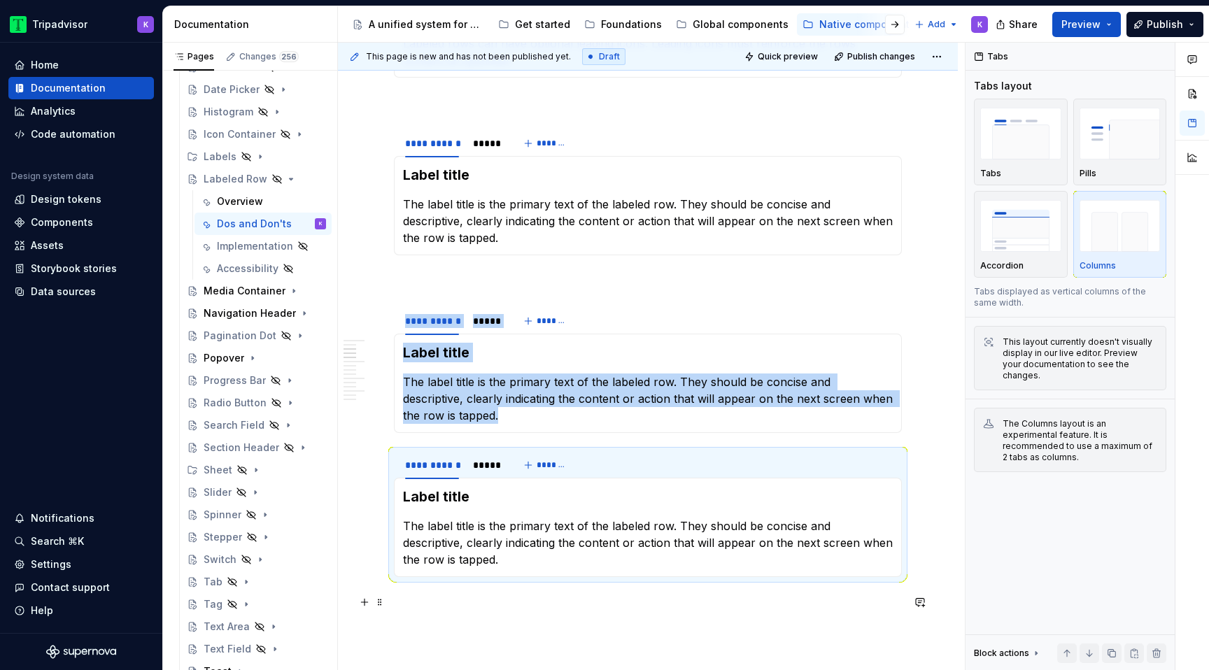
scroll to position [496, 0]
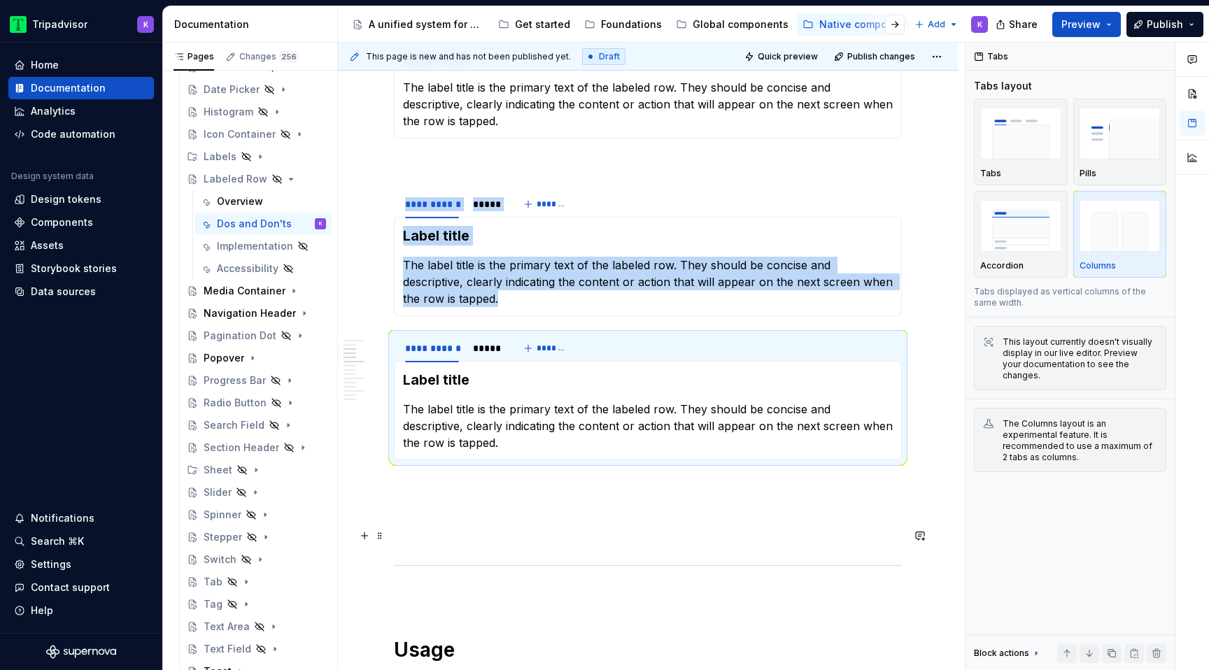
click at [418, 537] on p at bounding box center [648, 535] width 508 height 17
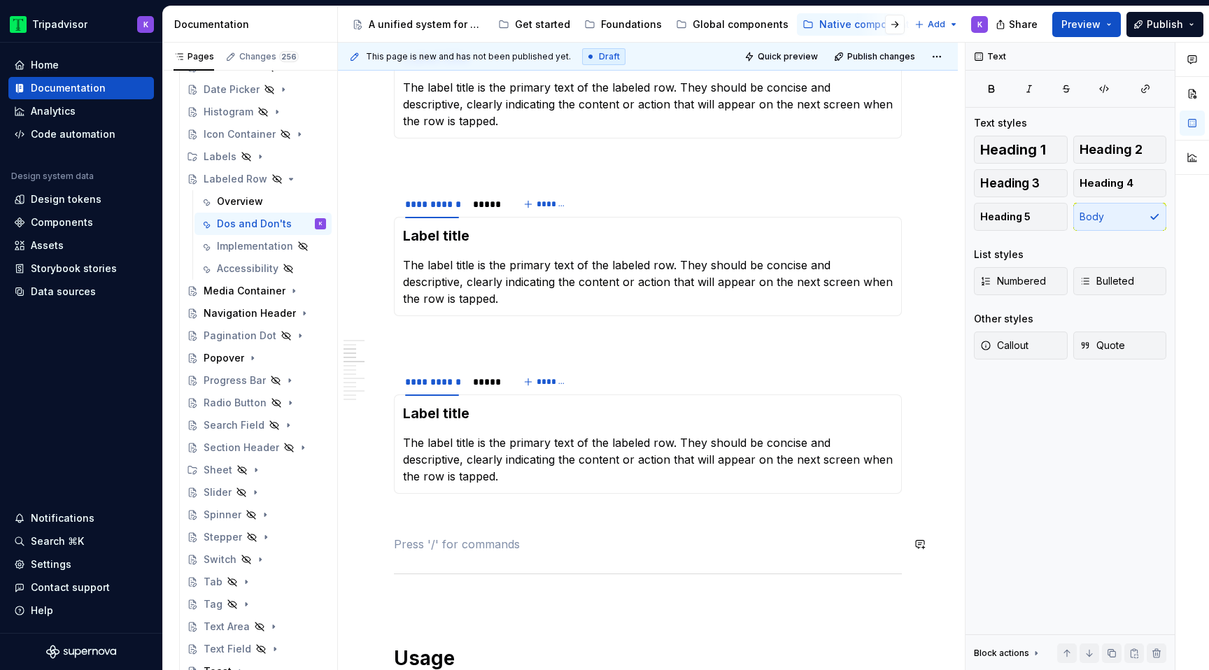
click at [435, 522] on p at bounding box center [648, 519] width 508 height 17
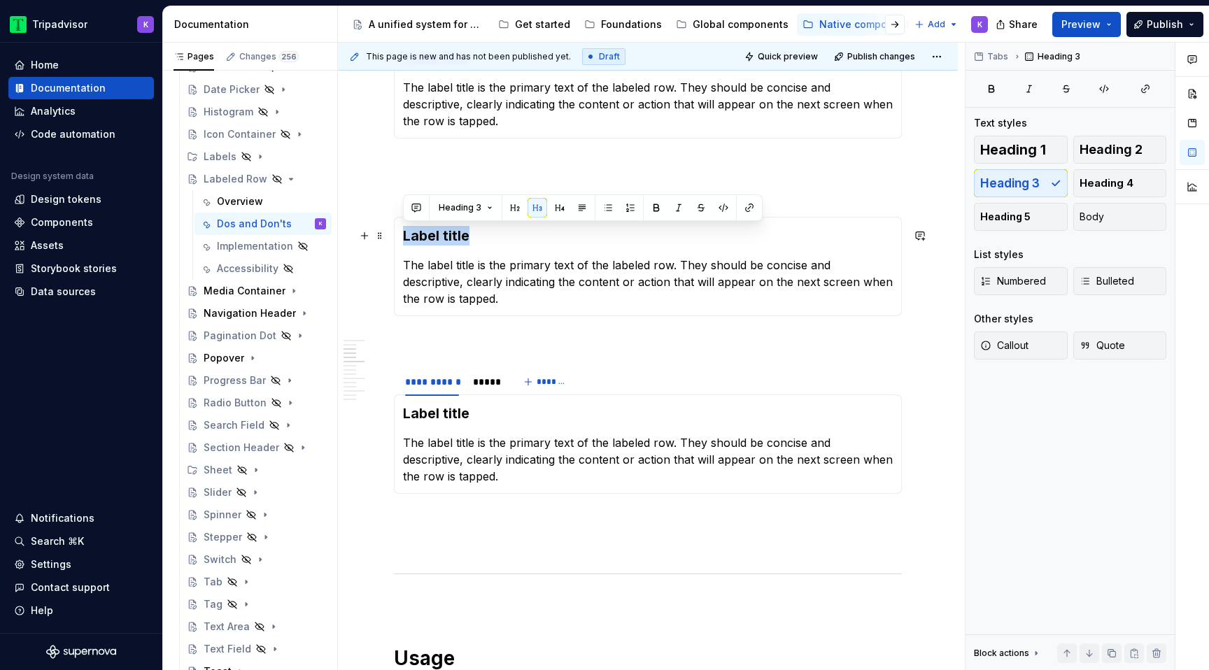
drag, startPoint x: 474, startPoint y: 241, endPoint x: 403, endPoint y: 239, distance: 70.7
click at [403, 239] on h3 "Label title" at bounding box center [648, 236] width 490 height 20
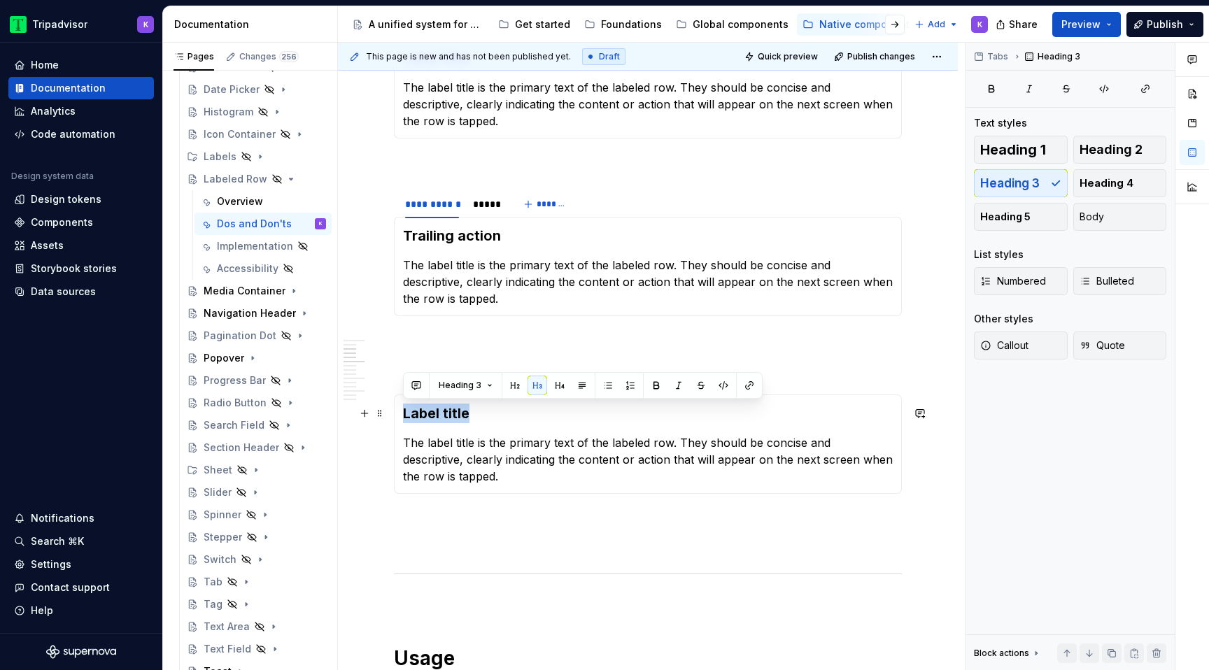
drag, startPoint x: 481, startPoint y: 416, endPoint x: 404, endPoint y: 410, distance: 77.9
click at [404, 410] on h3 "Label title" at bounding box center [648, 414] width 490 height 20
click at [532, 274] on p "The label title is the primary text of the labeled row. They should be concise …" at bounding box center [648, 282] width 490 height 50
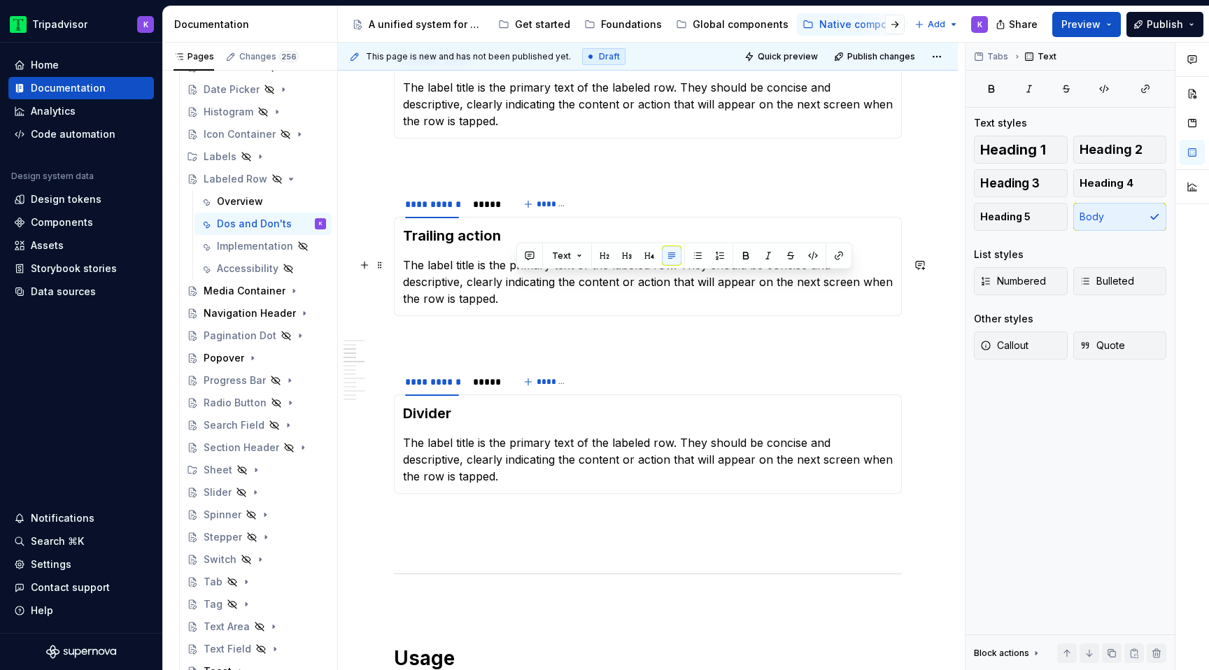
click at [532, 274] on p "The label title is the primary text of the labeled row. They should be concise …" at bounding box center [648, 282] width 490 height 50
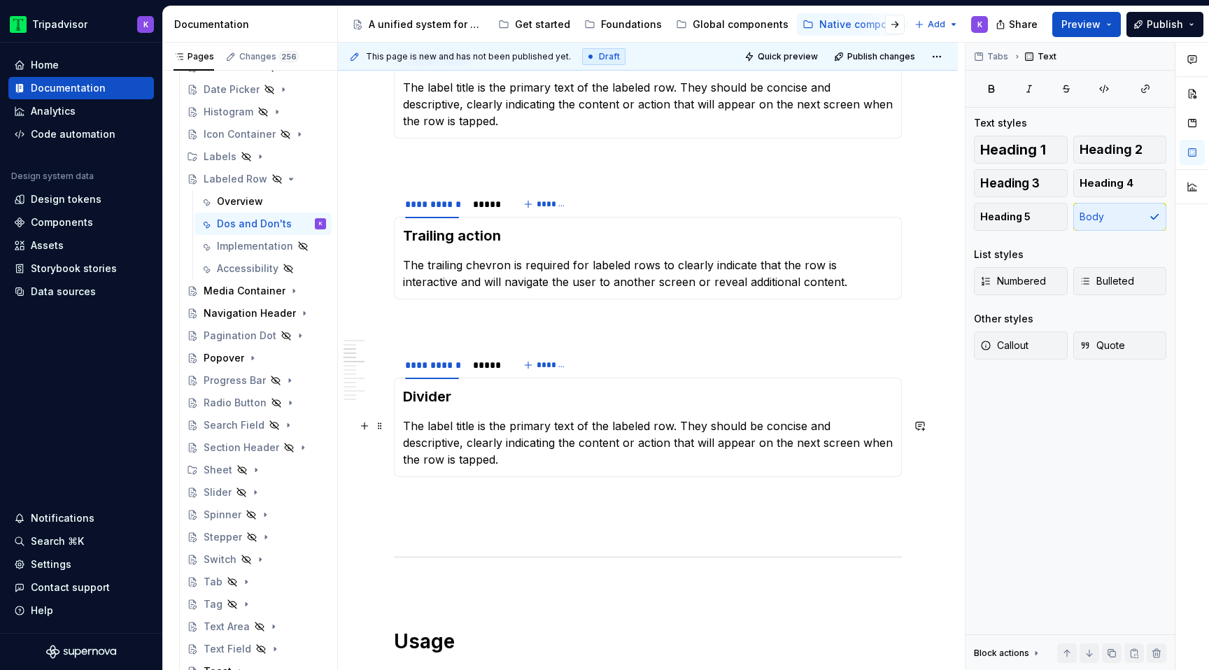
click at [541, 453] on p "The label title is the primary text of the labeled row. They should be concise …" at bounding box center [648, 443] width 490 height 50
click at [691, 463] on p "A divider is required in labeled rows to visually separate individual items, im…" at bounding box center [648, 443] width 490 height 50
click at [772, 406] on section-item-column "Divider A divider is required in labeled rows to visually separate individual i…" at bounding box center [648, 427] width 490 height 81
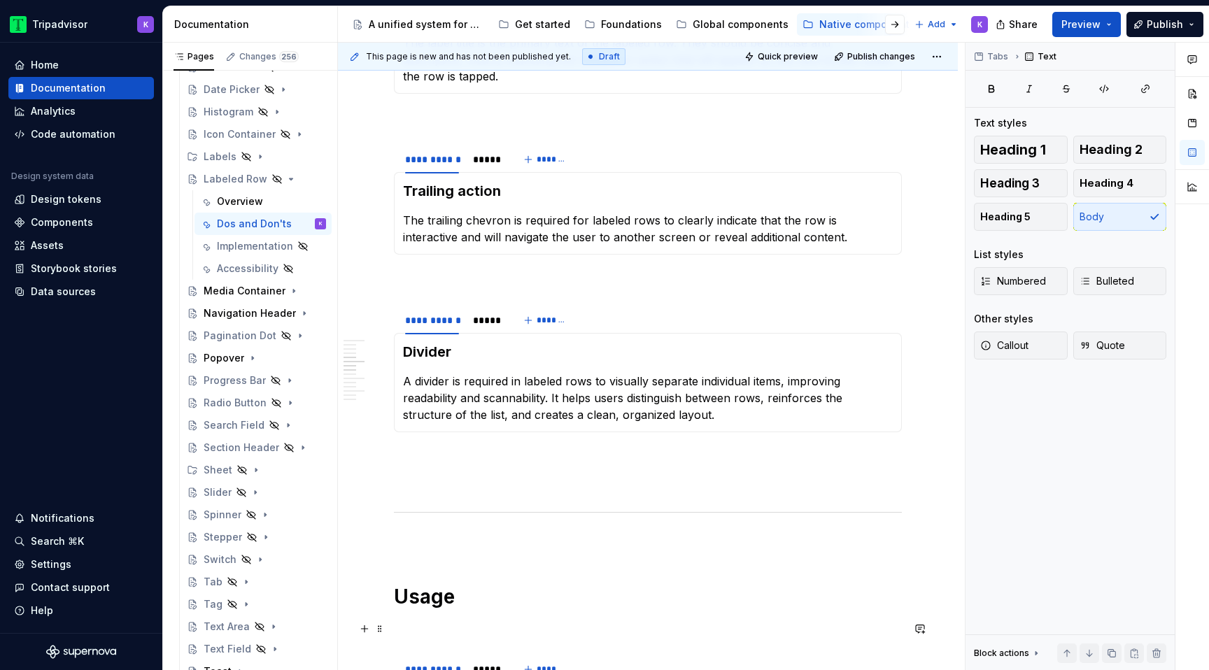
scroll to position [0, 0]
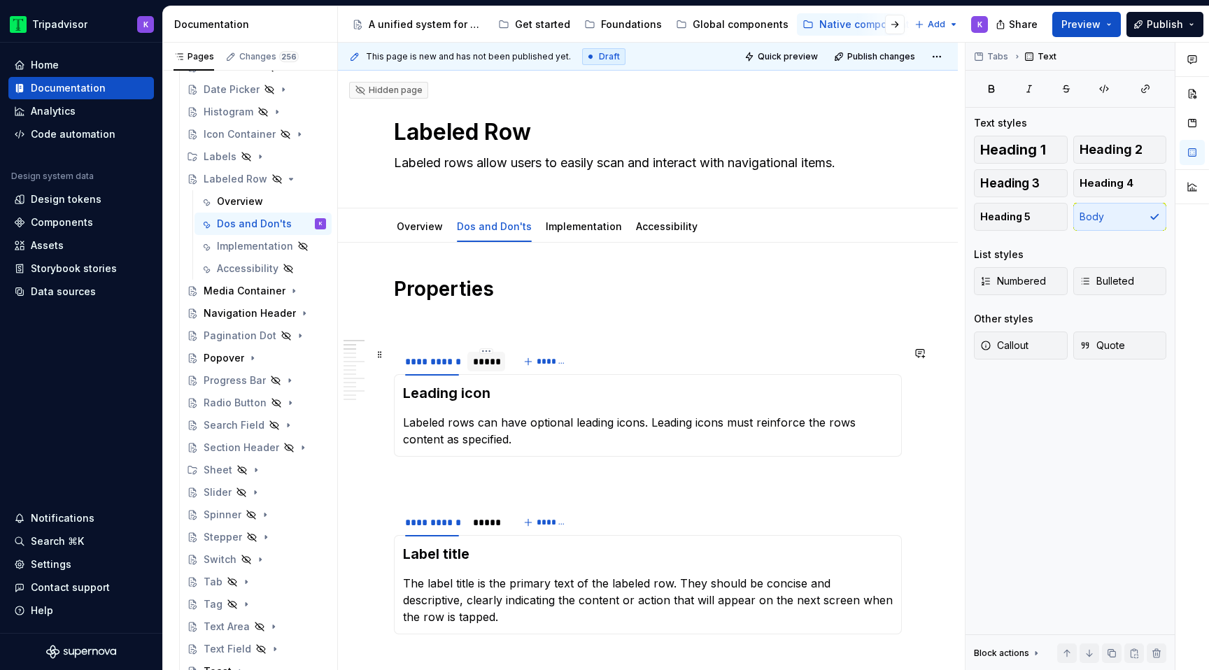
click at [478, 374] on div at bounding box center [486, 373] width 38 height 1
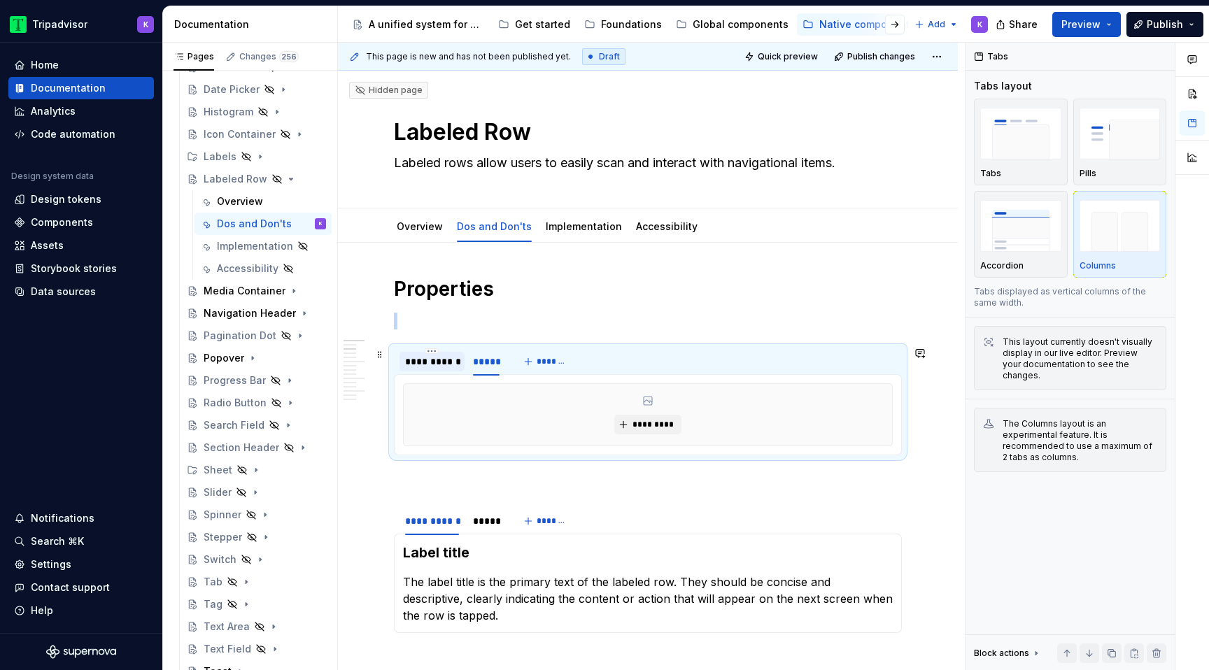
click at [438, 371] on div "**********" at bounding box center [431, 361] width 65 height 22
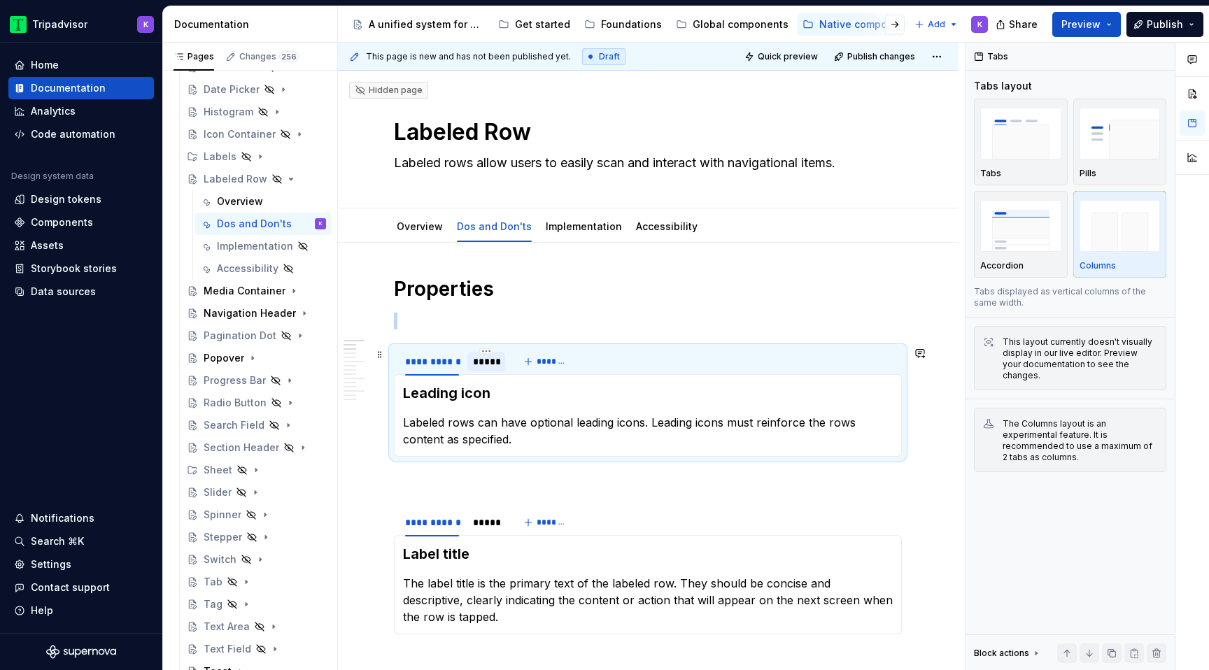
click at [488, 358] on div "*****" at bounding box center [486, 362] width 27 height 14
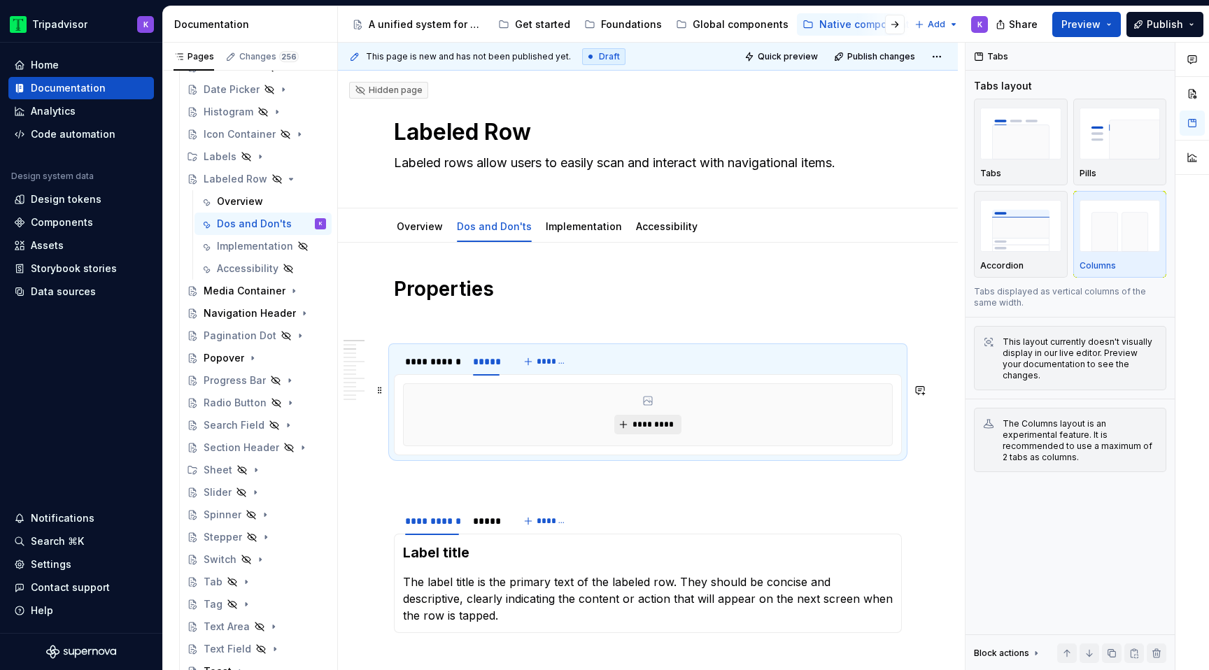
click at [640, 425] on span "*********" at bounding box center [653, 424] width 43 height 11
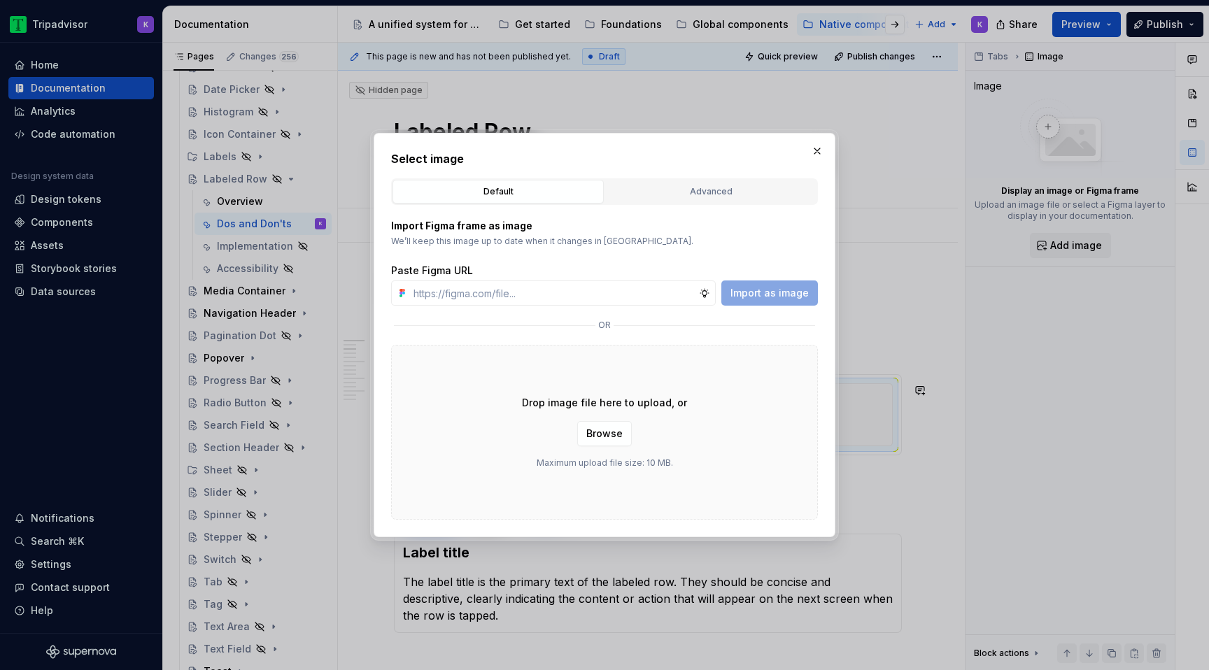
type textarea "*"
type input "[URL][DOMAIN_NAME]"
click at [781, 289] on span "Import as image" at bounding box center [769, 293] width 78 height 14
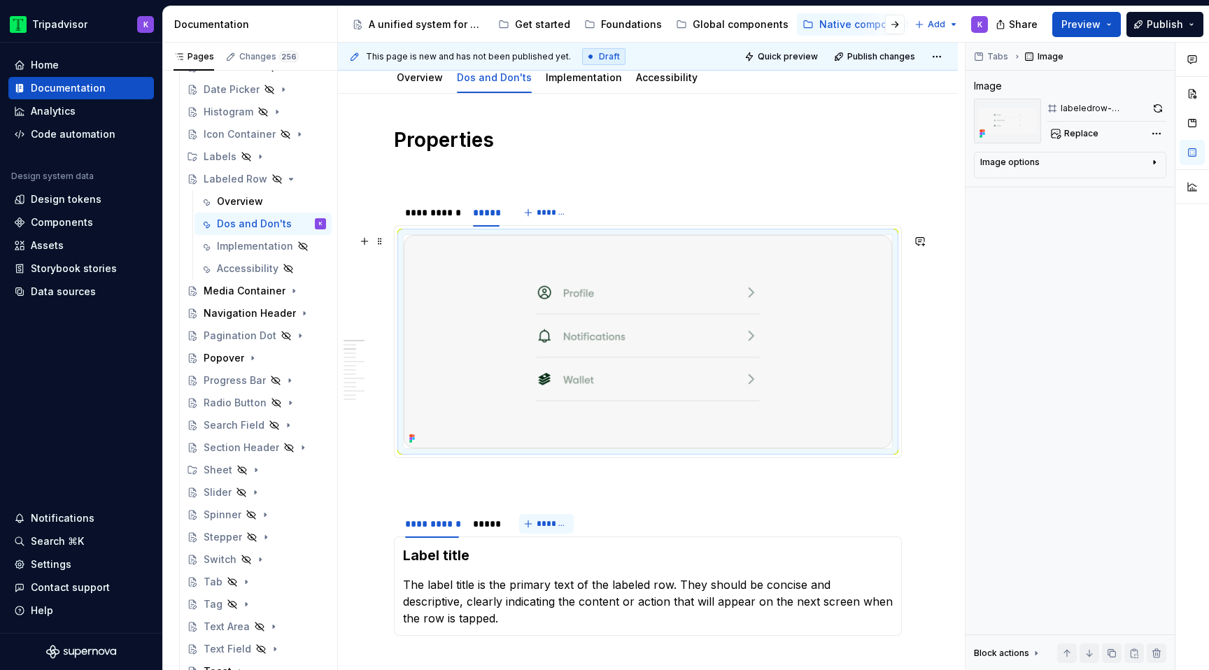
scroll to position [253, 0]
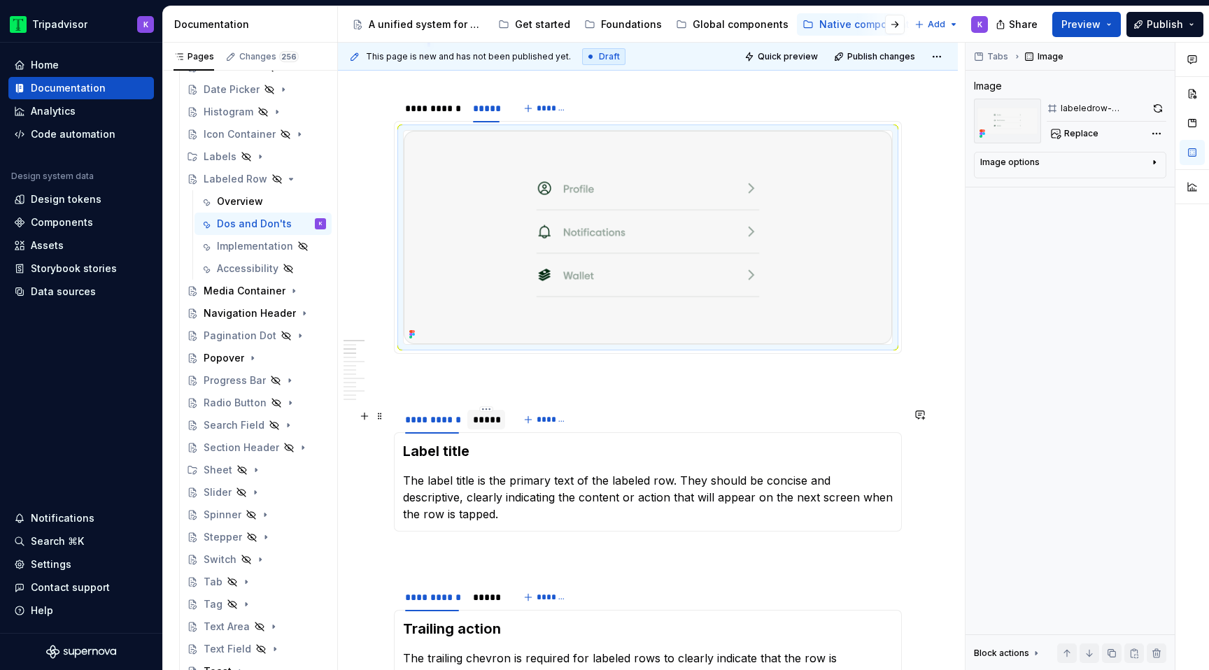
click at [489, 425] on div "*****" at bounding box center [486, 420] width 27 height 14
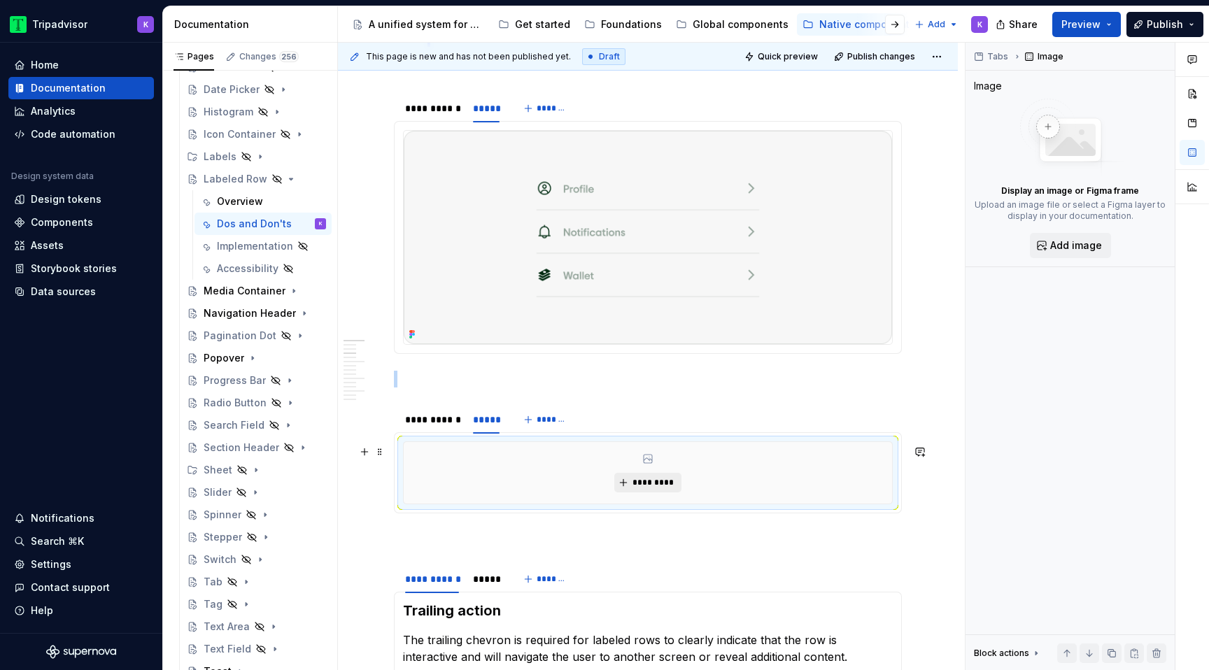
click at [625, 484] on button "*********" at bounding box center [647, 483] width 66 height 20
type textarea "*"
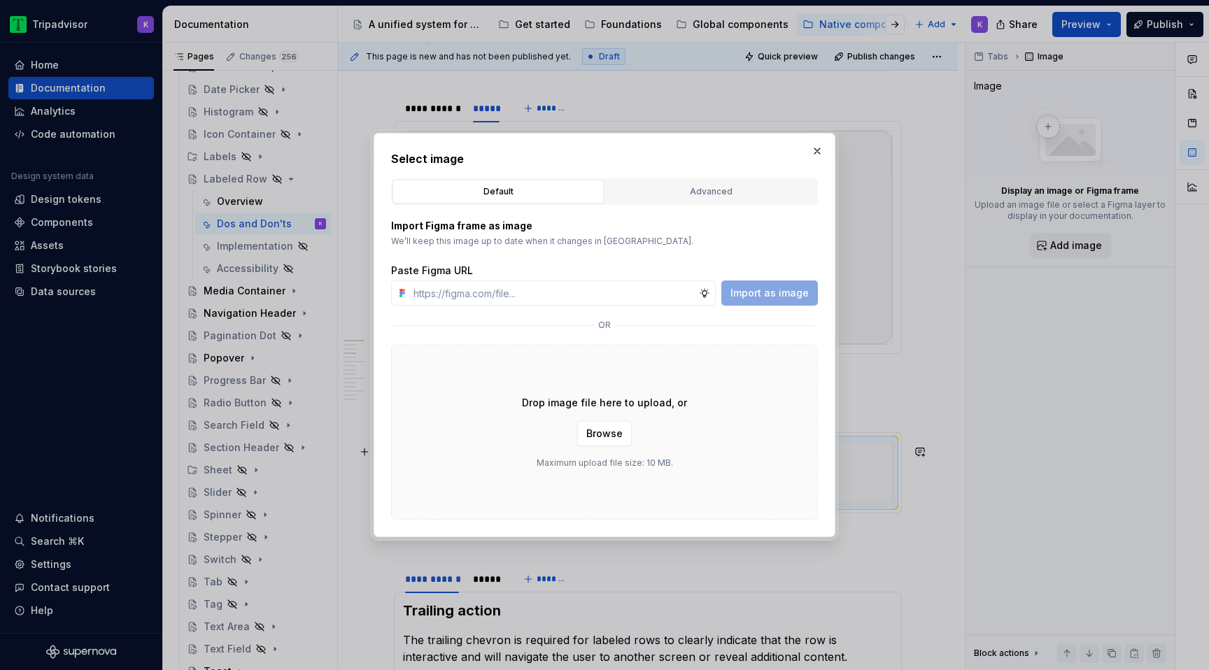
type input "[URL][DOMAIN_NAME]"
click at [786, 293] on span "Import as image" at bounding box center [769, 293] width 78 height 14
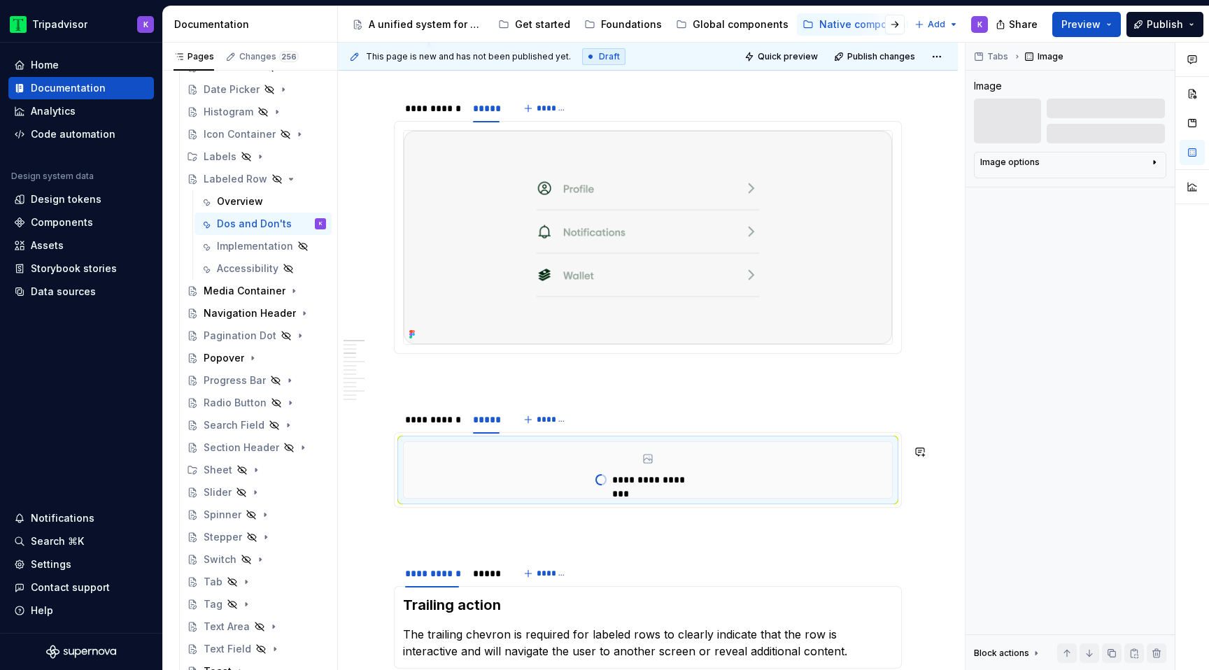
type textarea "*"
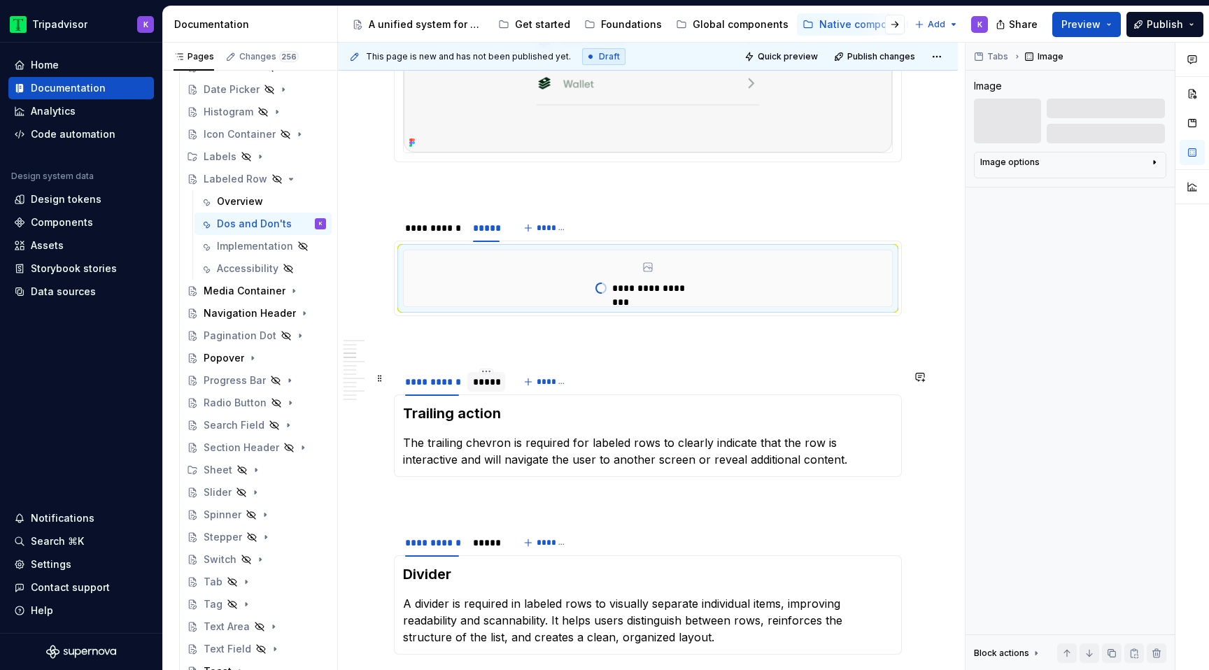
click at [483, 389] on div "*****" at bounding box center [486, 382] width 27 height 14
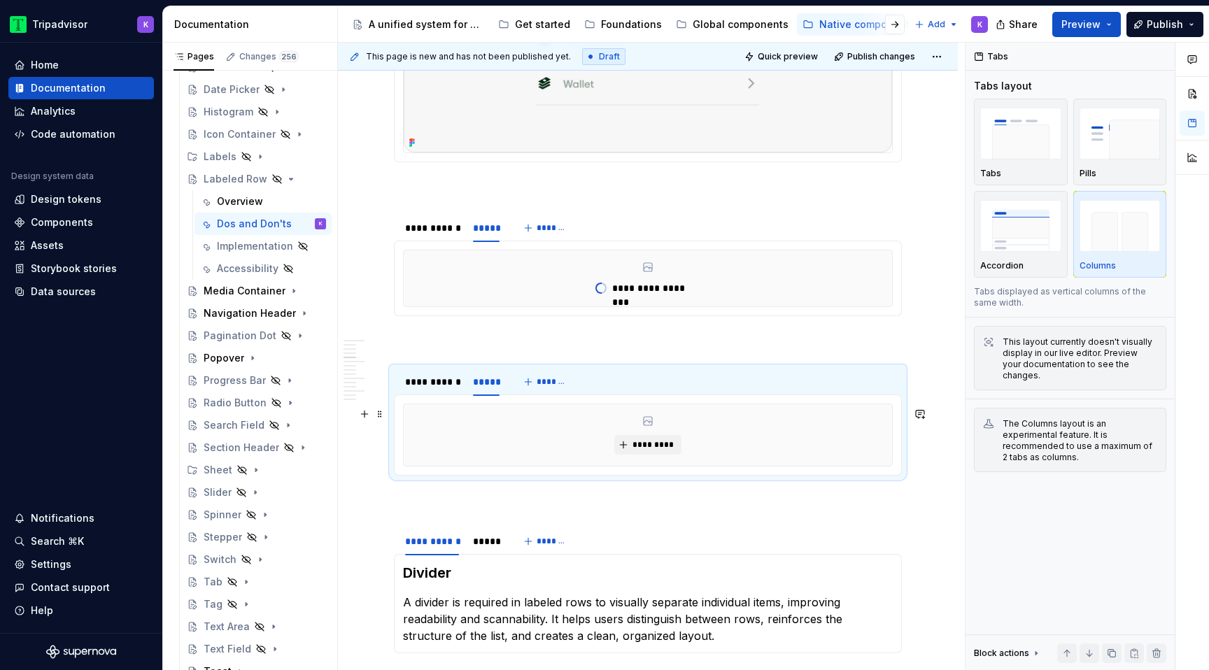
click at [575, 460] on div "*********" at bounding box center [648, 435] width 488 height 62
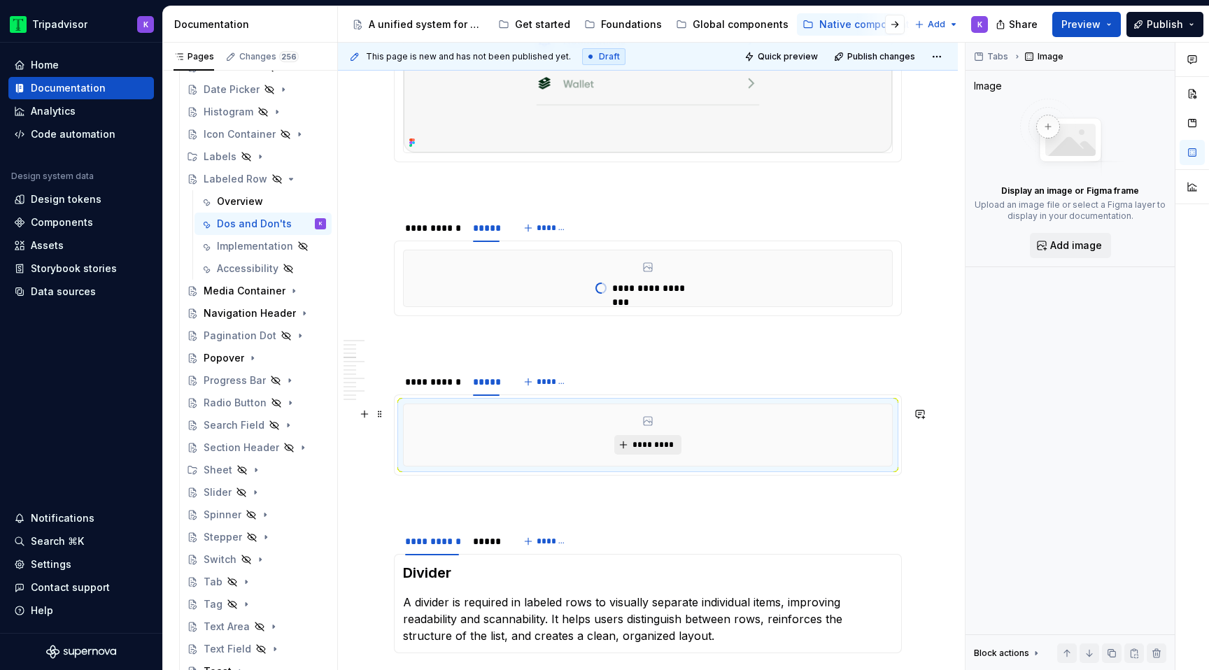
click at [660, 450] on span "*********" at bounding box center [653, 444] width 43 height 11
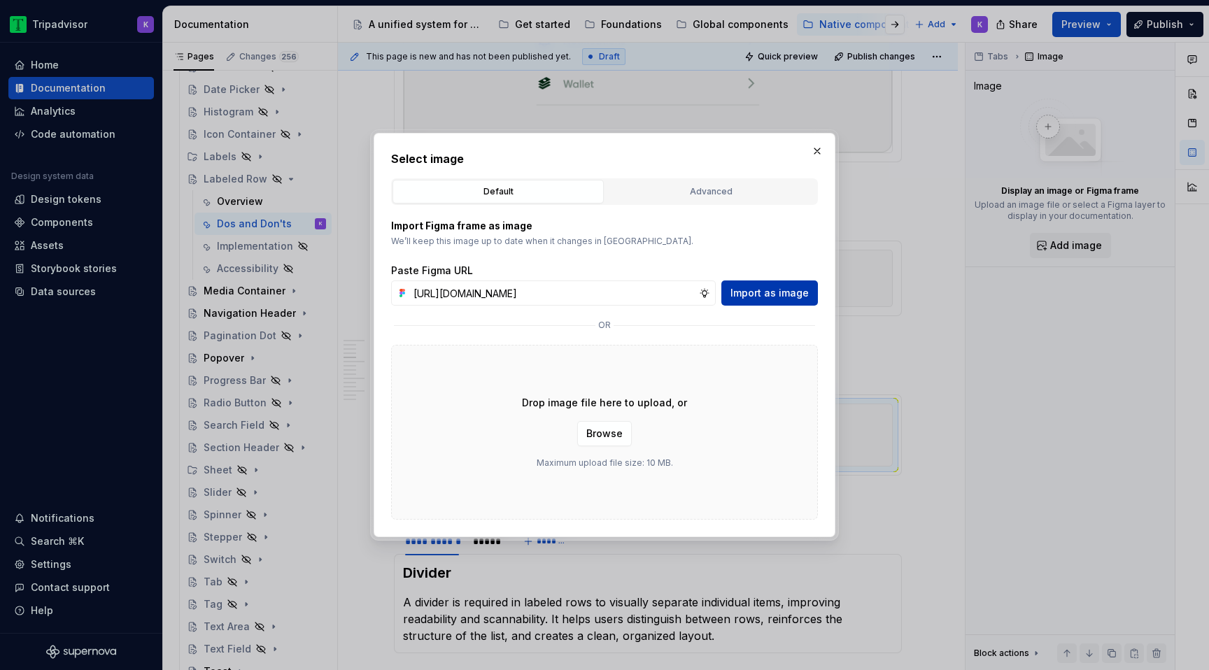
scroll to position [0, 369]
type input "[URL][DOMAIN_NAME]"
click at [785, 292] on span "Import as image" at bounding box center [769, 293] width 78 height 14
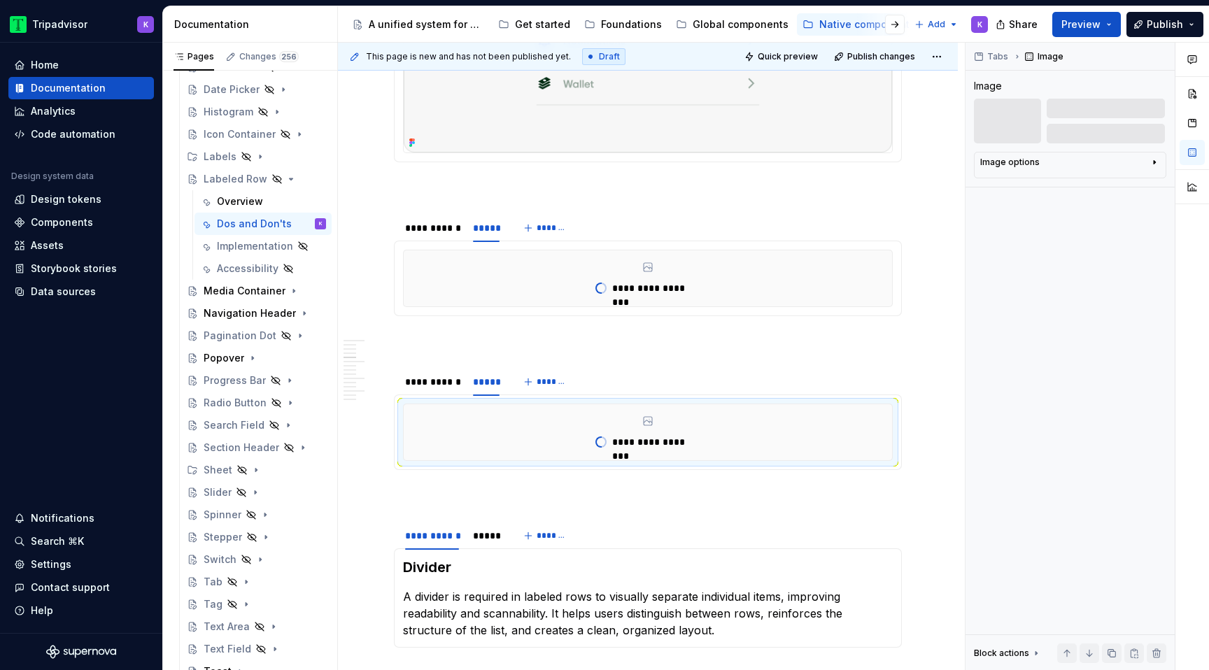
type textarea "*"
click at [485, 532] on div "*****" at bounding box center [486, 536] width 27 height 14
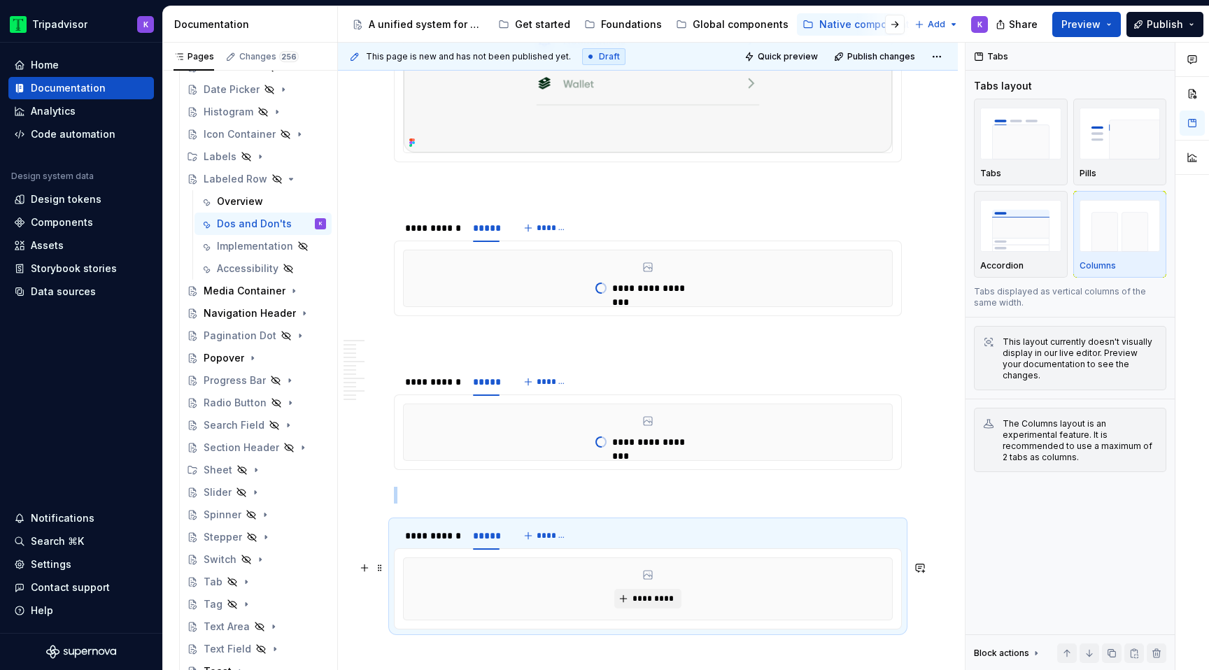
click at [548, 594] on div "*********" at bounding box center [648, 589] width 488 height 62
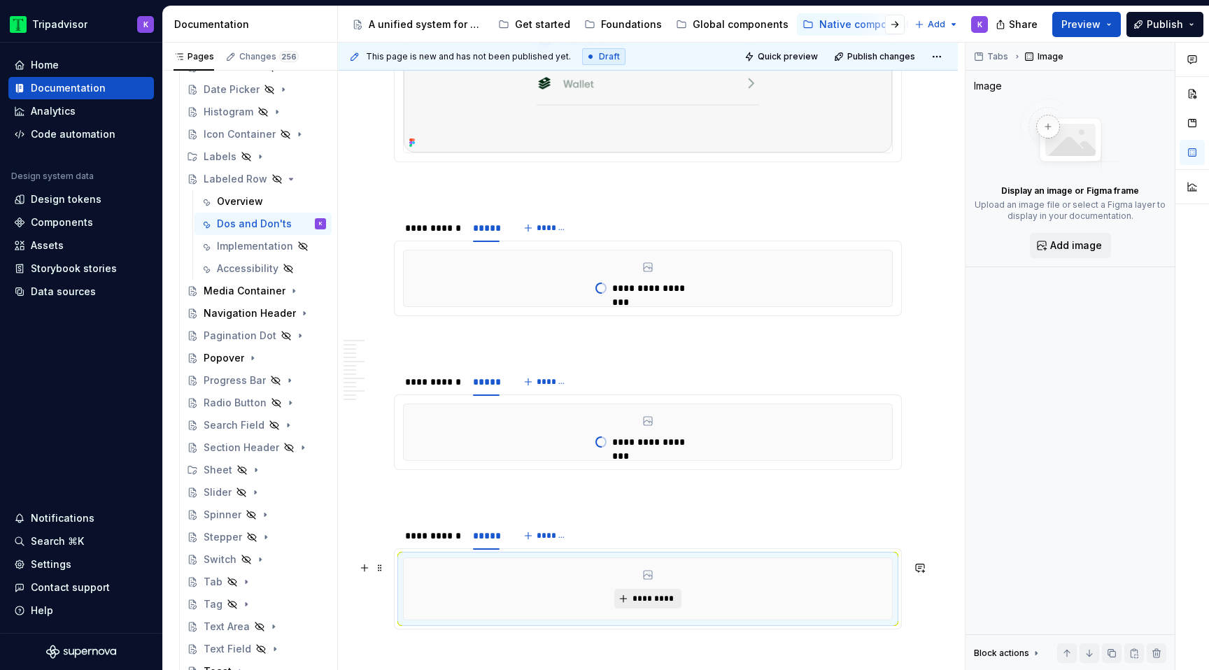
click at [657, 595] on button "*********" at bounding box center [647, 599] width 66 height 20
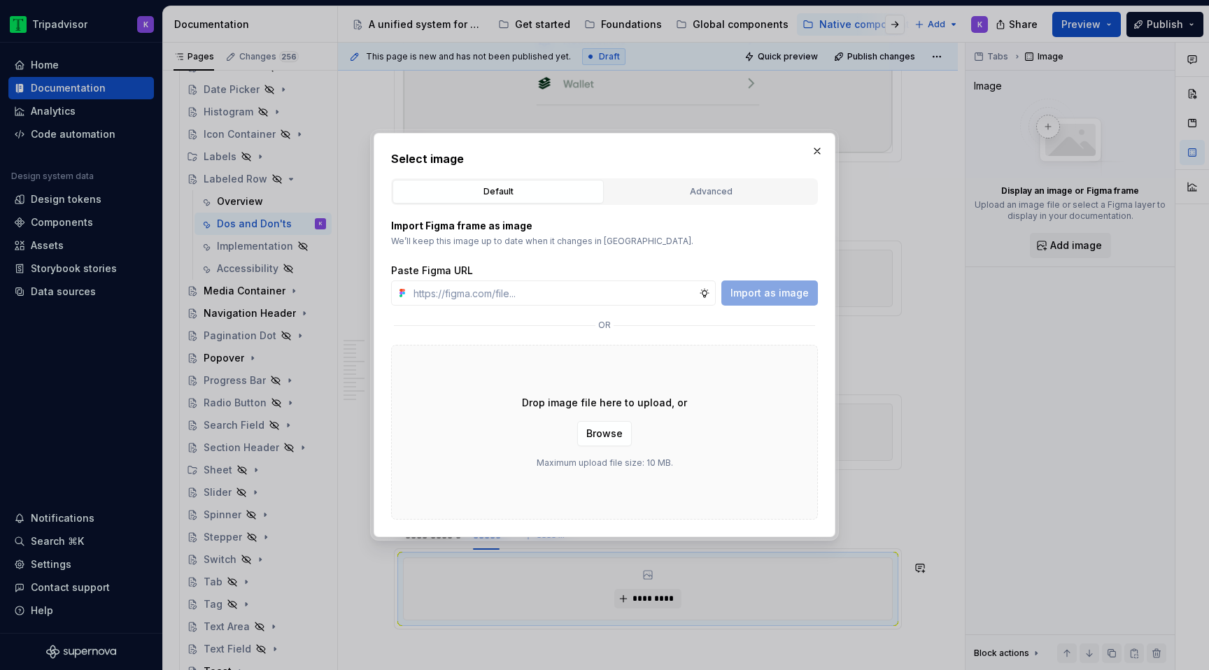
type input "[URL][DOMAIN_NAME]"
click at [804, 295] on span "Import as image" at bounding box center [769, 293] width 78 height 14
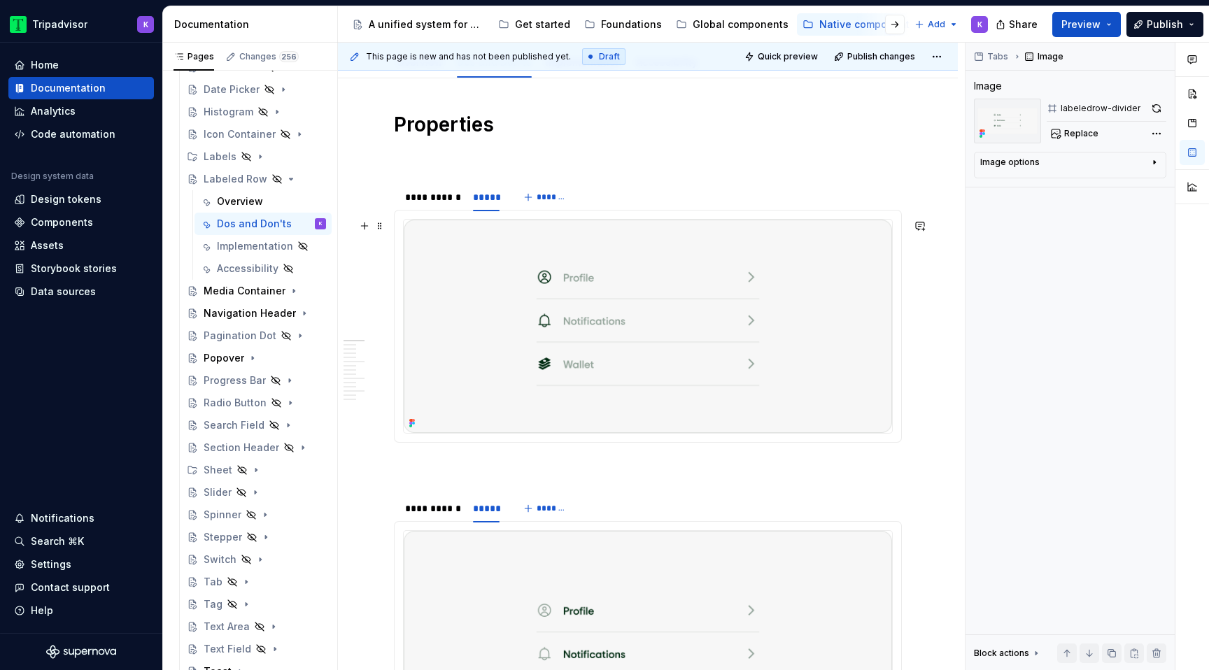
scroll to position [201, 0]
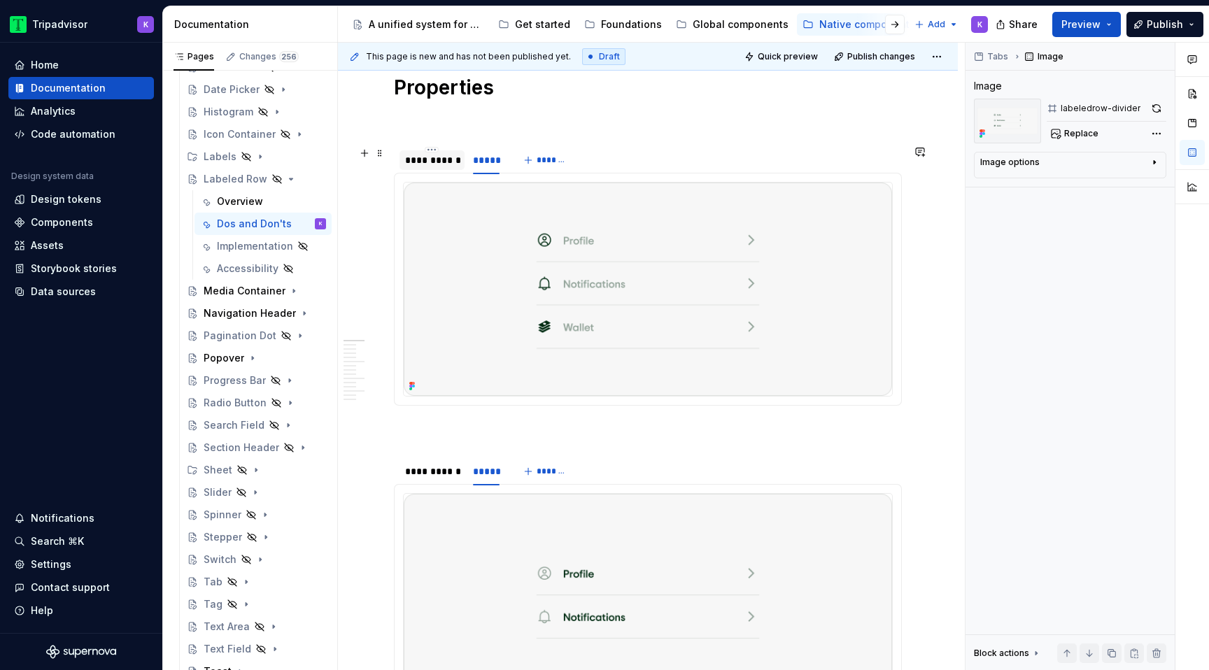
click at [435, 166] on div "**********" at bounding box center [432, 160] width 54 height 14
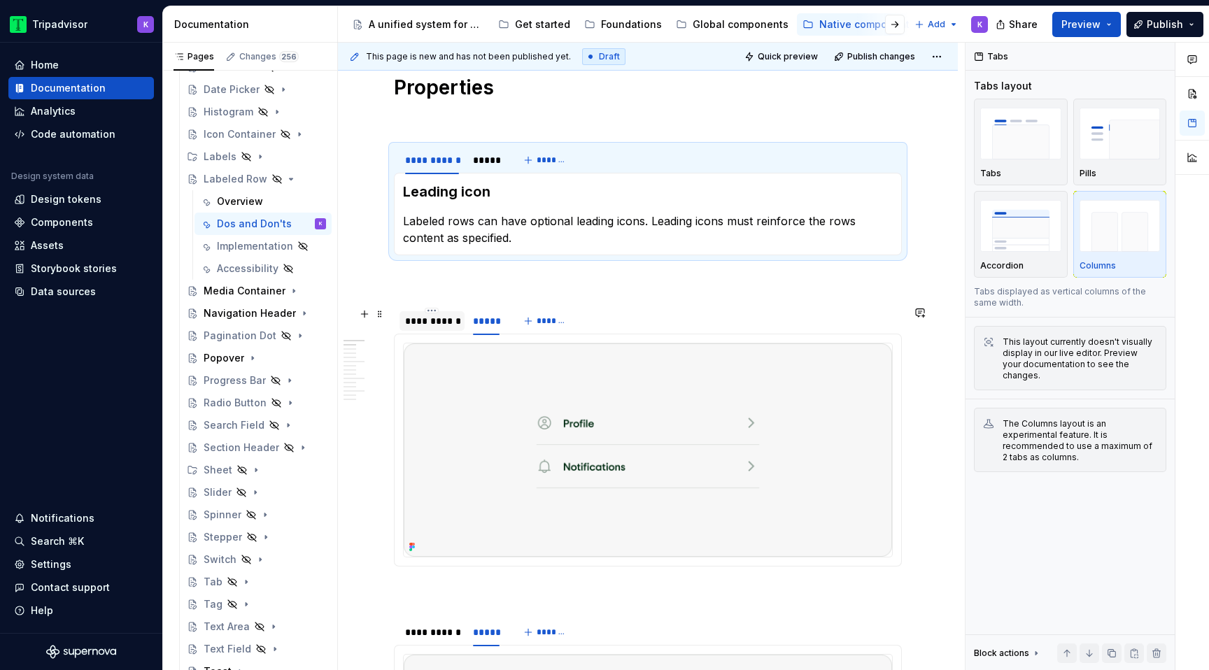
click at [441, 329] on div "**********" at bounding box center [431, 321] width 65 height 20
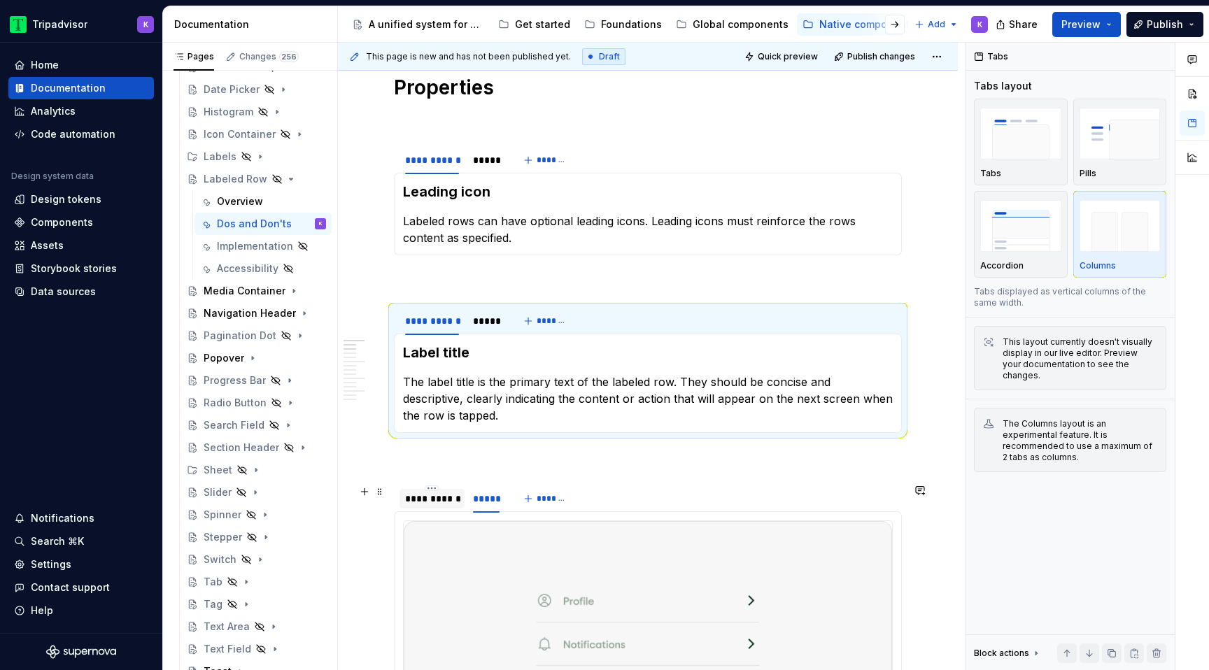
click at [440, 499] on div "**********" at bounding box center [432, 499] width 54 height 14
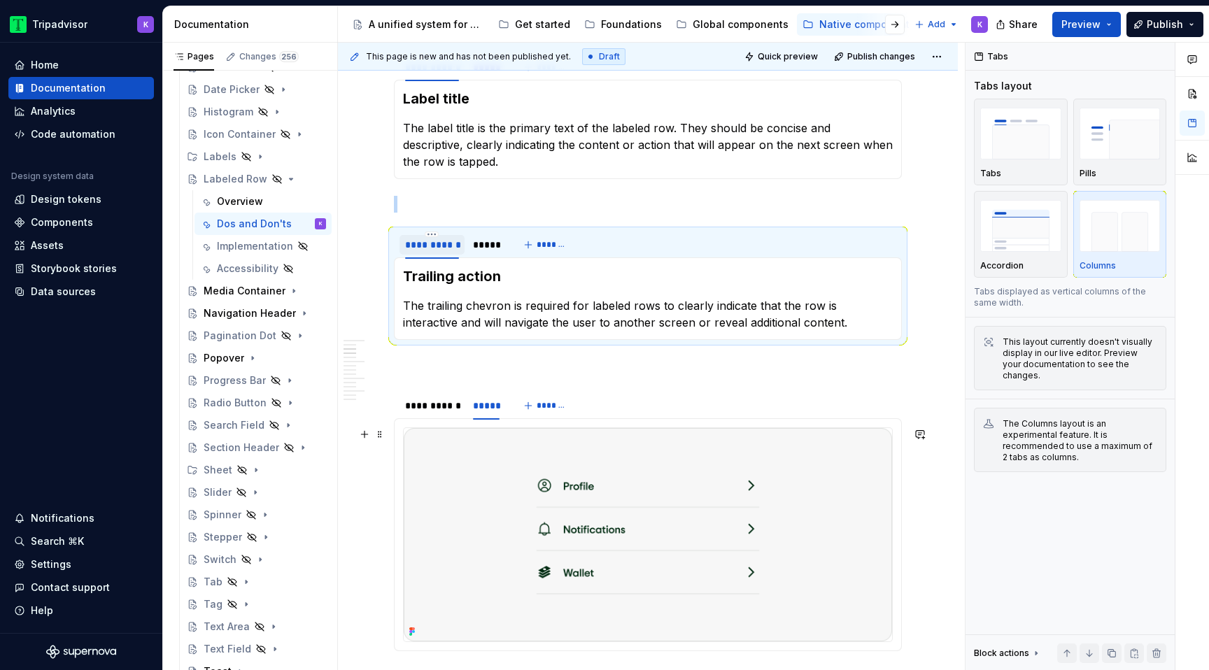
scroll to position [467, 0]
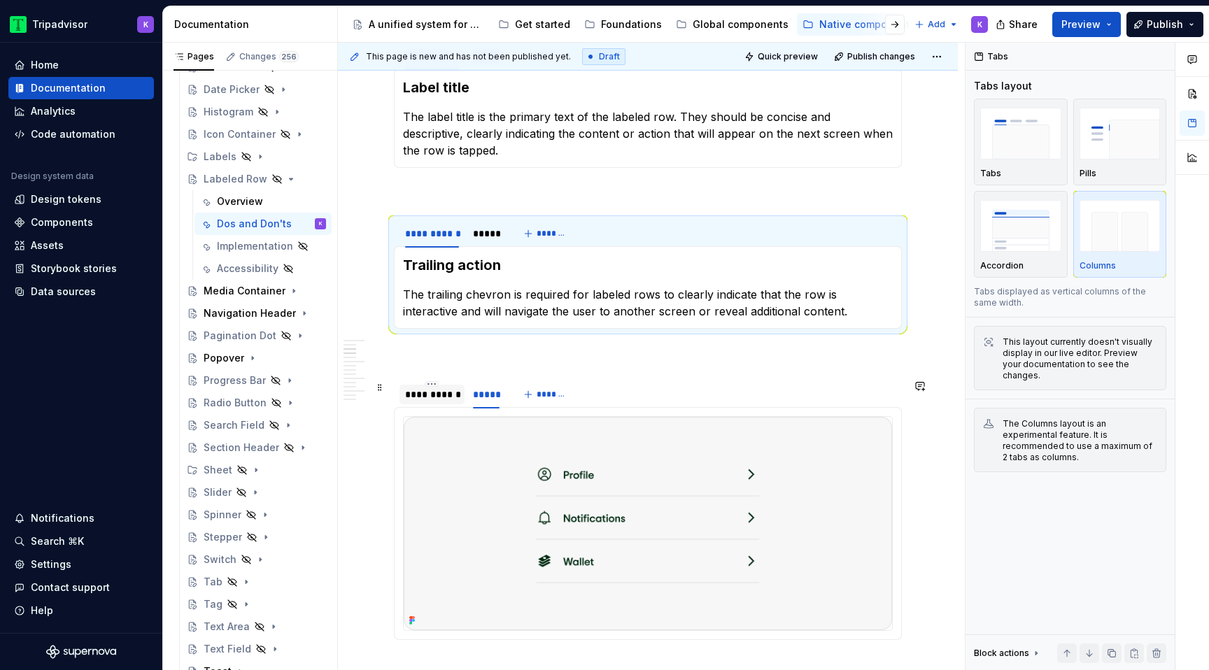
click at [443, 399] on div "**********" at bounding box center [432, 394] width 54 height 14
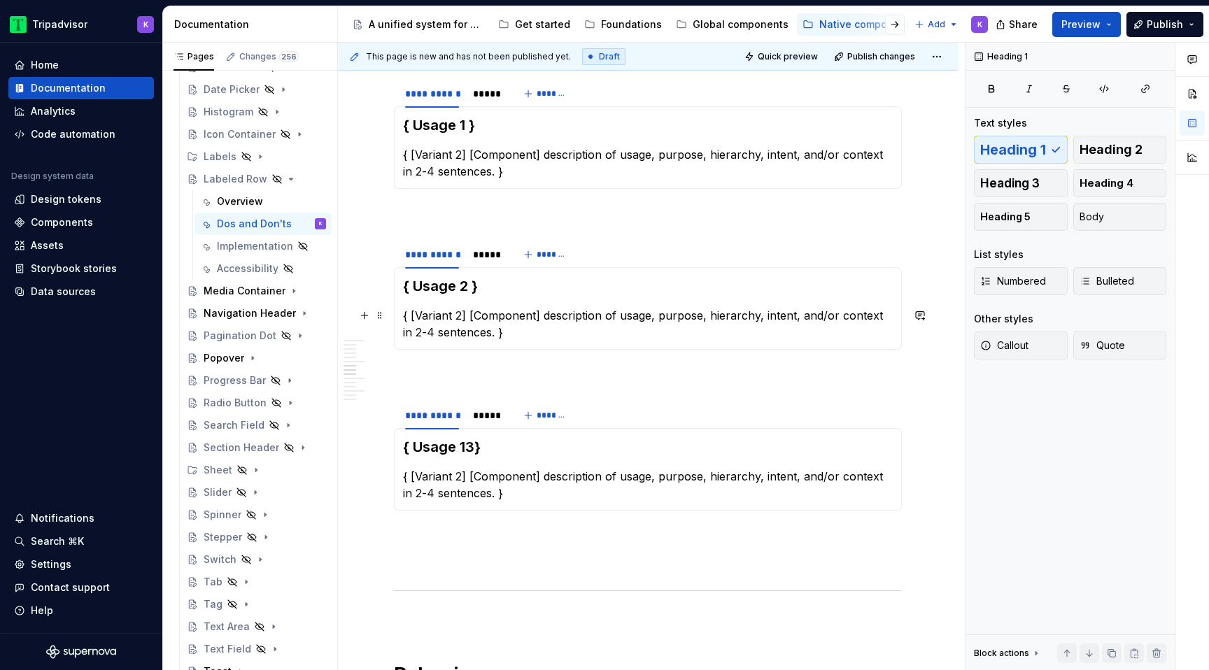
scroll to position [994, 0]
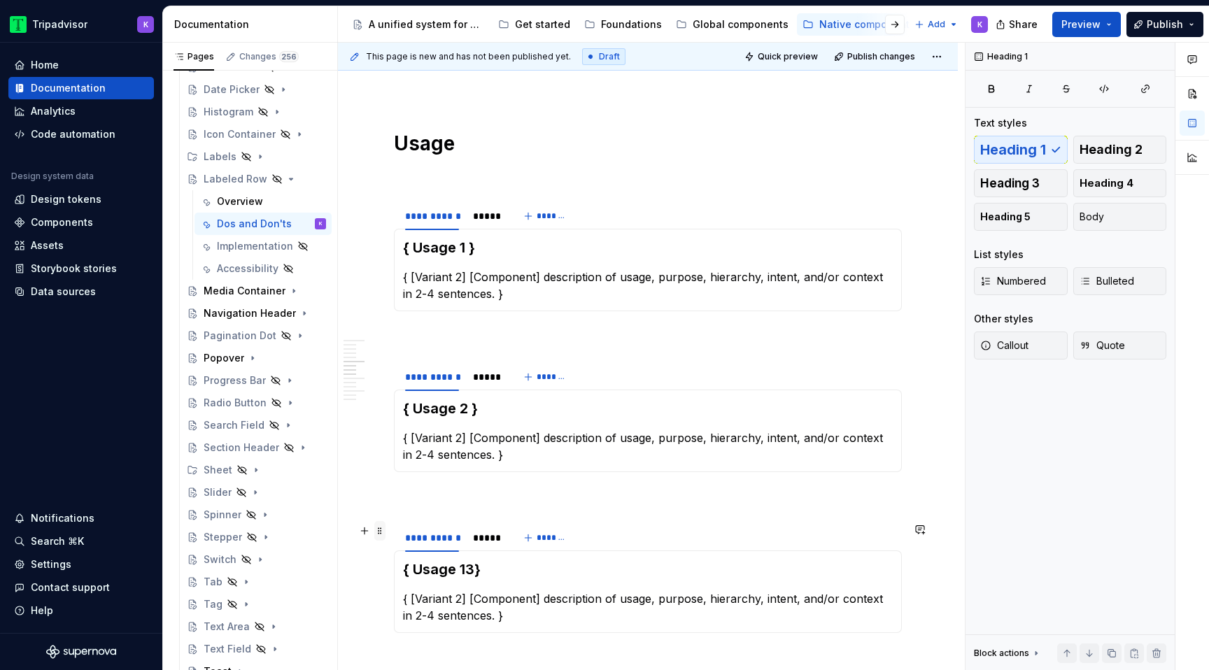
click at [385, 529] on span at bounding box center [379, 531] width 11 height 20
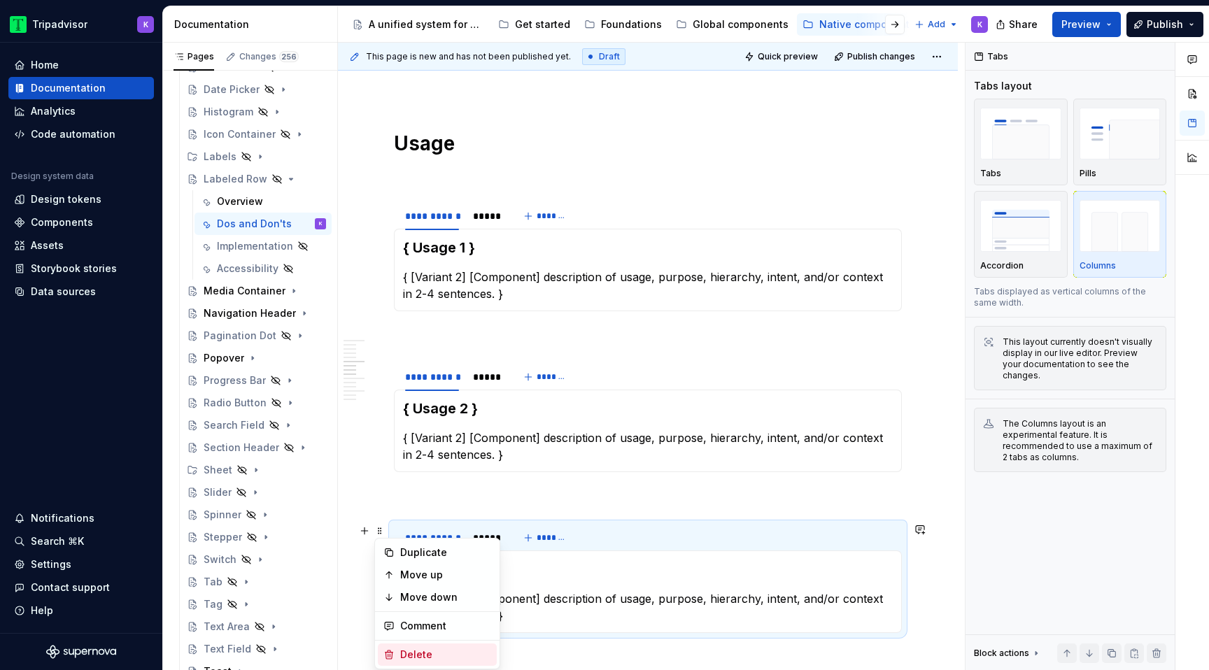
click at [422, 651] on div "Delete" at bounding box center [445, 655] width 91 height 14
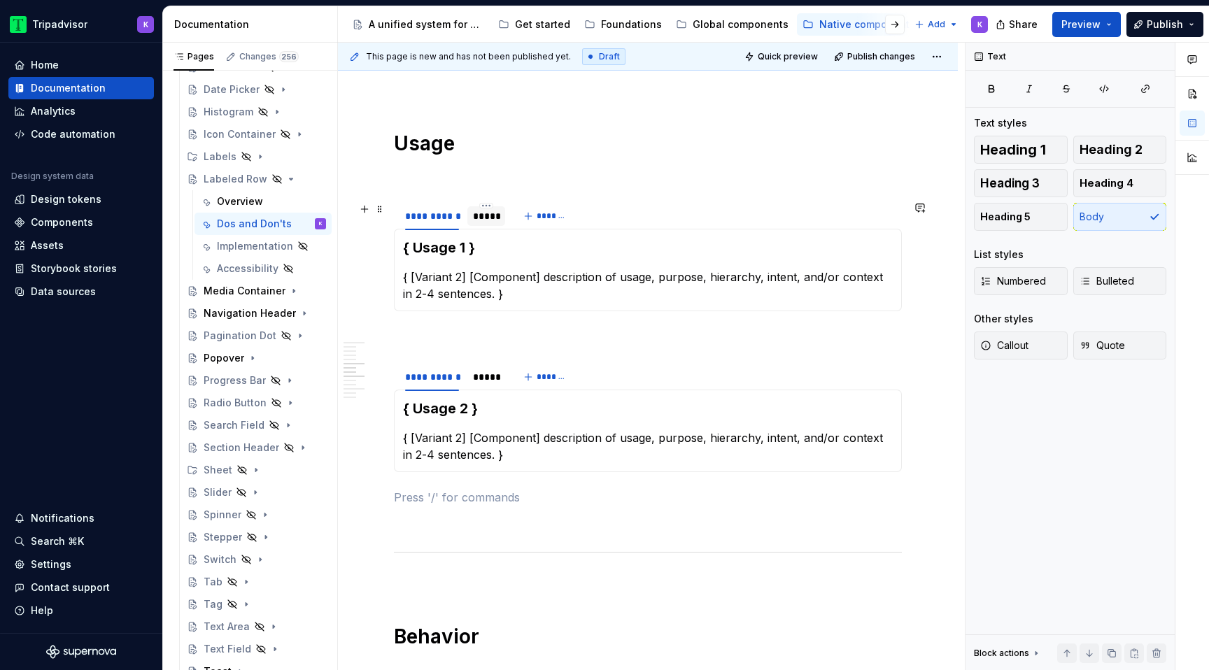
click at [485, 222] on div "*****" at bounding box center [486, 216] width 27 height 14
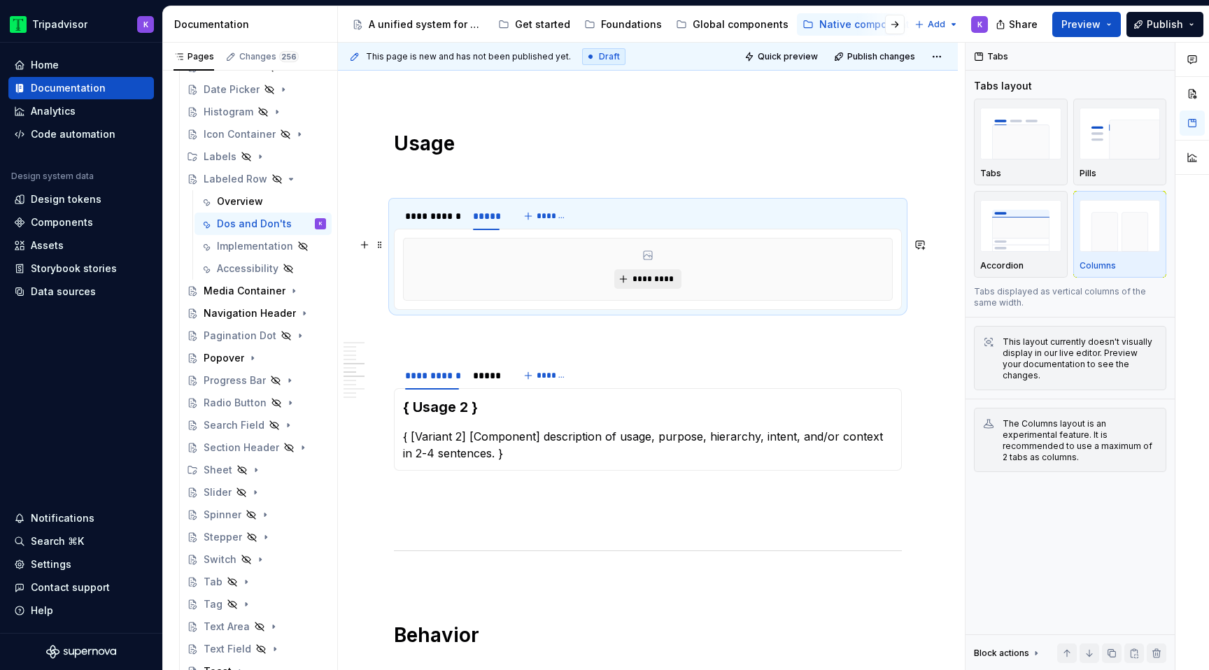
click at [641, 279] on span "*********" at bounding box center [653, 278] width 43 height 11
type textarea "*"
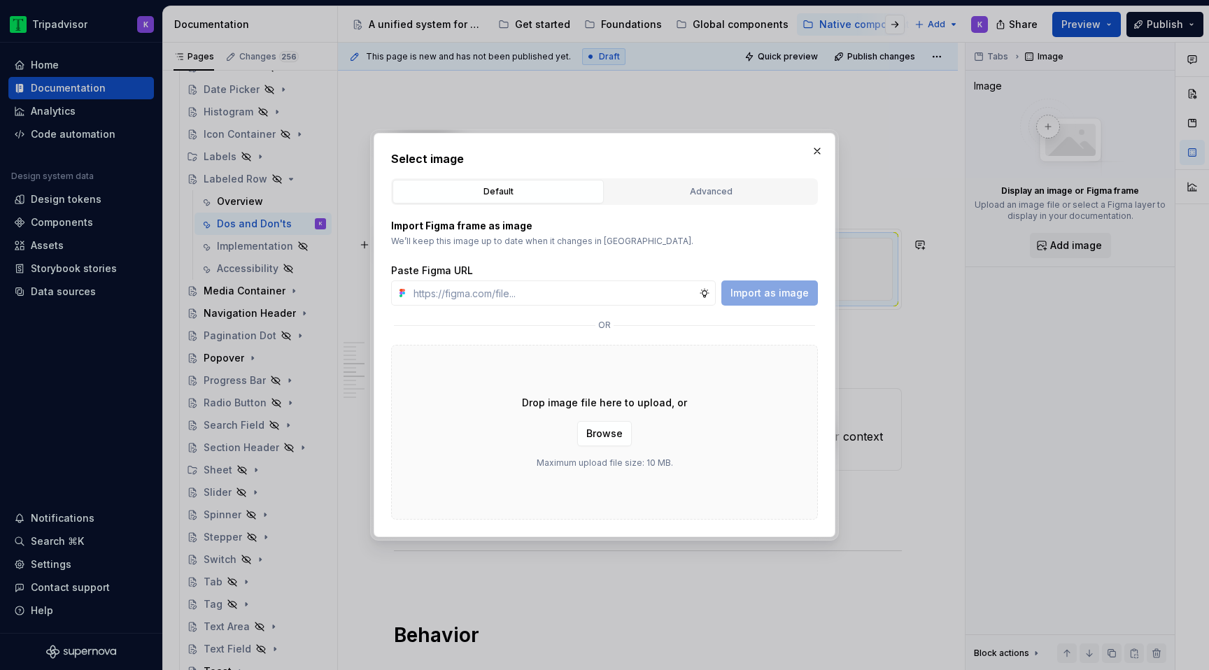
type input "[URL][DOMAIN_NAME]"
type textarea "*"
type input "[URL][DOMAIN_NAME]"
click at [760, 300] on button "Import as image" at bounding box center [769, 292] width 97 height 25
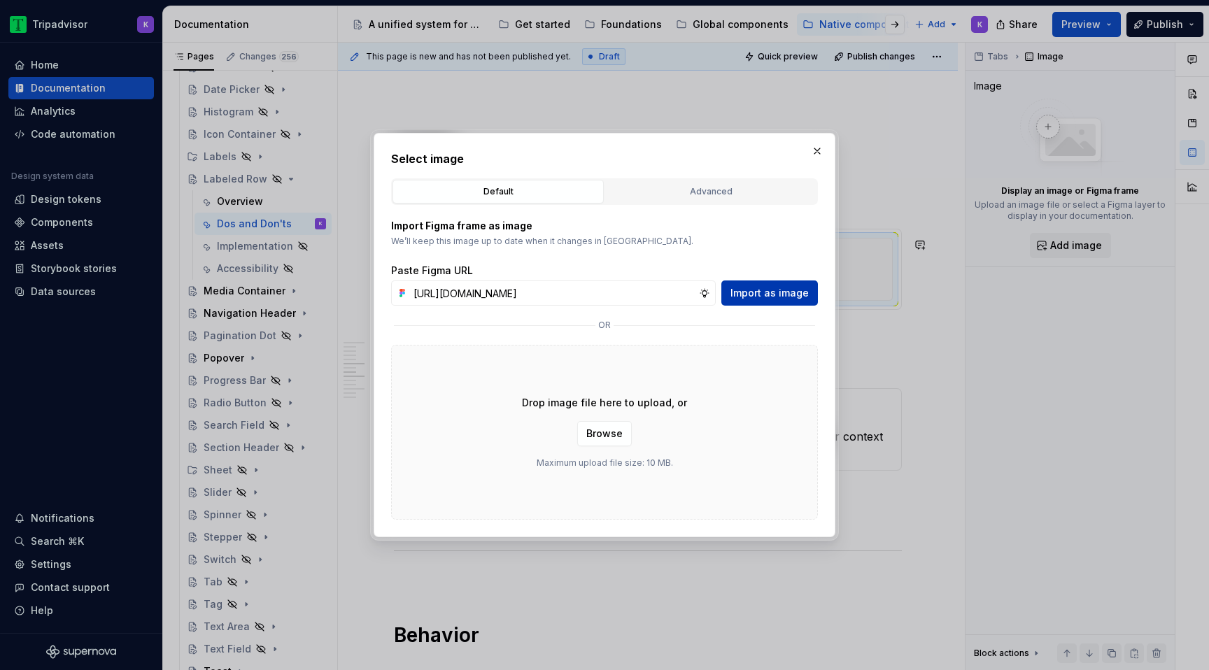
scroll to position [0, 0]
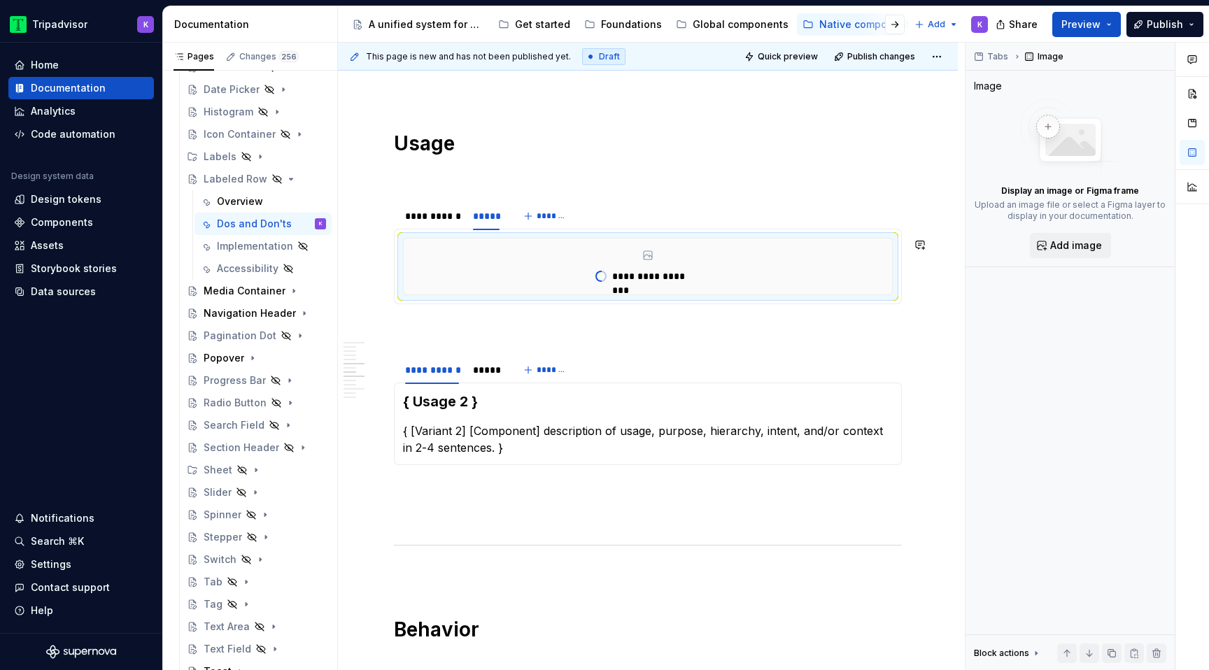
type textarea "*"
click at [495, 378] on div "*****" at bounding box center [486, 370] width 38 height 20
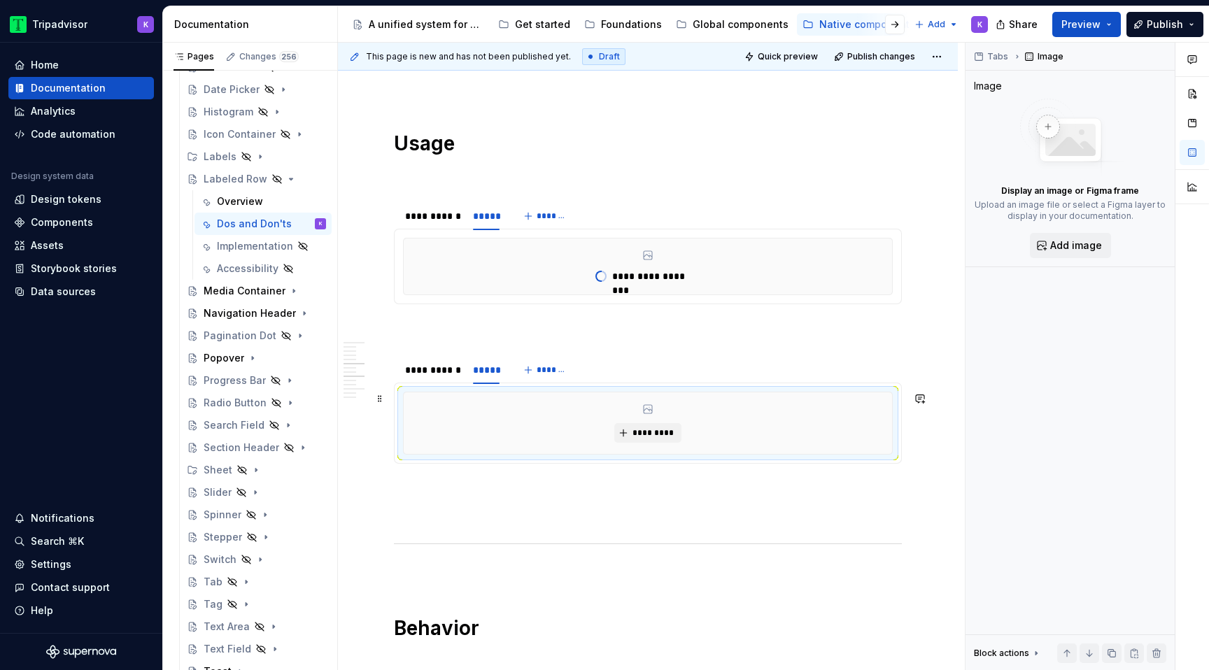
click at [565, 441] on div "*********" at bounding box center [648, 423] width 488 height 62
click at [648, 441] on button "*********" at bounding box center [647, 433] width 66 height 20
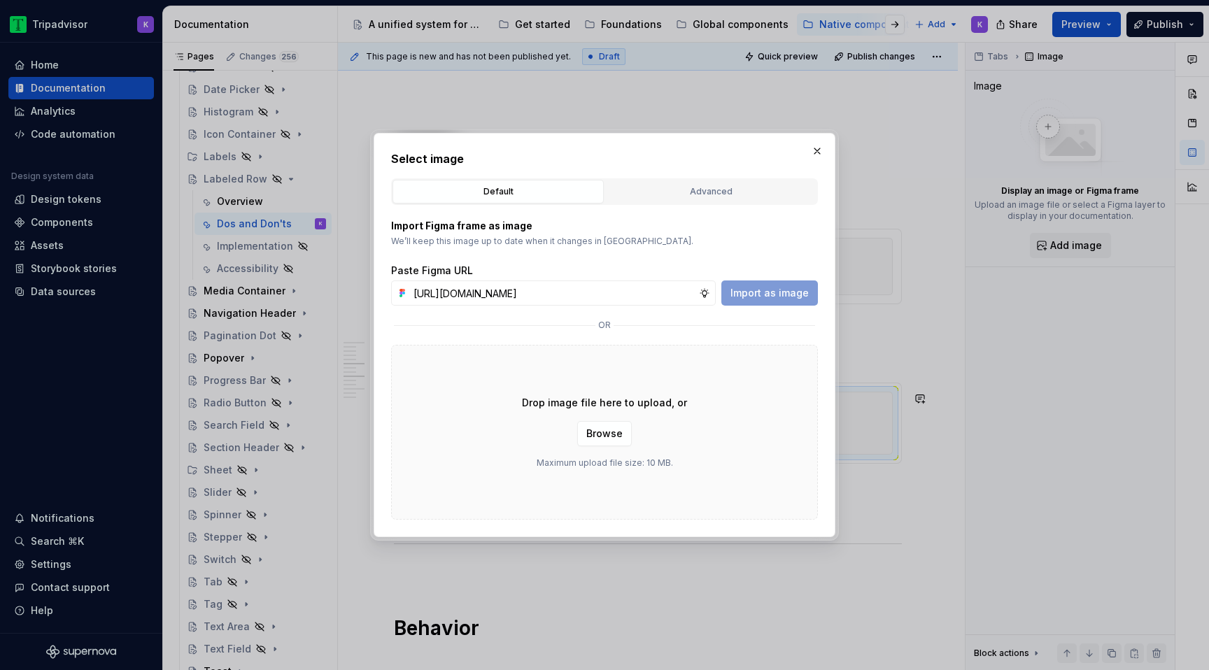
scroll to position [0, 370]
type input "[URL][DOMAIN_NAME]"
click at [766, 290] on span "Import as image" at bounding box center [769, 293] width 78 height 14
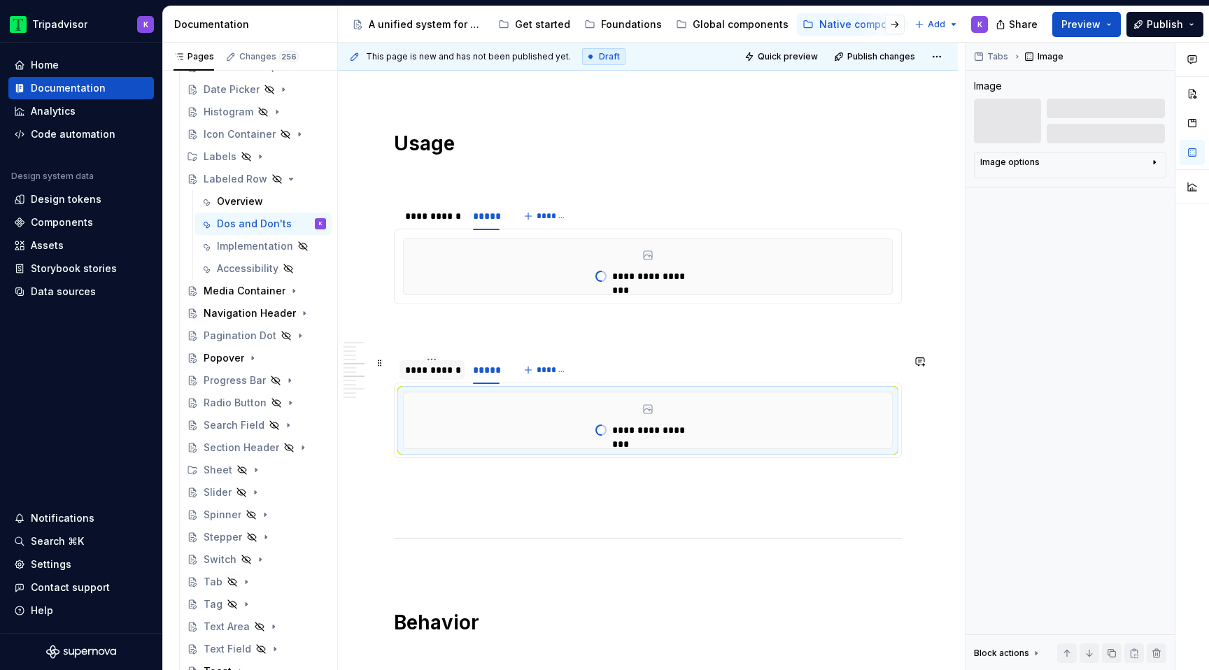
click at [418, 379] on div "**********" at bounding box center [431, 370] width 65 height 20
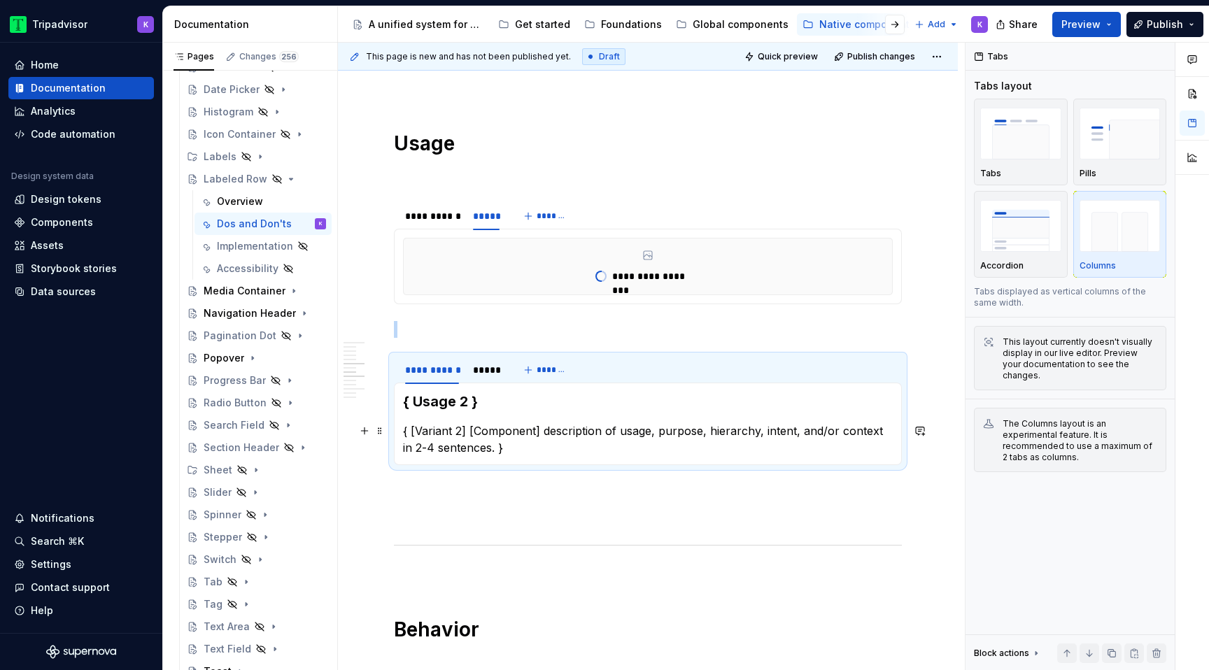
click at [482, 439] on p "{ [Variant 2] [Component] description of usage, purpose, hierarchy, intent, and…" at bounding box center [648, 439] width 490 height 34
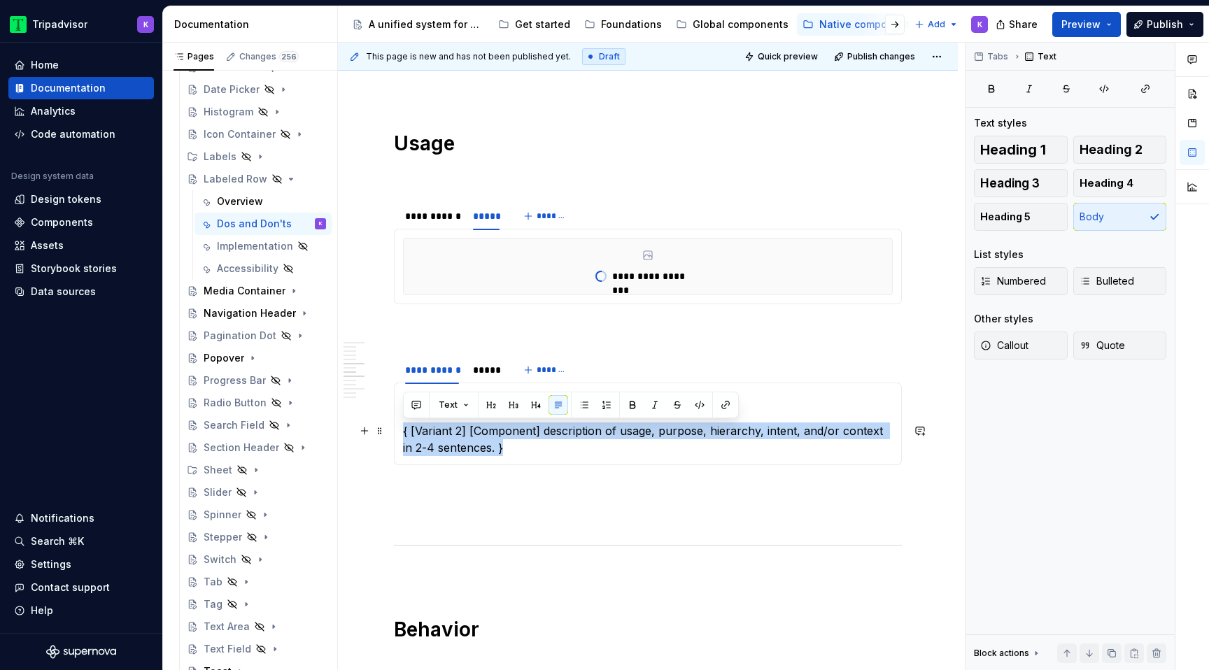
drag, startPoint x: 506, startPoint y: 448, endPoint x: 396, endPoint y: 437, distance: 111.1
click at [396, 437] on div "**********" at bounding box center [648, 424] width 508 height 83
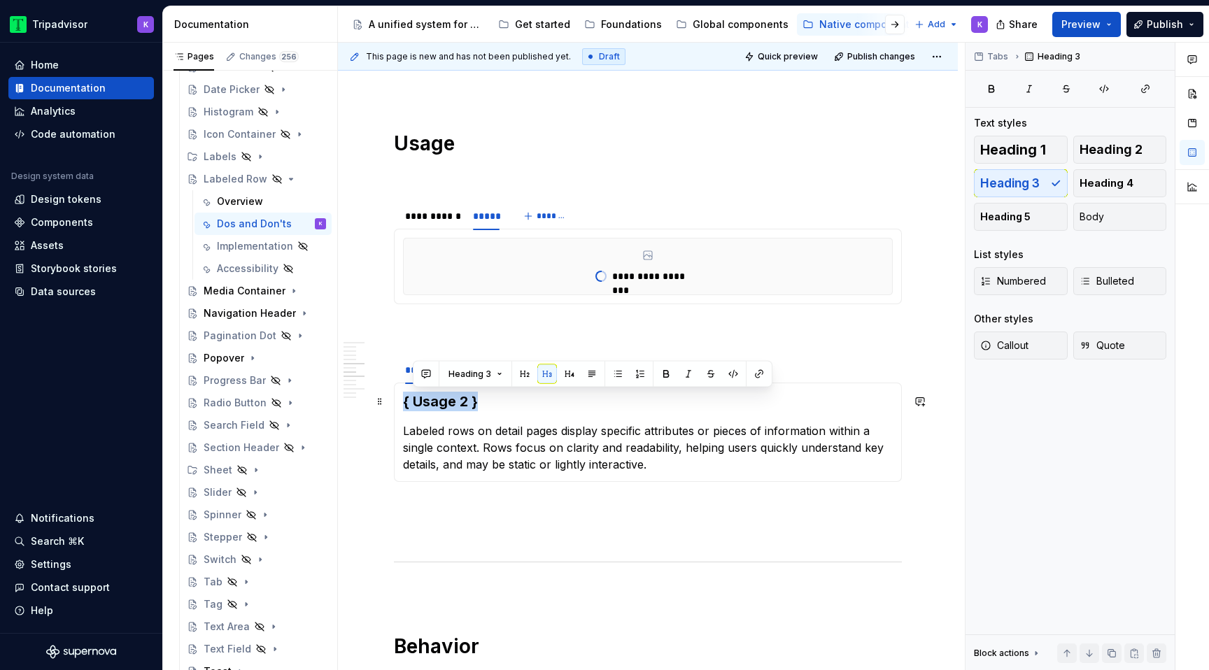
drag, startPoint x: 504, startPoint y: 403, endPoint x: 401, endPoint y: 404, distance: 102.8
click at [401, 404] on div "**********" at bounding box center [648, 432] width 508 height 99
click at [434, 207] on html "Tripadvisor K Home Documentation Analytics Code automation Design system data D…" at bounding box center [604, 335] width 1209 height 670
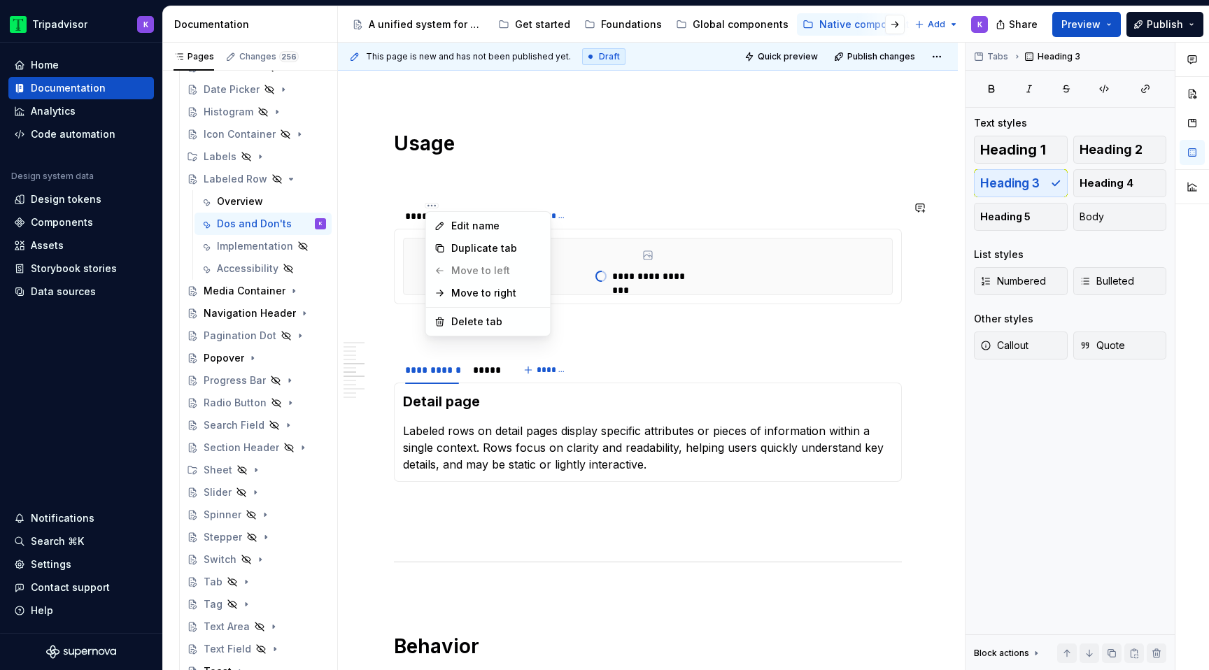
drag, startPoint x: 481, startPoint y: 171, endPoint x: 472, endPoint y: 178, distance: 11.5
click at [481, 171] on html "Tripadvisor K Home Documentation Analytics Code automation Design system data D…" at bounding box center [604, 335] width 1209 height 670
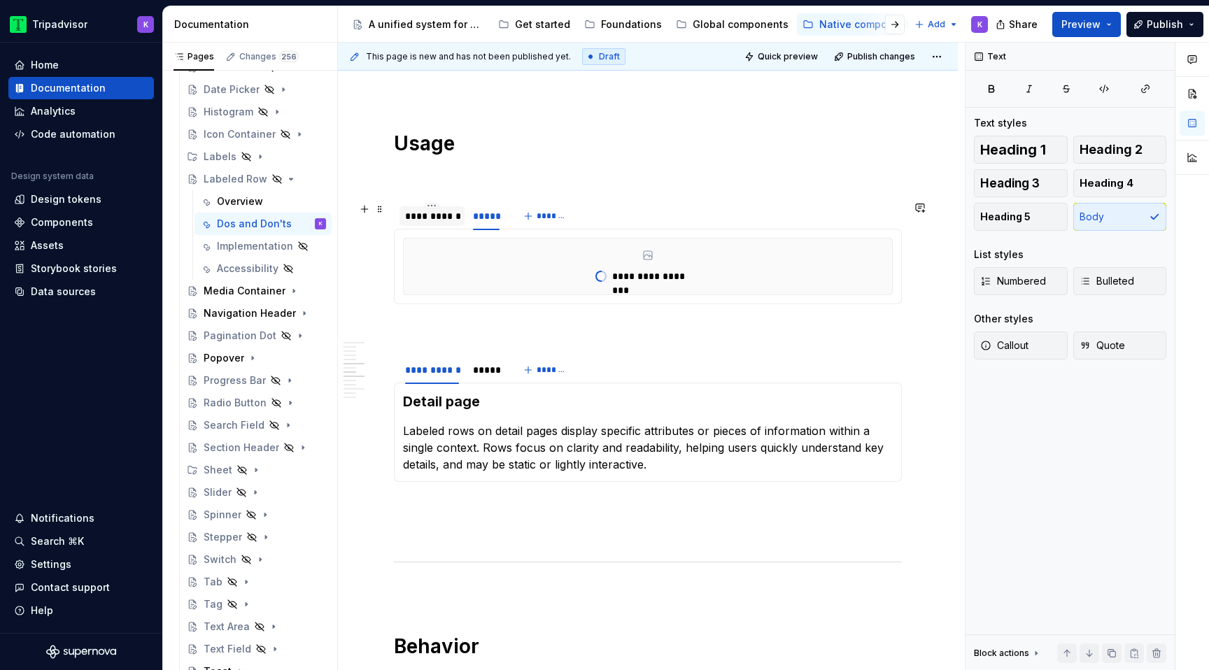
click at [427, 222] on div "**********" at bounding box center [432, 216] width 54 height 14
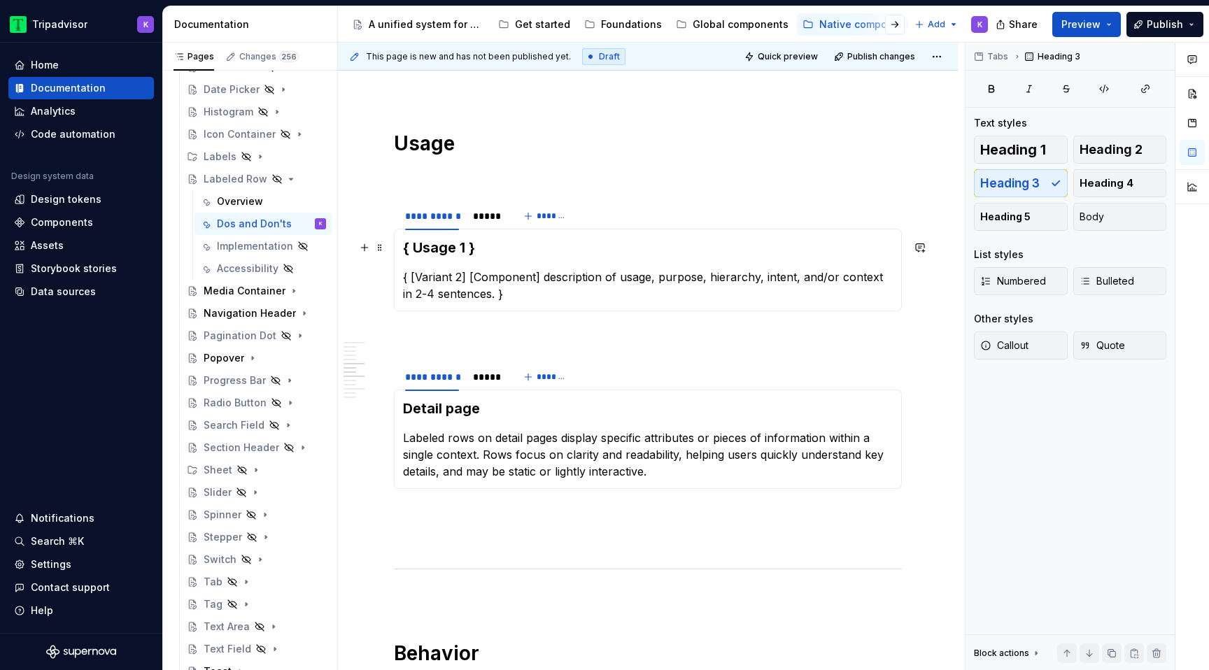
click at [511, 257] on h3 "{ Usage 1 }" at bounding box center [648, 248] width 490 height 20
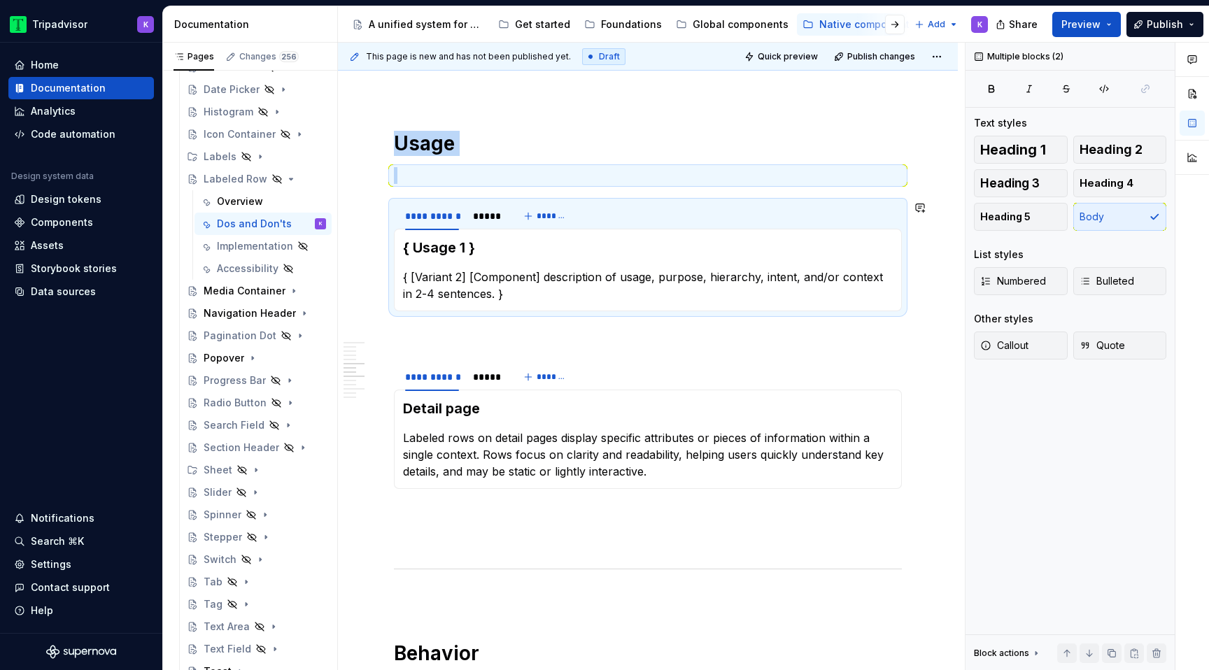
drag, startPoint x: 509, startPoint y: 311, endPoint x: 504, endPoint y: 304, distance: 9.1
click at [504, 304] on section "**********" at bounding box center [648, 256] width 508 height 111
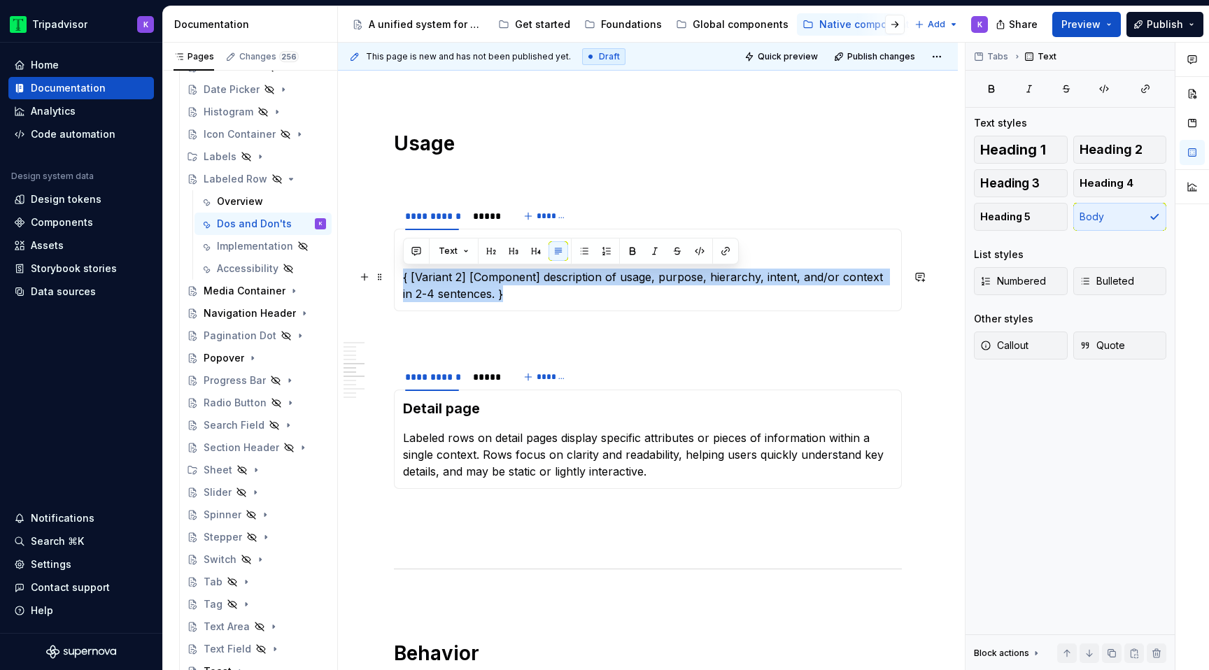
drag, startPoint x: 504, startPoint y: 294, endPoint x: 400, endPoint y: 278, distance: 105.5
click at [400, 278] on div "**********" at bounding box center [648, 270] width 508 height 83
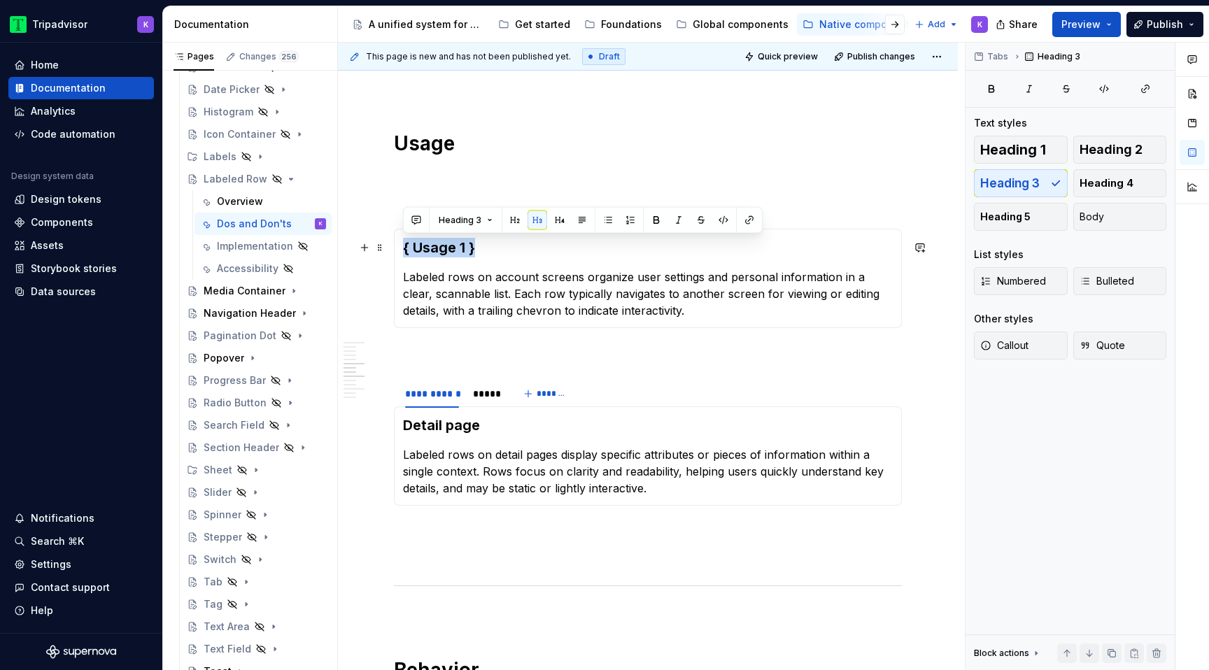
drag, startPoint x: 495, startPoint y: 247, endPoint x: 405, endPoint y: 245, distance: 90.3
click at [405, 245] on h3 "{ Usage 1 }" at bounding box center [648, 248] width 490 height 20
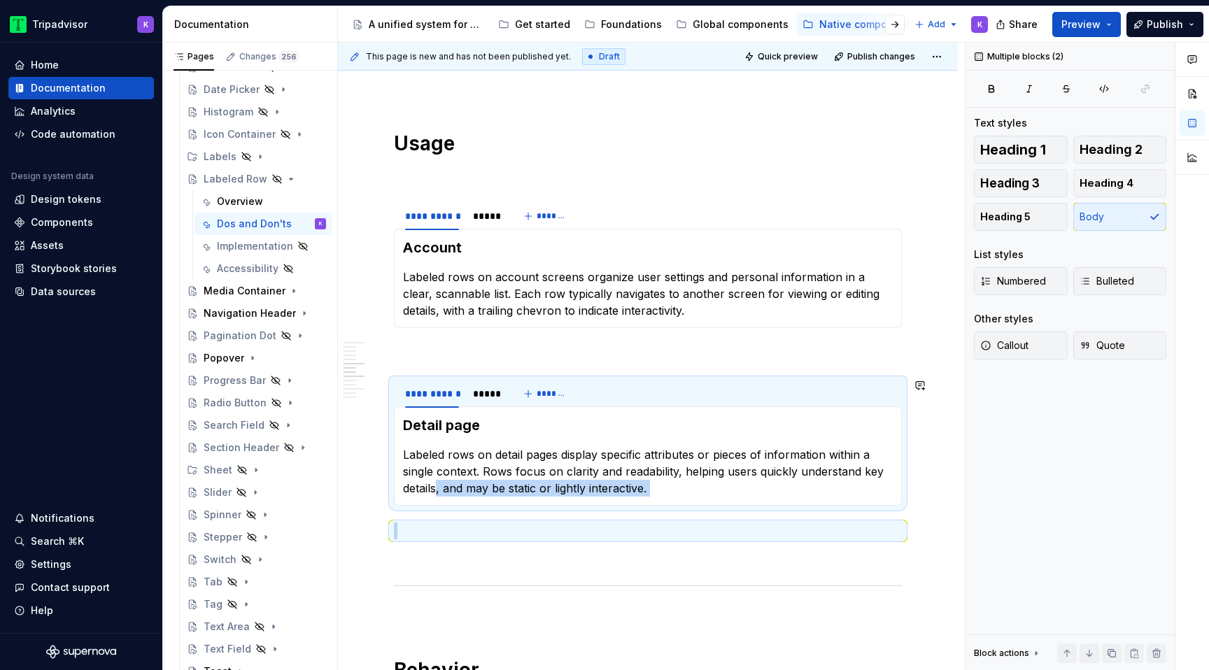
drag, startPoint x: 439, startPoint y: 490, endPoint x: 797, endPoint y: 515, distance: 359.0
click at [797, 515] on div "**********" at bounding box center [648, 594] width 508 height 2625
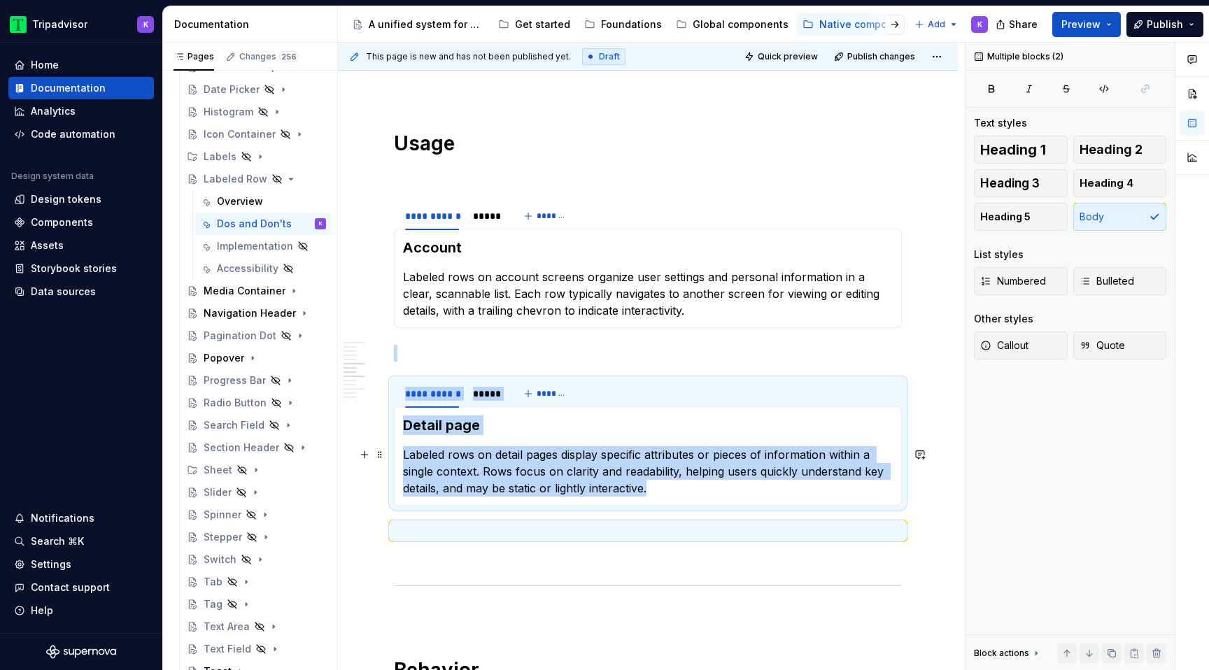
click at [699, 484] on p "Labeled rows on detail pages display specific attributes or pieces of informati…" at bounding box center [648, 471] width 490 height 50
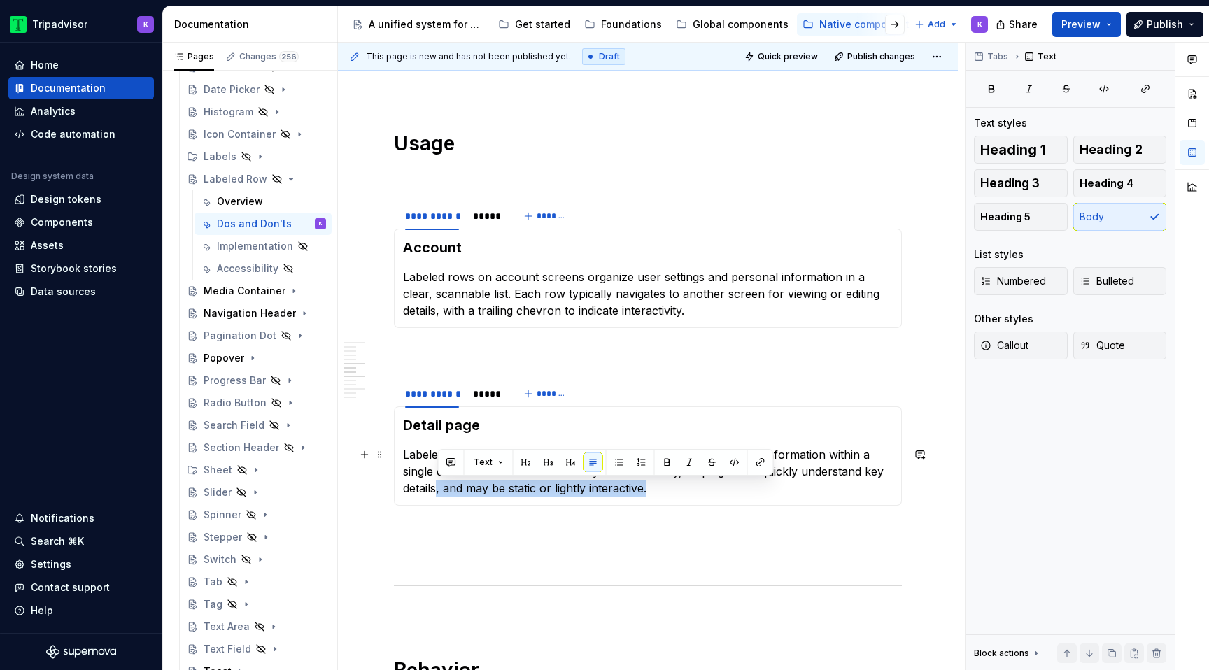
drag, startPoint x: 679, startPoint y: 486, endPoint x: 436, endPoint y: 485, distance: 242.7
click at [436, 485] on p "Labeled rows on detail pages display specific attributes or pieces of informati…" at bounding box center [648, 471] width 490 height 50
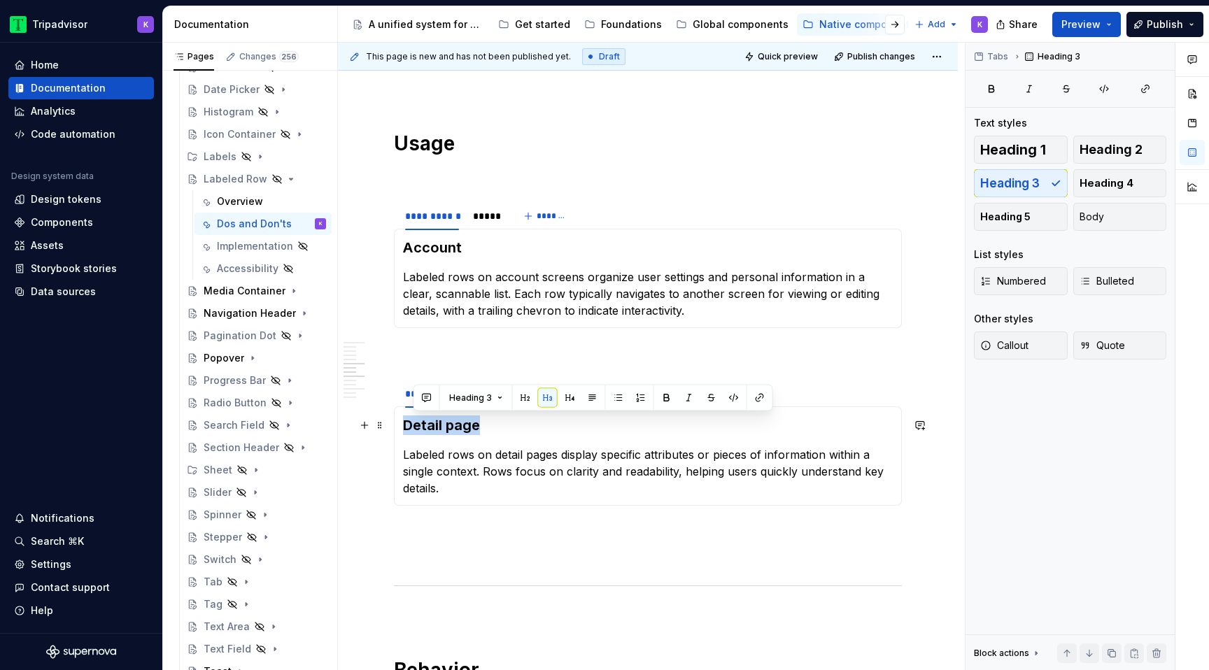
drag, startPoint x: 490, startPoint y: 430, endPoint x: 404, endPoint y: 429, distance: 86.7
click at [404, 429] on h3 "Detail page" at bounding box center [648, 425] width 490 height 20
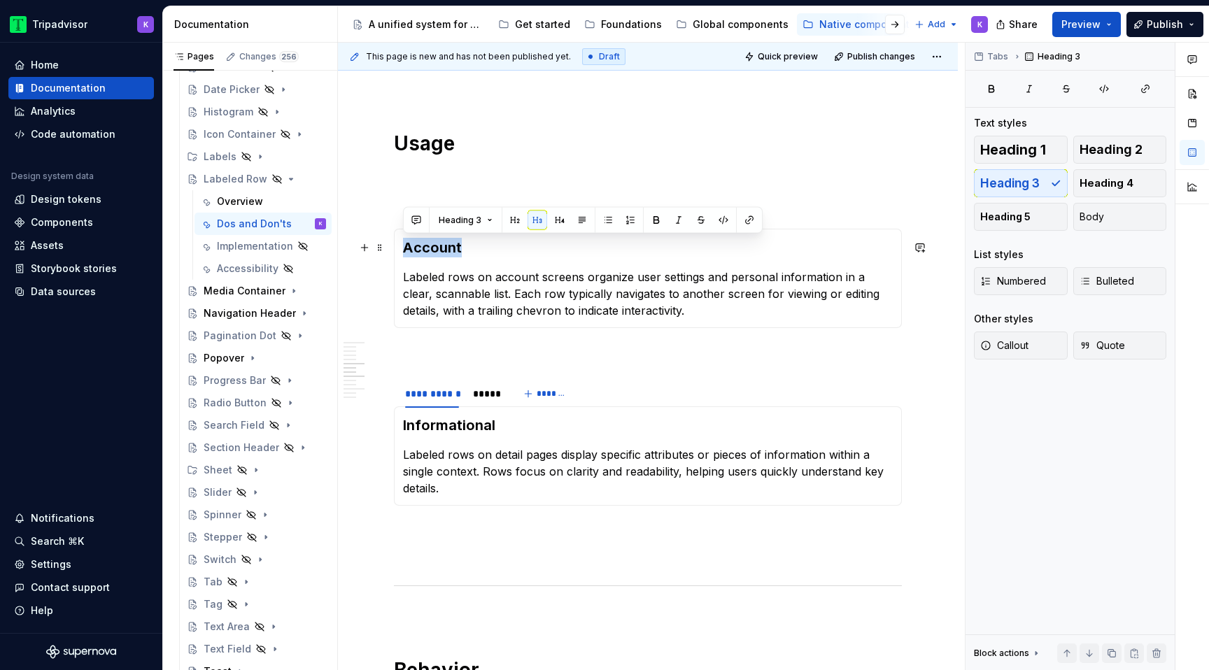
drag, startPoint x: 480, startPoint y: 244, endPoint x: 406, endPoint y: 244, distance: 73.4
click at [406, 244] on h3 "Account" at bounding box center [648, 248] width 490 height 20
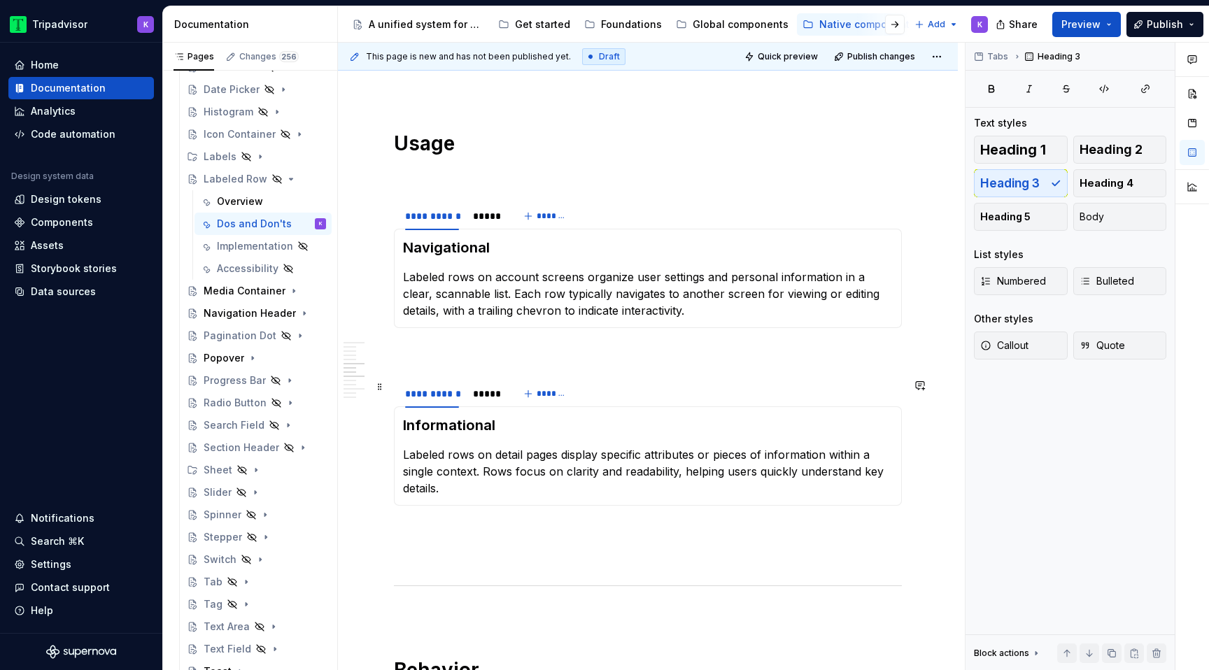
click at [509, 363] on div "**********" at bounding box center [648, 594] width 508 height 2625
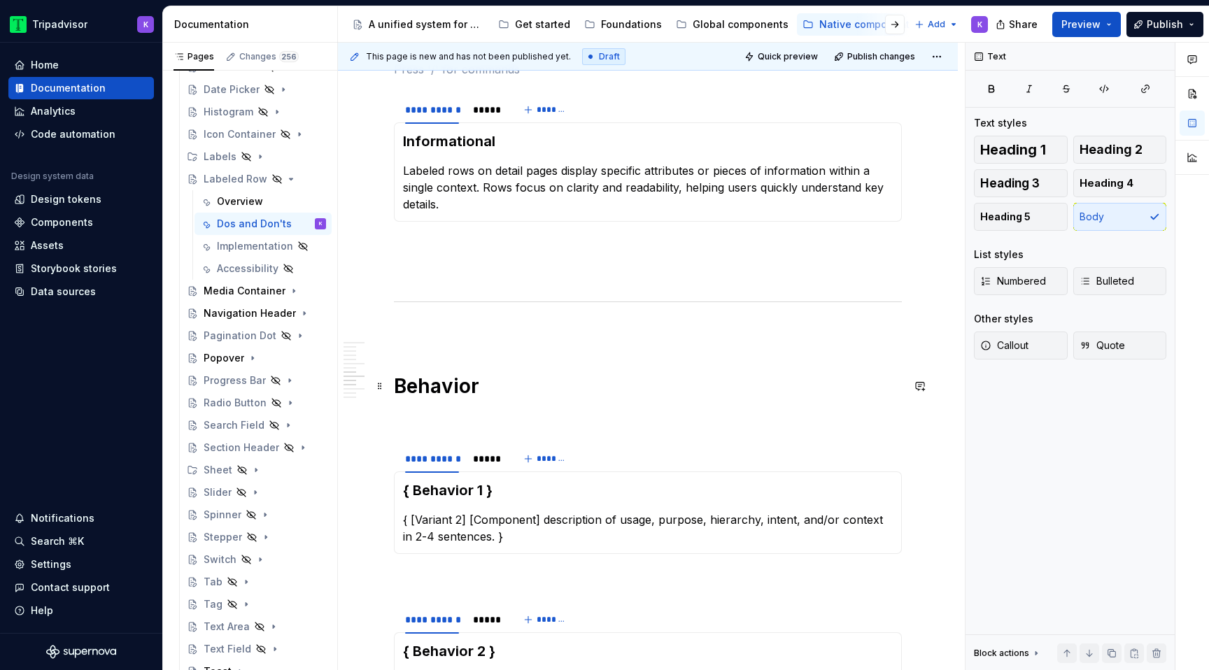
scroll to position [1402, 0]
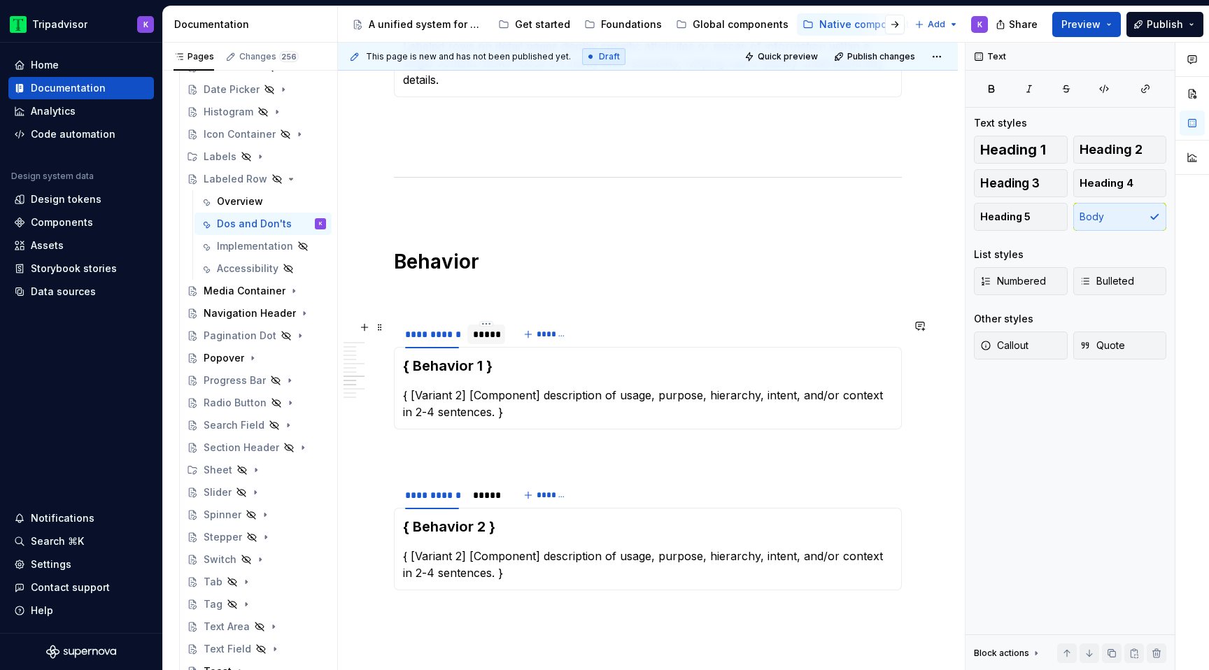
click at [483, 336] on div "*****" at bounding box center [486, 334] width 27 height 14
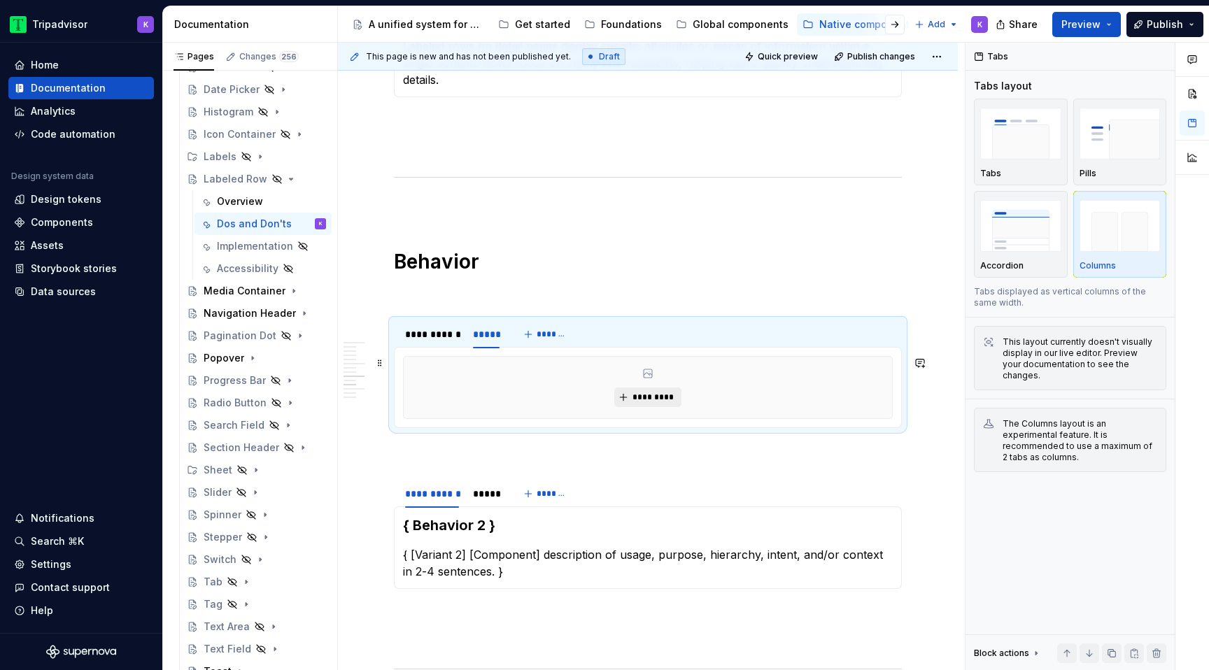
click at [651, 392] on span "*********" at bounding box center [653, 397] width 43 height 11
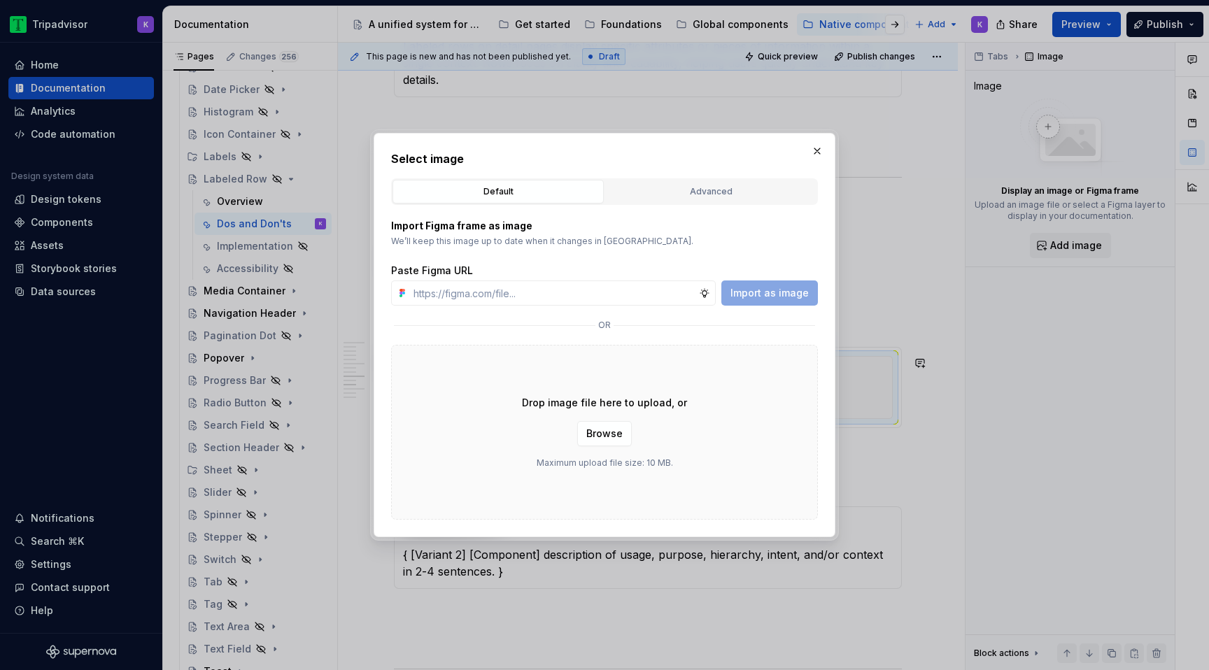
type textarea "*"
type input "[URL][DOMAIN_NAME]"
type textarea "*"
type input "[URL][DOMAIN_NAME]"
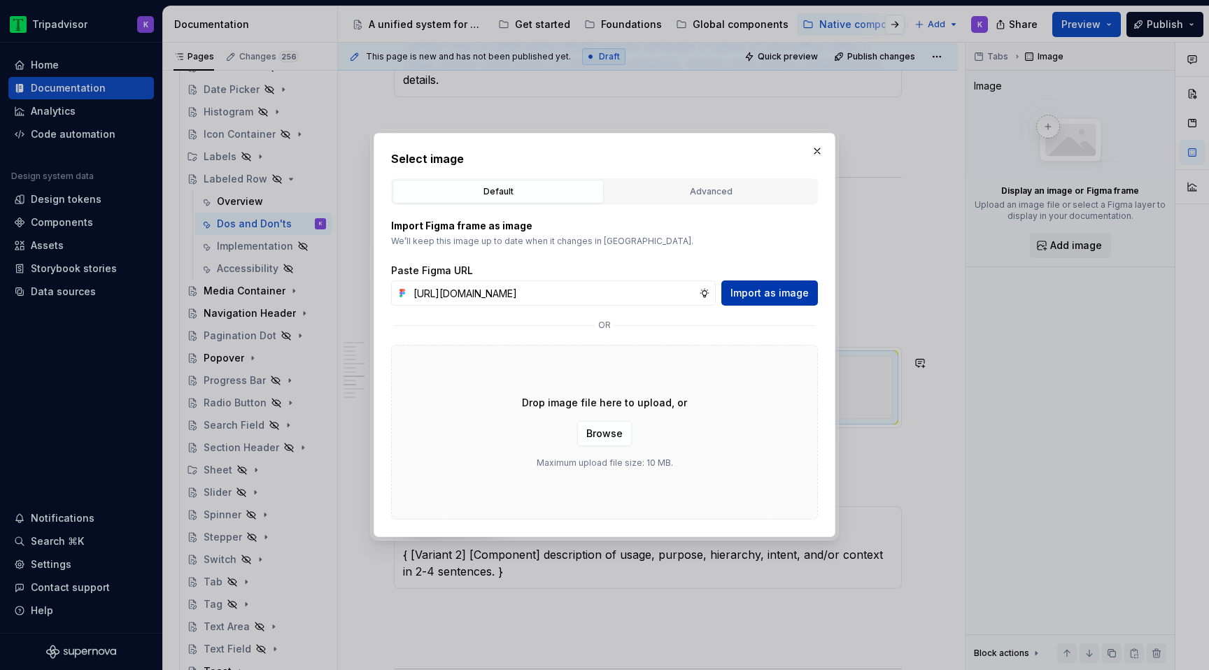
click at [760, 287] on span "Import as image" at bounding box center [769, 293] width 78 height 14
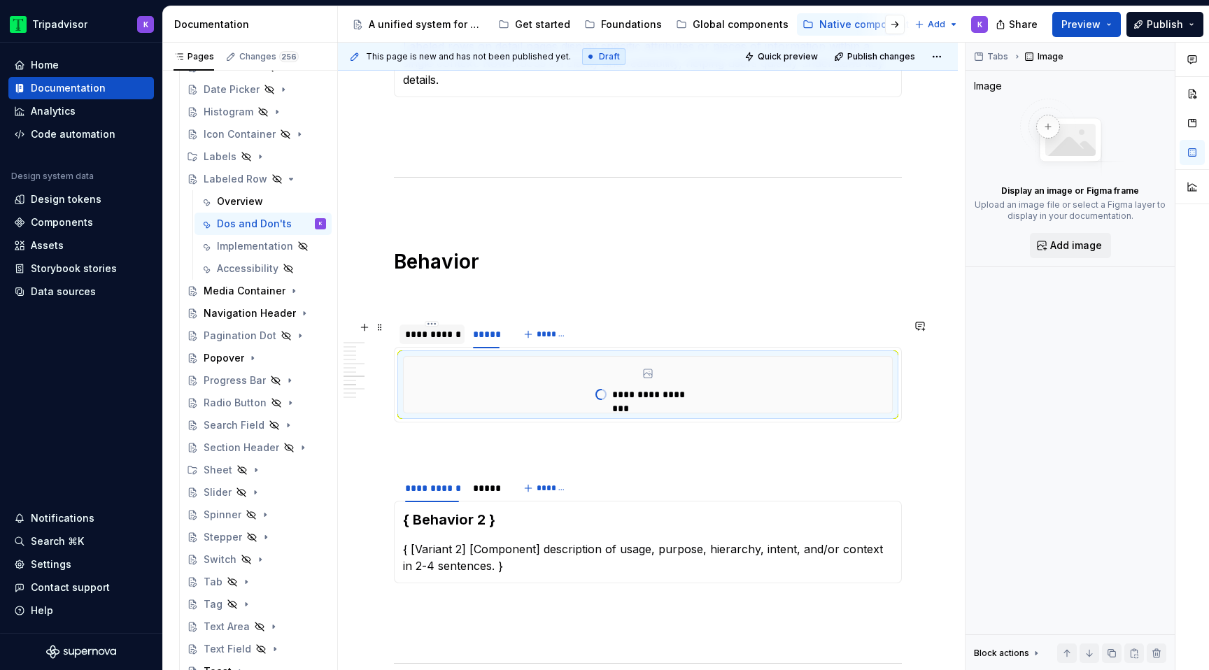
click at [441, 346] on div at bounding box center [431, 346] width 65 height 1
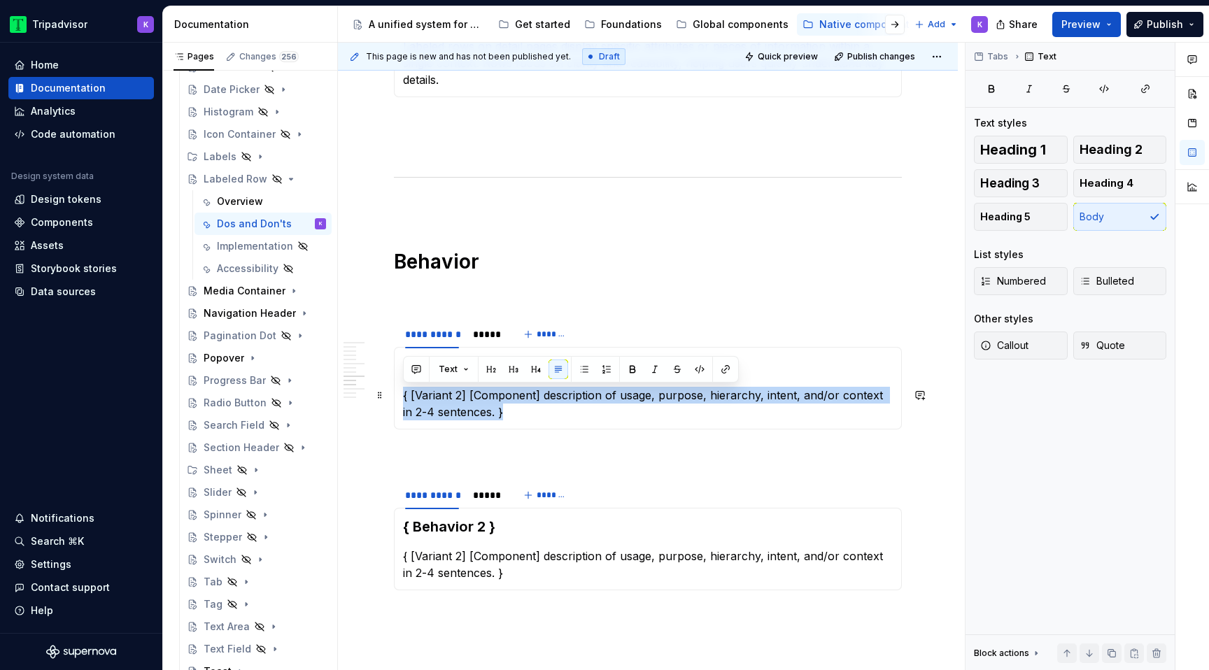
drag, startPoint x: 508, startPoint y: 418, endPoint x: 394, endPoint y: 398, distance: 115.7
click at [394, 398] on div "**********" at bounding box center [648, 388] width 508 height 83
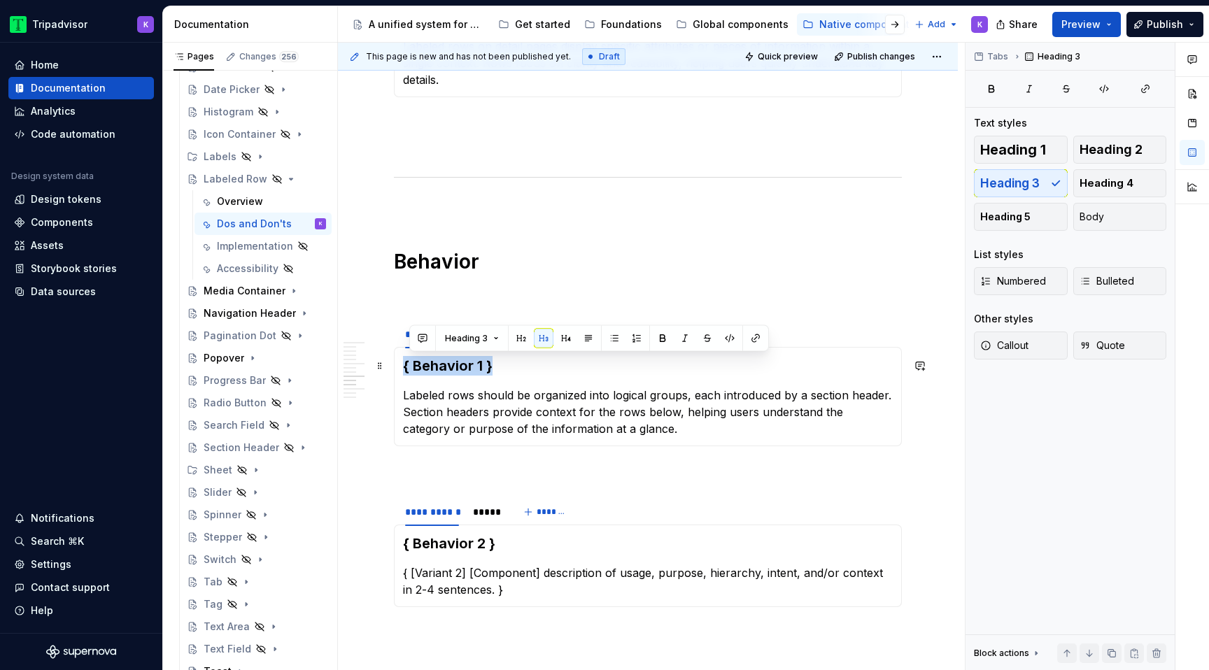
drag, startPoint x: 489, startPoint y: 370, endPoint x: 404, endPoint y: 367, distance: 84.7
click at [404, 367] on h3 "{ Behavior 1 }" at bounding box center [648, 366] width 490 height 20
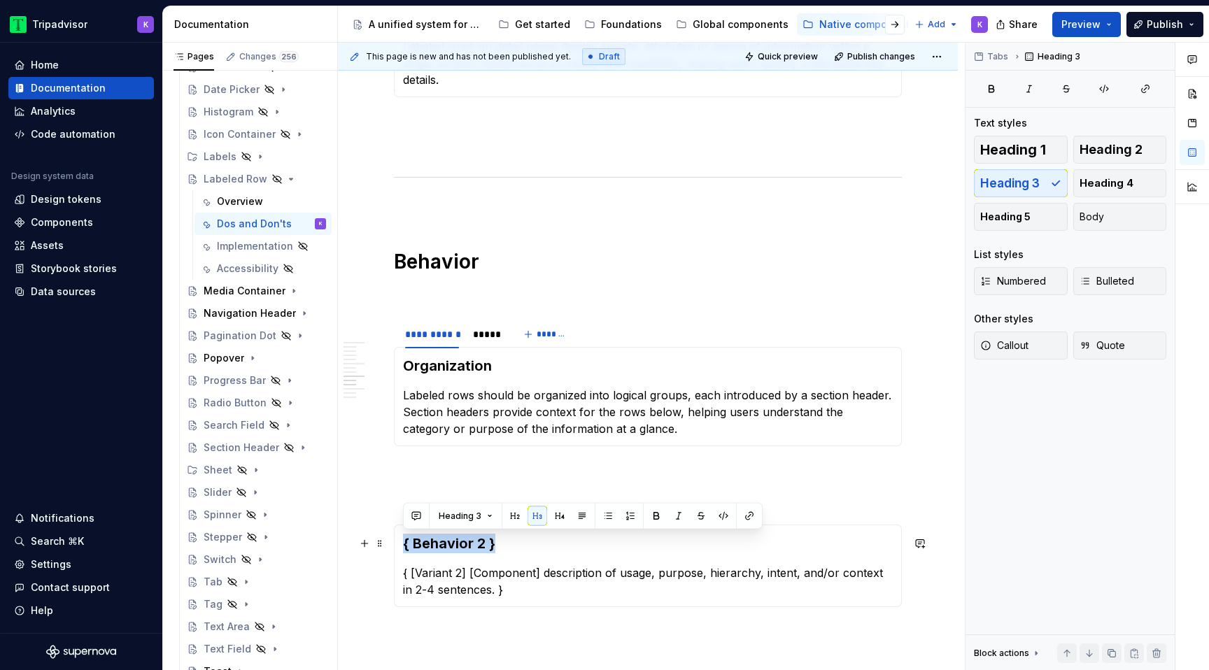
drag, startPoint x: 513, startPoint y: 548, endPoint x: 397, endPoint y: 542, distance: 117.0
click at [397, 542] on div "{ Behavior 2 } { [Variant 2] [Component] description of usage, purpose, hierarc…" at bounding box center [648, 566] width 508 height 83
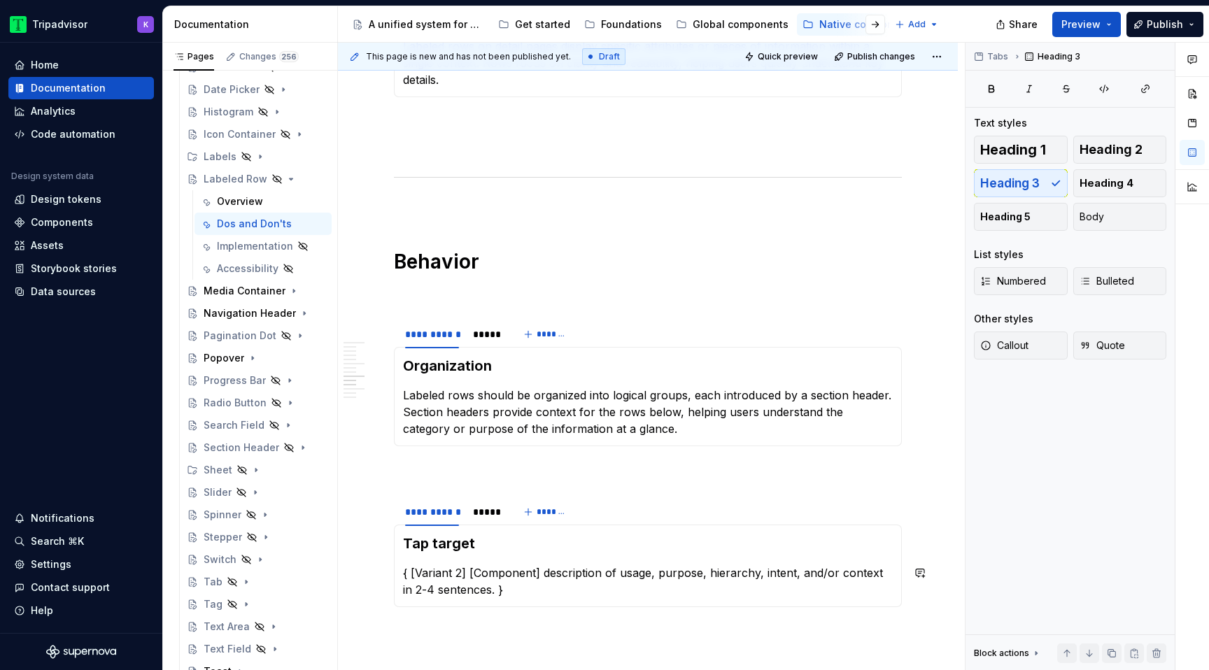
type textarea "*"
